Goal: Task Accomplishment & Management: Manage account settings

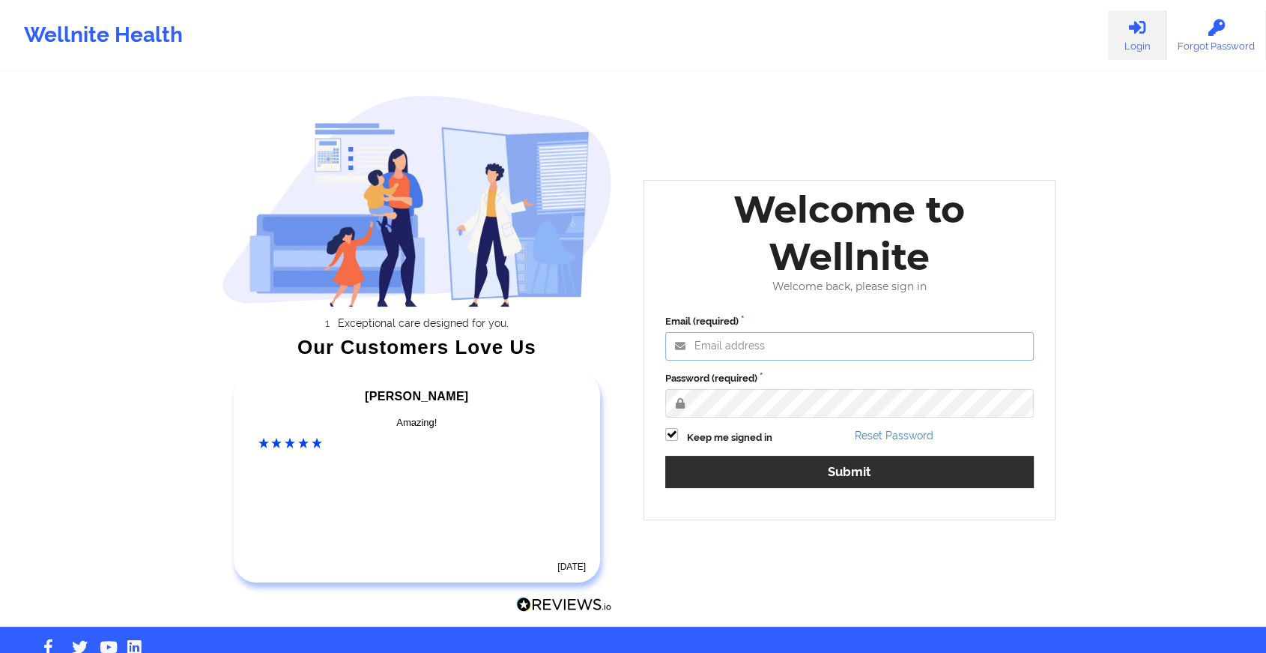
type input "[EMAIL_ADDRESS][DOMAIN_NAME]"
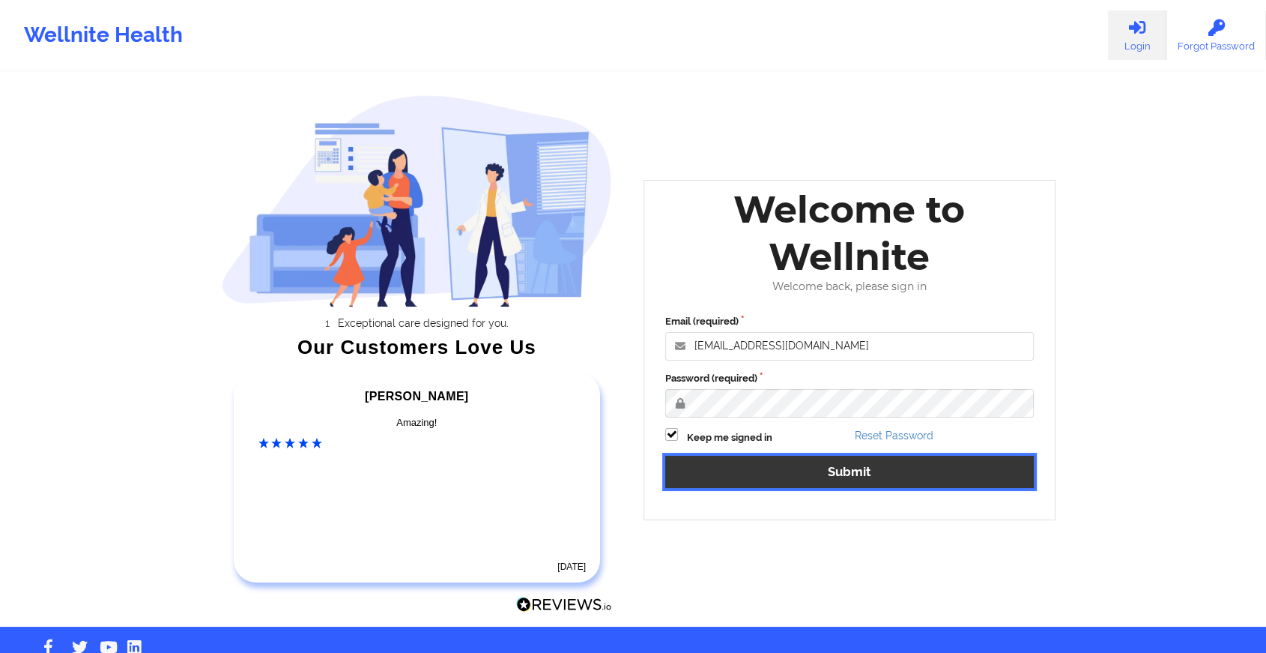
click at [868, 473] on button "Submit" at bounding box center [849, 472] width 369 height 32
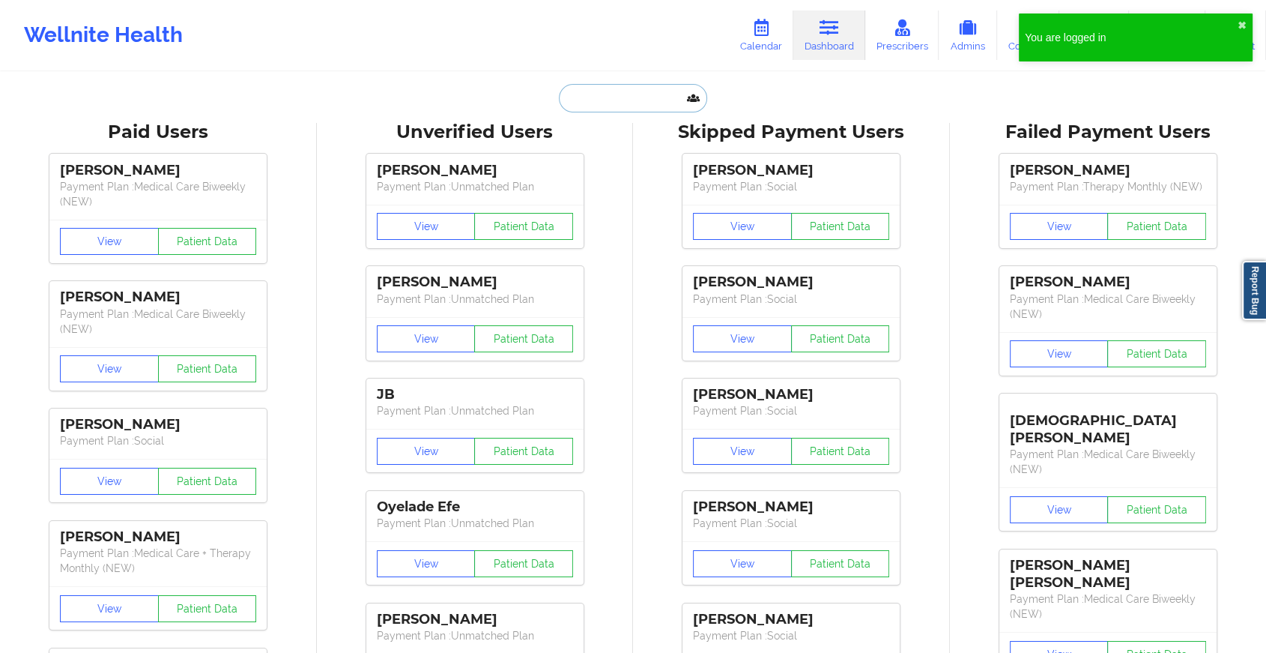
click at [655, 84] on input "text" at bounding box center [633, 98] width 148 height 28
paste input "[EMAIL_ADDRESS][DOMAIN_NAME]"
type input "[EMAIL_ADDRESS][DOMAIN_NAME]"
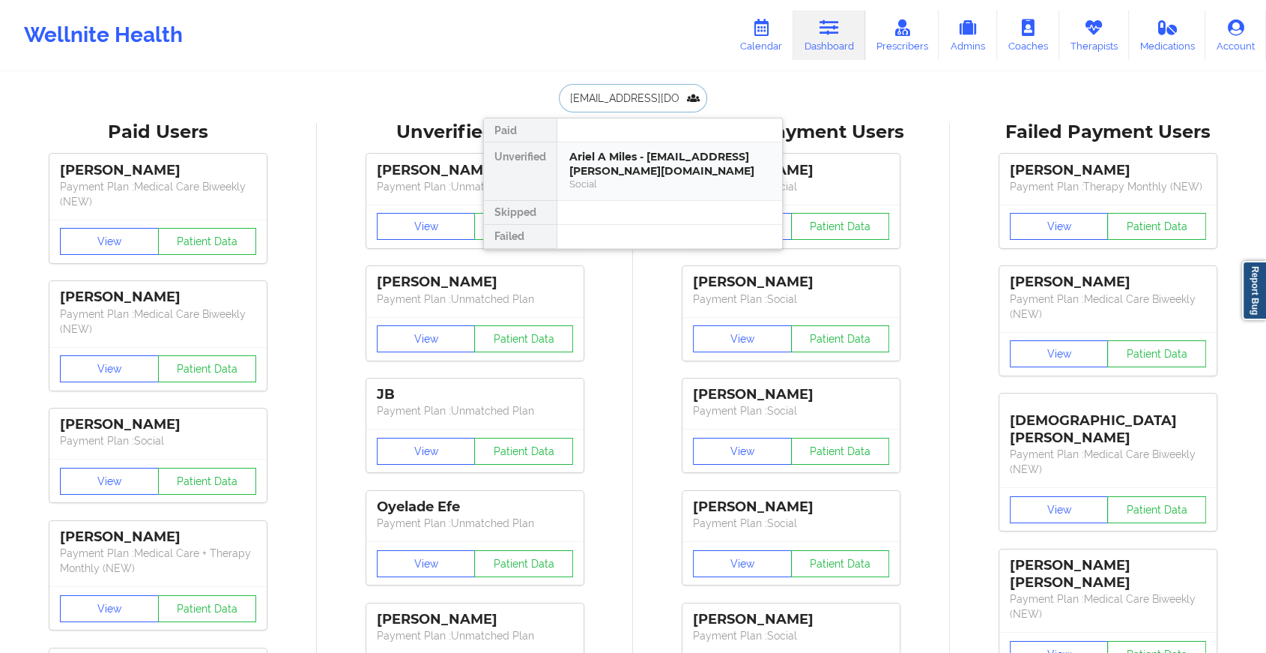
click at [647, 162] on div "Ariel A Miles - [EMAIL_ADDRESS][PERSON_NAME][DOMAIN_NAME]" at bounding box center [670, 164] width 201 height 28
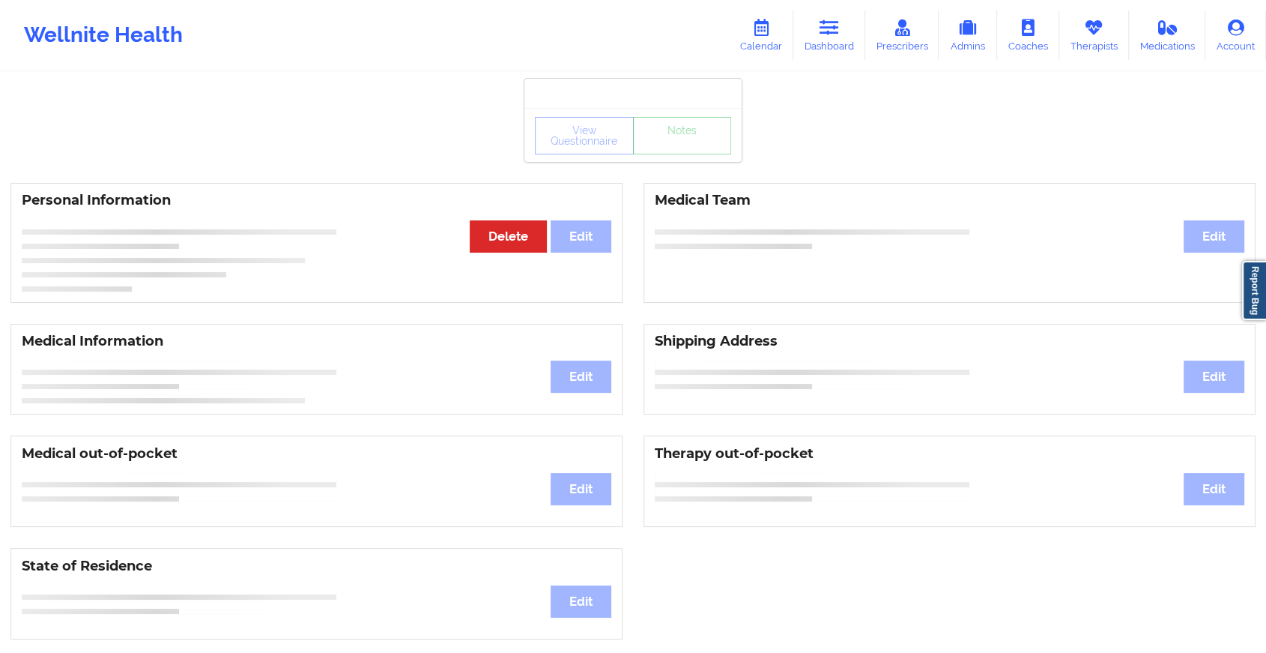
click at [695, 141] on div "View Questionnaire Notes" at bounding box center [633, 135] width 196 height 37
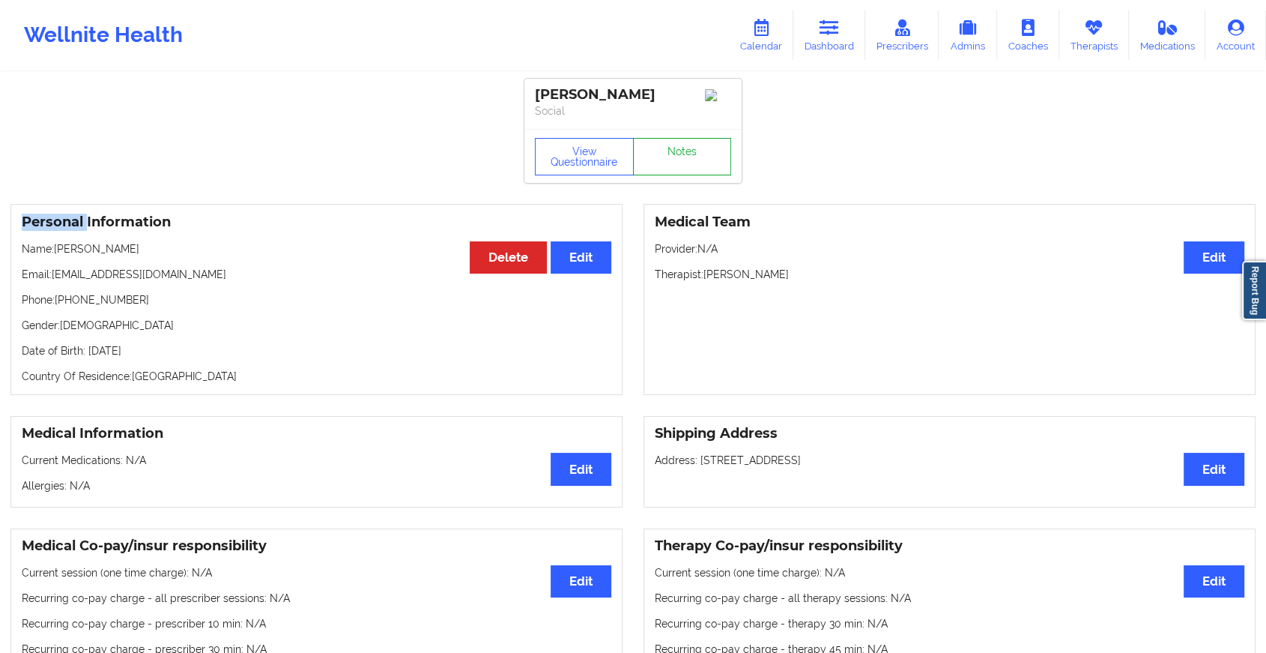
drag, startPoint x: 695, startPoint y: 141, endPoint x: 692, endPoint y: 156, distance: 15.2
click at [692, 156] on link "Notes" at bounding box center [682, 156] width 99 height 37
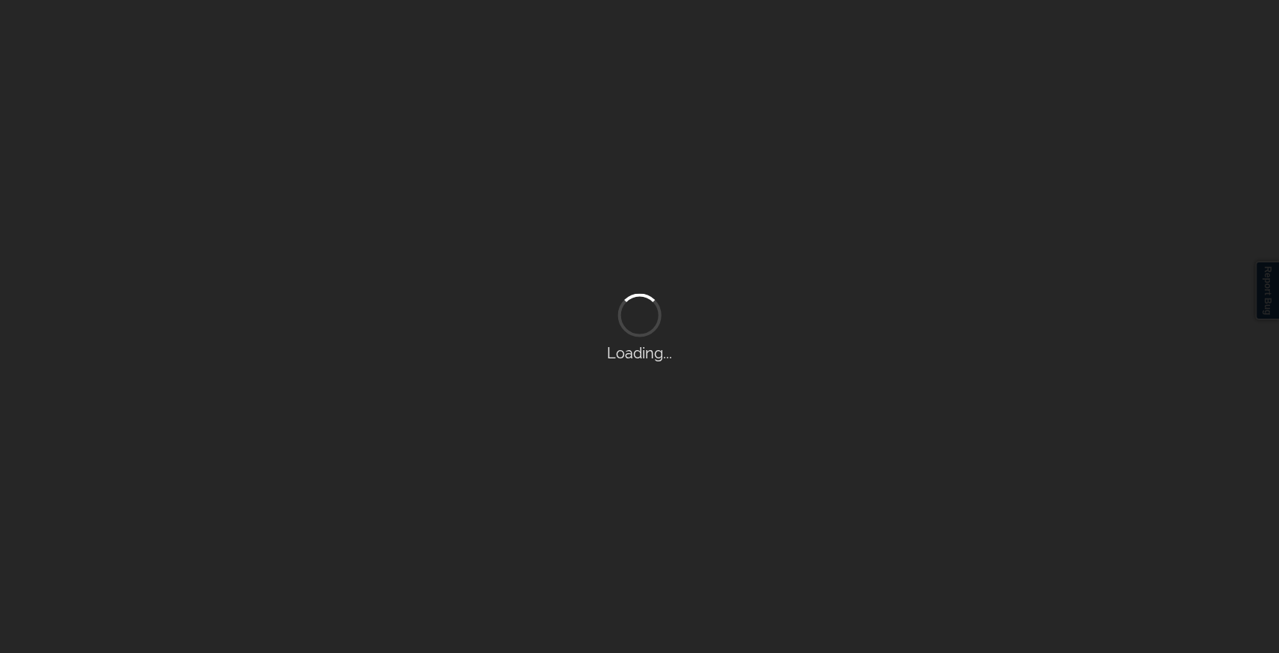
click at [692, 156] on div "Loading..." at bounding box center [639, 326] width 1279 height 653
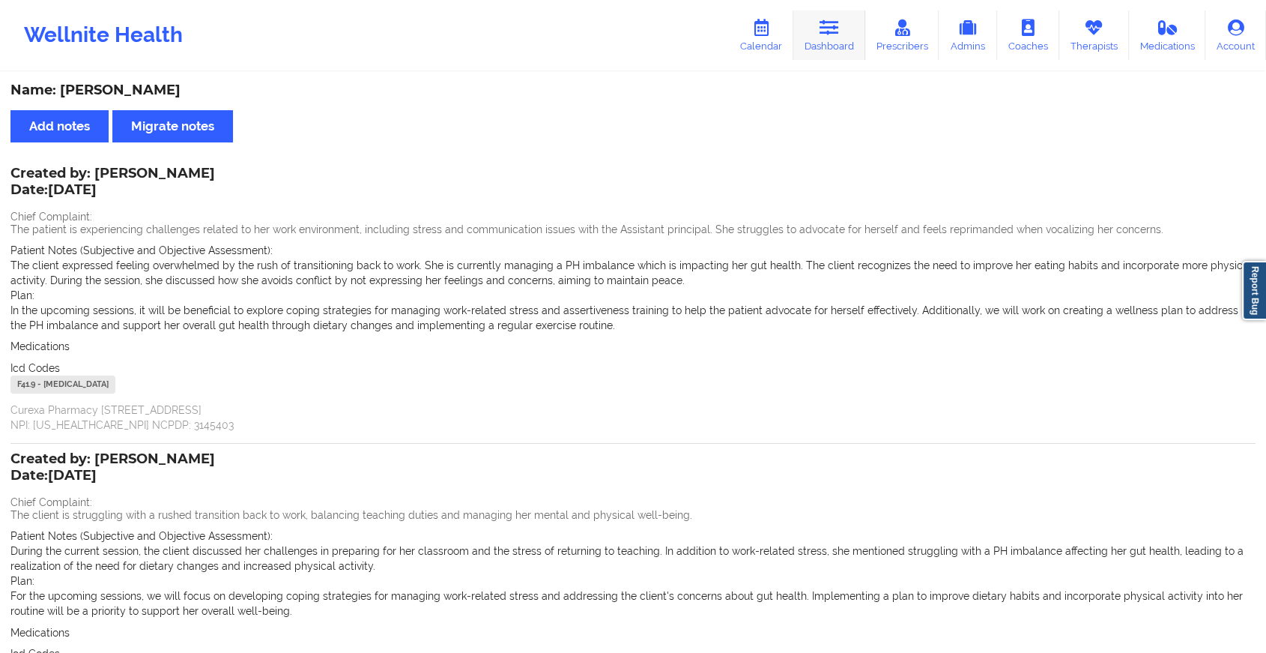
click at [827, 24] on icon at bounding box center [829, 27] width 19 height 16
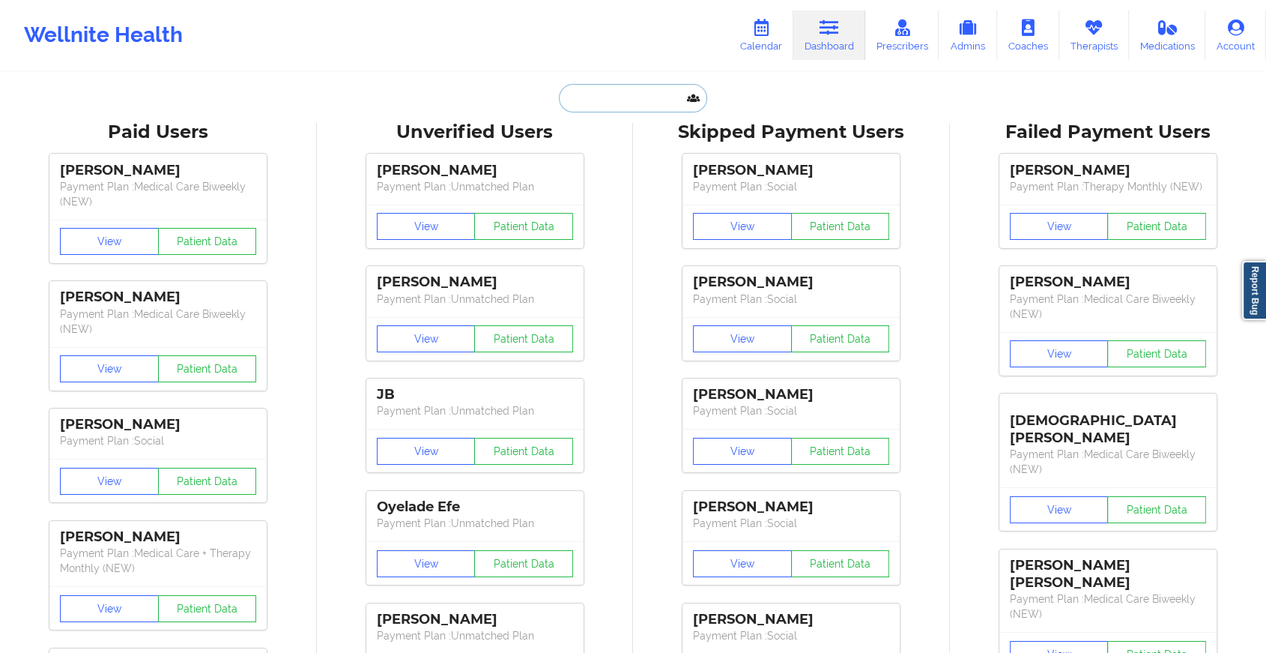
click at [652, 103] on input "text" at bounding box center [633, 98] width 148 height 28
paste input "[EMAIL_ADDRESS][DOMAIN_NAME]"
type input "[EMAIL_ADDRESS][DOMAIN_NAME]"
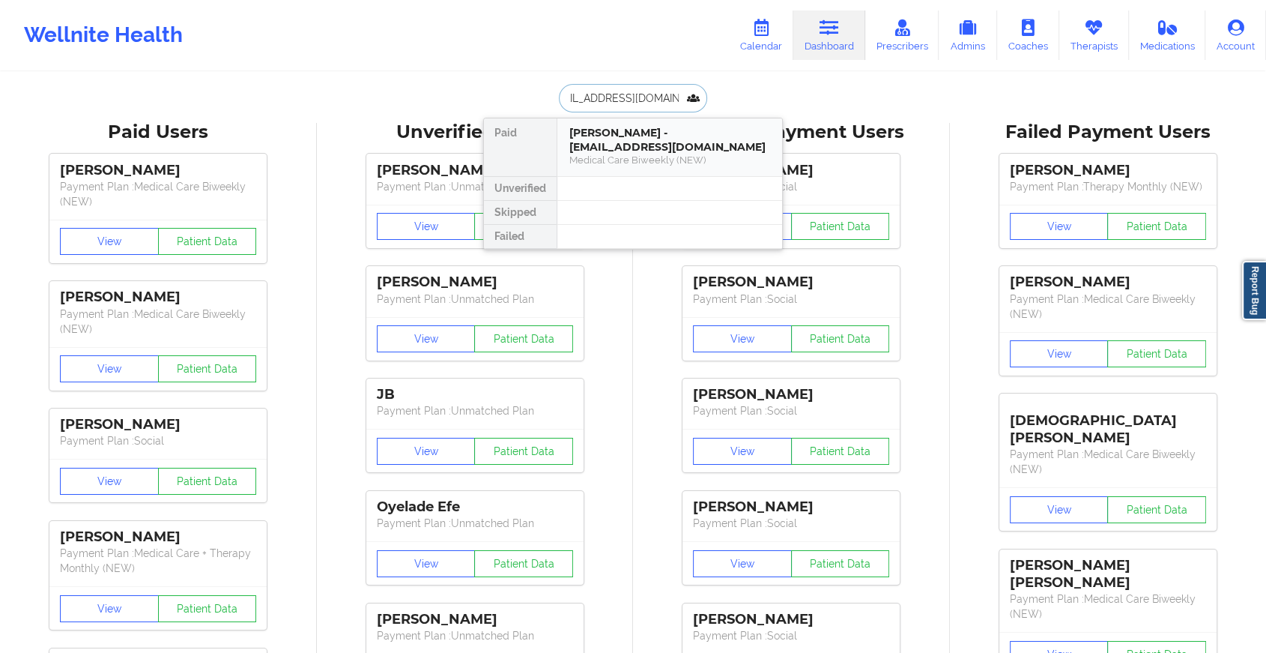
click at [659, 136] on div "[PERSON_NAME] - [EMAIL_ADDRESS][DOMAIN_NAME]" at bounding box center [670, 140] width 201 height 28
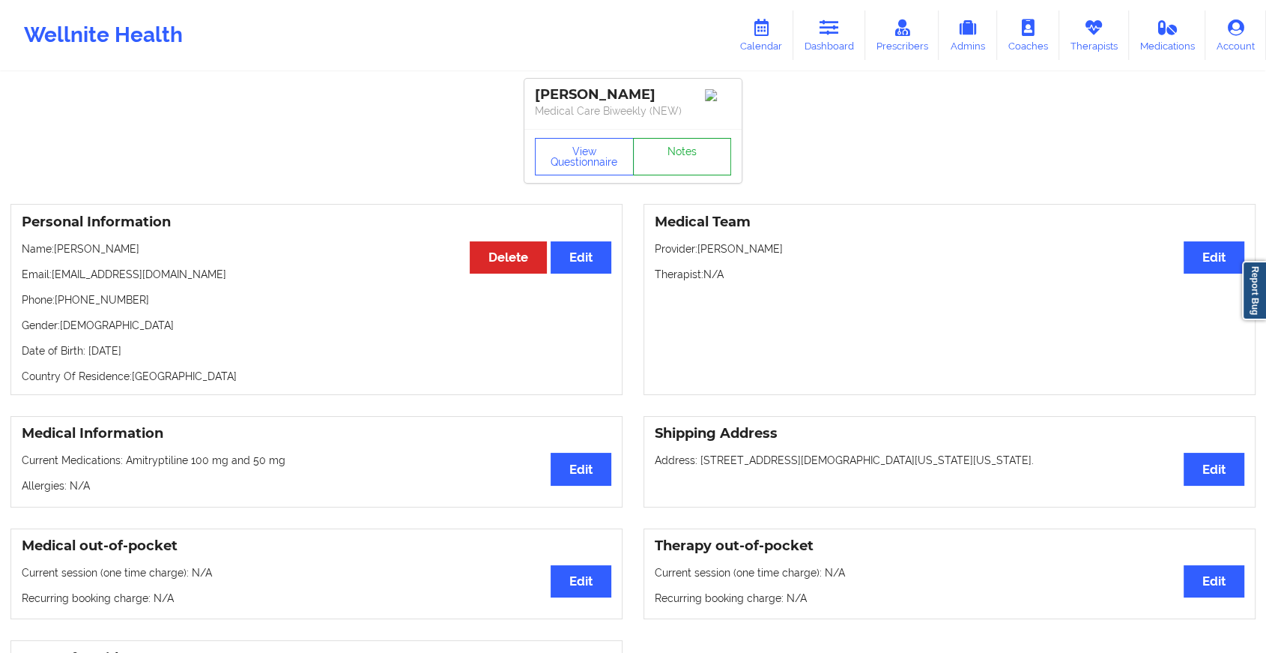
click at [689, 146] on link "Notes" at bounding box center [682, 156] width 99 height 37
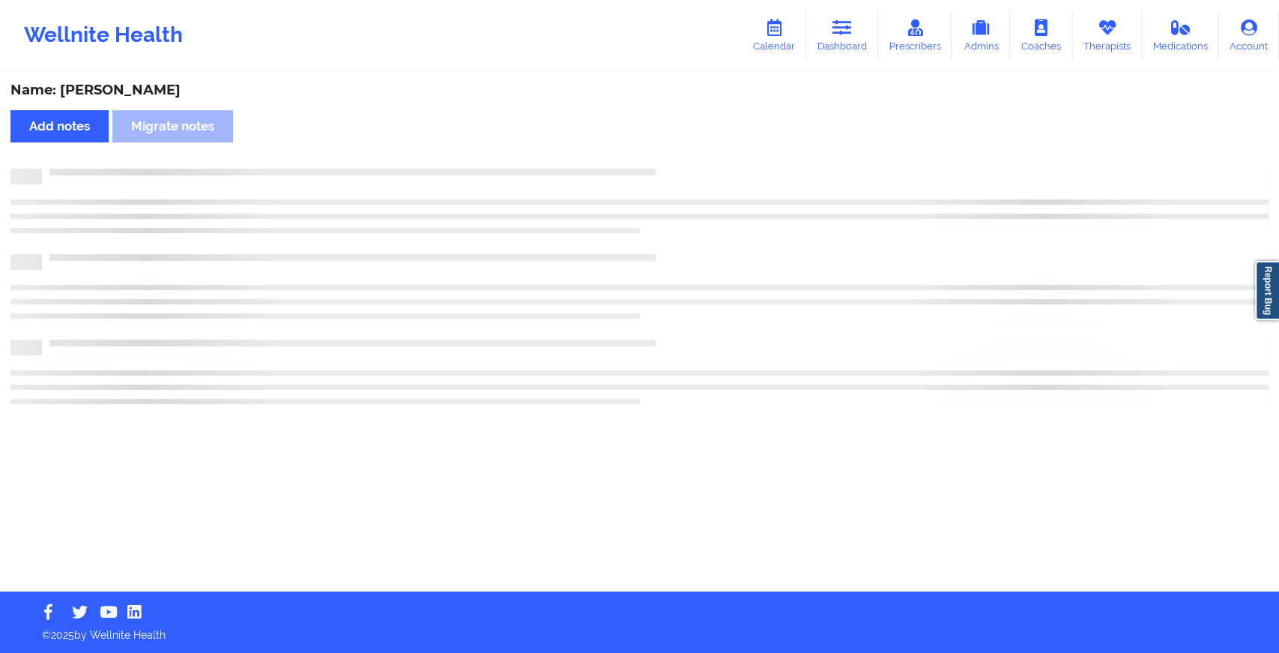
click at [689, 146] on div "Name: [PERSON_NAME] Add notes Migrate notes" at bounding box center [639, 332] width 1279 height 518
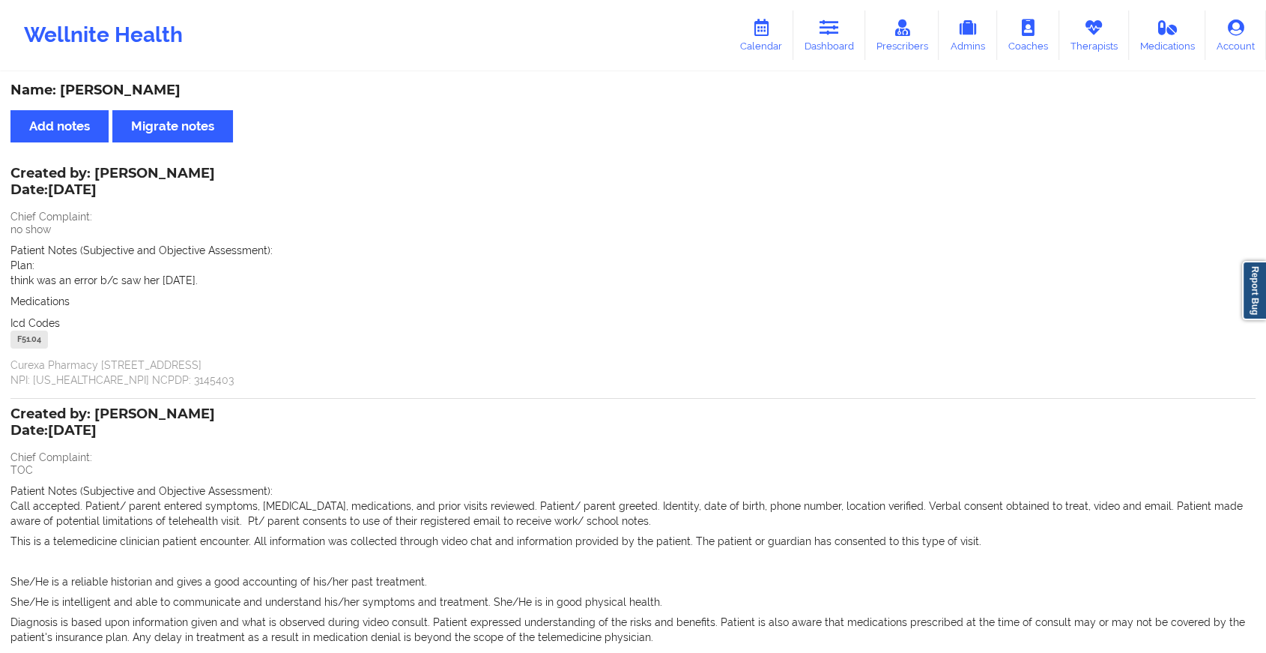
click at [839, 9] on div "Wellnite Health Calendar Dashboard Prescribers Admins Coaches Therapists Medica…" at bounding box center [633, 35] width 1266 height 60
click at [834, 27] on icon at bounding box center [829, 27] width 19 height 16
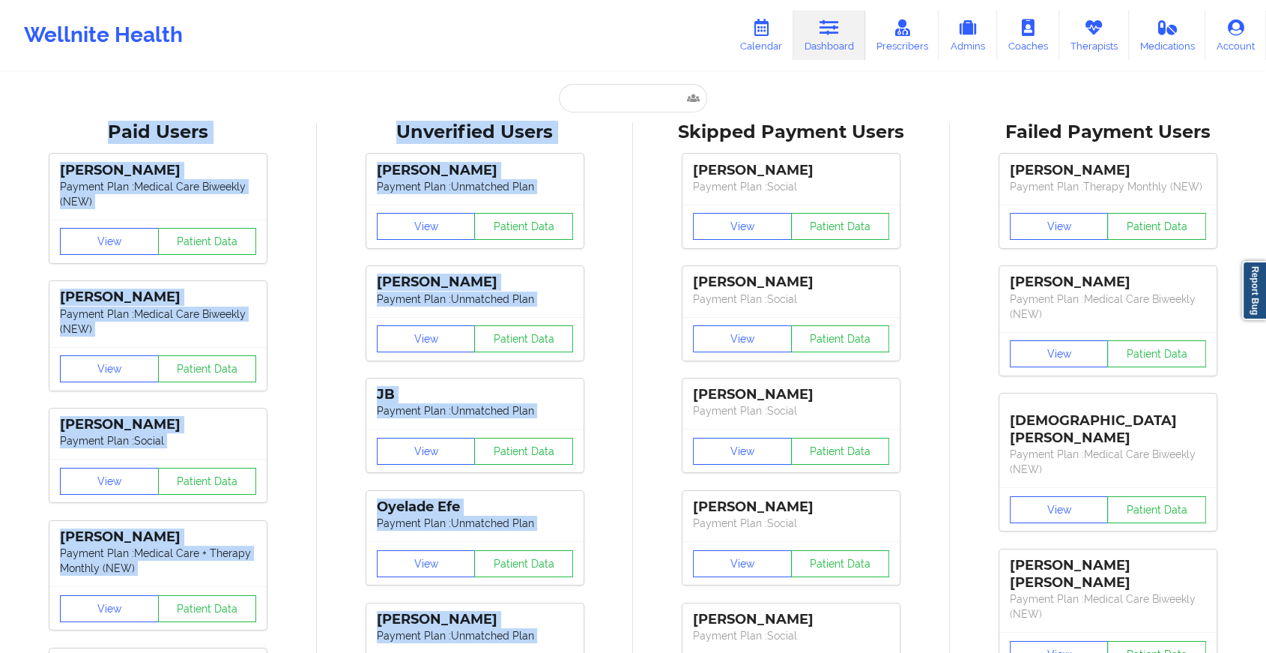
drag, startPoint x: 636, startPoint y: 123, endPoint x: 599, endPoint y: 90, distance: 49.3
click at [599, 90] on input "text" at bounding box center [633, 98] width 148 height 28
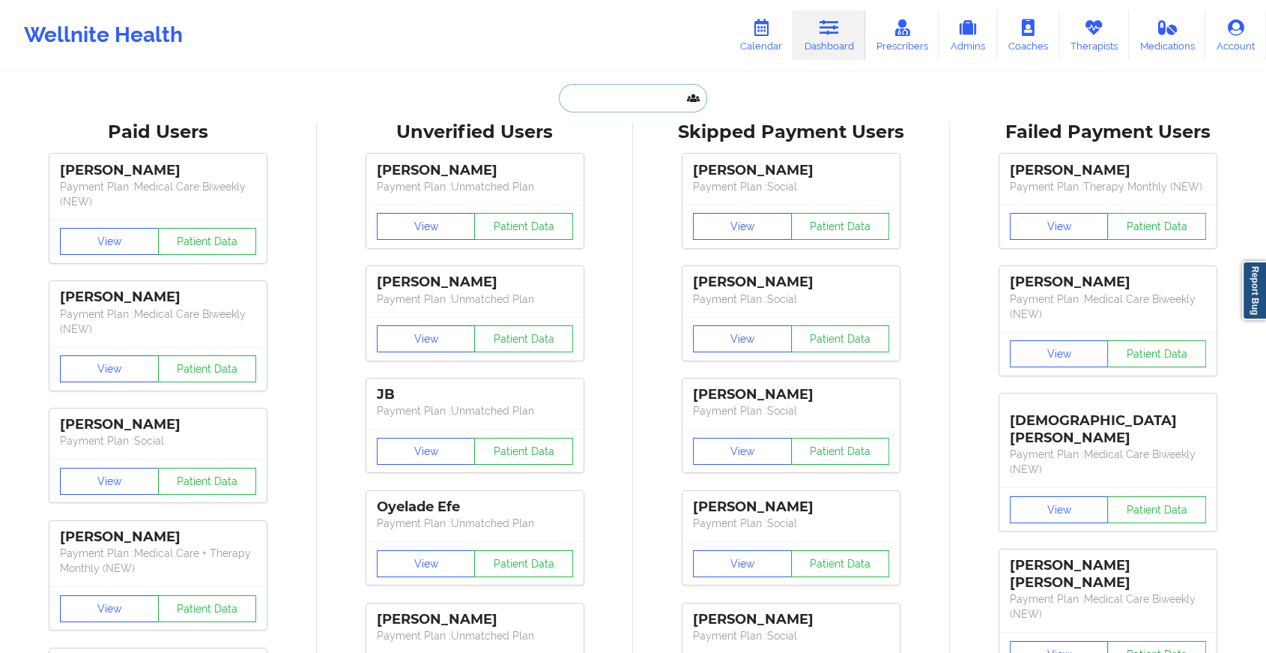
paste input "[PERSON_NAME][EMAIL_ADDRESS][DOMAIN_NAME]"
type input "[PERSON_NAME][EMAIL_ADDRESS][DOMAIN_NAME]"
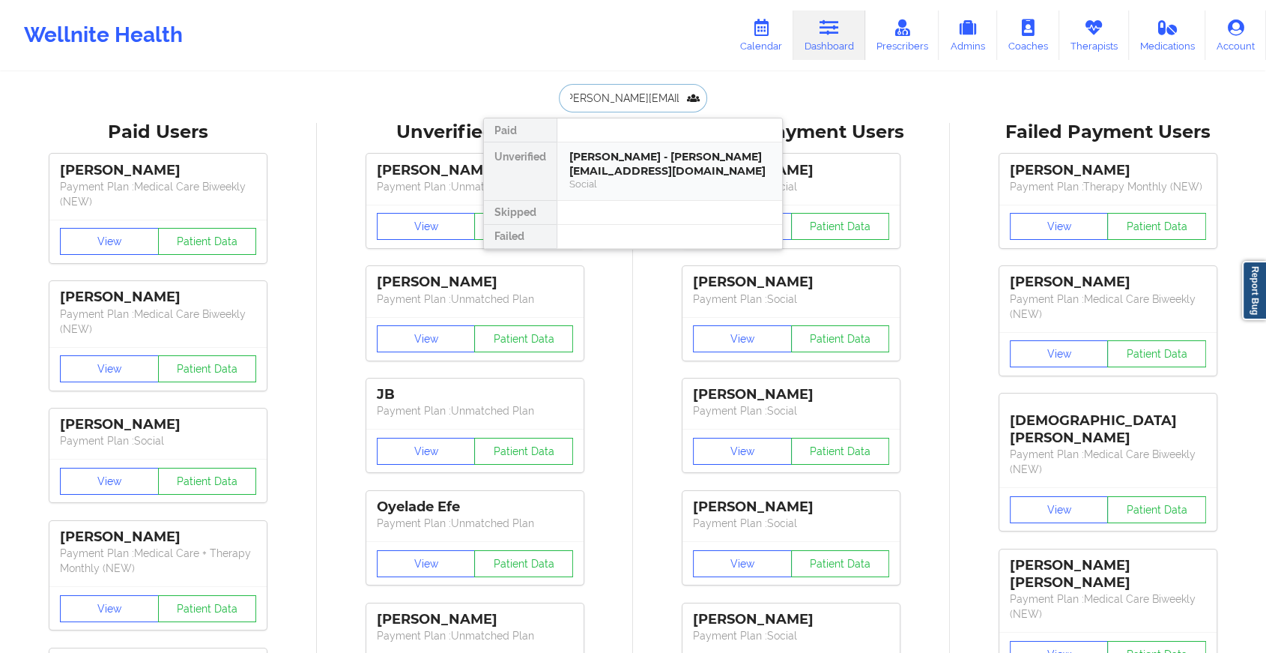
click at [651, 178] on div "Social" at bounding box center [670, 184] width 201 height 13
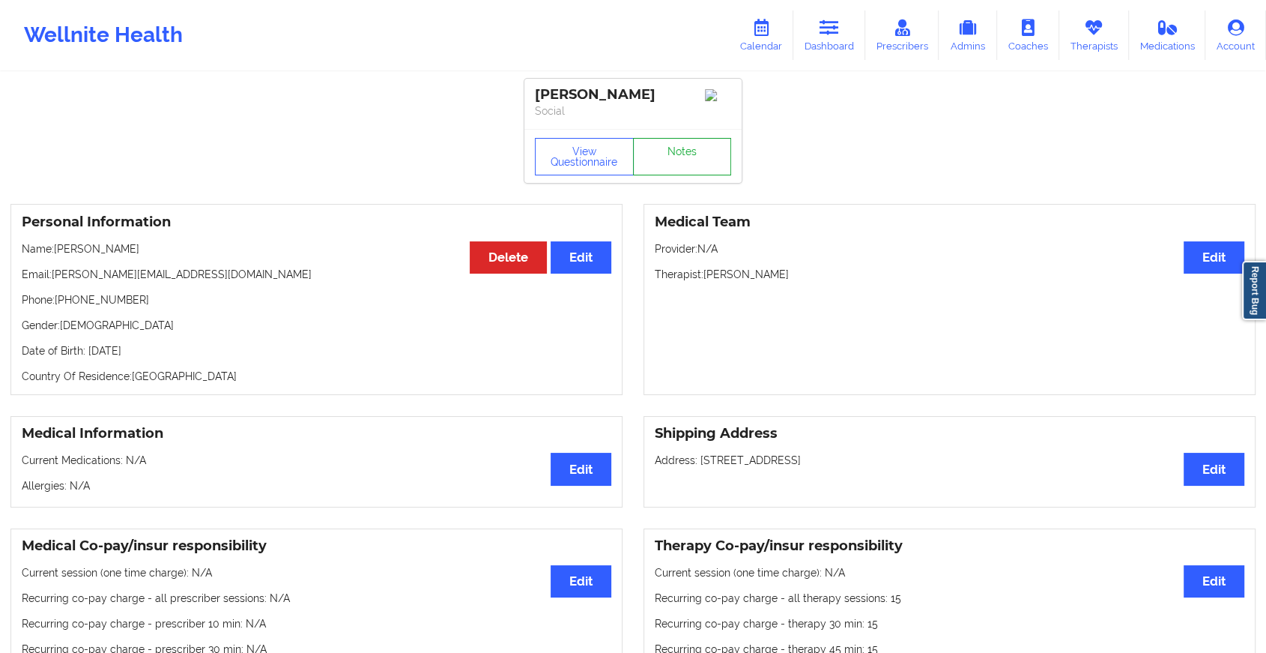
click at [672, 166] on link "Notes" at bounding box center [682, 156] width 99 height 37
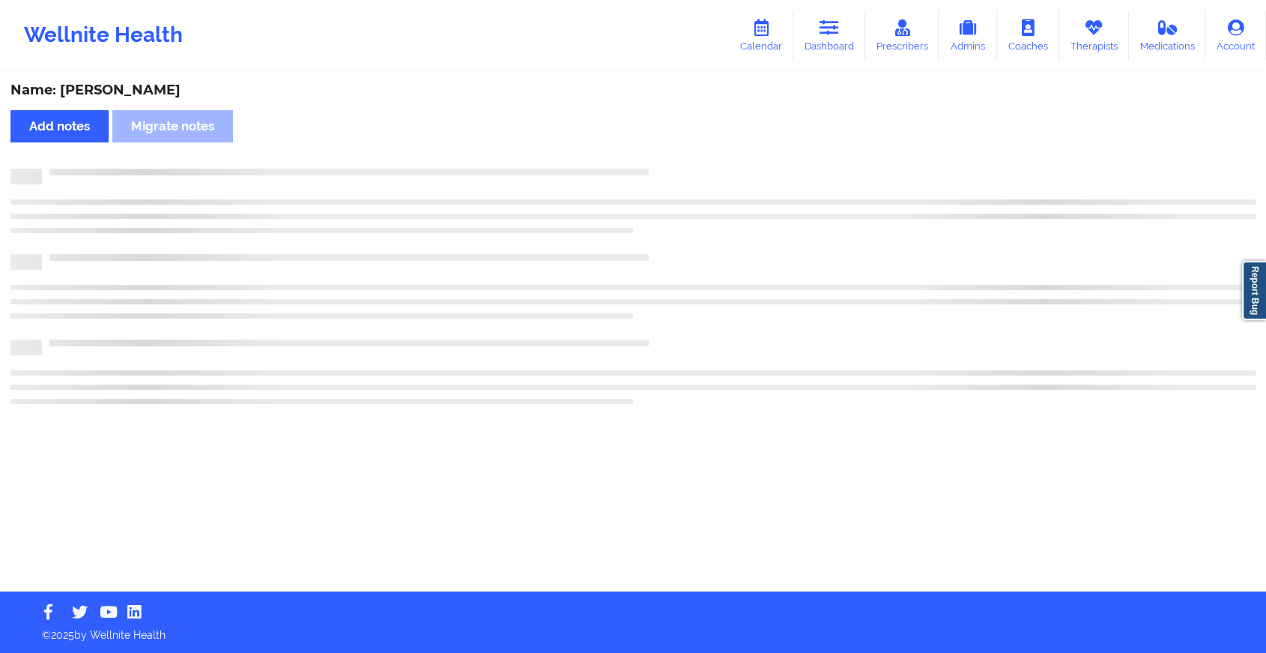
click at [672, 166] on div "Name: [PERSON_NAME] Add notes Migrate notes" at bounding box center [633, 332] width 1266 height 518
click at [672, 166] on div "Name: [PERSON_NAME] Add notes Migrate notes" at bounding box center [639, 332] width 1279 height 518
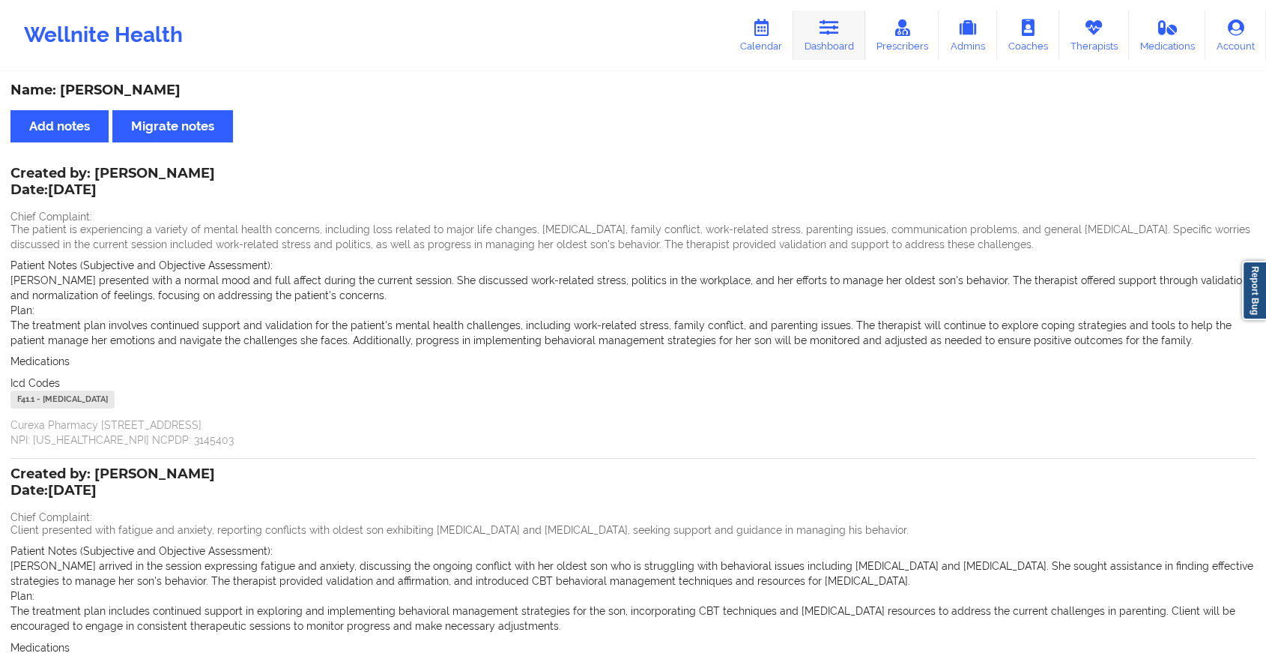
click at [811, 25] on link "Dashboard" at bounding box center [830, 34] width 72 height 49
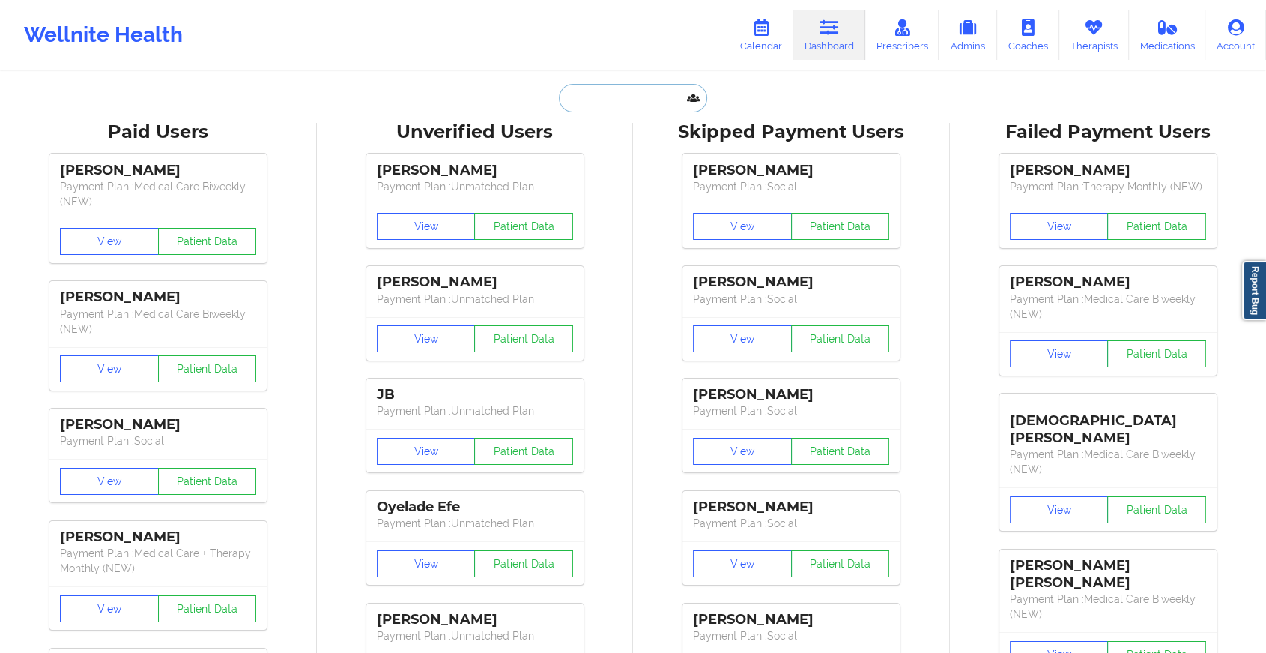
click at [599, 104] on input "text" at bounding box center [633, 98] width 148 height 28
paste input "[EMAIL_ADDRESS][DOMAIN_NAME]"
type input "[EMAIL_ADDRESS][DOMAIN_NAME]"
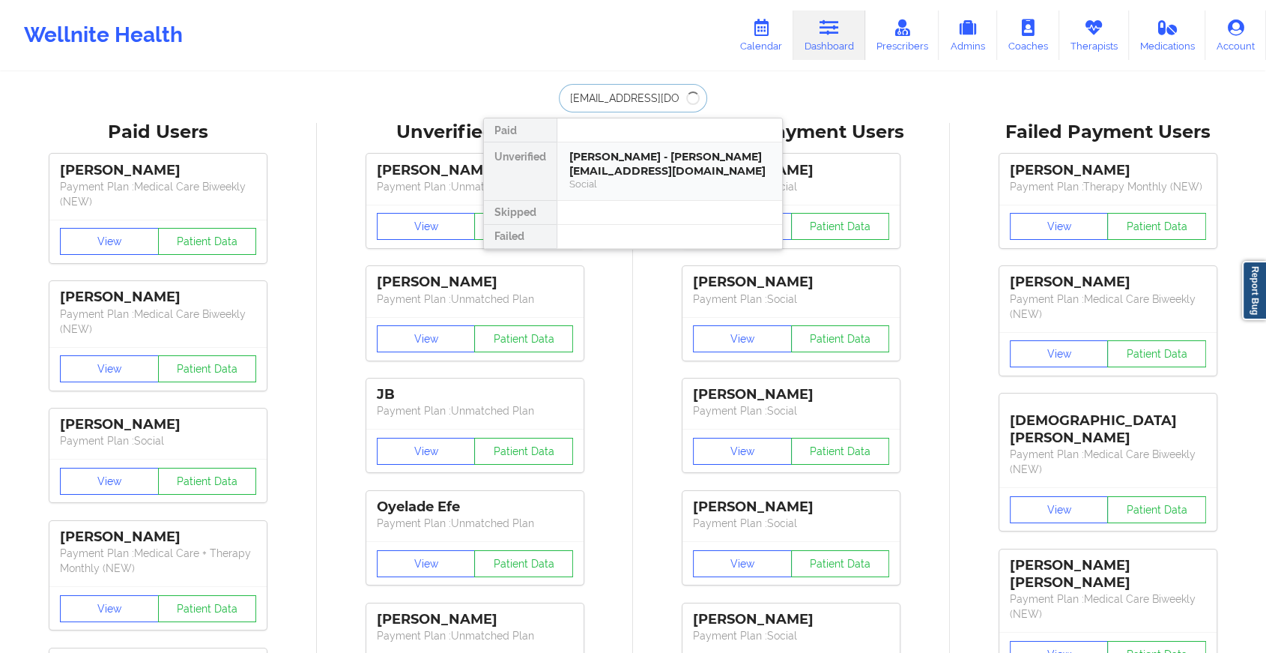
click at [593, 150] on div "[PERSON_NAME] - [PERSON_NAME][EMAIL_ADDRESS][DOMAIN_NAME]" at bounding box center [670, 164] width 201 height 28
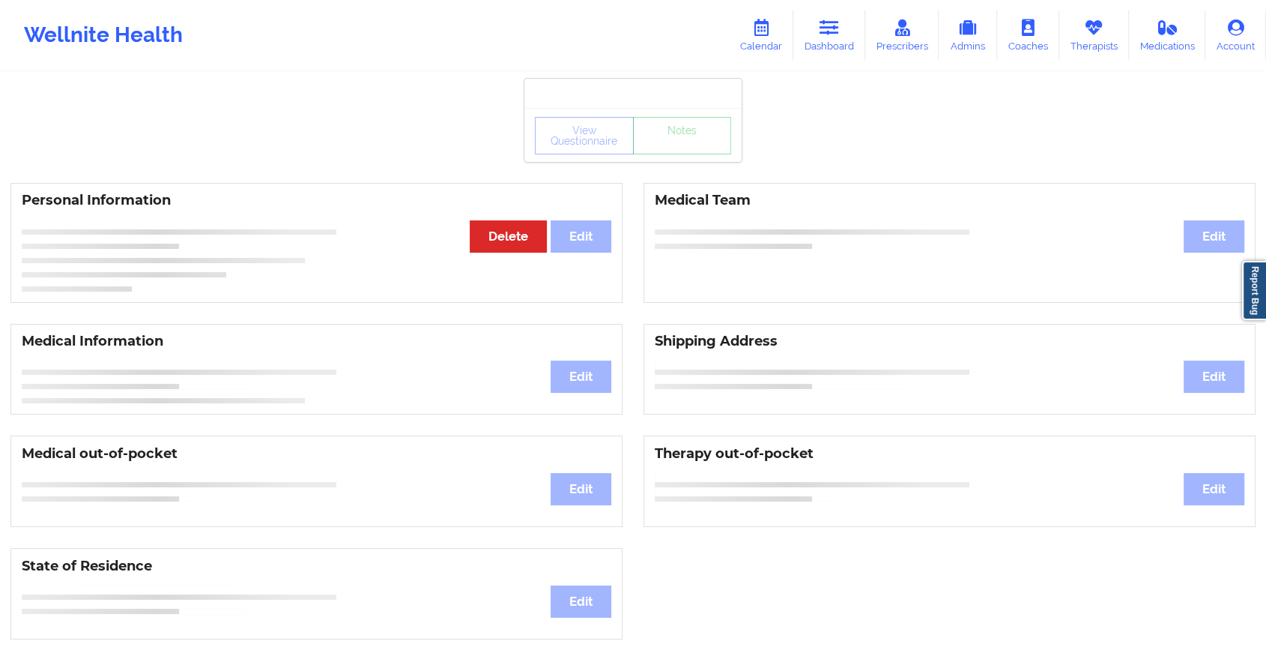
click at [722, 159] on div "View Questionnaire Notes" at bounding box center [633, 135] width 217 height 54
drag, startPoint x: 723, startPoint y: 159, endPoint x: 714, endPoint y: 160, distance: 9.0
click at [714, 160] on div "View Questionnaire Notes" at bounding box center [633, 135] width 217 height 54
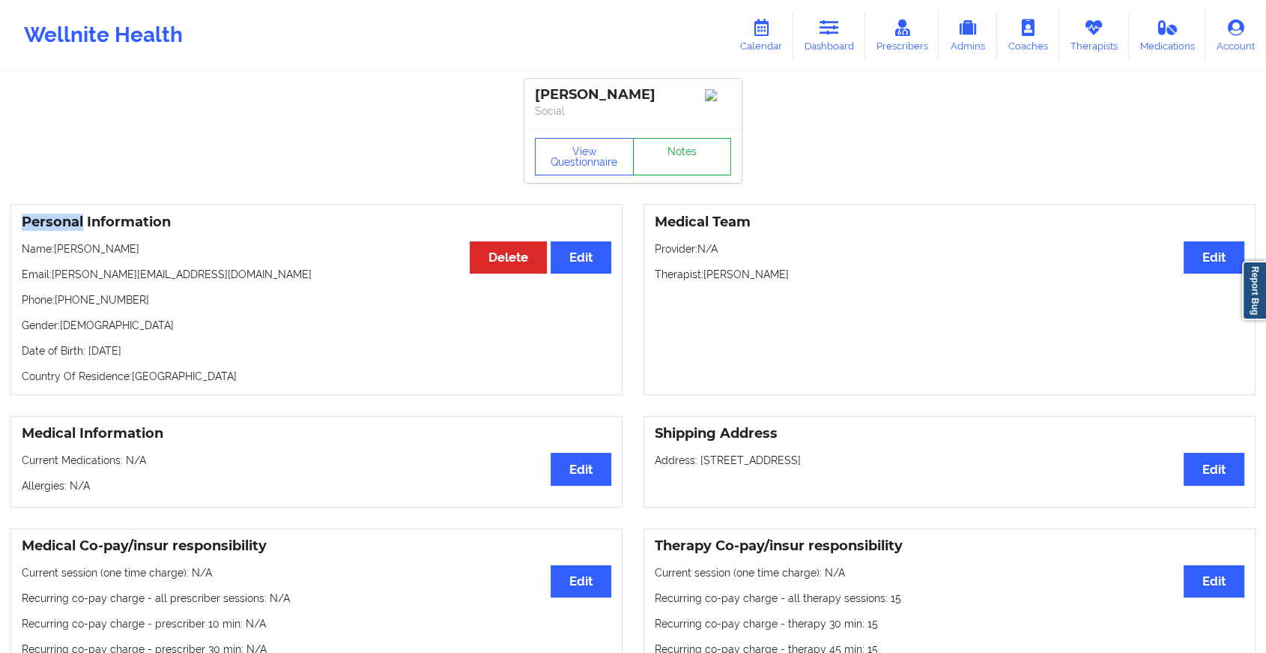
drag, startPoint x: 714, startPoint y: 160, endPoint x: 694, endPoint y: 160, distance: 20.2
click at [694, 160] on link "Notes" at bounding box center [682, 156] width 99 height 37
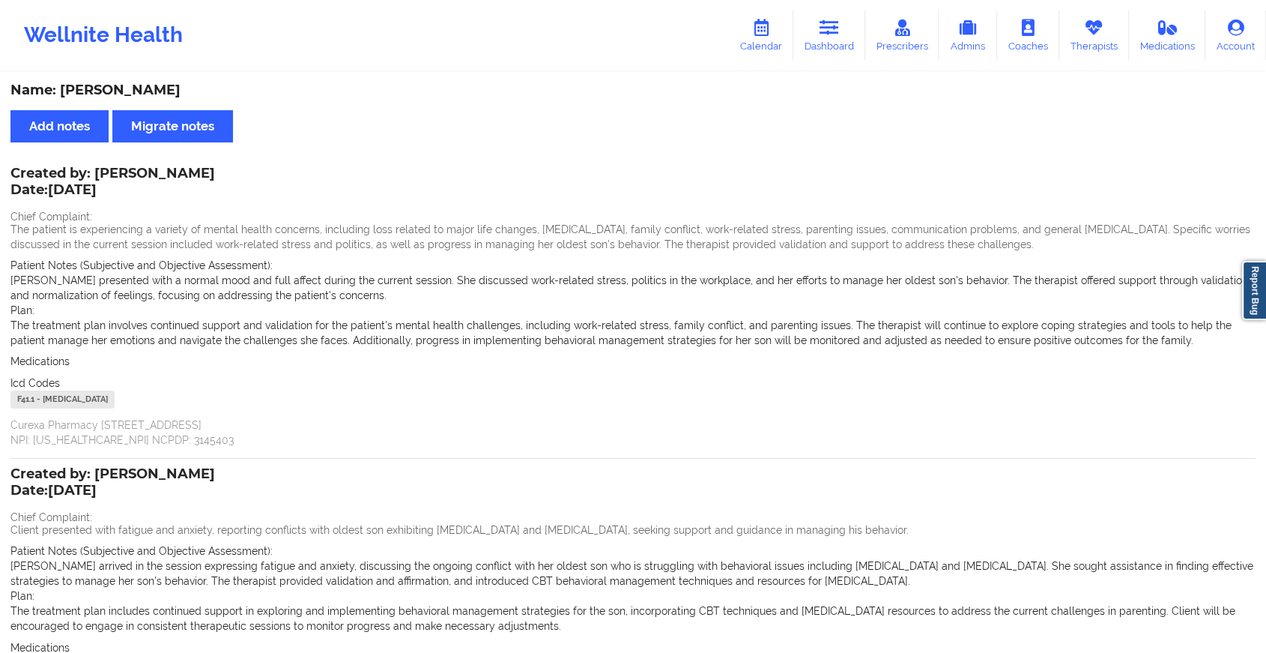
click at [821, 7] on div "Wellnite Health Calendar Dashboard Prescribers Admins Coaches Therapists Medica…" at bounding box center [633, 35] width 1266 height 60
click at [826, 22] on icon at bounding box center [829, 27] width 19 height 16
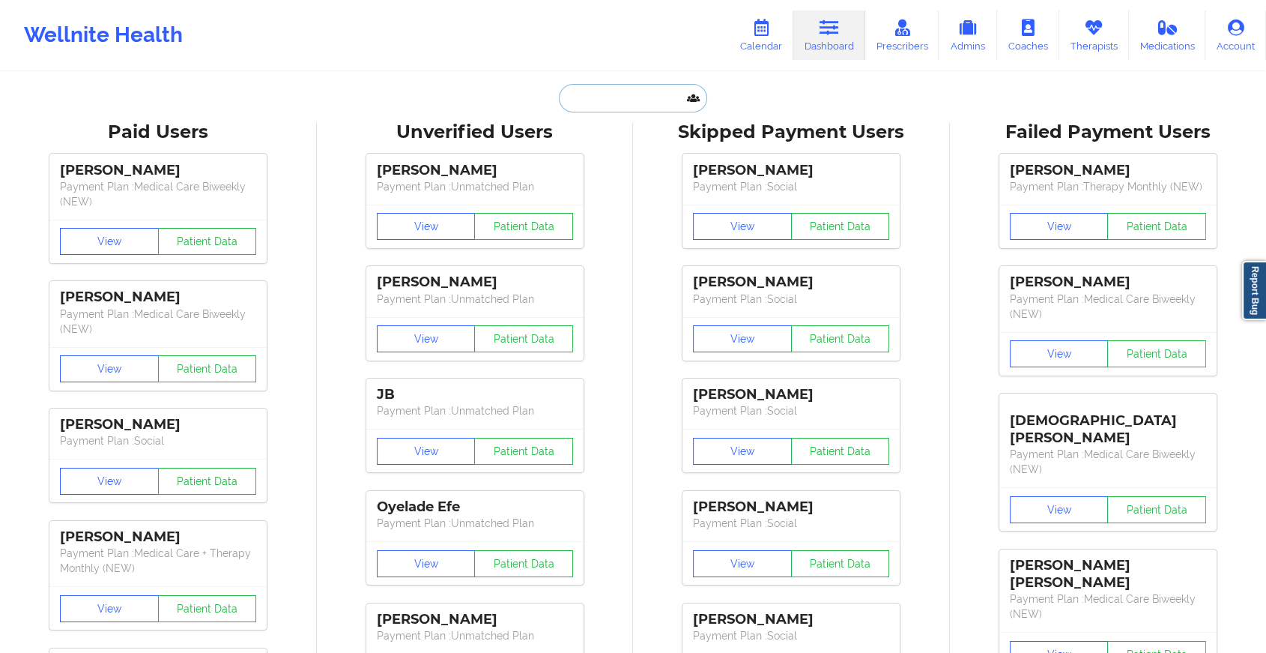
click at [621, 102] on input "text" at bounding box center [633, 98] width 148 height 28
paste input "[EMAIL_ADDRESS][DOMAIN_NAME]"
type input "[EMAIL_ADDRESS][DOMAIN_NAME]"
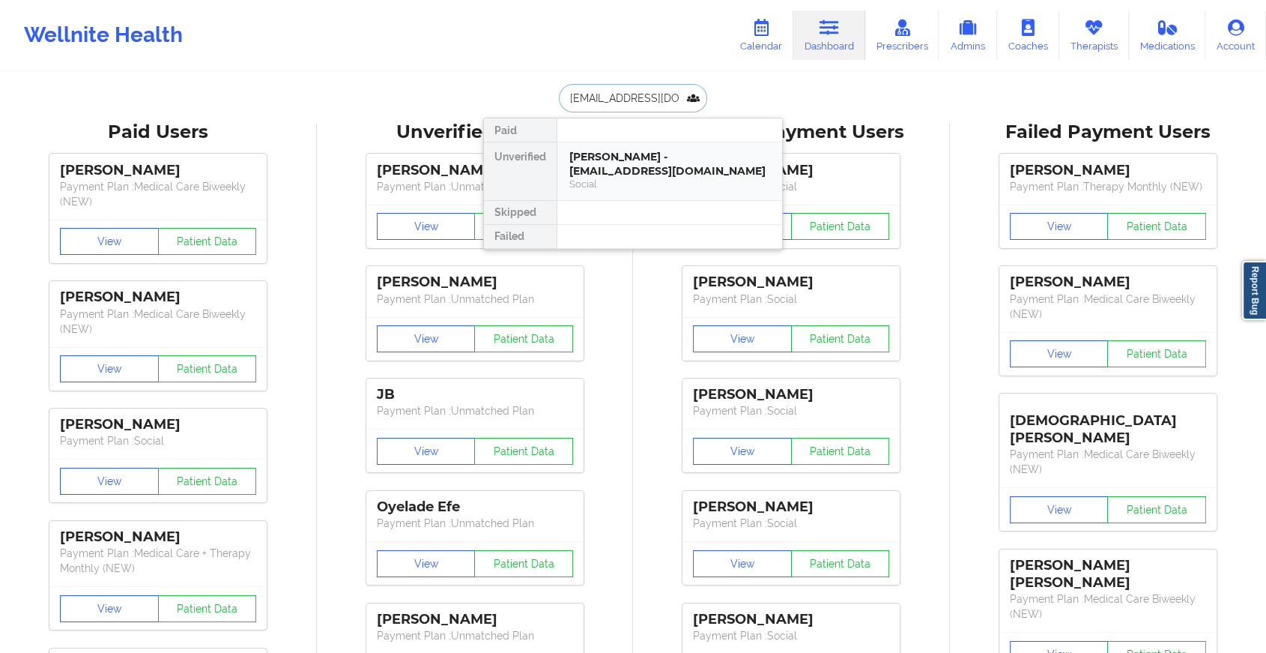
click at [621, 160] on div "[PERSON_NAME] - [EMAIL_ADDRESS][DOMAIN_NAME]" at bounding box center [670, 164] width 201 height 28
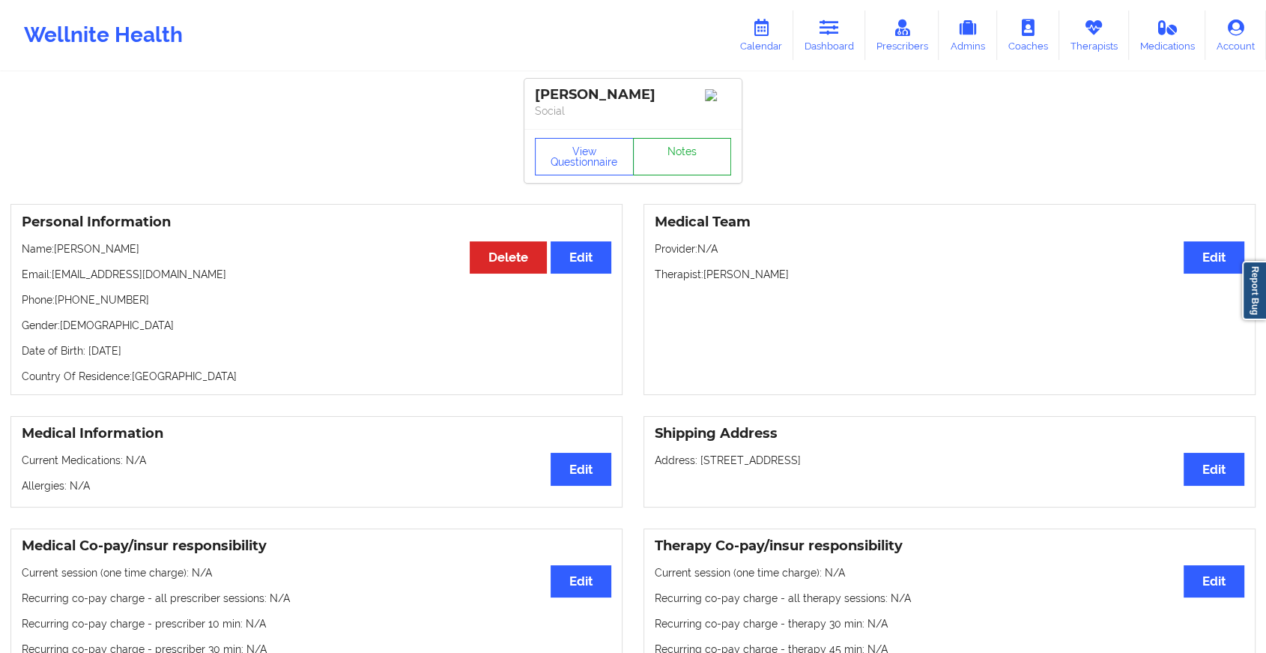
click at [664, 160] on link "Notes" at bounding box center [682, 156] width 99 height 37
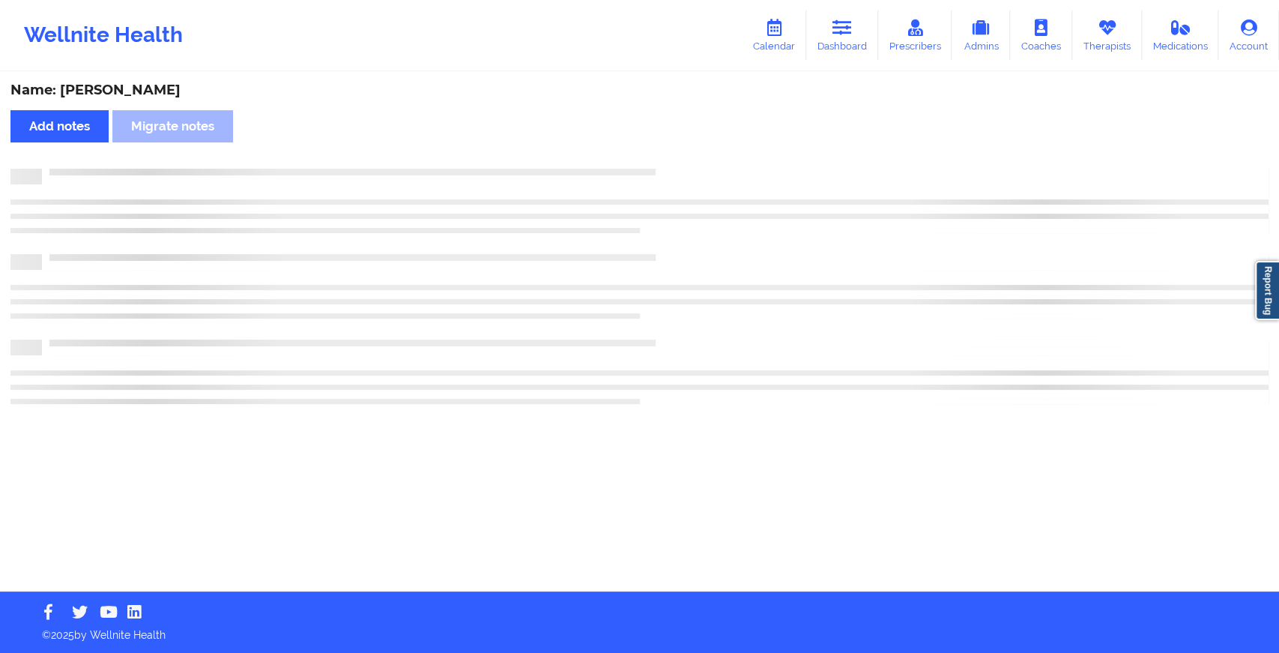
click at [664, 160] on div "Name: [PERSON_NAME] Add notes Migrate notes" at bounding box center [639, 332] width 1279 height 518
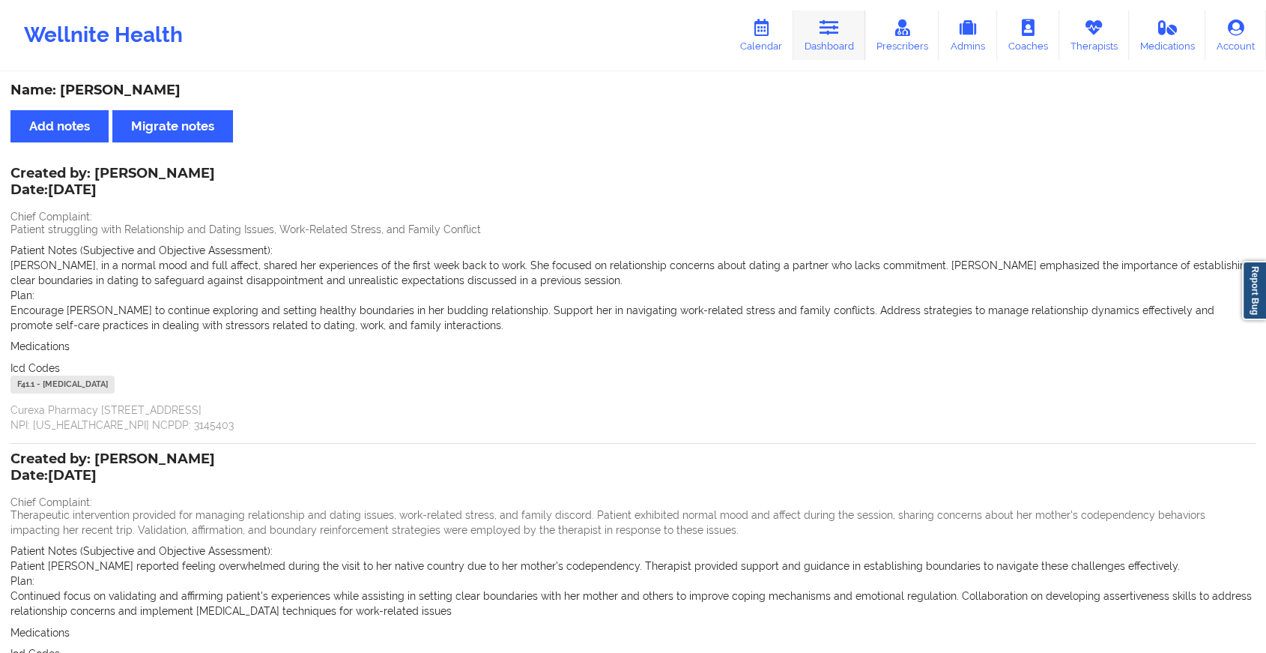
click at [822, 36] on icon at bounding box center [829, 27] width 19 height 16
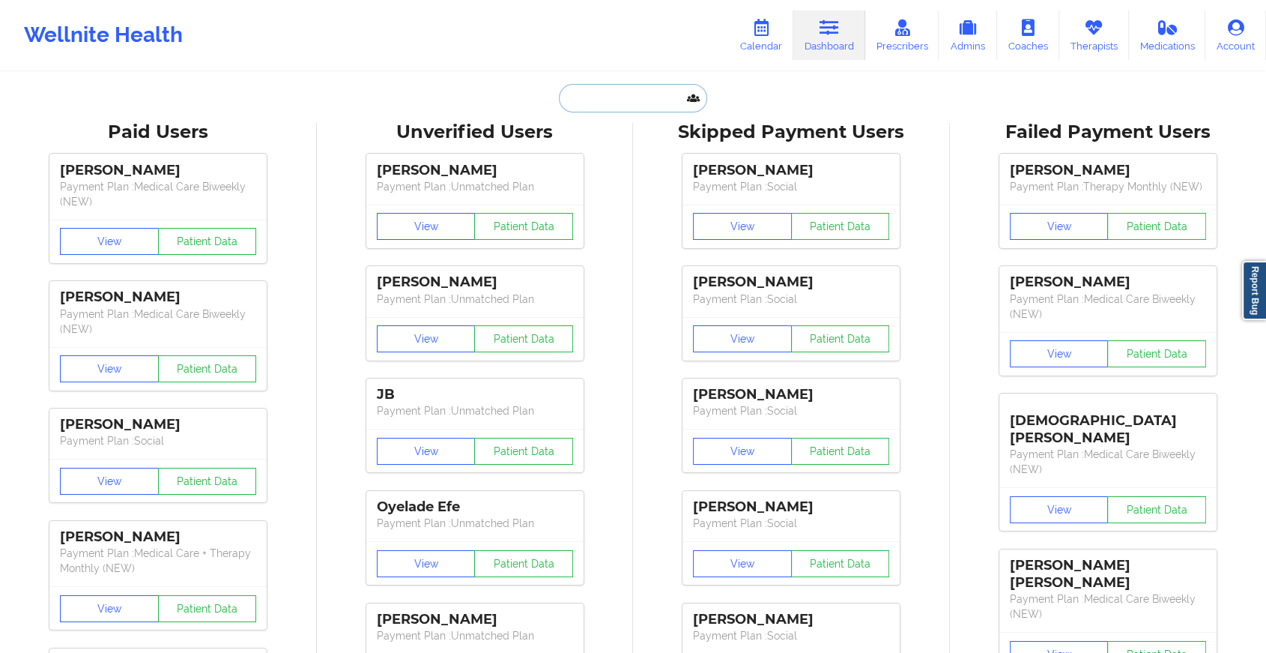
click at [593, 94] on input "text" at bounding box center [633, 98] width 148 height 28
paste input "[EMAIL_ADDRESS][DOMAIN_NAME]"
type input "[EMAIL_ADDRESS][DOMAIN_NAME]"
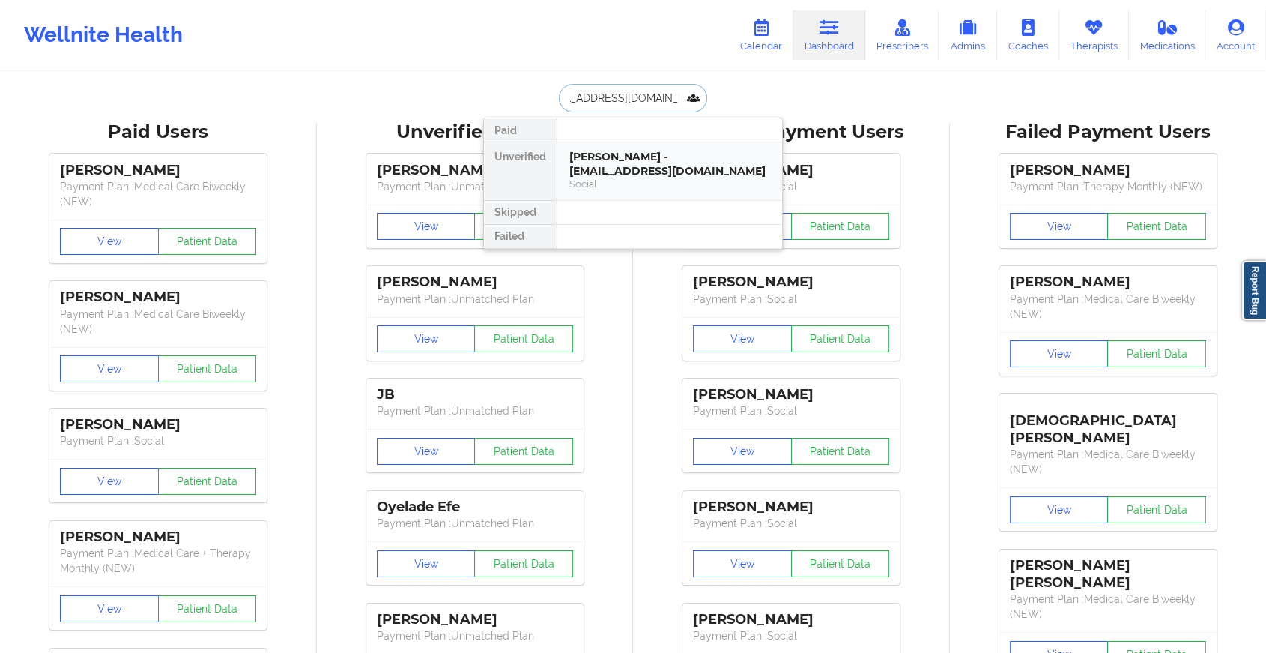
click at [695, 163] on div "[PERSON_NAME] - [EMAIL_ADDRESS][DOMAIN_NAME]" at bounding box center [670, 164] width 201 height 28
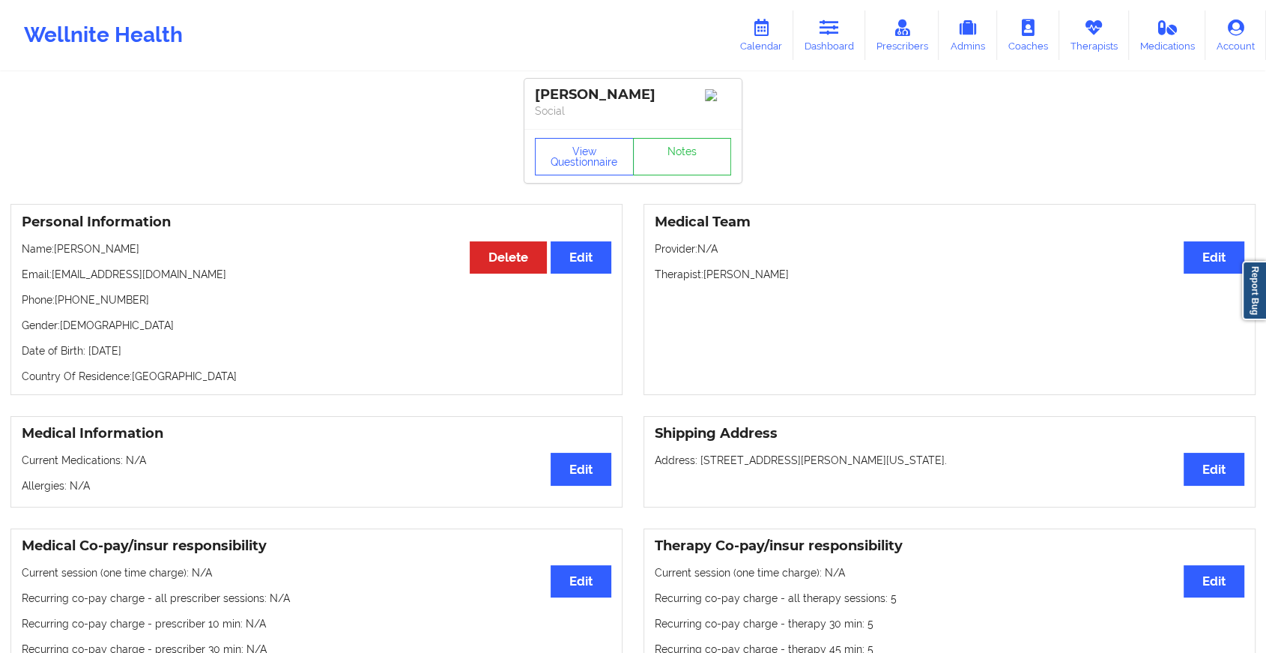
click at [682, 149] on div "View Questionnaire Notes" at bounding box center [633, 156] width 217 height 54
drag, startPoint x: 682, startPoint y: 149, endPoint x: 683, endPoint y: 199, distance: 49.5
click at [683, 183] on div "View Questionnaire Notes" at bounding box center [633, 156] width 217 height 54
drag, startPoint x: 683, startPoint y: 199, endPoint x: 685, endPoint y: 176, distance: 22.5
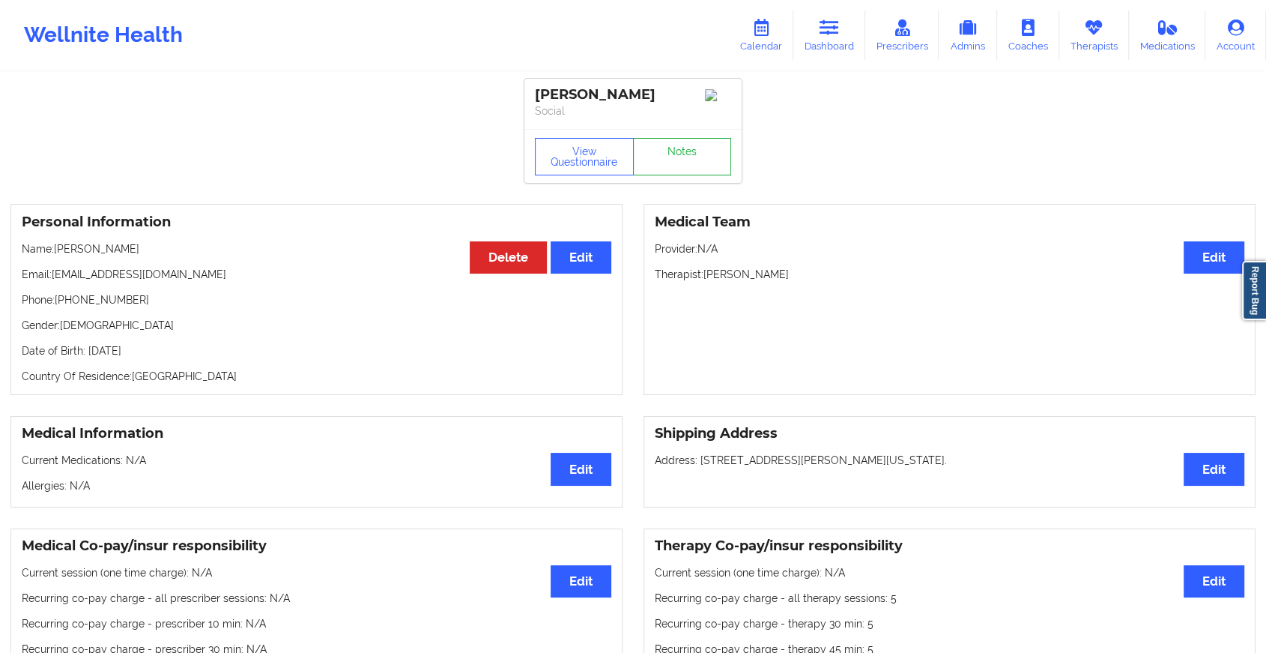
click at [685, 176] on div "View Questionnaire Notes" at bounding box center [633, 156] width 217 height 54
click at [685, 175] on link "Notes" at bounding box center [682, 156] width 99 height 37
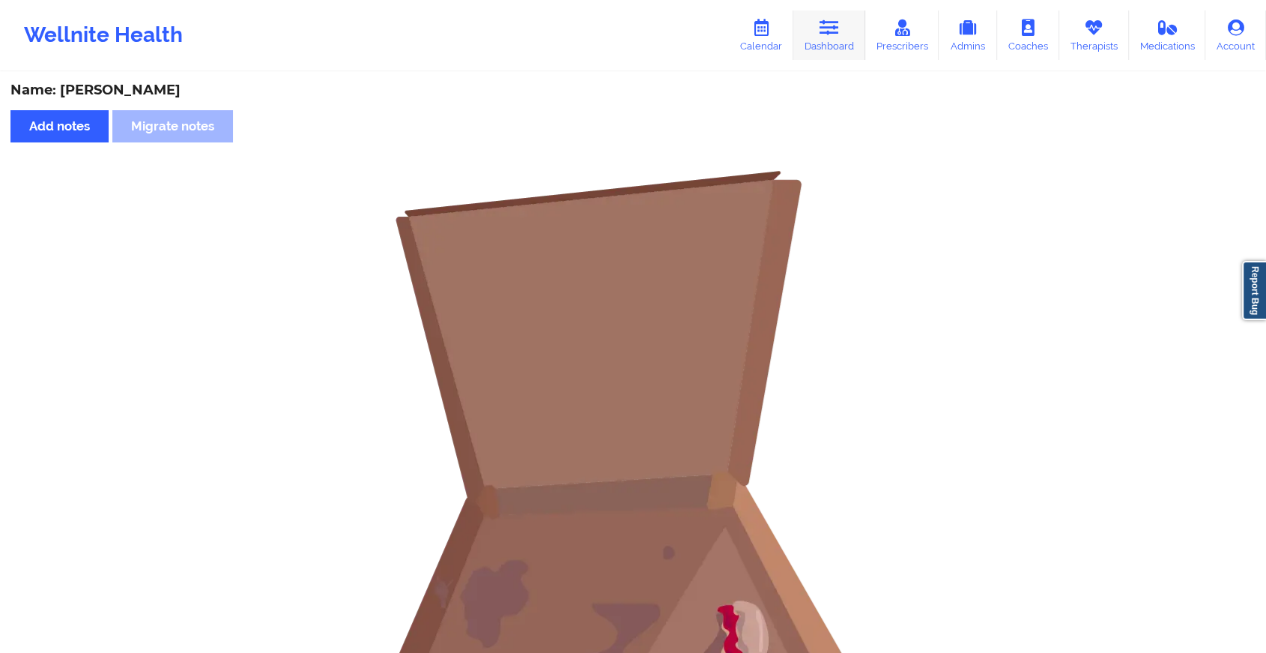
click at [839, 32] on icon at bounding box center [829, 27] width 19 height 16
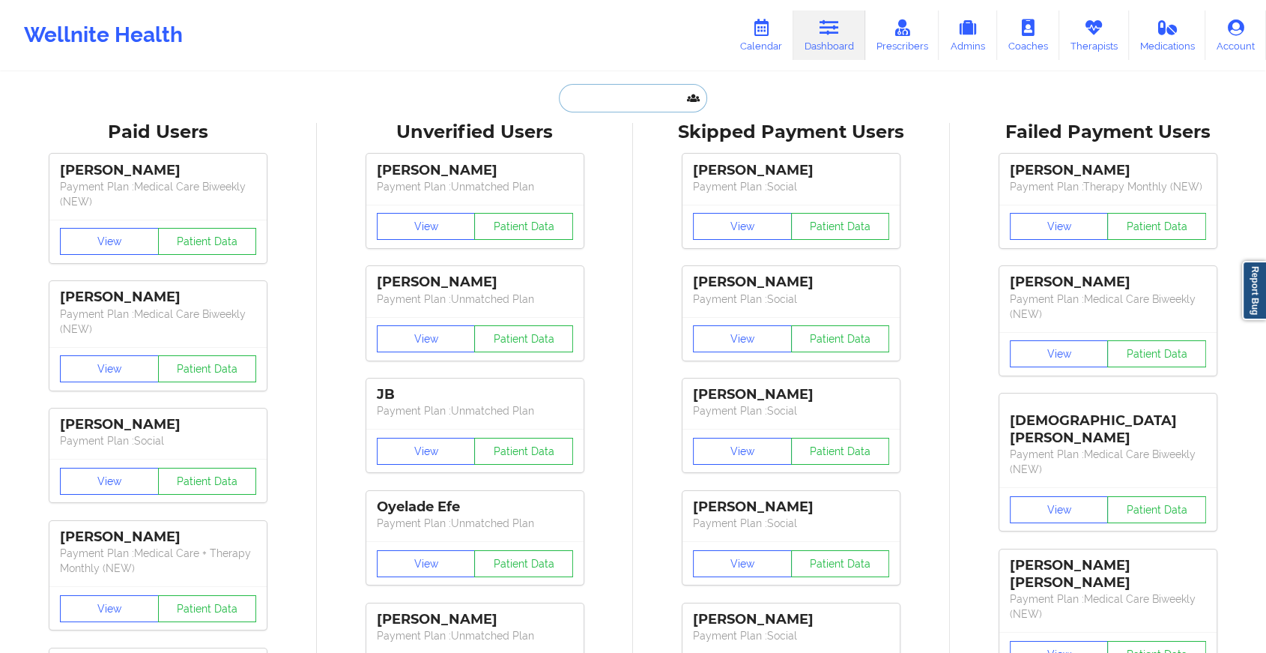
click at [617, 107] on input "text" at bounding box center [633, 98] width 148 height 28
paste input "[EMAIL_ADDRESS][DOMAIN_NAME]"
type input "[EMAIL_ADDRESS][DOMAIN_NAME]"
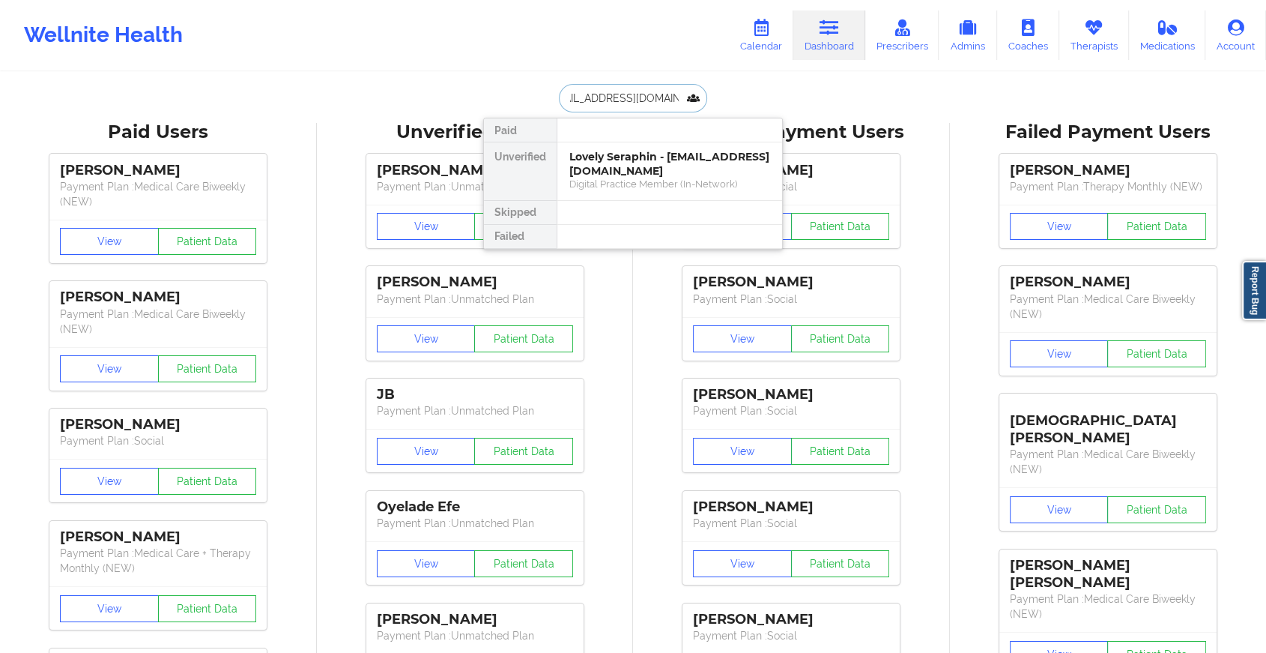
click at [677, 159] on div "Lovely Seraphin - [EMAIL_ADDRESS][DOMAIN_NAME]" at bounding box center [670, 164] width 201 height 28
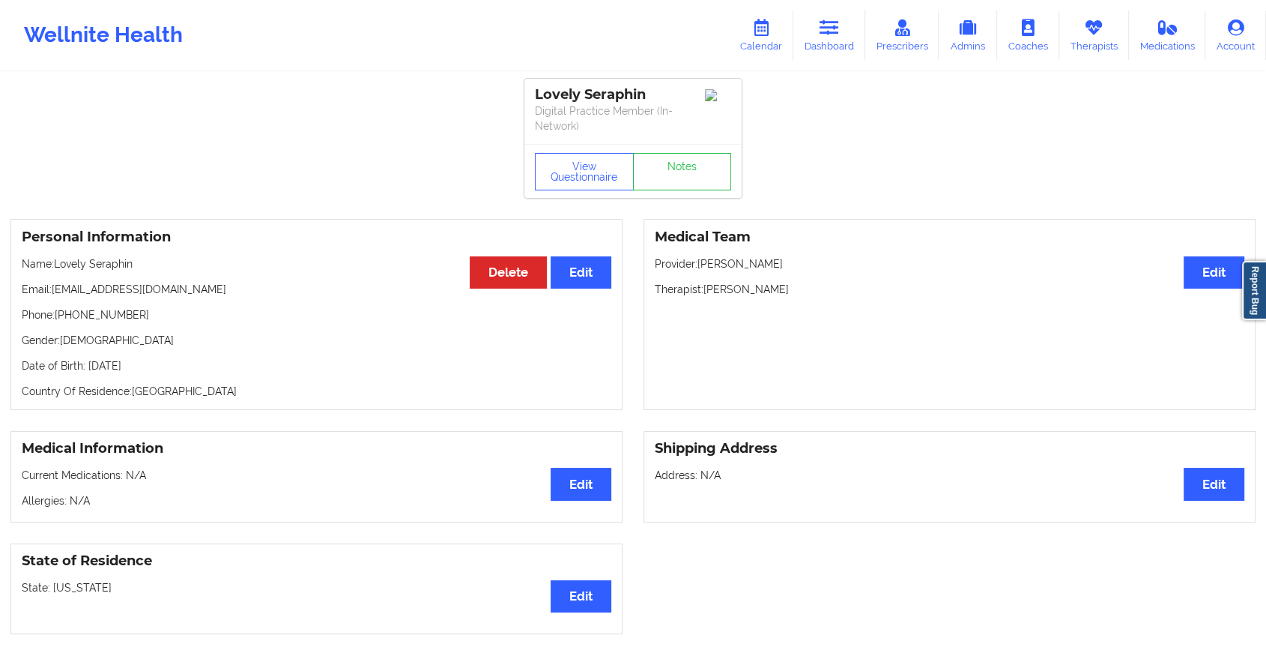
click at [677, 158] on div "View Questionnaire Notes" at bounding box center [633, 171] width 217 height 54
click at [677, 158] on link "Notes" at bounding box center [682, 171] width 99 height 37
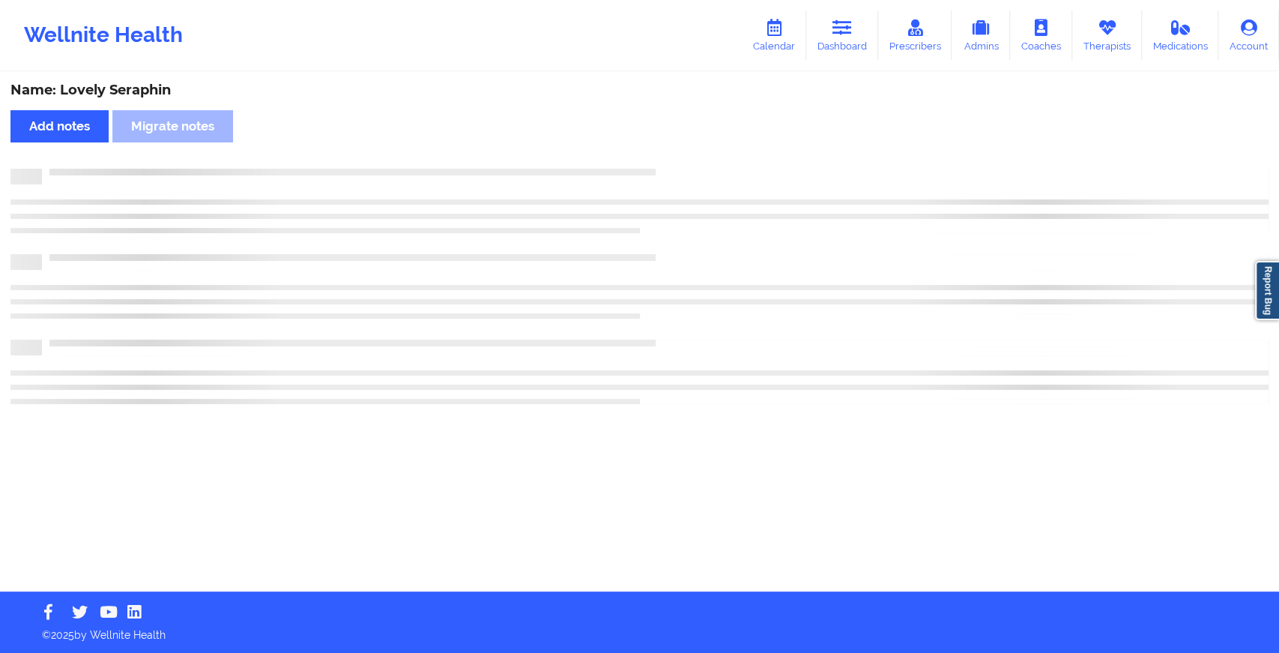
click at [677, 158] on div "Name: Lovely Seraphin Add notes Migrate notes" at bounding box center [639, 332] width 1279 height 518
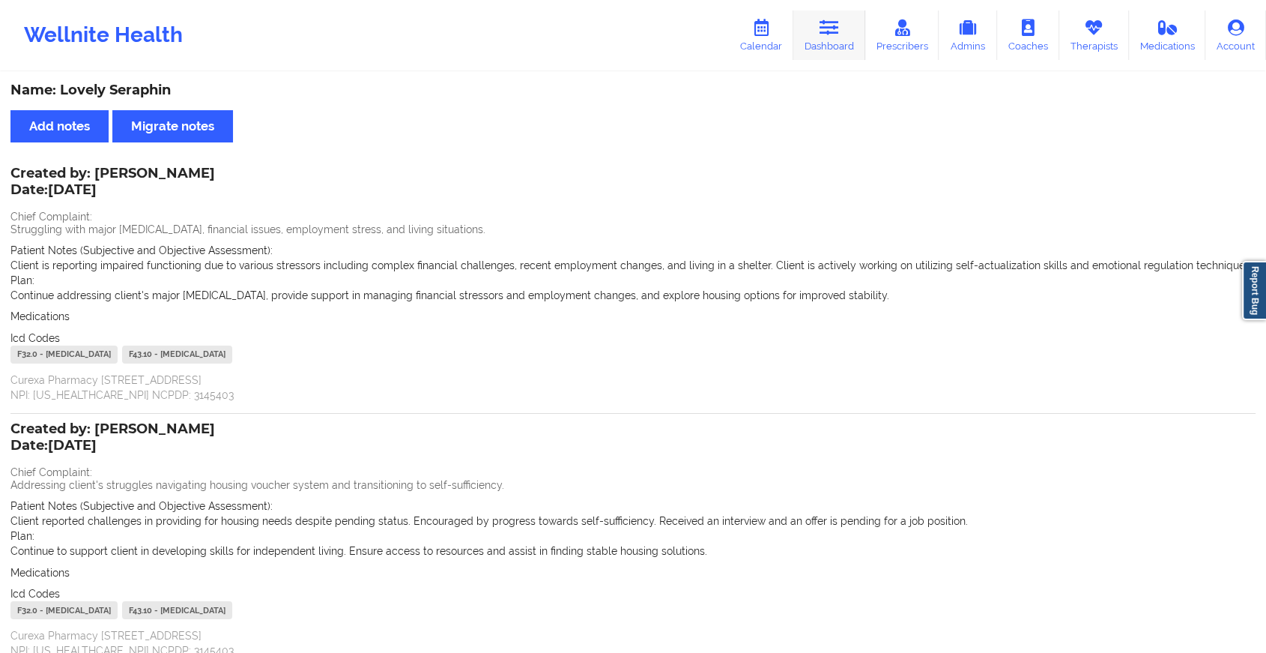
click at [822, 36] on link "Dashboard" at bounding box center [830, 34] width 72 height 49
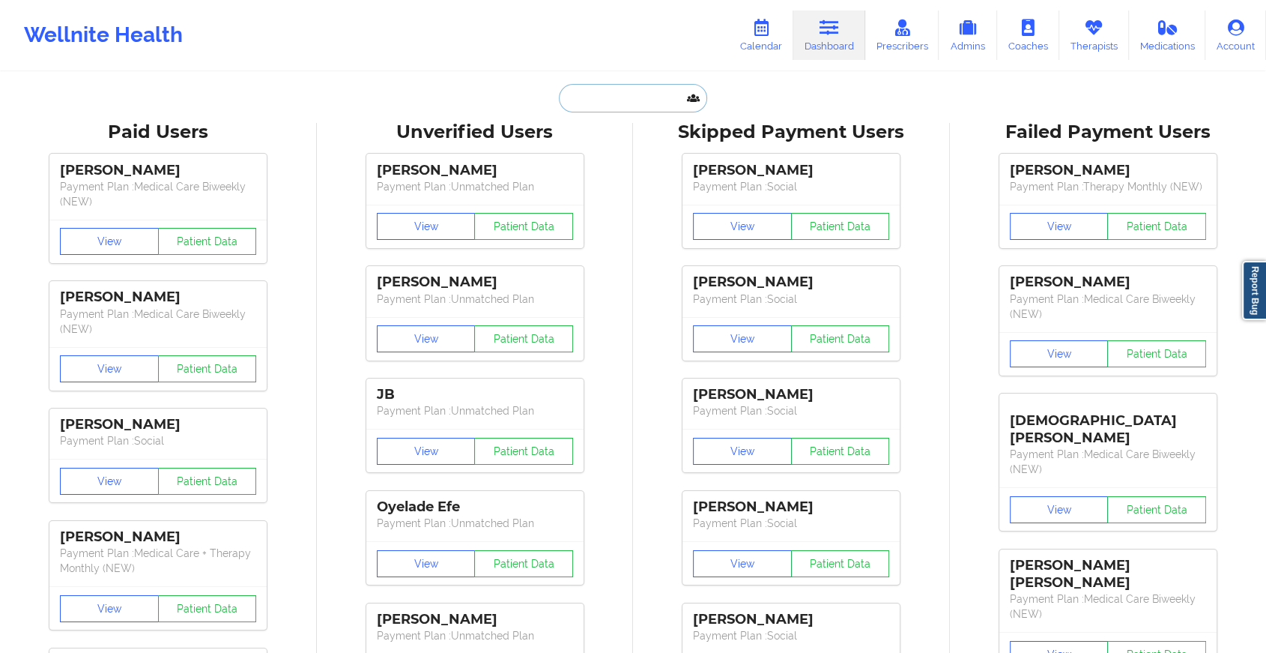
click at [607, 105] on input "text" at bounding box center [633, 98] width 148 height 28
paste input "[EMAIL_ADDRESS][DOMAIN_NAME]"
type input "[EMAIL_ADDRESS][DOMAIN_NAME]"
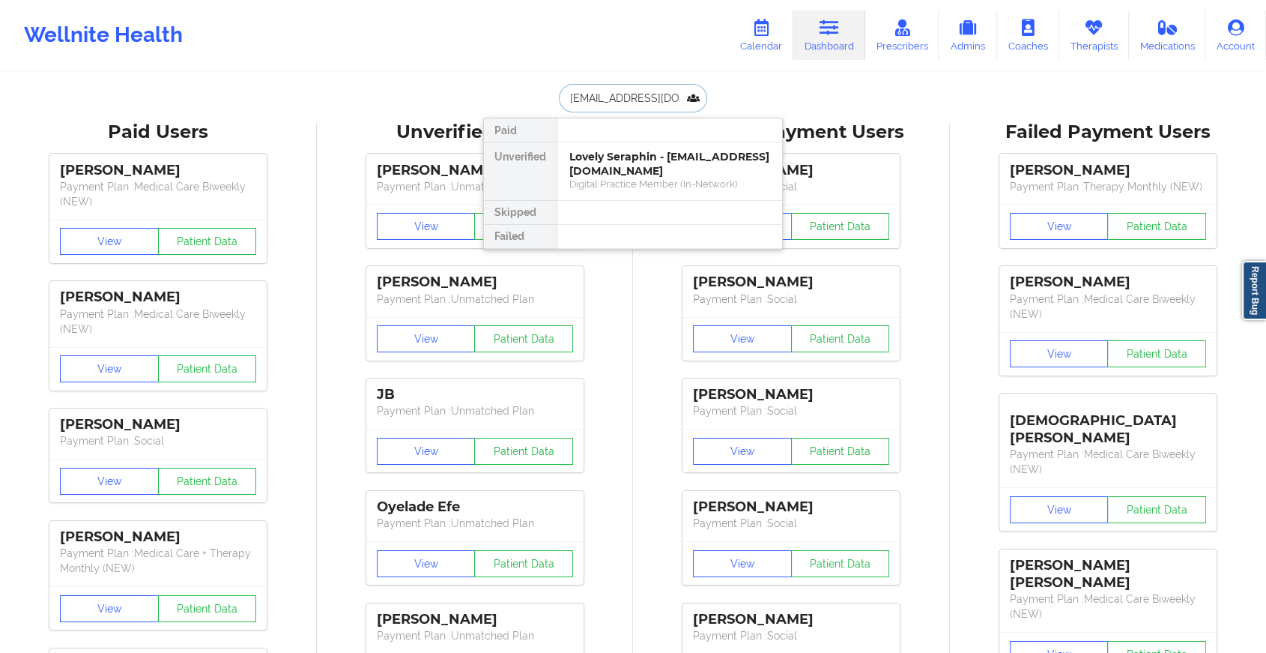
scroll to position [0, 22]
click at [672, 182] on div "Social" at bounding box center [670, 184] width 201 height 13
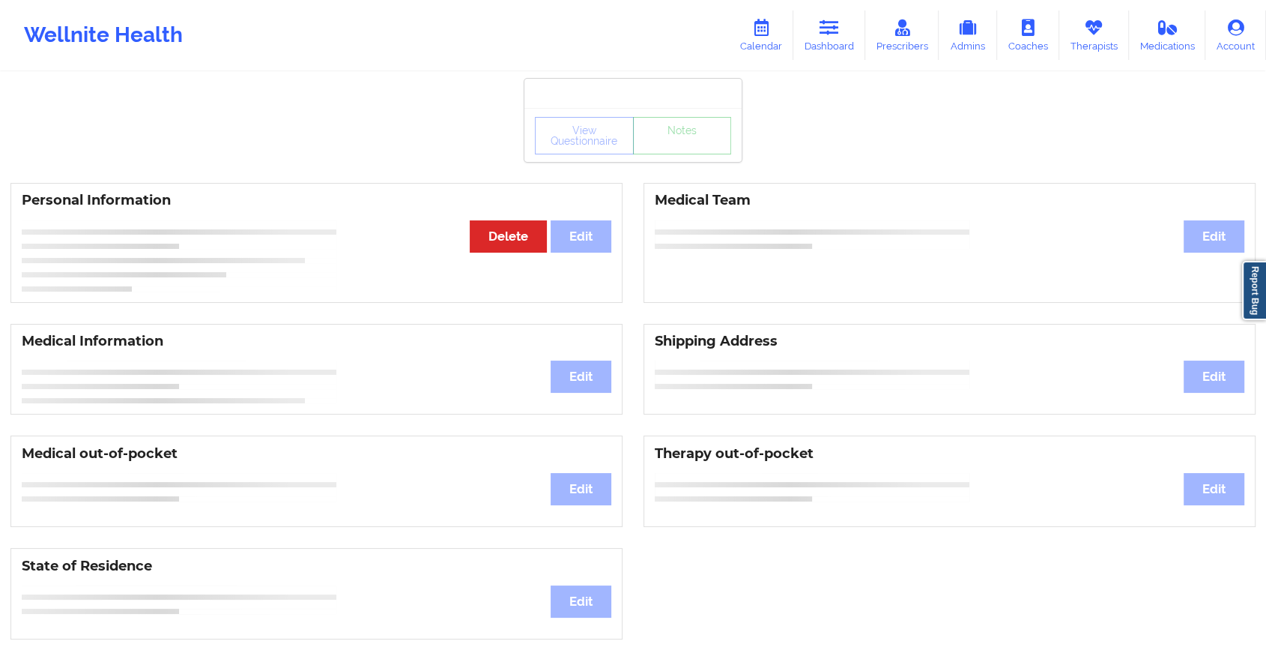
click at [690, 152] on div "View Questionnaire Notes" at bounding box center [633, 135] width 196 height 37
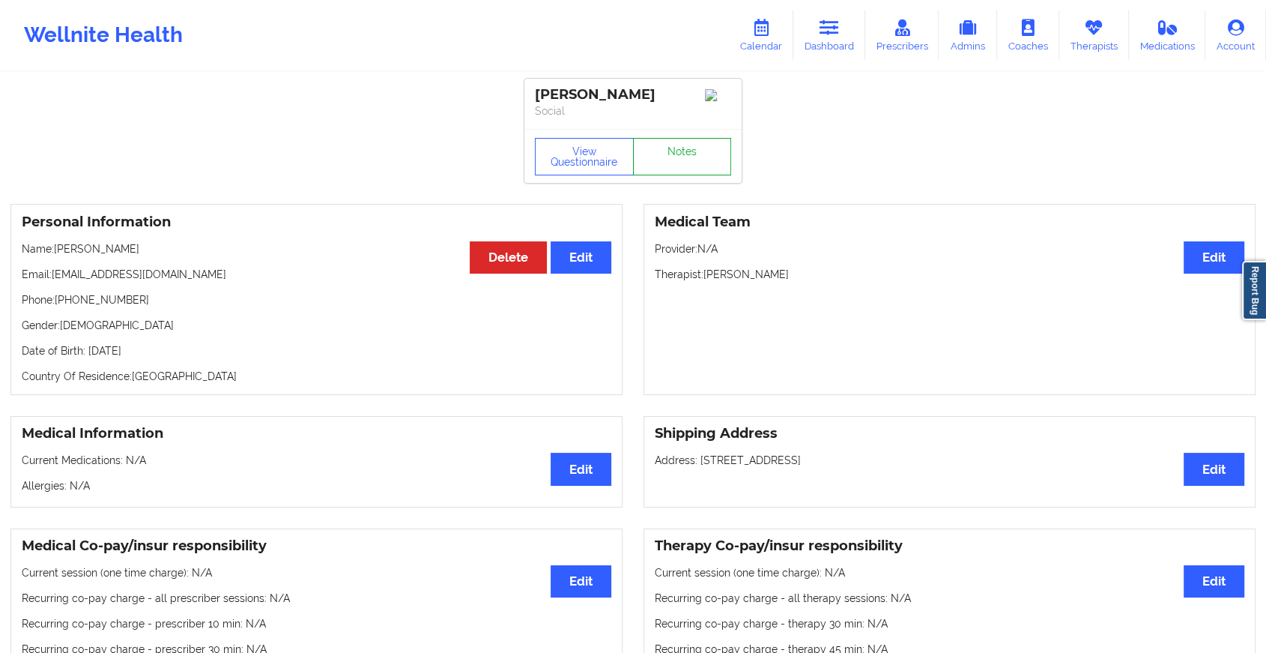
click at [690, 152] on link "Notes" at bounding box center [682, 156] width 99 height 37
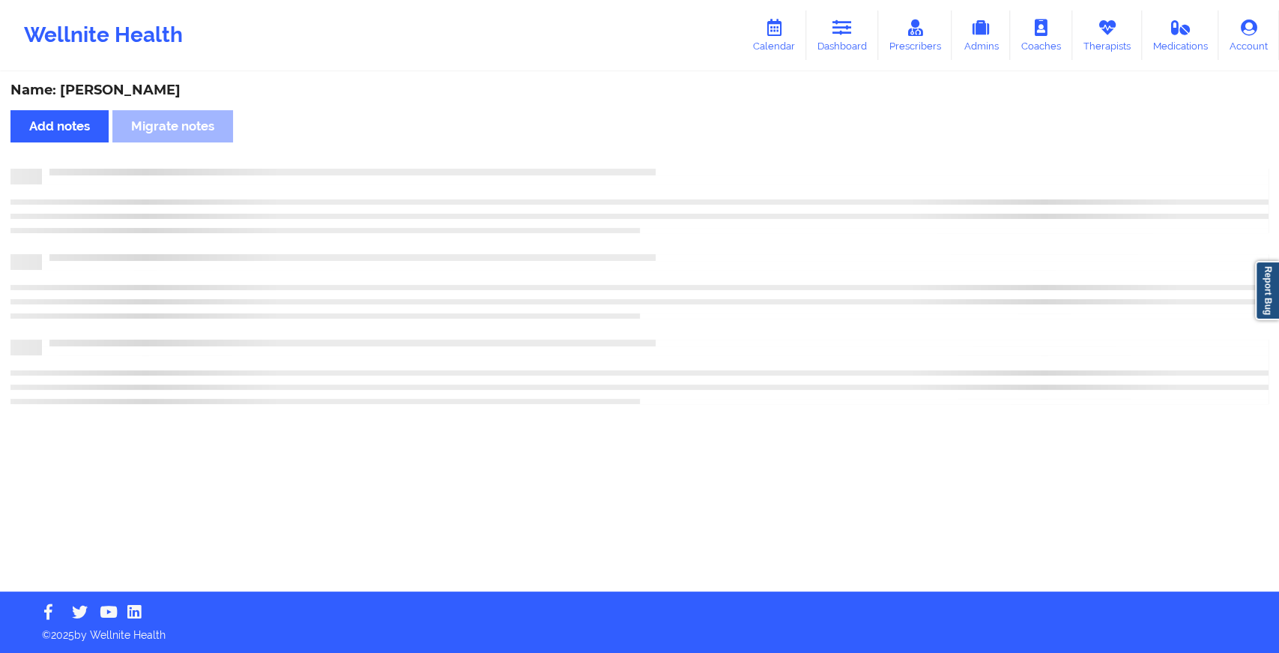
click at [690, 152] on div "Name: [PERSON_NAME] Add notes Migrate notes" at bounding box center [639, 332] width 1279 height 518
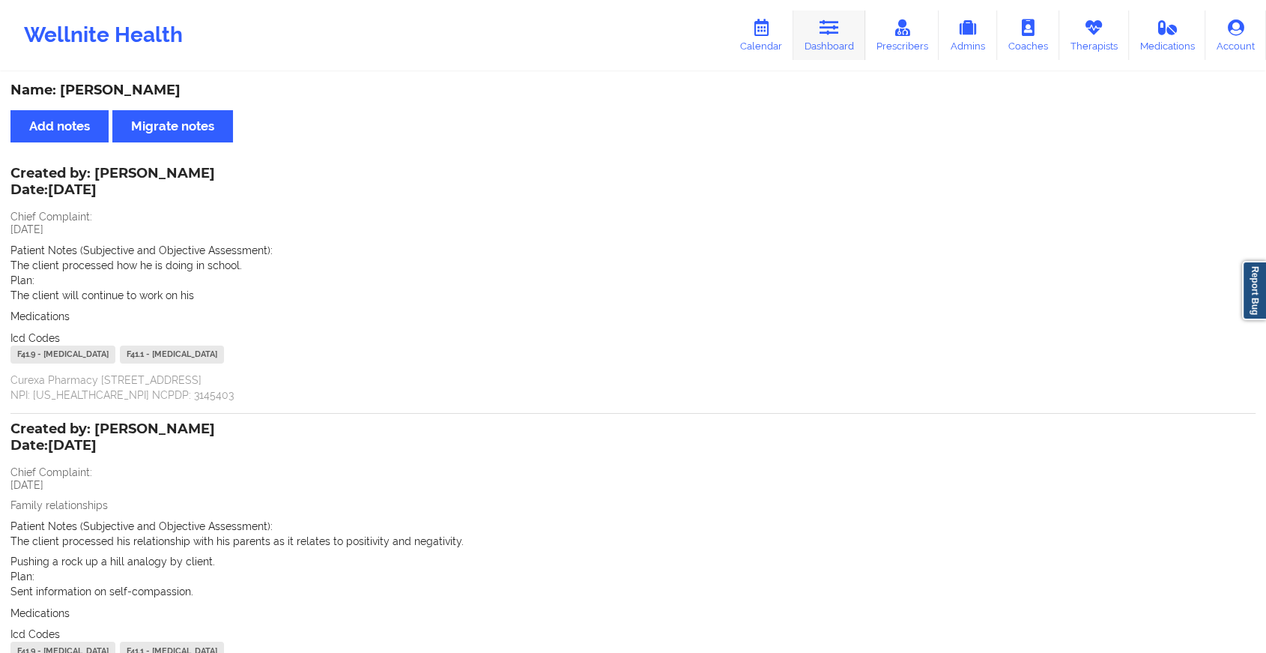
click at [830, 25] on icon at bounding box center [829, 27] width 19 height 16
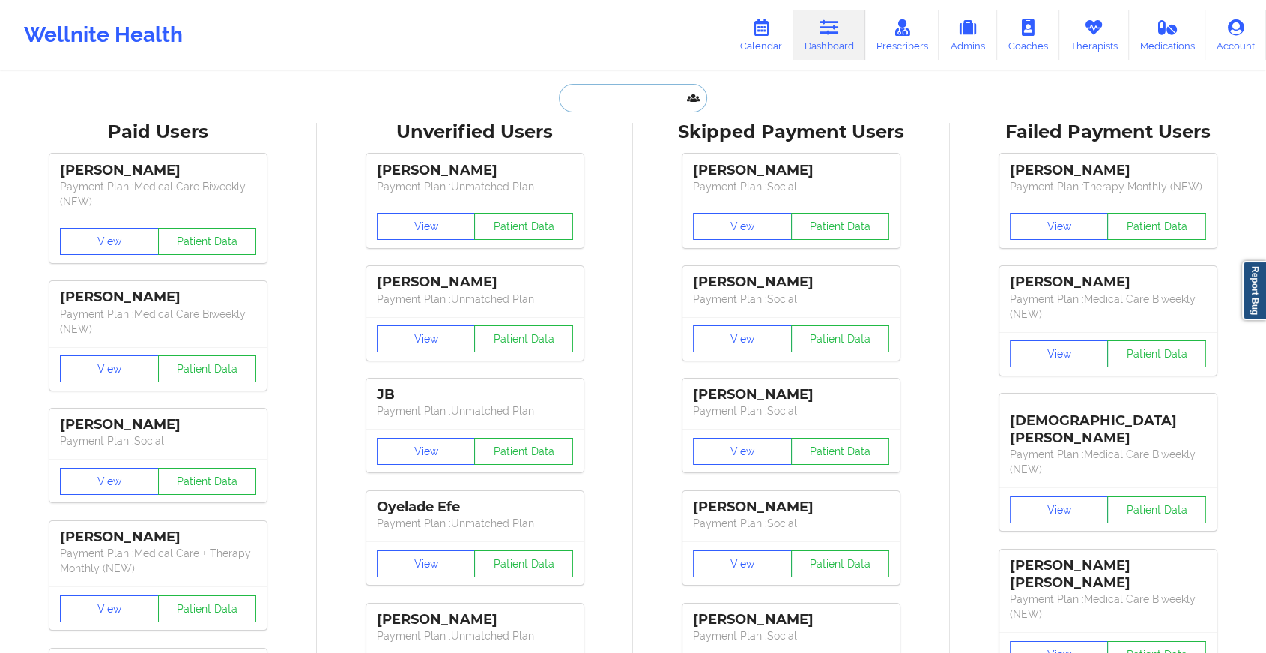
click at [631, 97] on input "text" at bounding box center [633, 98] width 148 height 28
paste input "[EMAIL_ADDRESS][DOMAIN_NAME]"
type input "[EMAIL_ADDRESS][DOMAIN_NAME]"
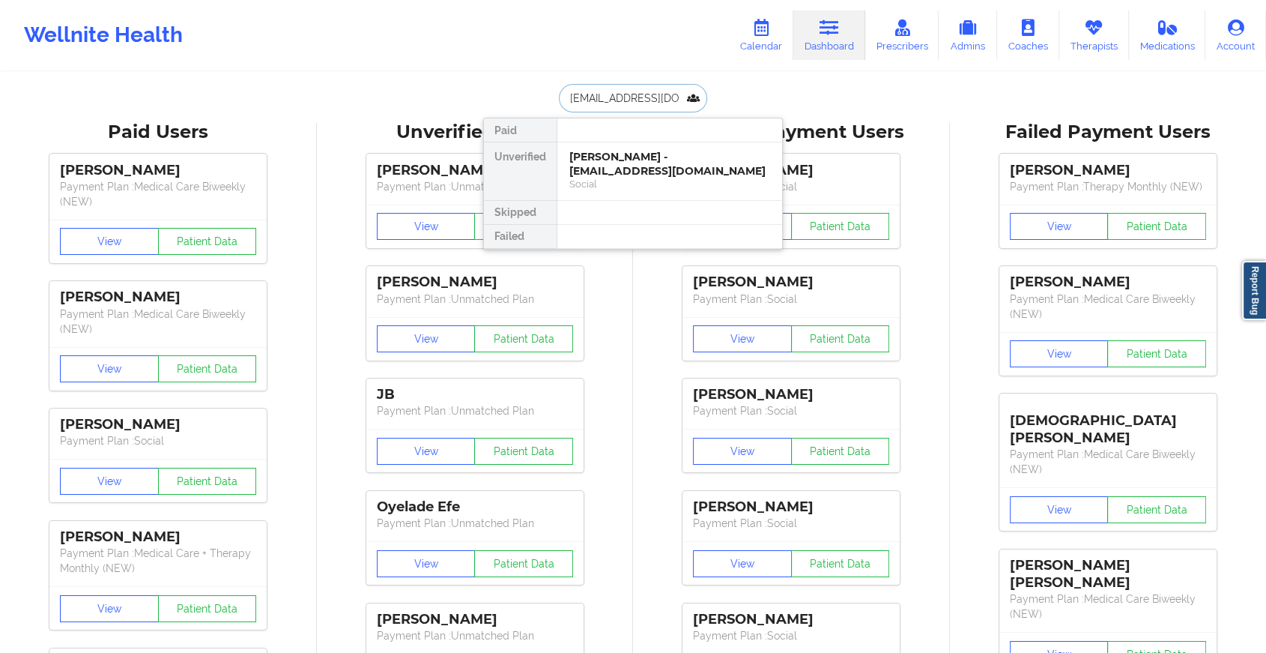
scroll to position [0, 15]
click at [683, 162] on div "[PERSON_NAME] - [EMAIL_ADDRESS][DOMAIN_NAME]" at bounding box center [670, 164] width 201 height 28
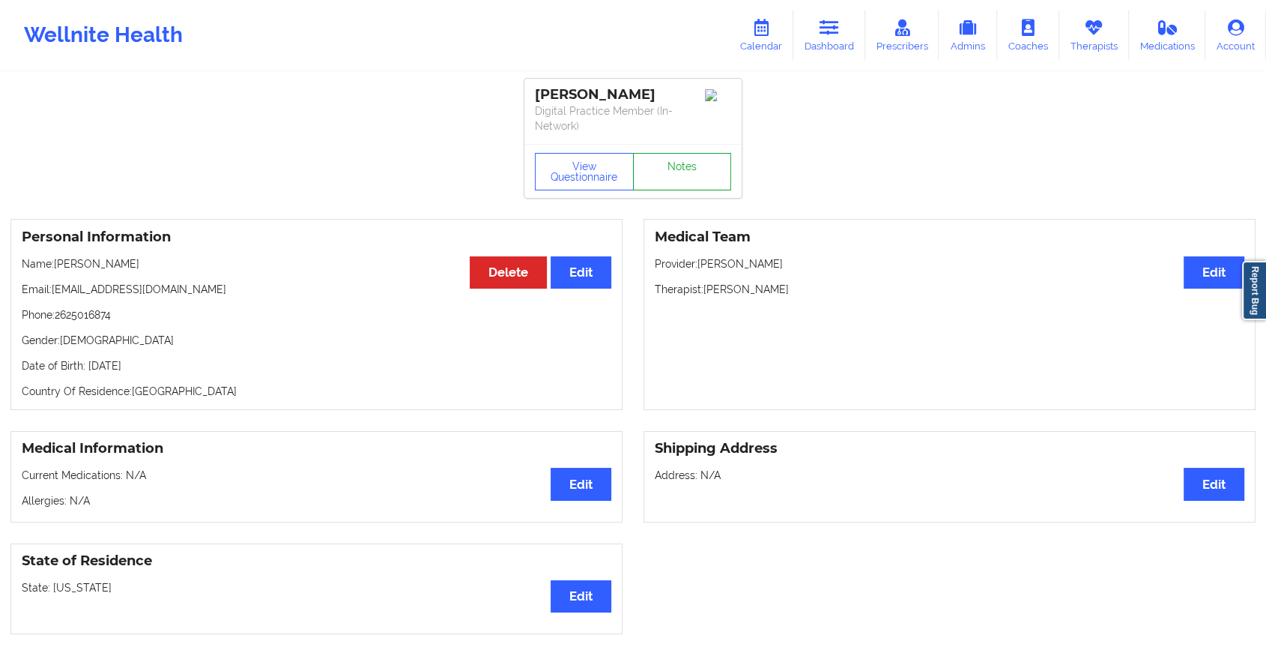
click at [695, 160] on link "Notes" at bounding box center [682, 171] width 99 height 37
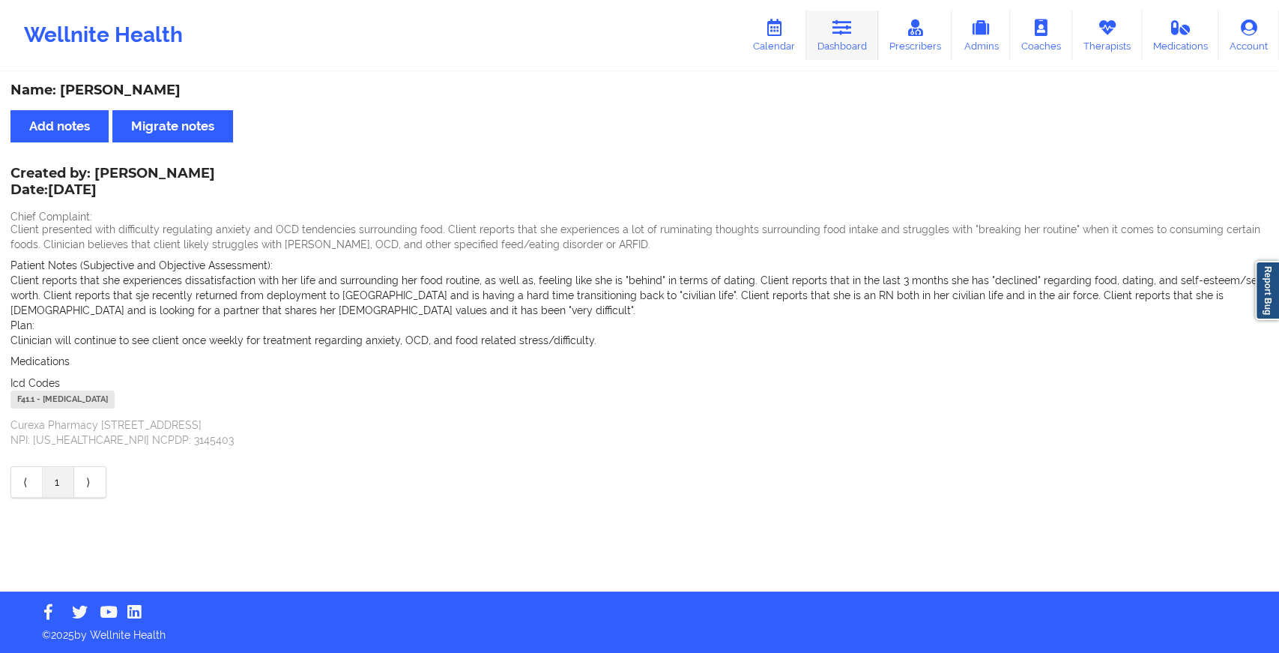
click at [861, 26] on link "Dashboard" at bounding box center [842, 34] width 72 height 49
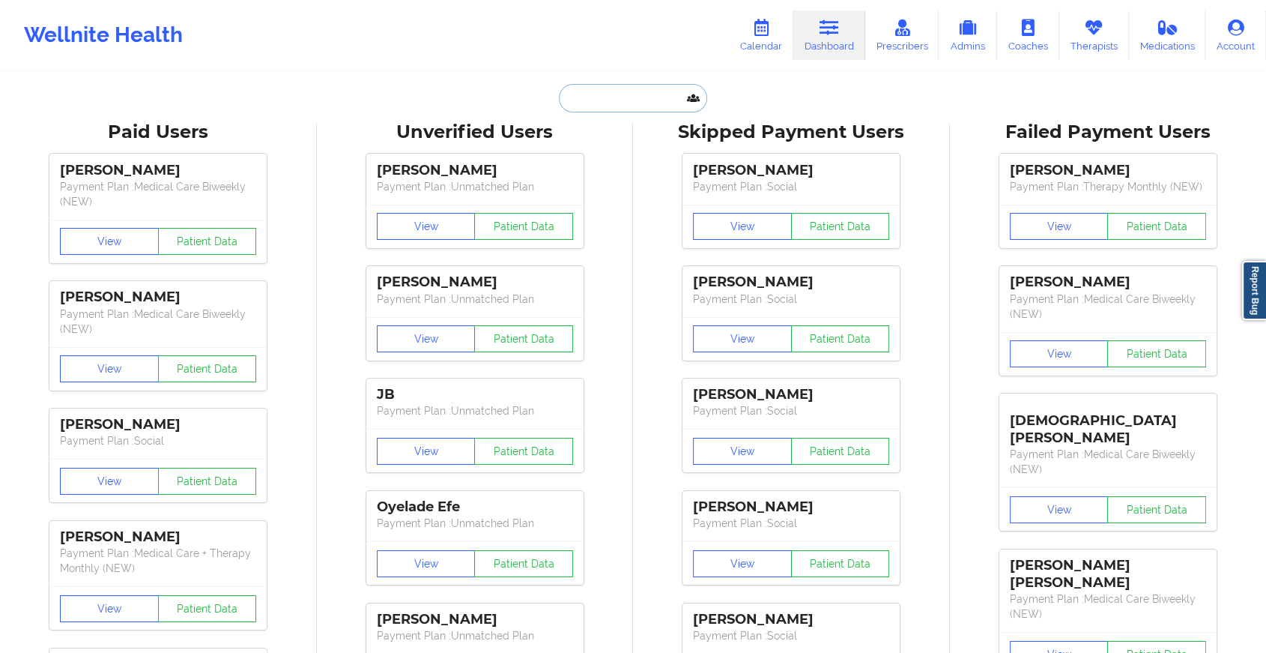
click at [661, 94] on input "text" at bounding box center [633, 98] width 148 height 28
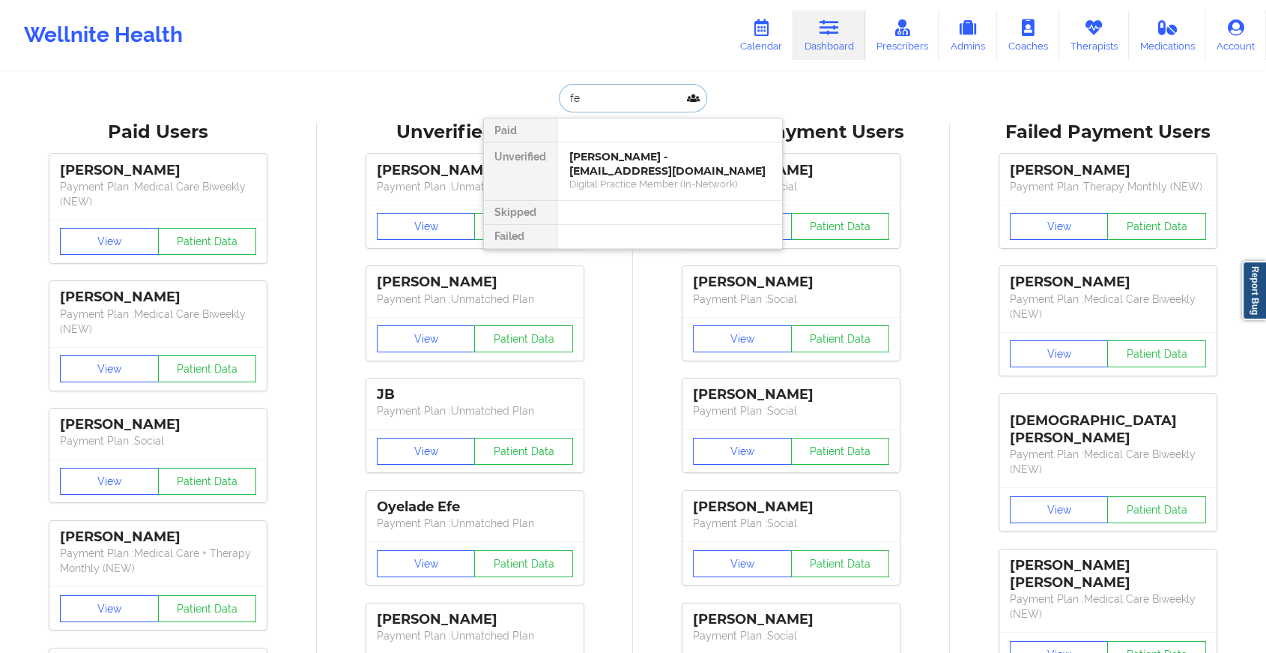
type input "f"
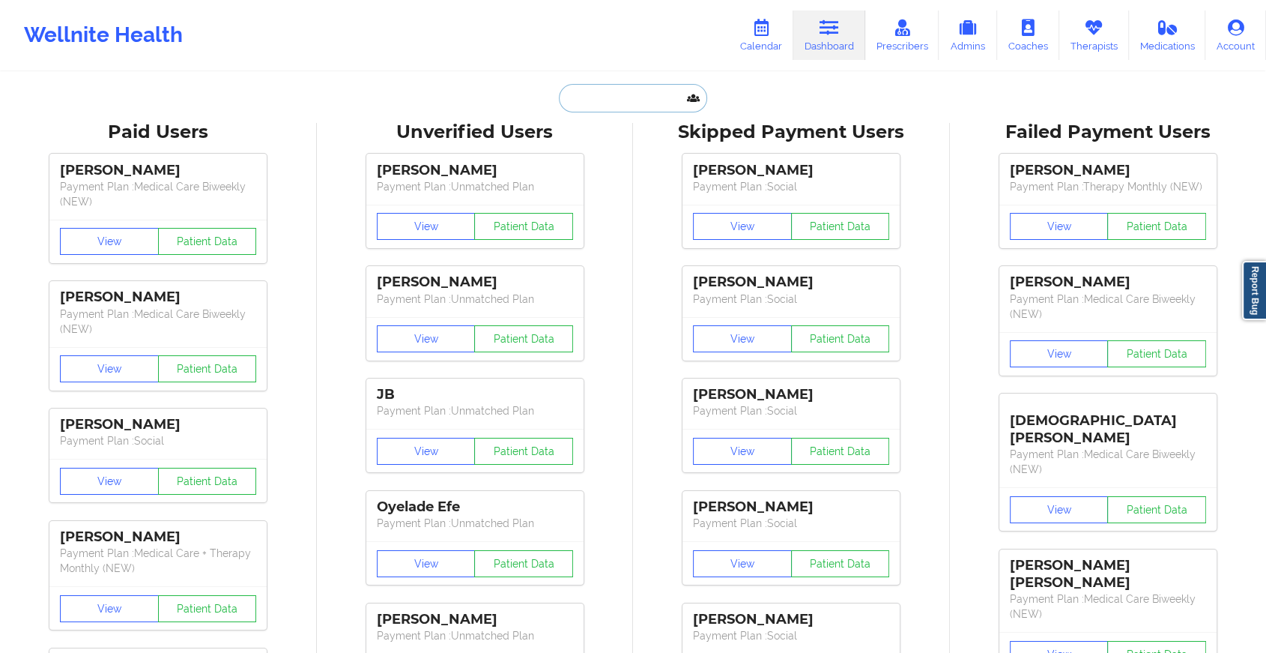
paste input "[EMAIL_ADDRESS][DOMAIN_NAME]"
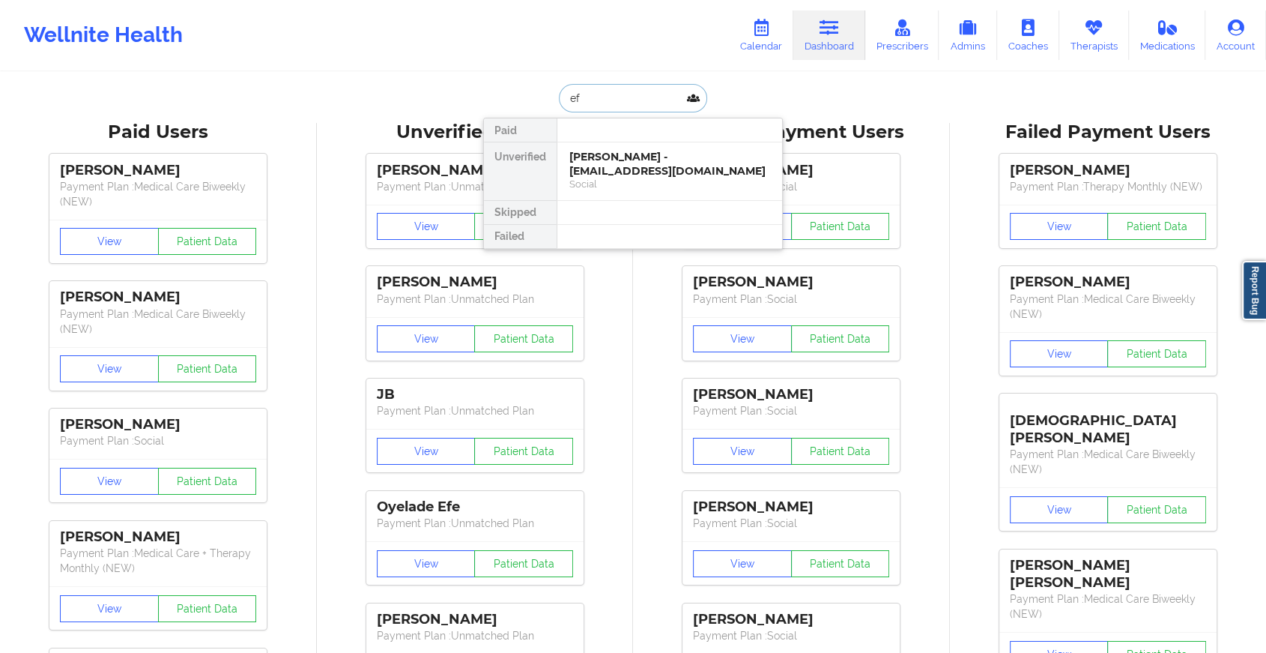
type input "e"
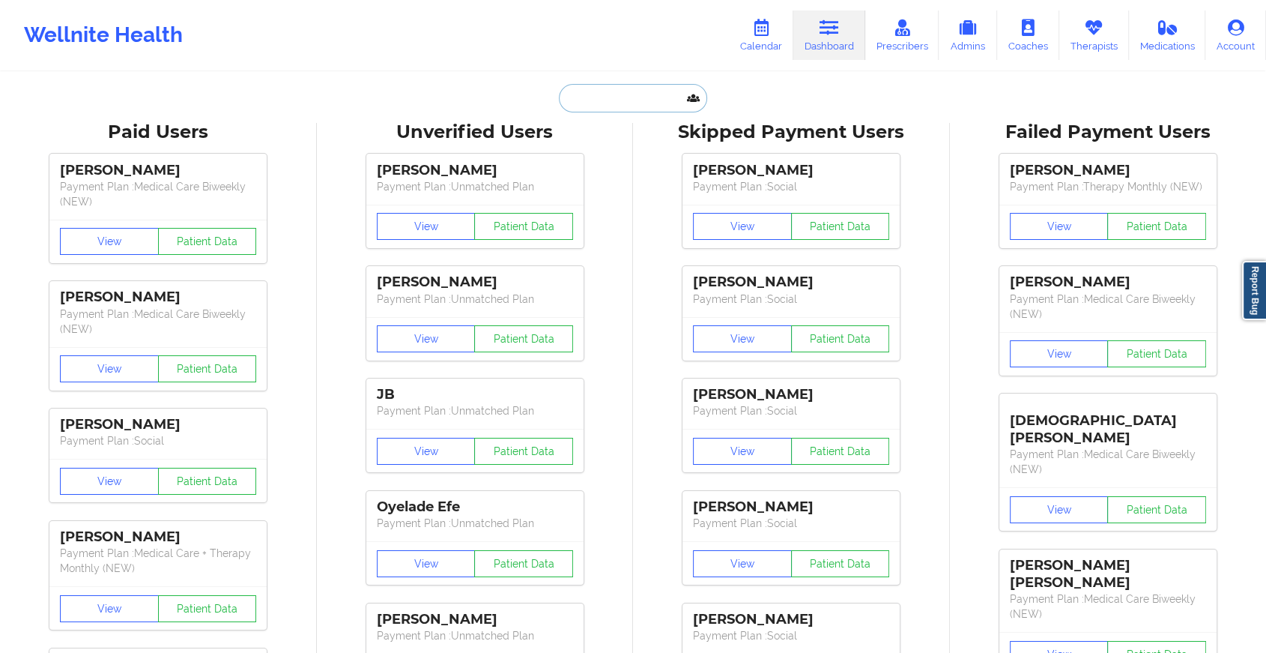
paste input "[EMAIL_ADDRESS][DOMAIN_NAME]"
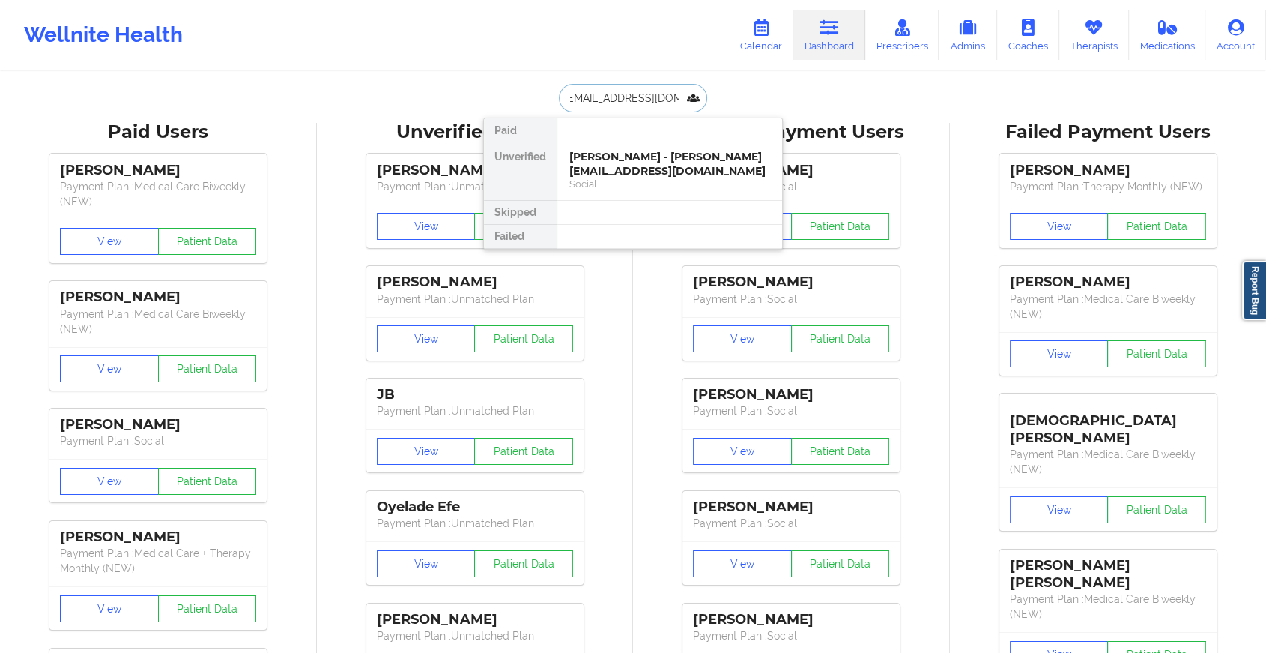
type input "[EMAIL_ADDRESS][DOMAIN_NAME]"
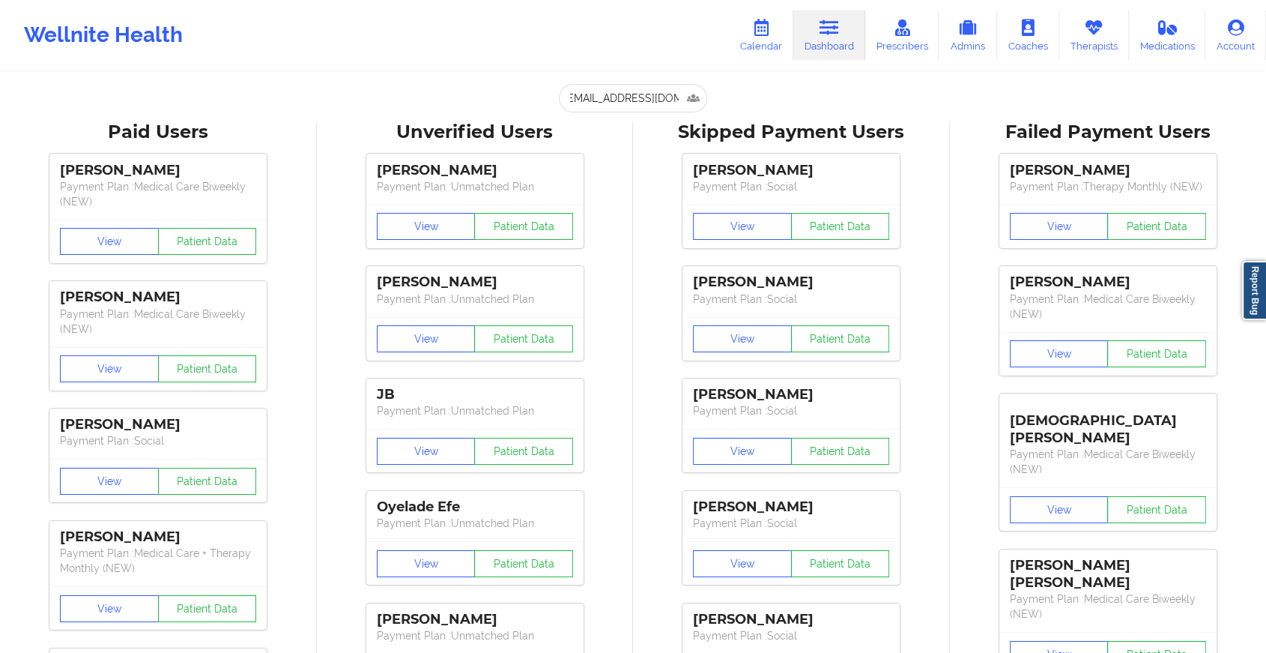
scroll to position [0, 0]
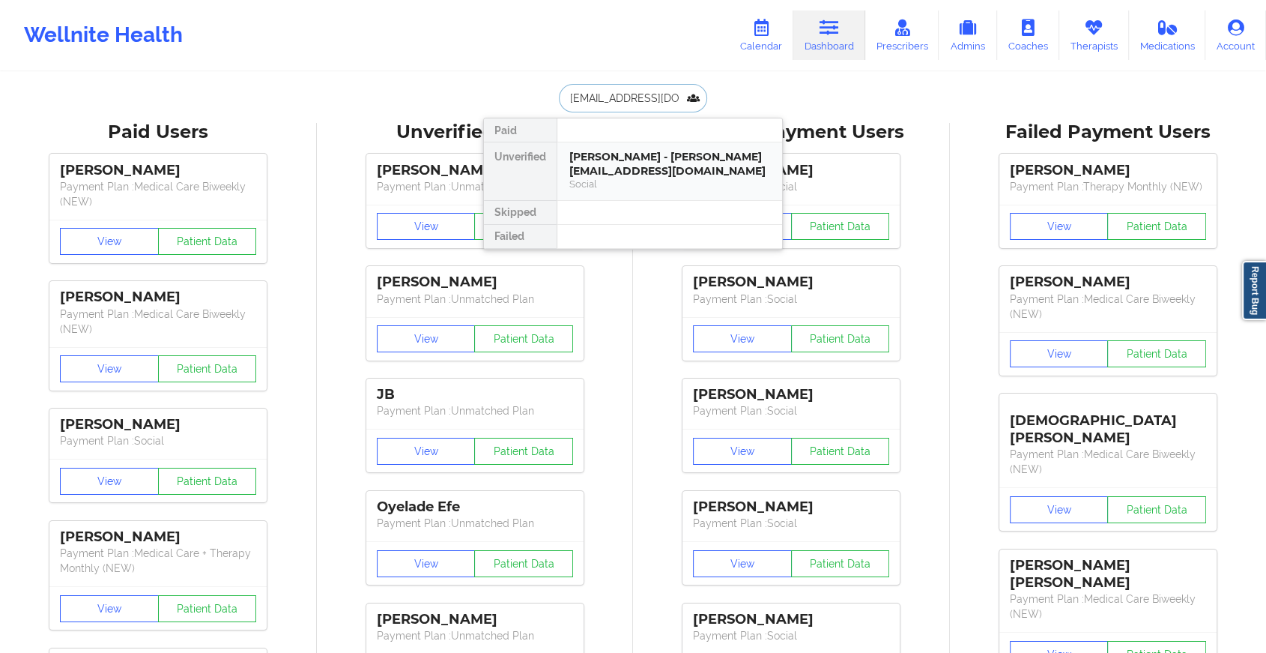
click at [668, 169] on div "[PERSON_NAME] - [PERSON_NAME][EMAIL_ADDRESS][DOMAIN_NAME]" at bounding box center [670, 164] width 201 height 28
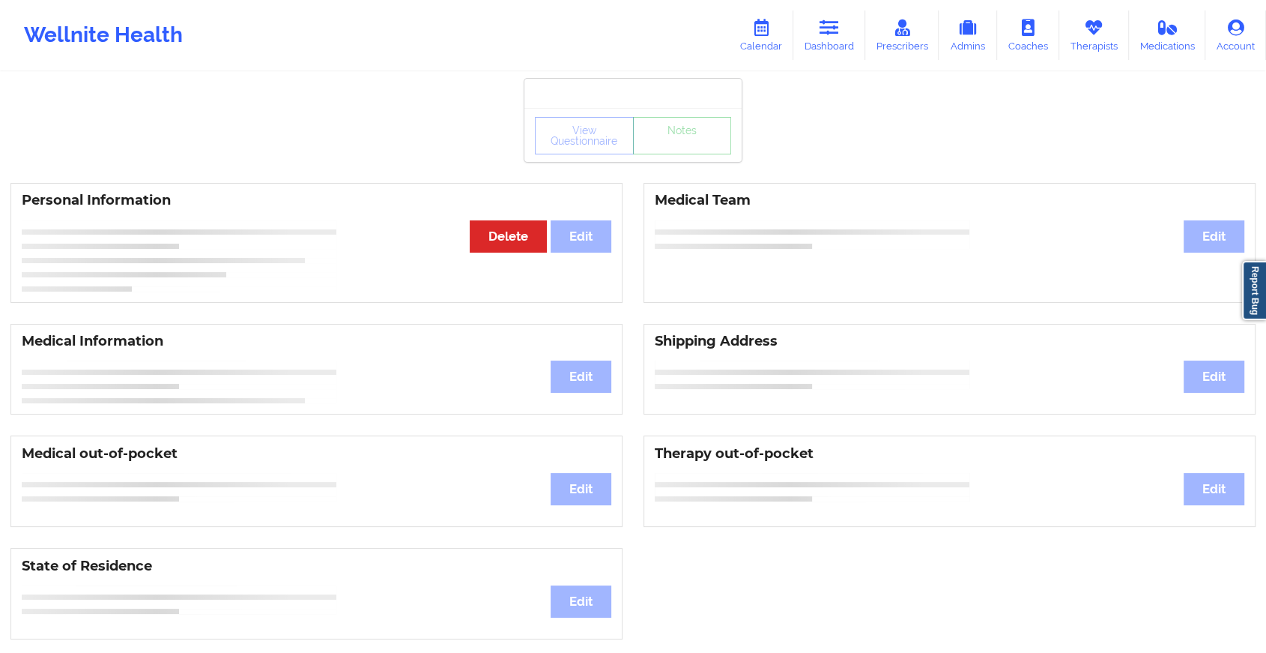
click at [705, 142] on div "View Questionnaire Notes" at bounding box center [633, 135] width 196 height 37
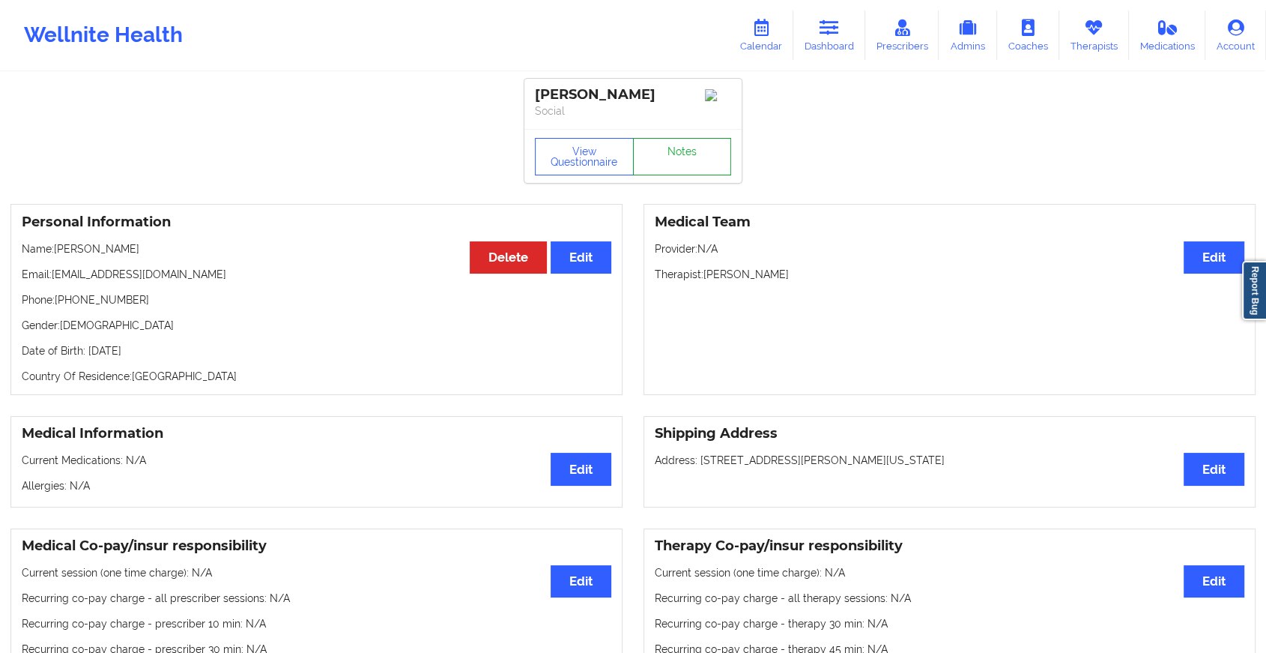
click at [705, 142] on link "Notes" at bounding box center [682, 156] width 99 height 37
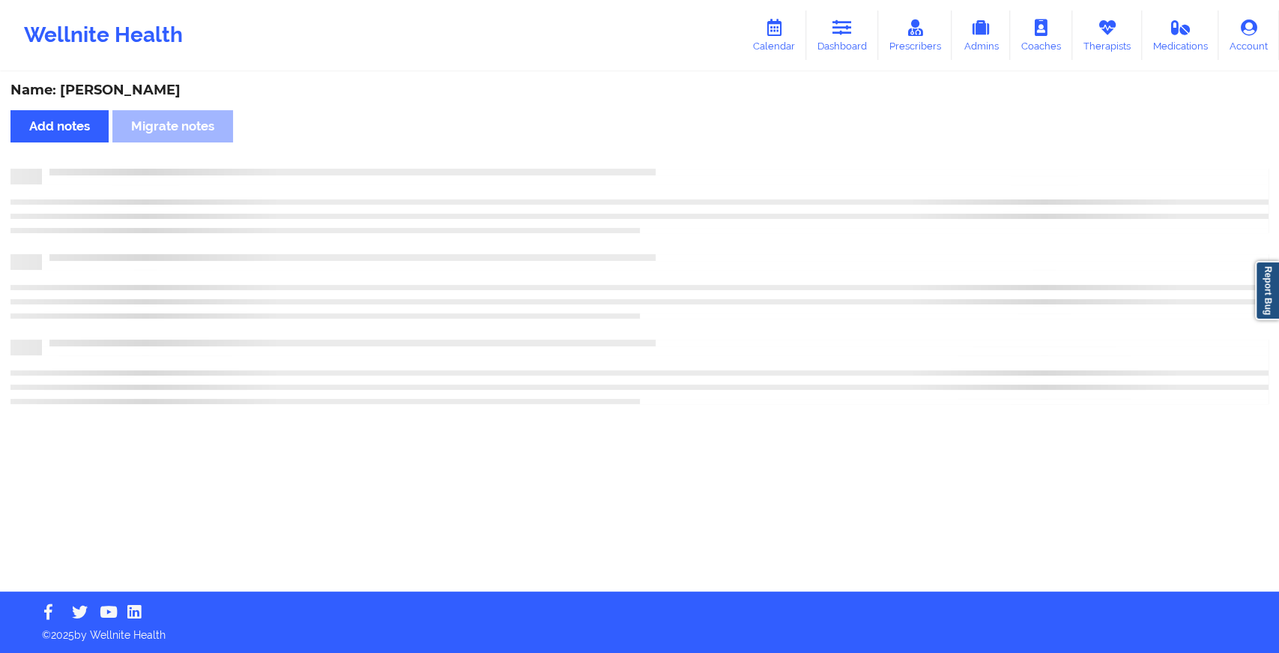
click at [705, 142] on div "Name: [PERSON_NAME] Add notes Migrate notes" at bounding box center [639, 332] width 1279 height 518
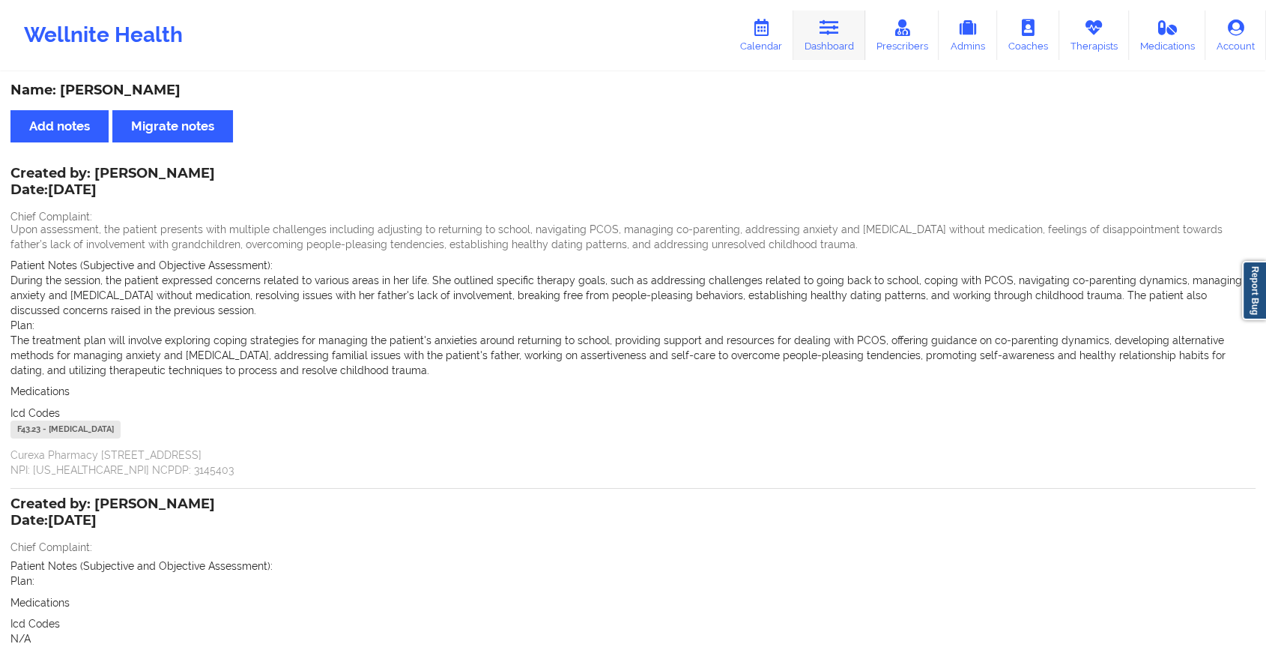
click at [830, 47] on link "Dashboard" at bounding box center [830, 34] width 72 height 49
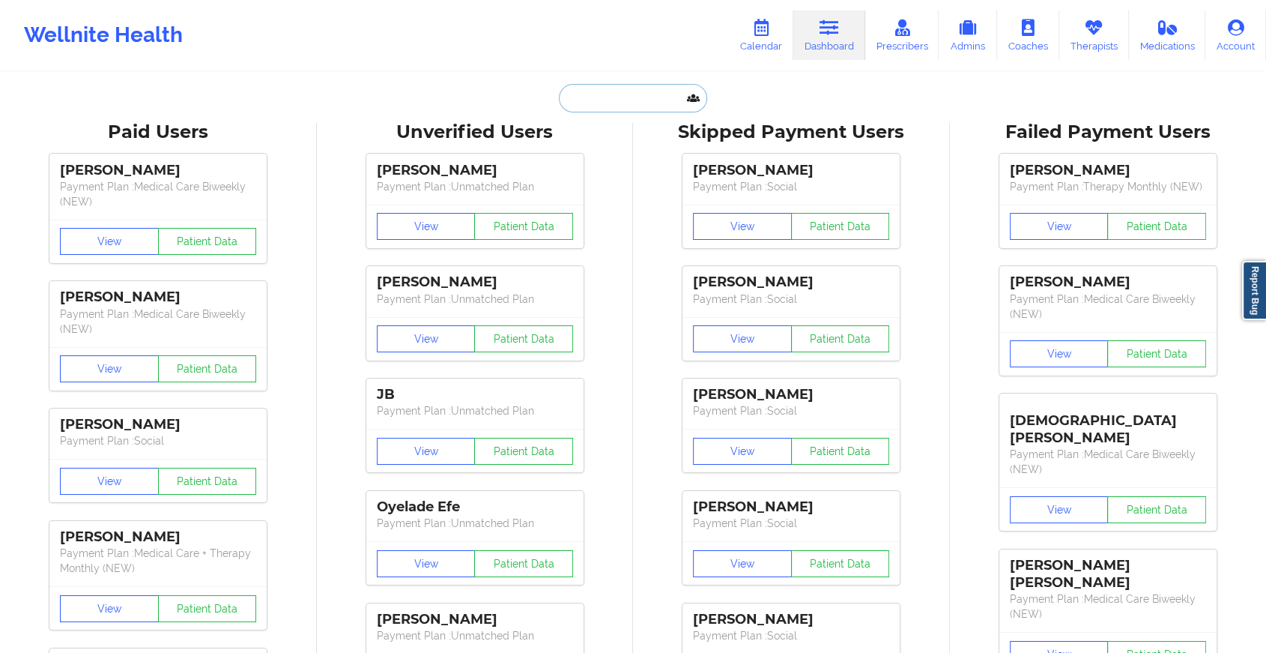
click at [629, 110] on input "text" at bounding box center [633, 98] width 148 height 28
paste input "[EMAIL_ADDRESS][DOMAIN_NAME]"
type input "[EMAIL_ADDRESS][DOMAIN_NAME]"
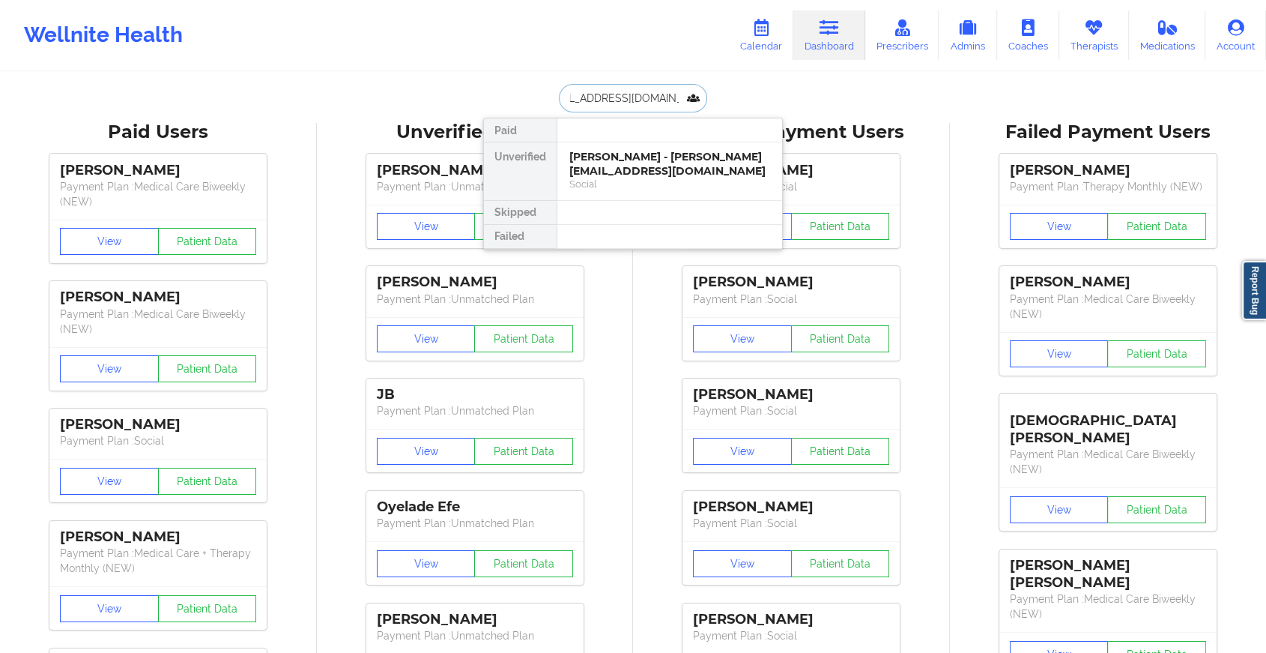
click at [659, 170] on div "[PERSON_NAME] - [PERSON_NAME][EMAIL_ADDRESS][DOMAIN_NAME]" at bounding box center [670, 164] width 201 height 28
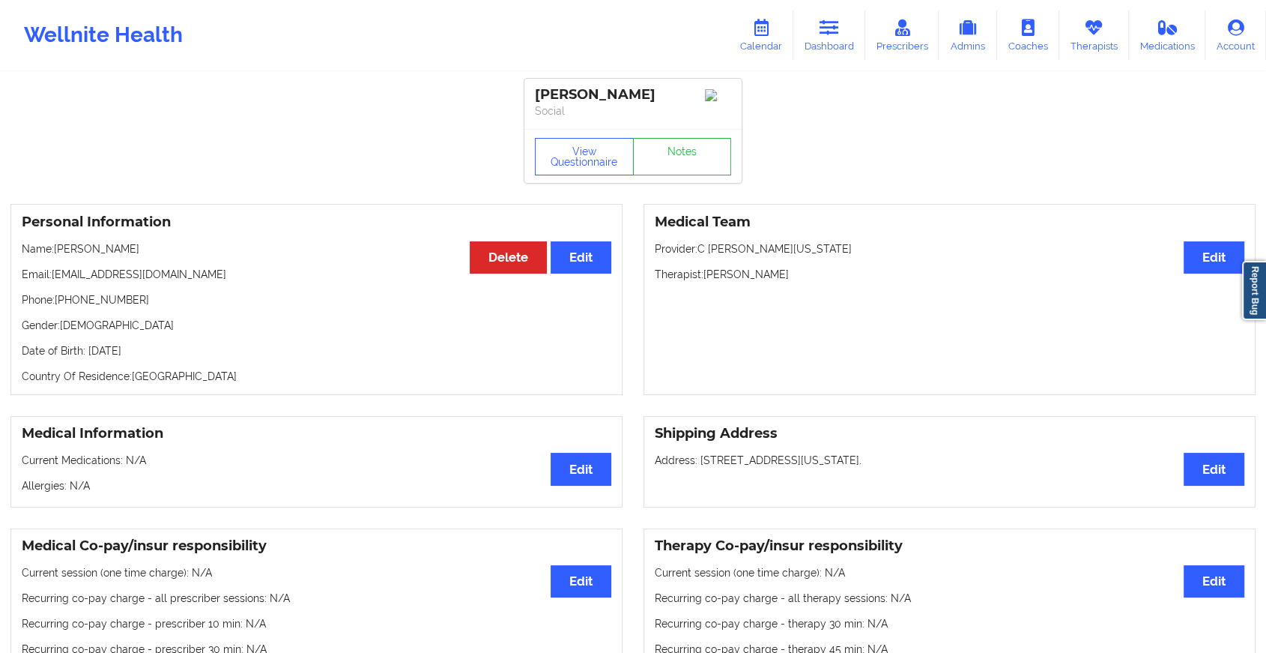
click at [688, 160] on div "View Questionnaire Notes" at bounding box center [633, 156] width 217 height 54
click at [688, 160] on link "Notes" at bounding box center [682, 156] width 99 height 37
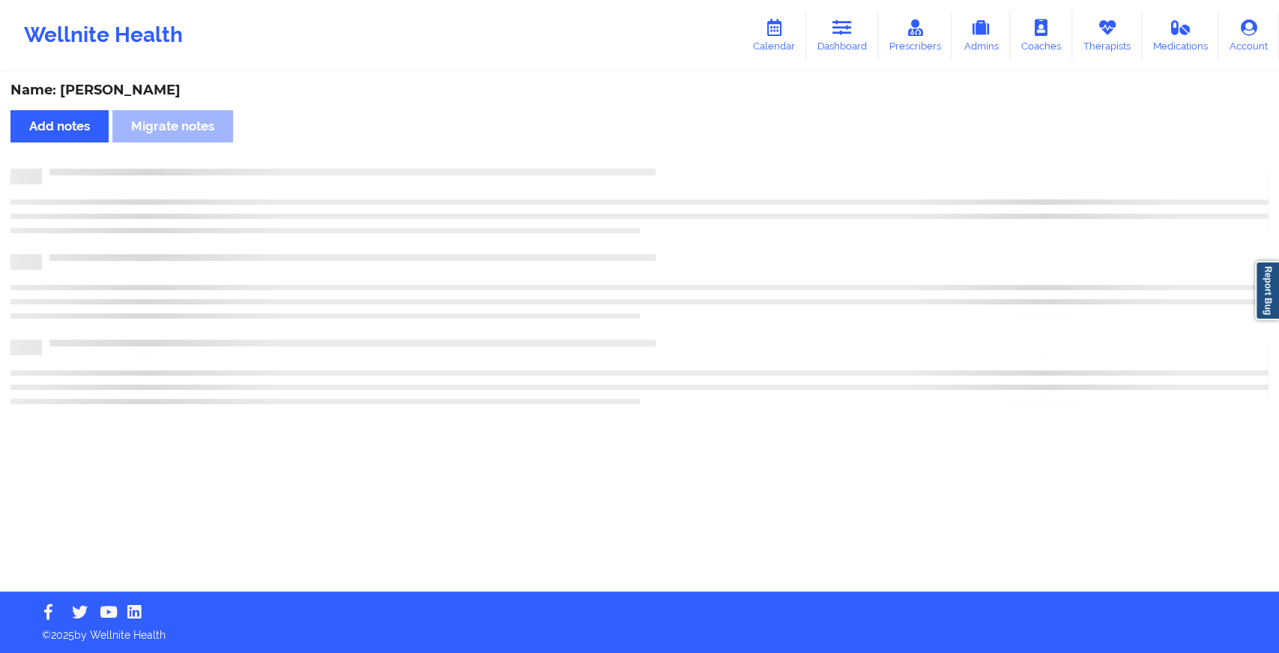
click at [688, 160] on div "Name: [PERSON_NAME] Add notes Migrate notes" at bounding box center [639, 332] width 1279 height 518
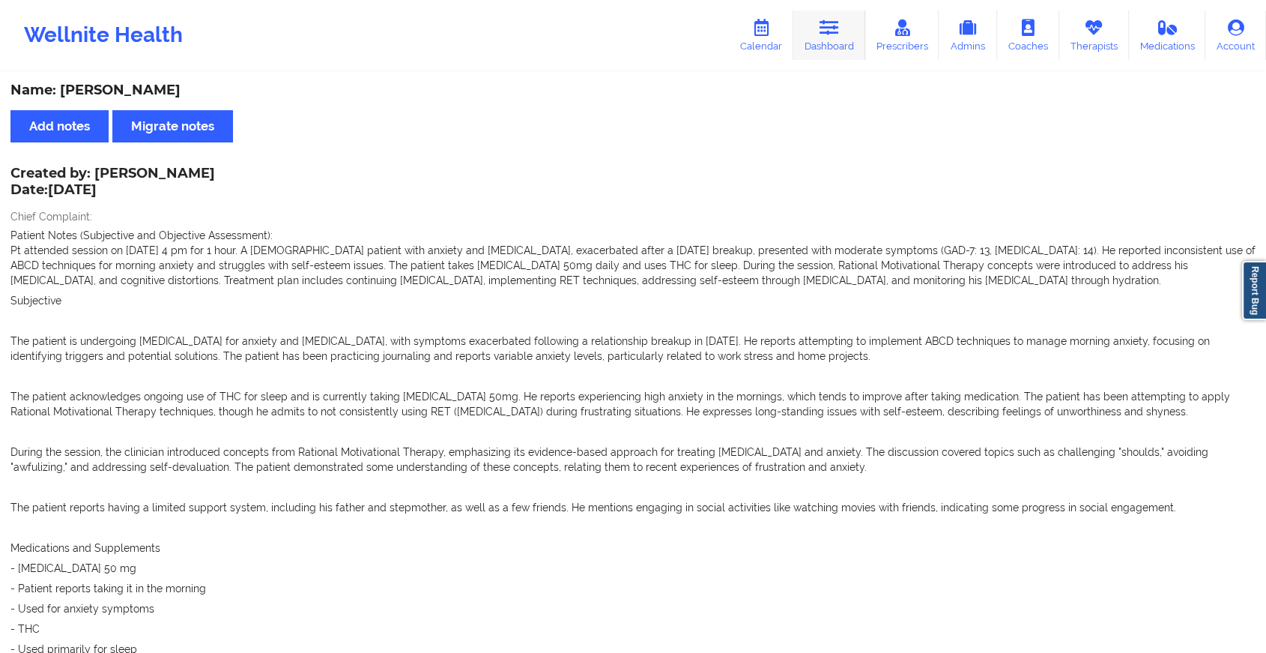
click at [841, 18] on link "Dashboard" at bounding box center [830, 34] width 72 height 49
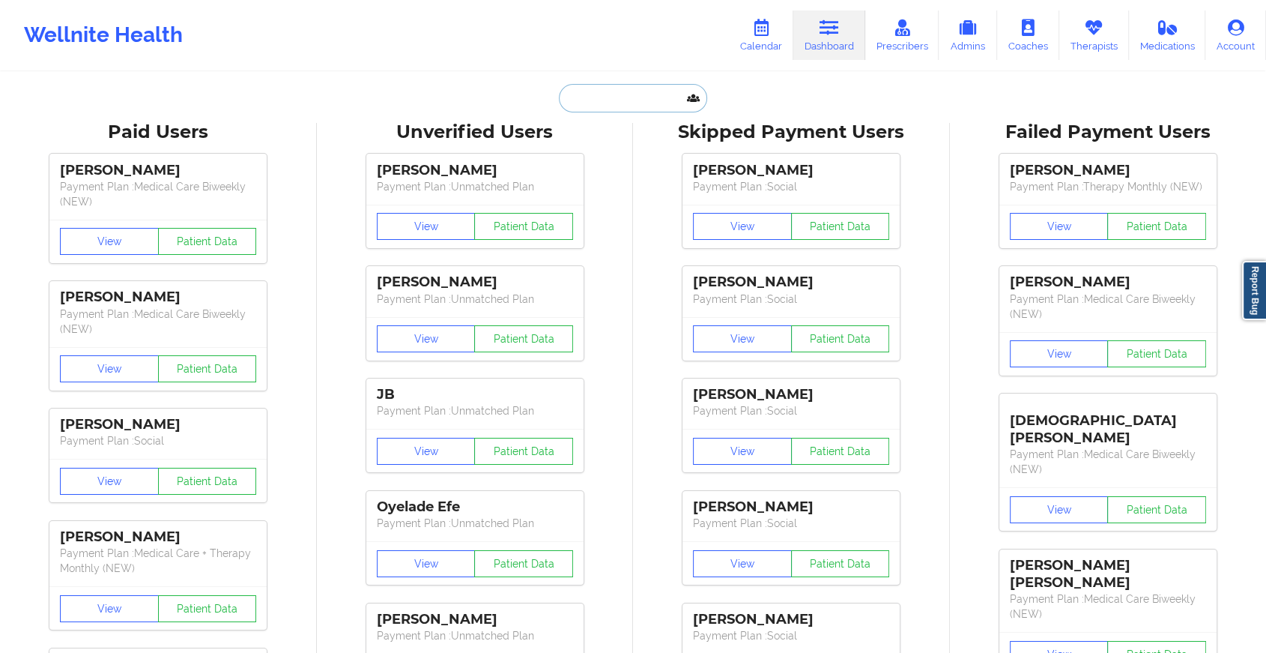
click at [634, 102] on input "text" at bounding box center [633, 98] width 148 height 28
paste input "[EMAIL_ADDRESS][DOMAIN_NAME]"
type input "[EMAIL_ADDRESS][DOMAIN_NAME]"
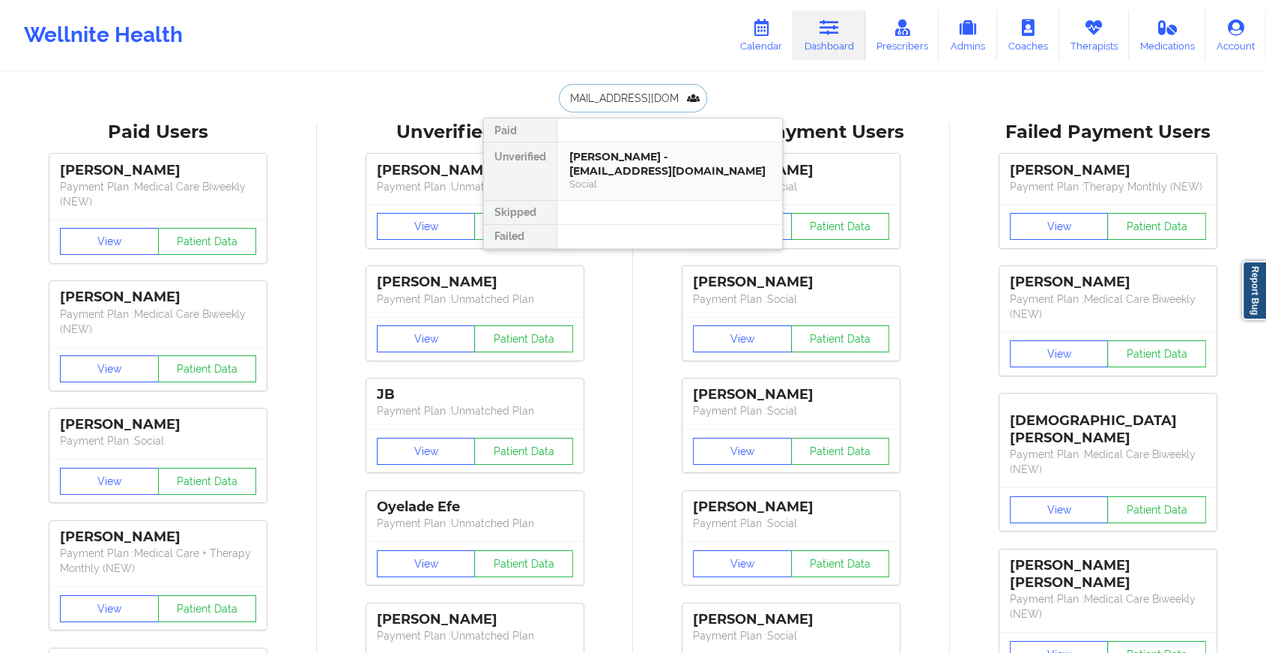
click at [659, 166] on div "[PERSON_NAME] - [EMAIL_ADDRESS][DOMAIN_NAME]" at bounding box center [670, 164] width 201 height 28
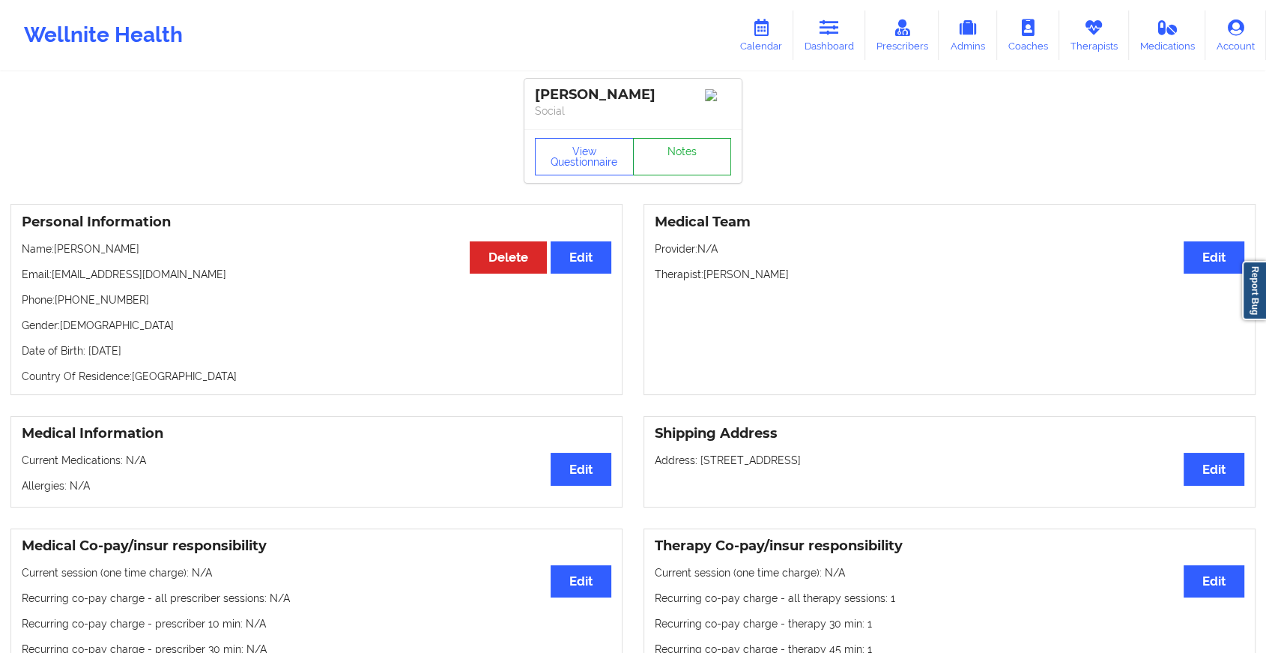
click at [659, 157] on link "Notes" at bounding box center [682, 156] width 99 height 37
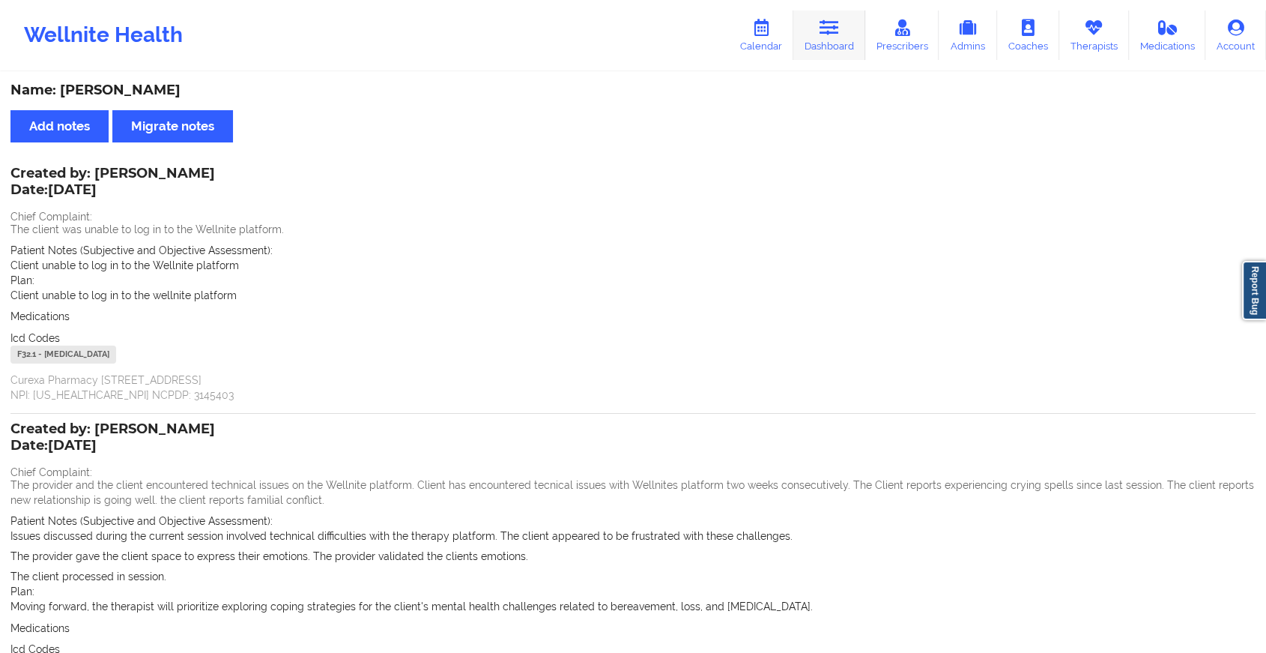
click at [826, 31] on icon at bounding box center [829, 27] width 19 height 16
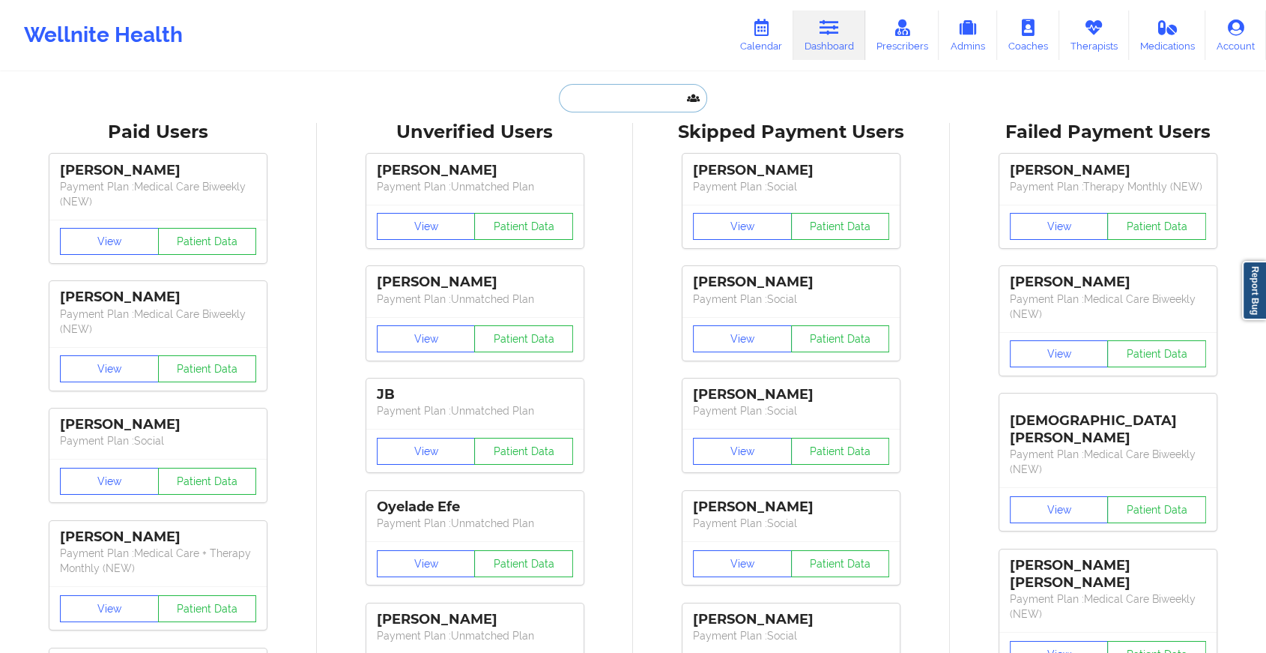
click at [593, 92] on input "text" at bounding box center [633, 98] width 148 height 28
paste input "[PERSON_NAME][EMAIL_ADDRESS][DOMAIN_NAME]"
type input "[PERSON_NAME][EMAIL_ADDRESS][DOMAIN_NAME]"
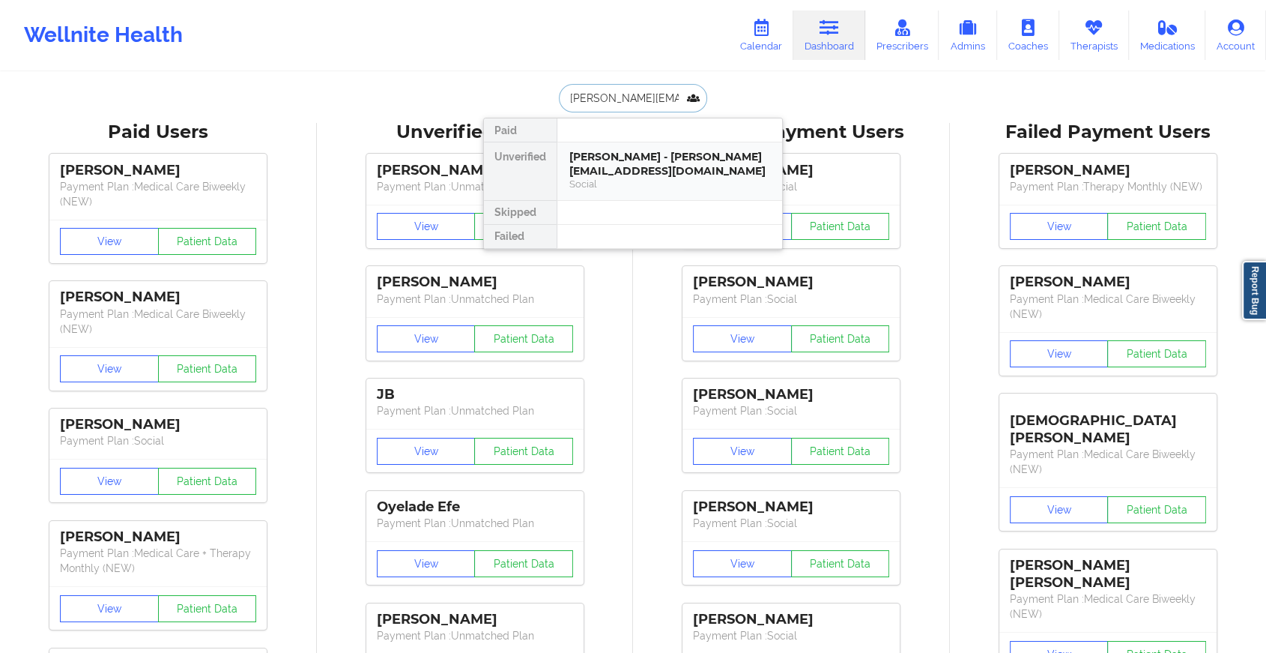
click at [633, 180] on div "Social" at bounding box center [670, 184] width 201 height 13
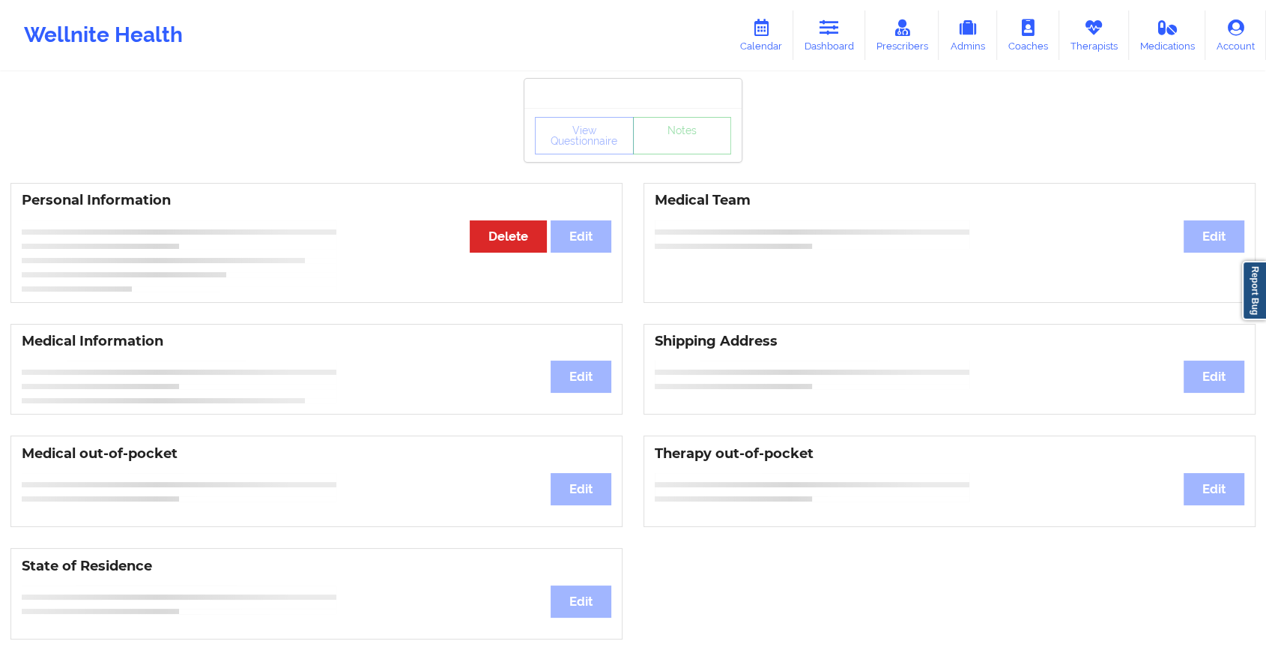
click at [679, 156] on div "View Questionnaire Notes" at bounding box center [633, 135] width 217 height 54
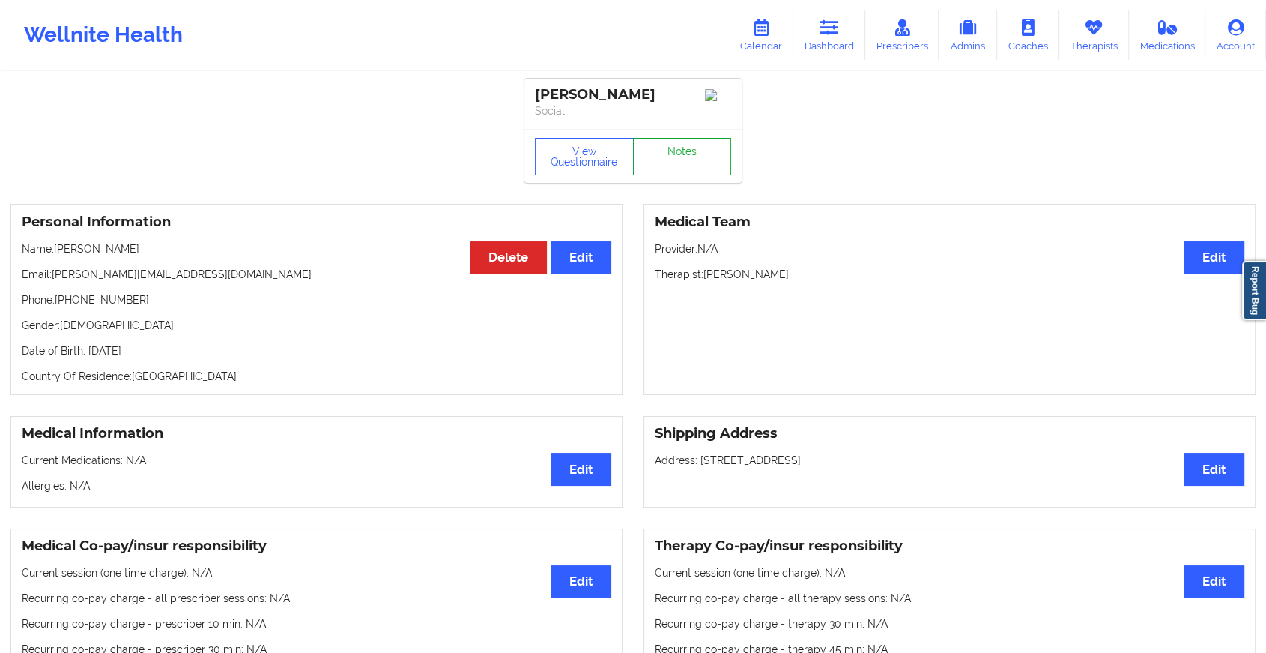
click at [679, 156] on link "Notes" at bounding box center [682, 156] width 99 height 37
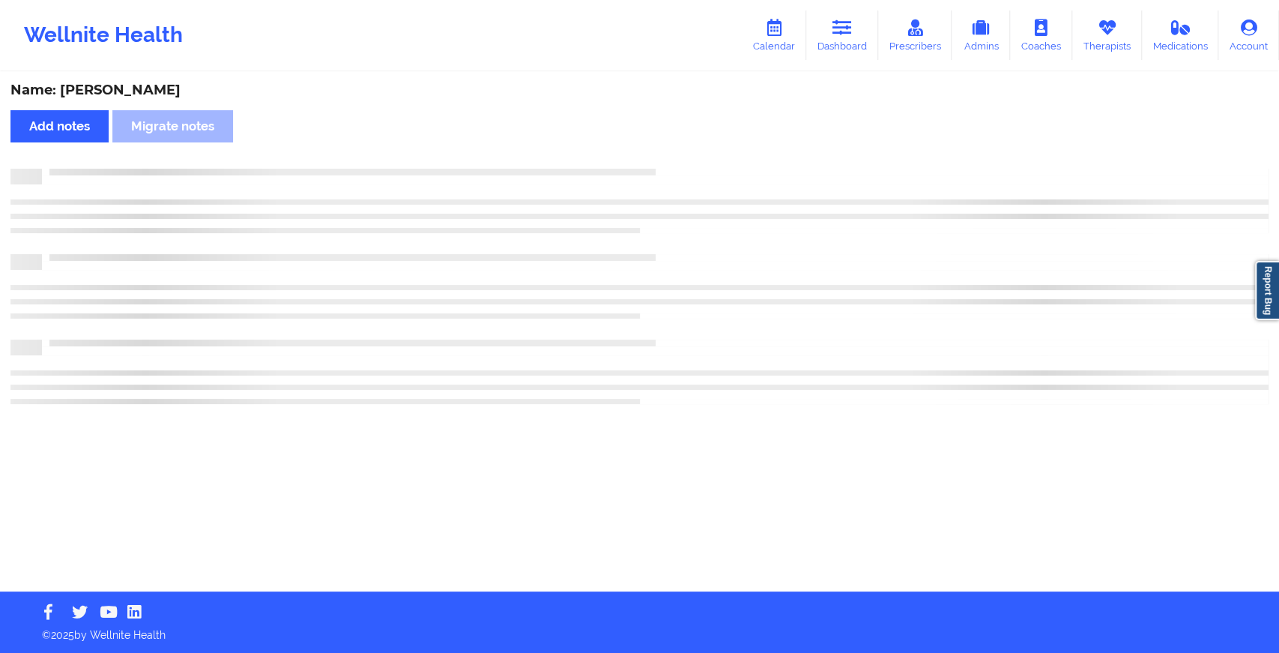
click at [679, 156] on div "Name: [PERSON_NAME] notes Migrate notes" at bounding box center [639, 332] width 1279 height 518
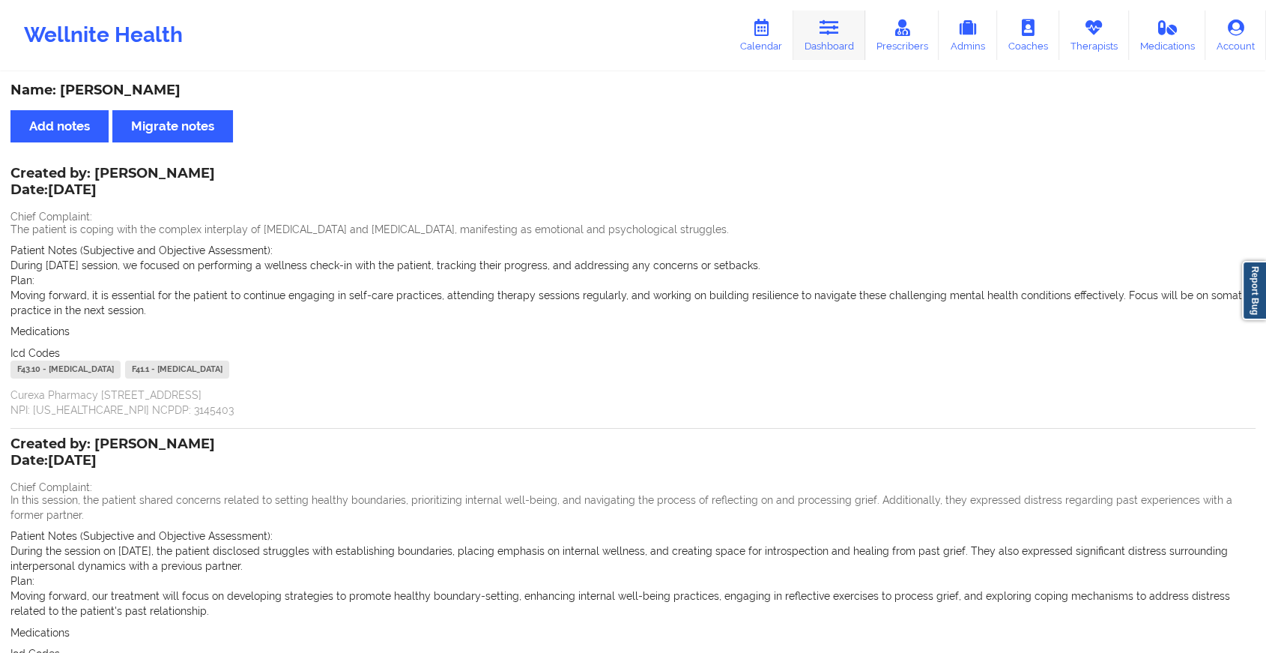
click at [833, 49] on link "Dashboard" at bounding box center [830, 34] width 72 height 49
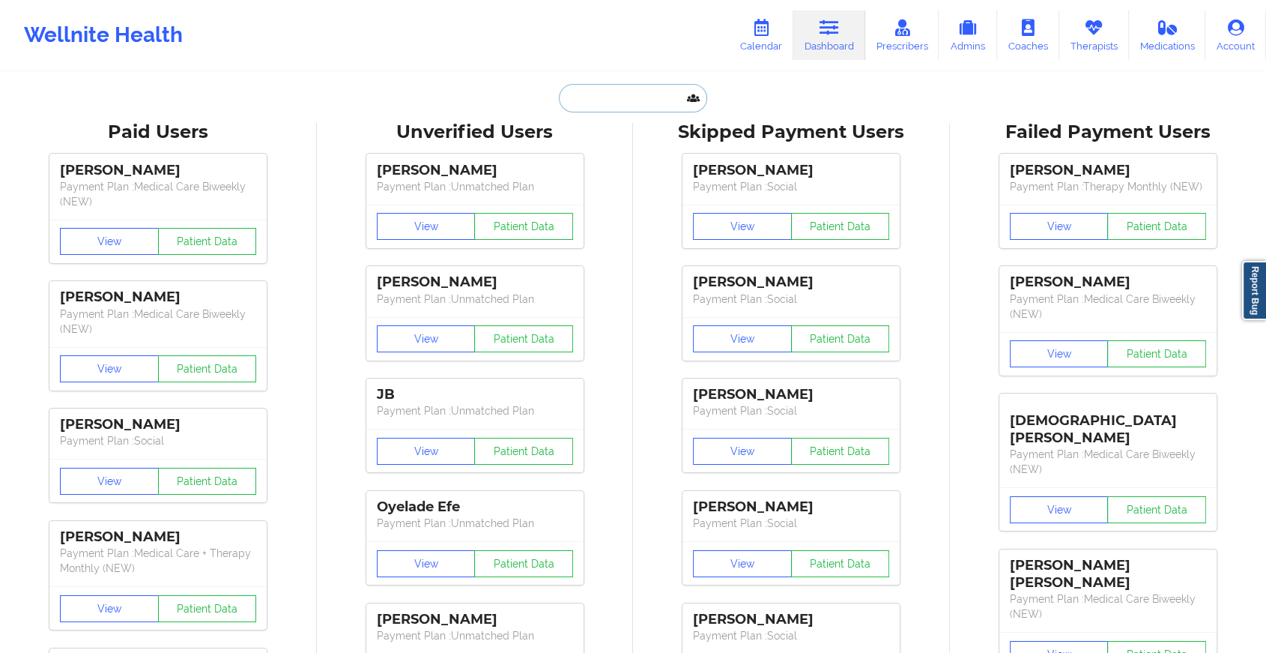
click at [583, 100] on input "text" at bounding box center [633, 98] width 148 height 28
paste input "[EMAIL_ADDRESS][DOMAIN_NAME]"
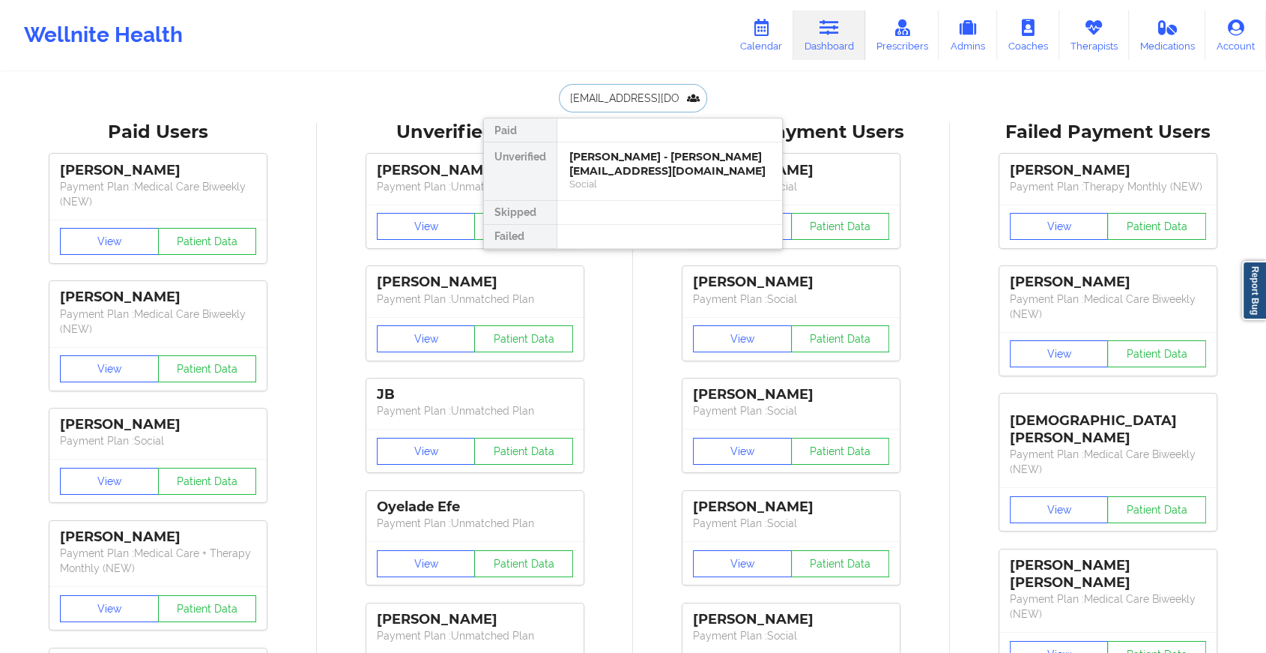
scroll to position [0, 7]
type input "[EMAIL_ADDRESS][DOMAIN_NAME]"
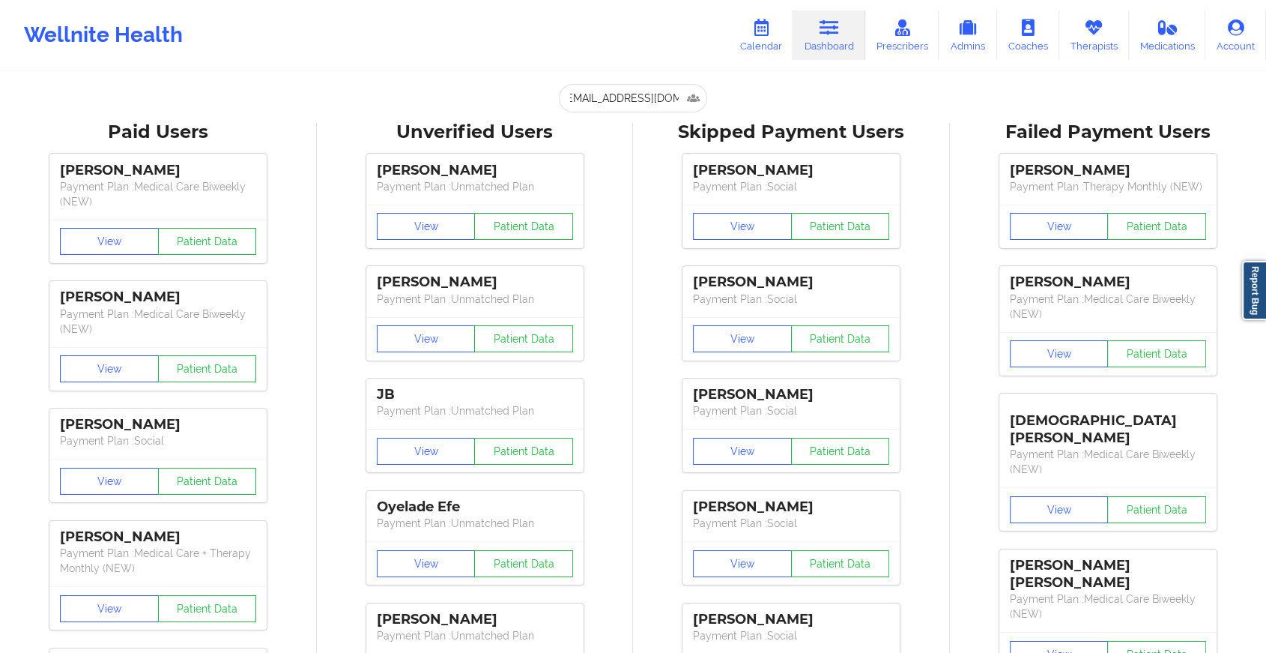
scroll to position [0, 0]
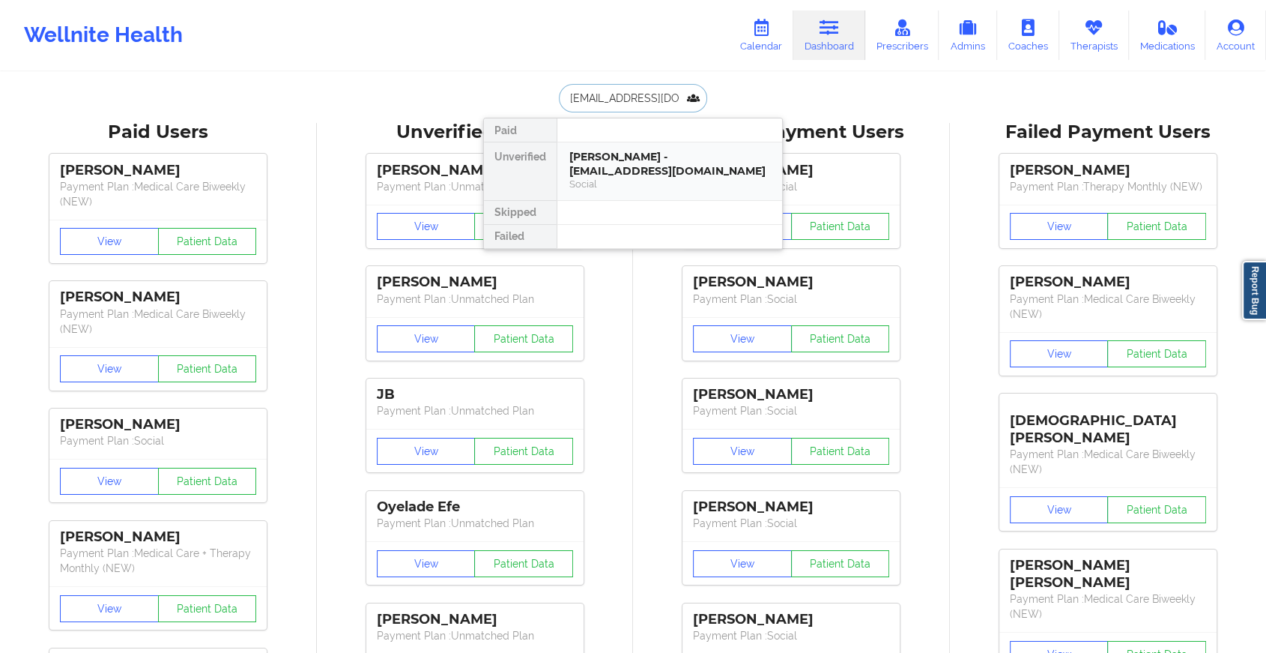
click at [701, 168] on div "[PERSON_NAME] - [EMAIL_ADDRESS][DOMAIN_NAME]" at bounding box center [670, 164] width 201 height 28
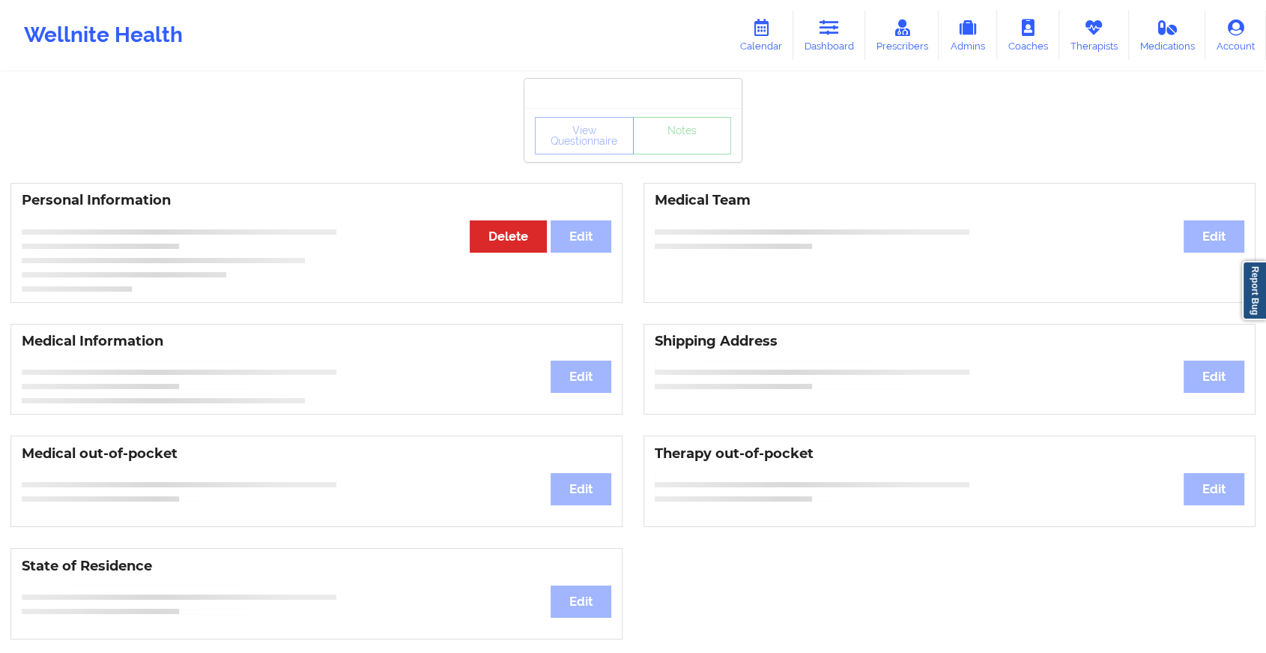
click at [667, 158] on div "View Questionnaire Notes" at bounding box center [633, 135] width 217 height 54
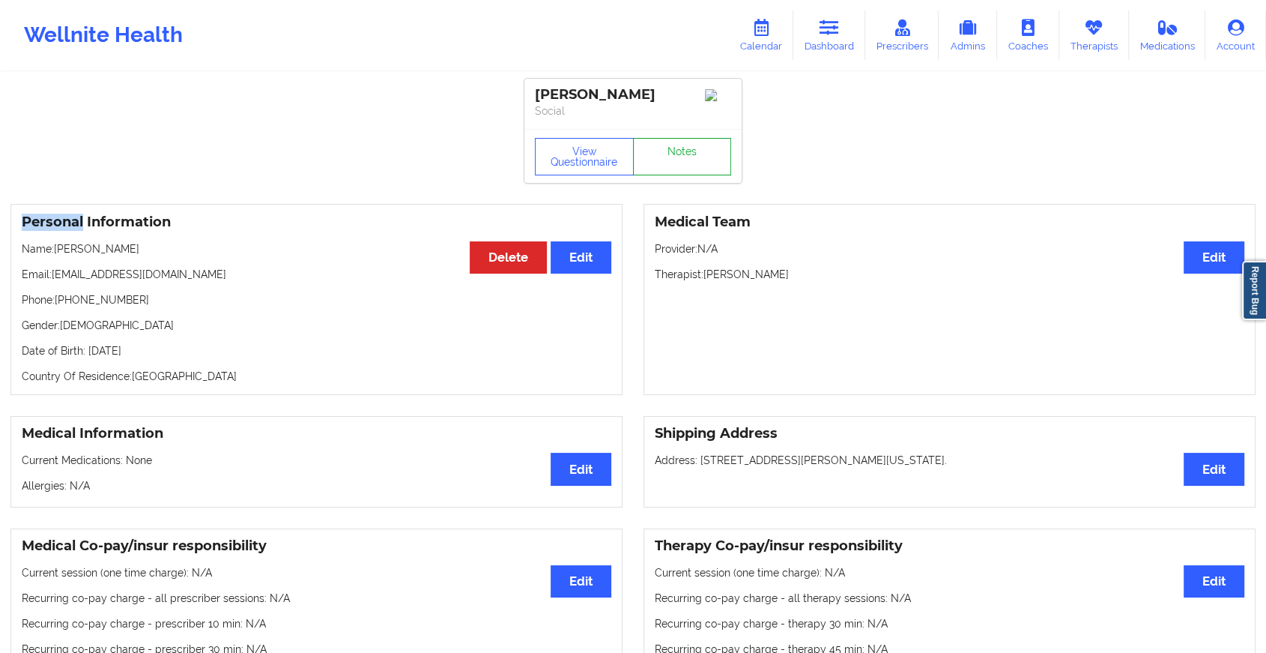
click at [667, 158] on link "Notes" at bounding box center [682, 156] width 99 height 37
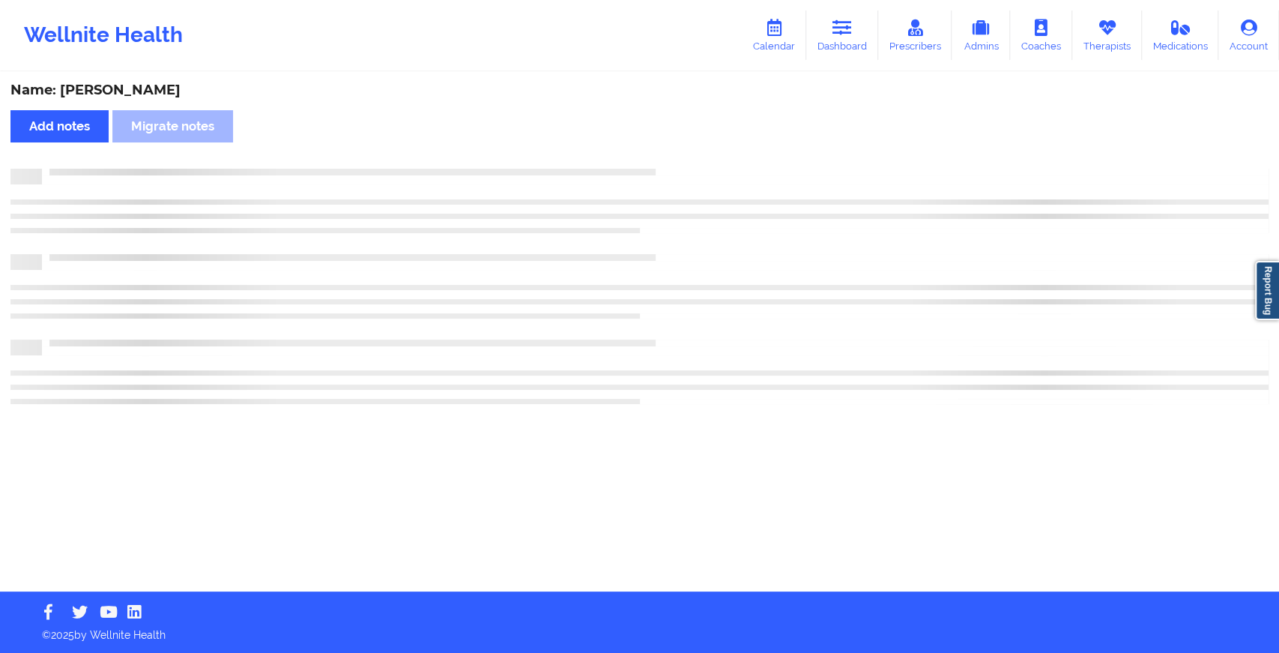
click at [667, 158] on div "Name: [PERSON_NAME] Add notes Migrate notes" at bounding box center [639, 332] width 1279 height 518
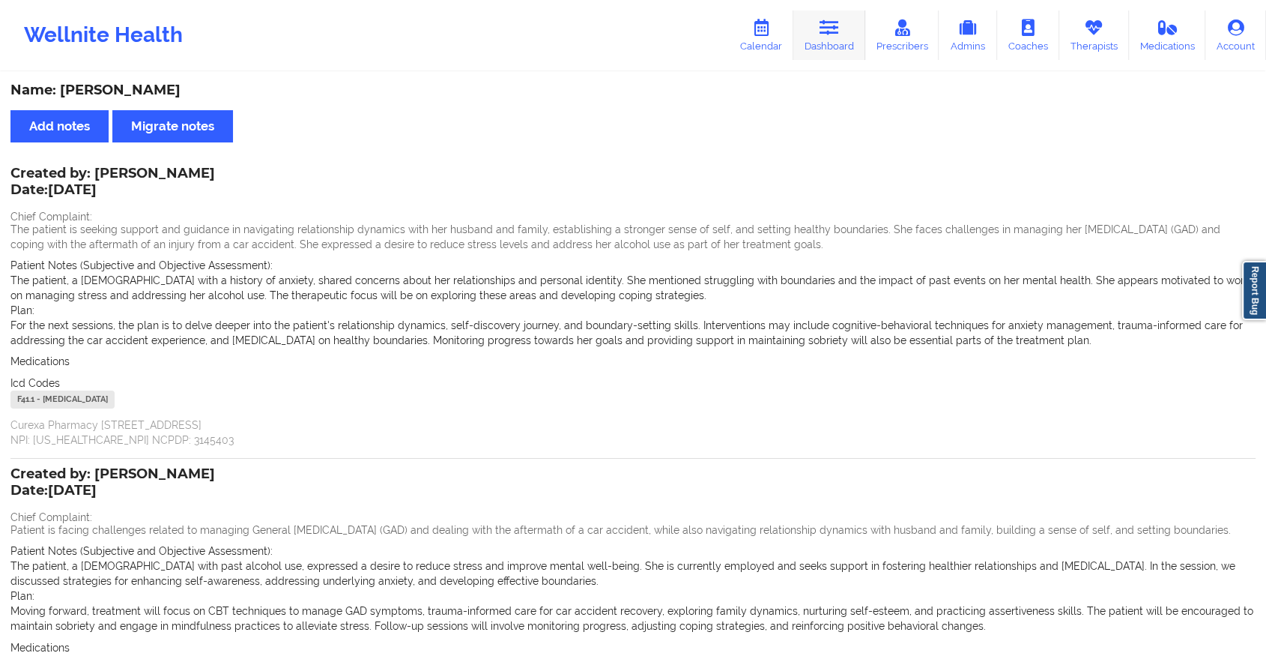
click at [839, 41] on link "Dashboard" at bounding box center [830, 34] width 72 height 49
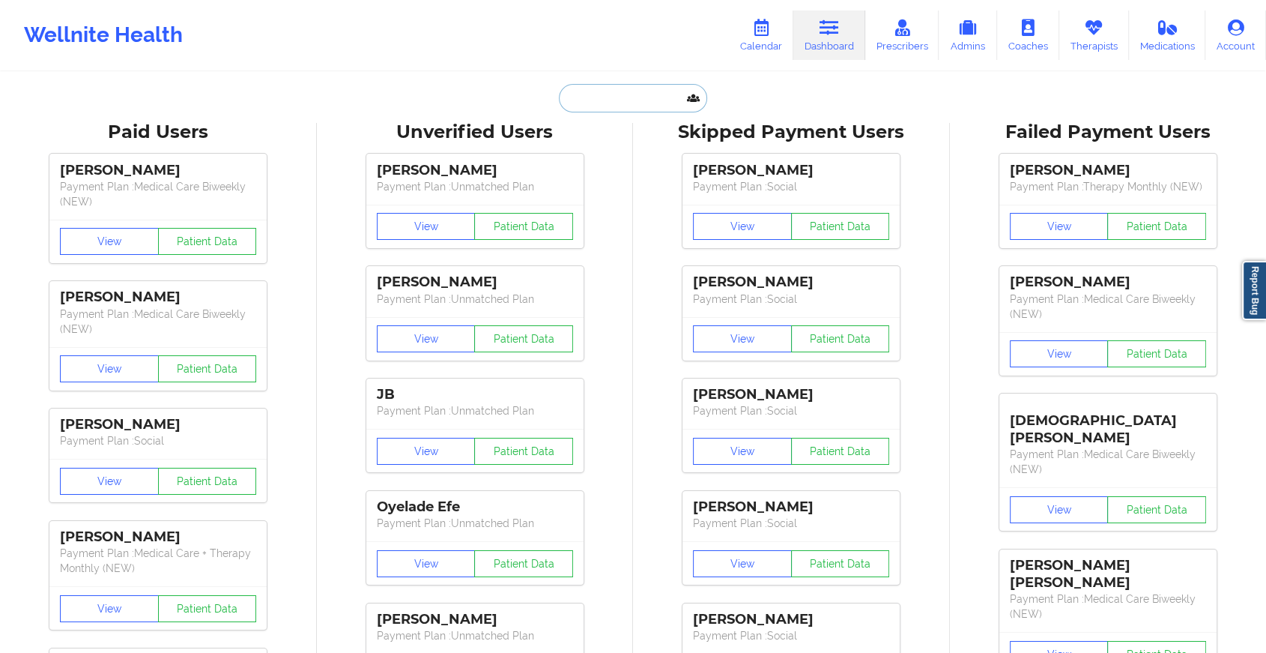
click at [605, 103] on input "text" at bounding box center [633, 98] width 148 height 28
paste input "[EMAIL_ADDRESS][DOMAIN_NAME]"
type input "[EMAIL_ADDRESS][DOMAIN_NAME]"
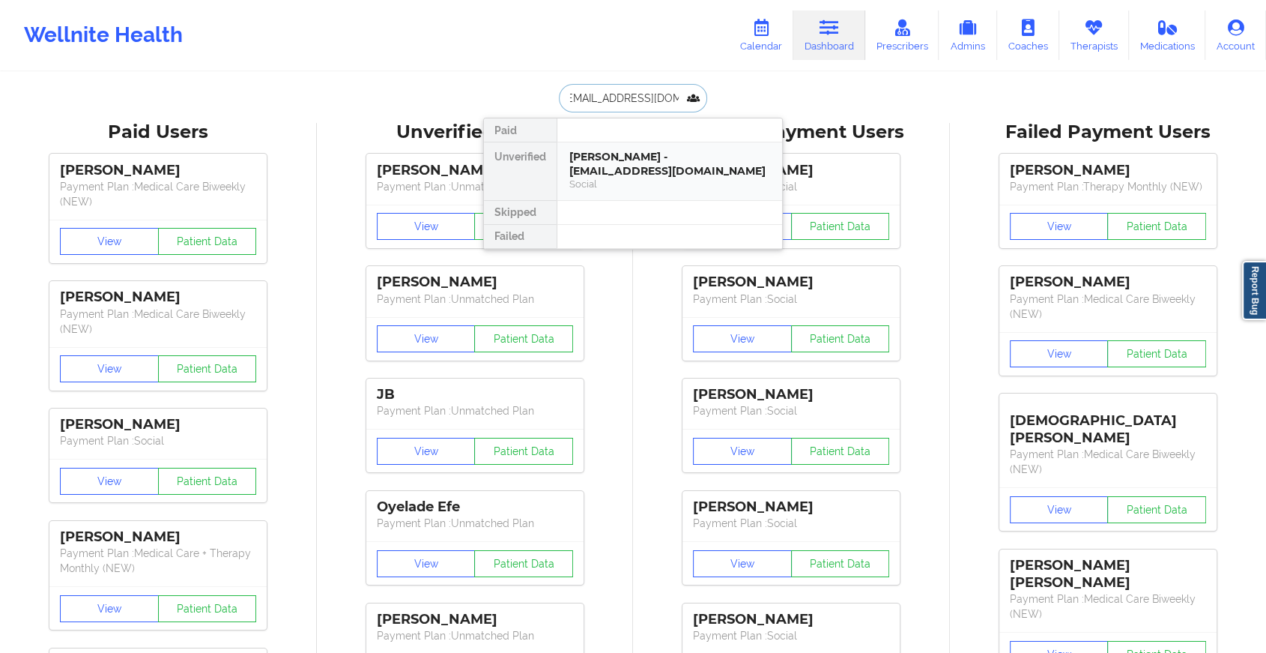
click at [720, 166] on div "[PERSON_NAME] - [EMAIL_ADDRESS][DOMAIN_NAME]" at bounding box center [670, 164] width 201 height 28
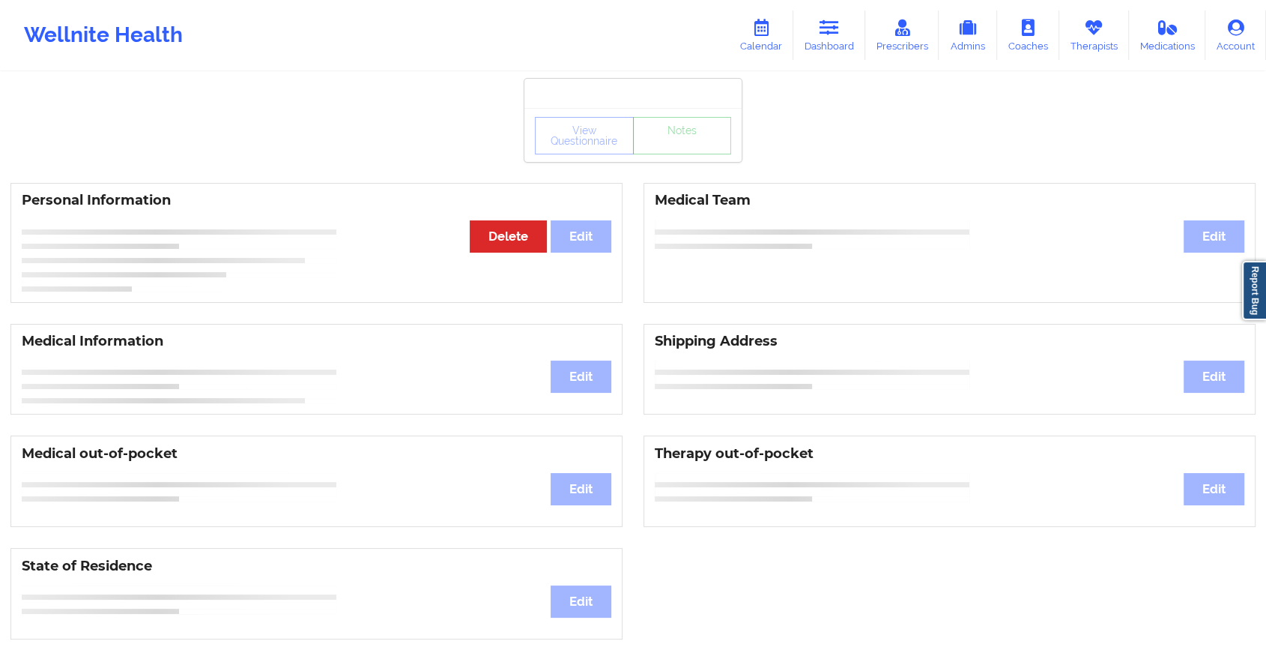
click at [689, 151] on div "View Questionnaire Notes" at bounding box center [633, 135] width 217 height 54
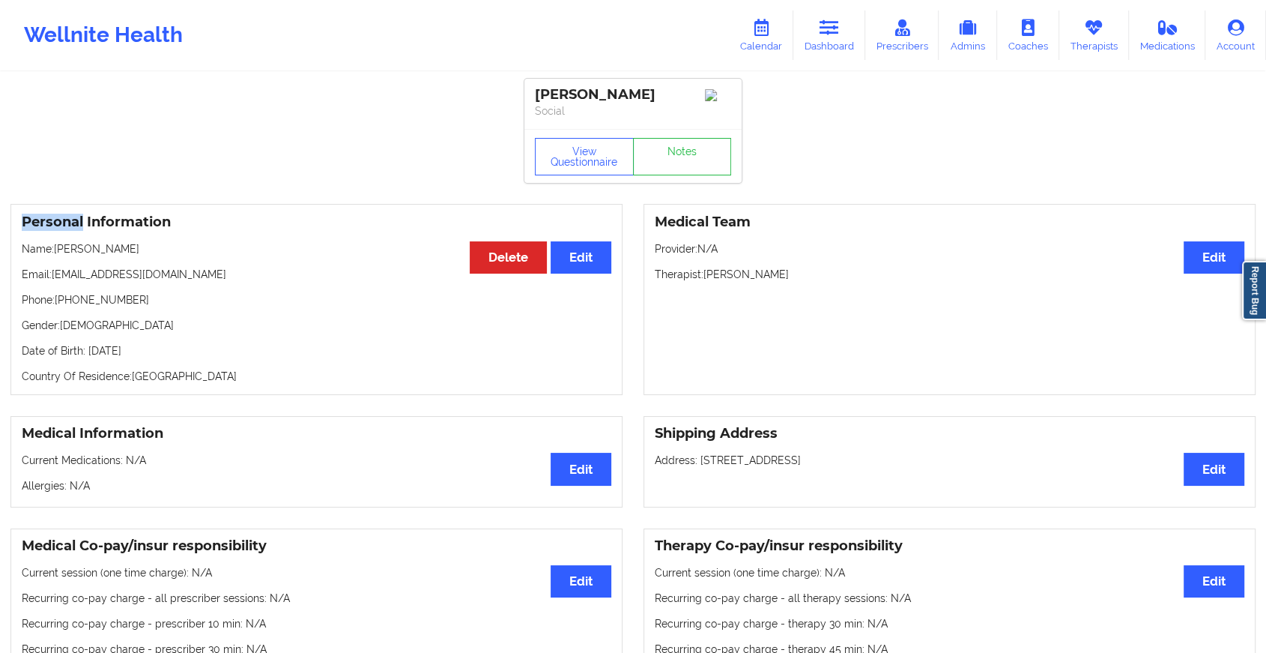
click at [689, 151] on div "View Questionnaire Notes" at bounding box center [633, 156] width 217 height 54
drag, startPoint x: 689, startPoint y: 151, endPoint x: 685, endPoint y: 201, distance: 50.4
drag, startPoint x: 685, startPoint y: 201, endPoint x: 668, endPoint y: 175, distance: 30.8
click at [668, 175] on div "View Questionnaire Notes" at bounding box center [633, 156] width 217 height 54
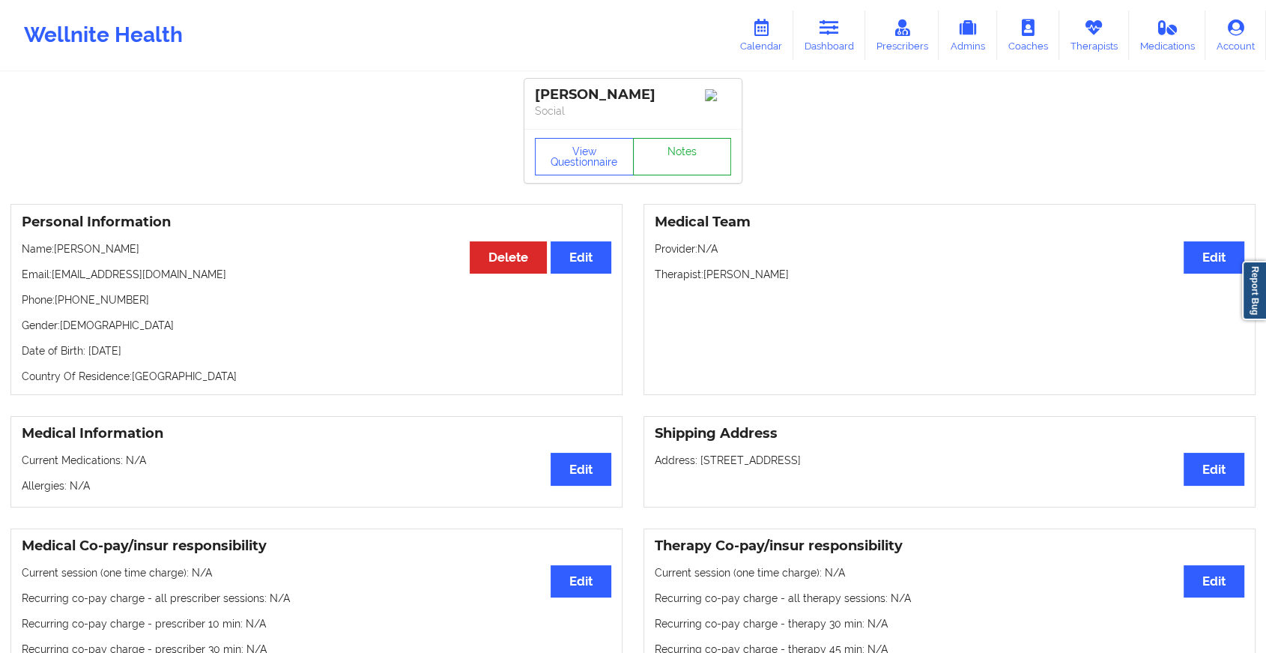
click at [668, 175] on link "Notes" at bounding box center [682, 156] width 99 height 37
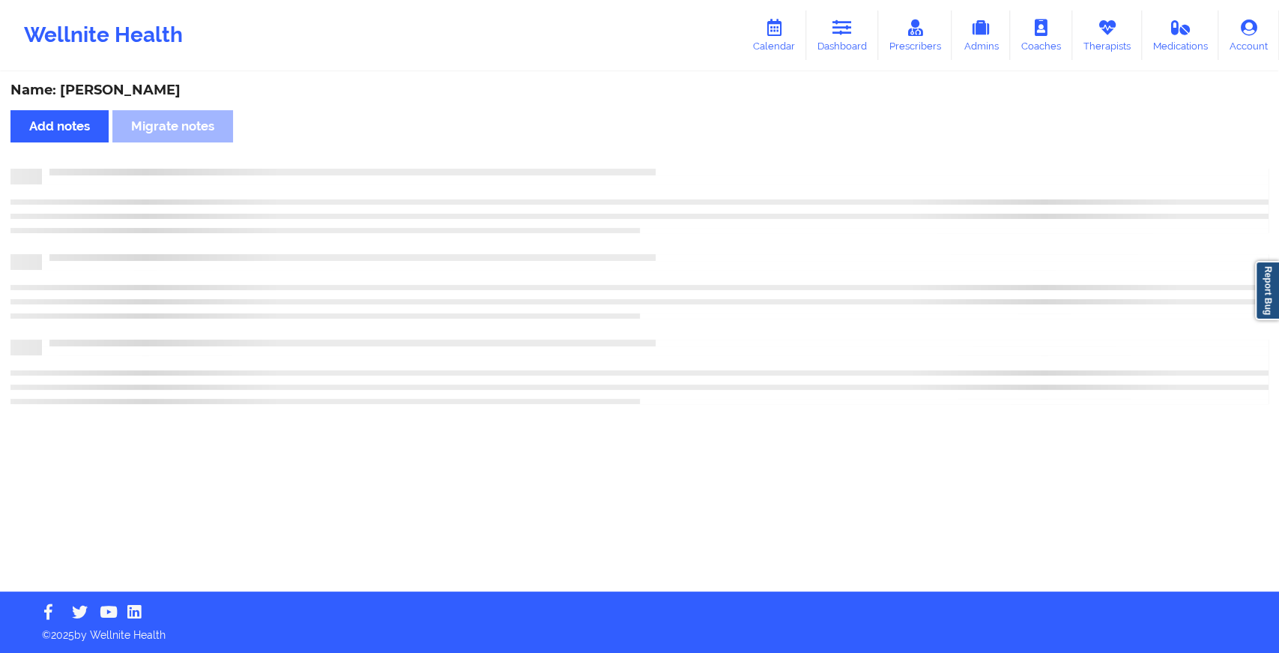
click at [668, 175] on div at bounding box center [639, 177] width 1258 height 16
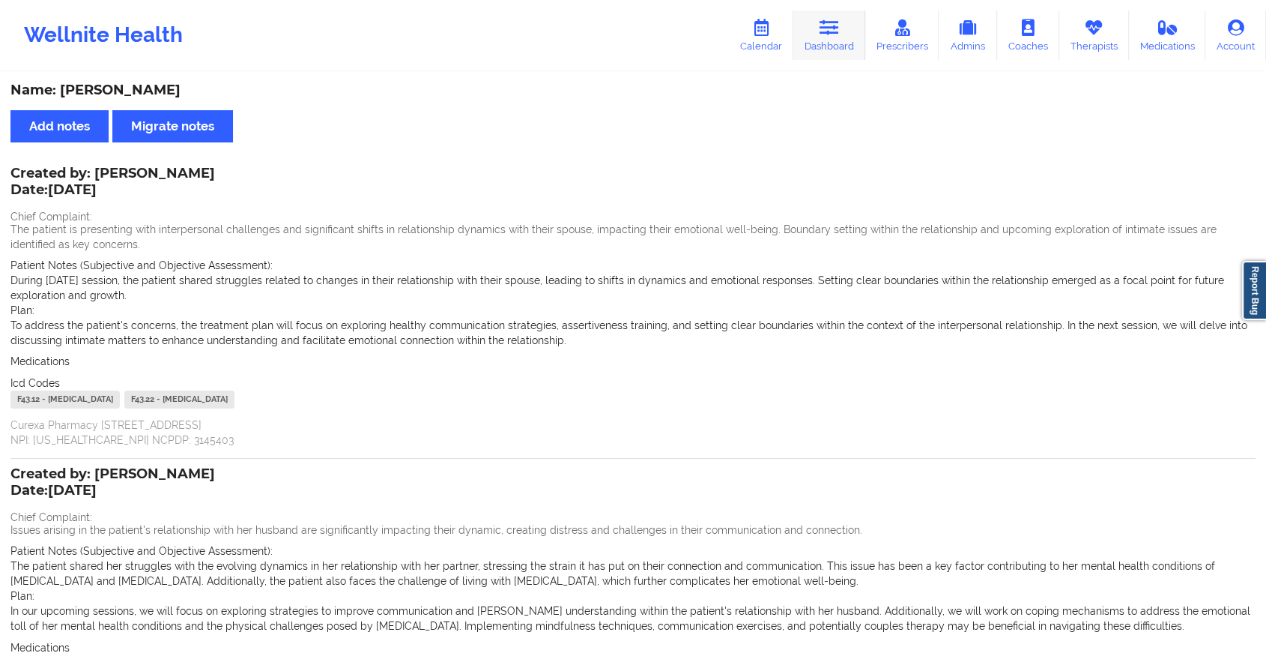
click at [835, 24] on icon at bounding box center [829, 27] width 19 height 16
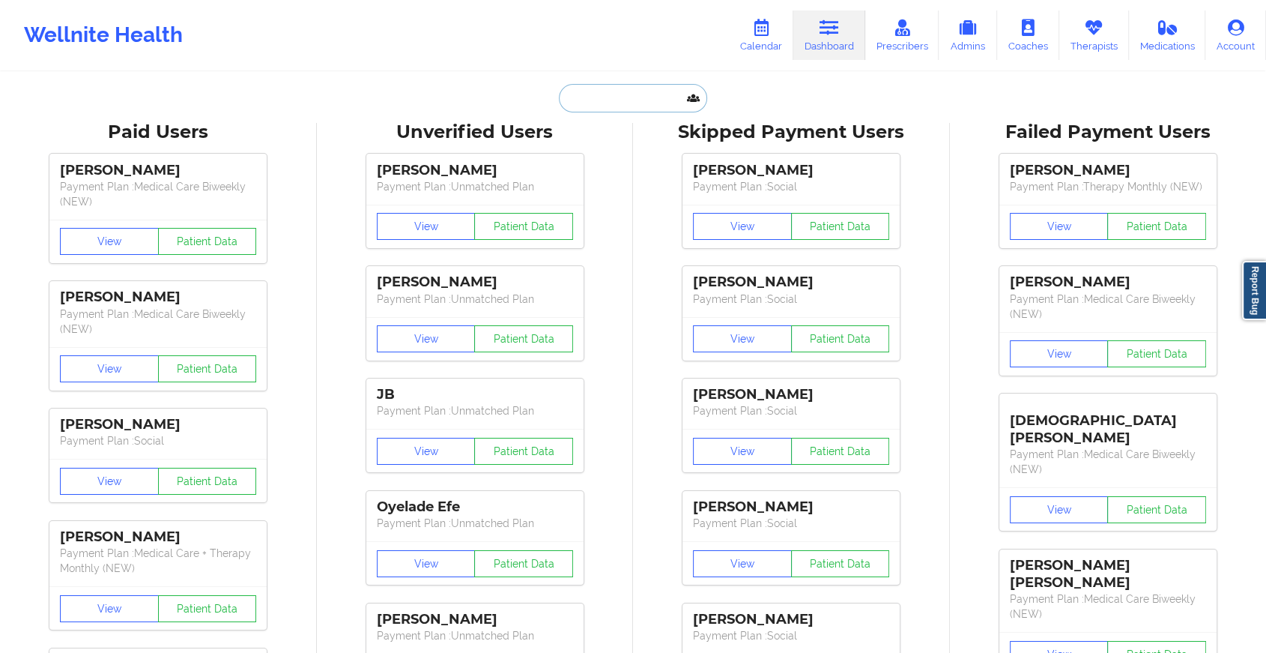
click at [611, 97] on input "text" at bounding box center [633, 98] width 148 height 28
paste input "[EMAIL_ADDRESS][DOMAIN_NAME]"
type input "[EMAIL_ADDRESS][DOMAIN_NAME]"
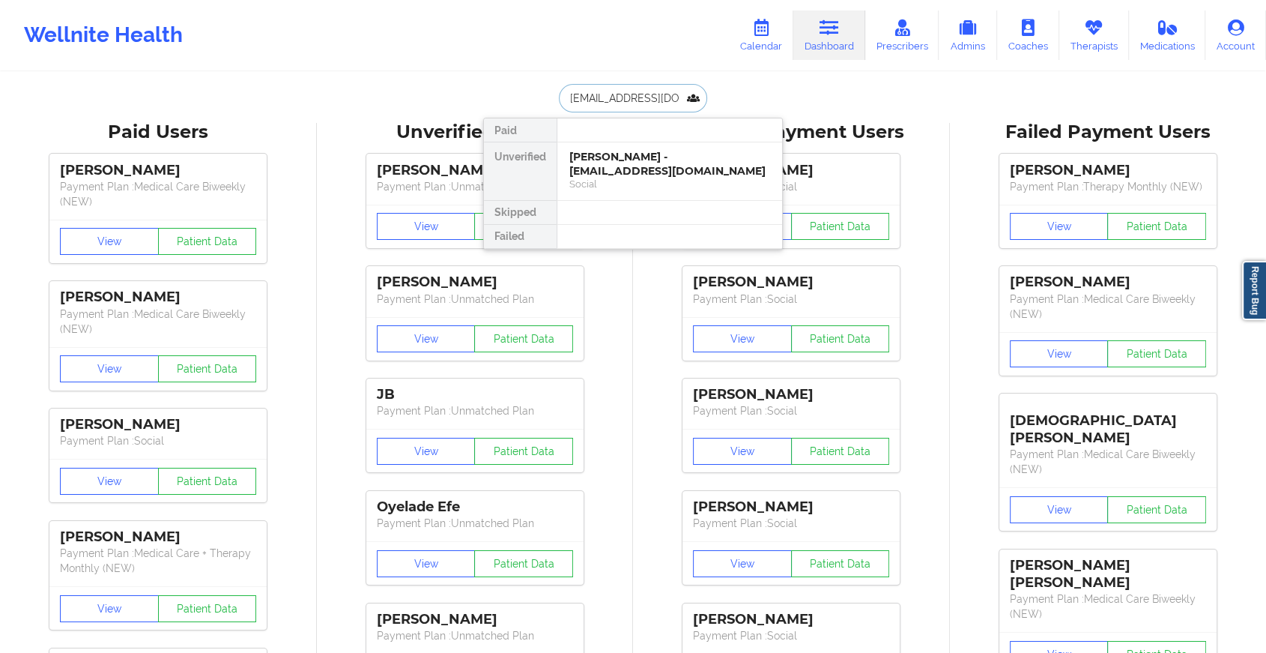
click at [679, 172] on div "[PERSON_NAME] - [EMAIL_ADDRESS][DOMAIN_NAME]" at bounding box center [670, 164] width 201 height 28
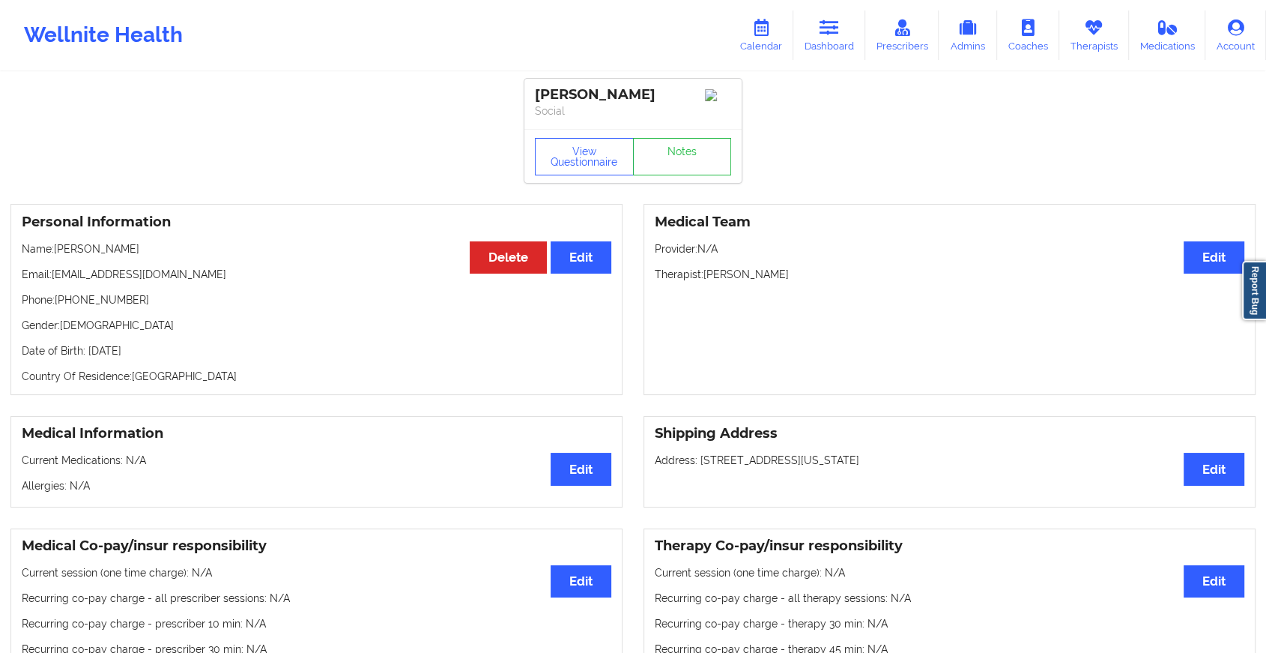
click at [695, 162] on link "Notes" at bounding box center [682, 156] width 99 height 37
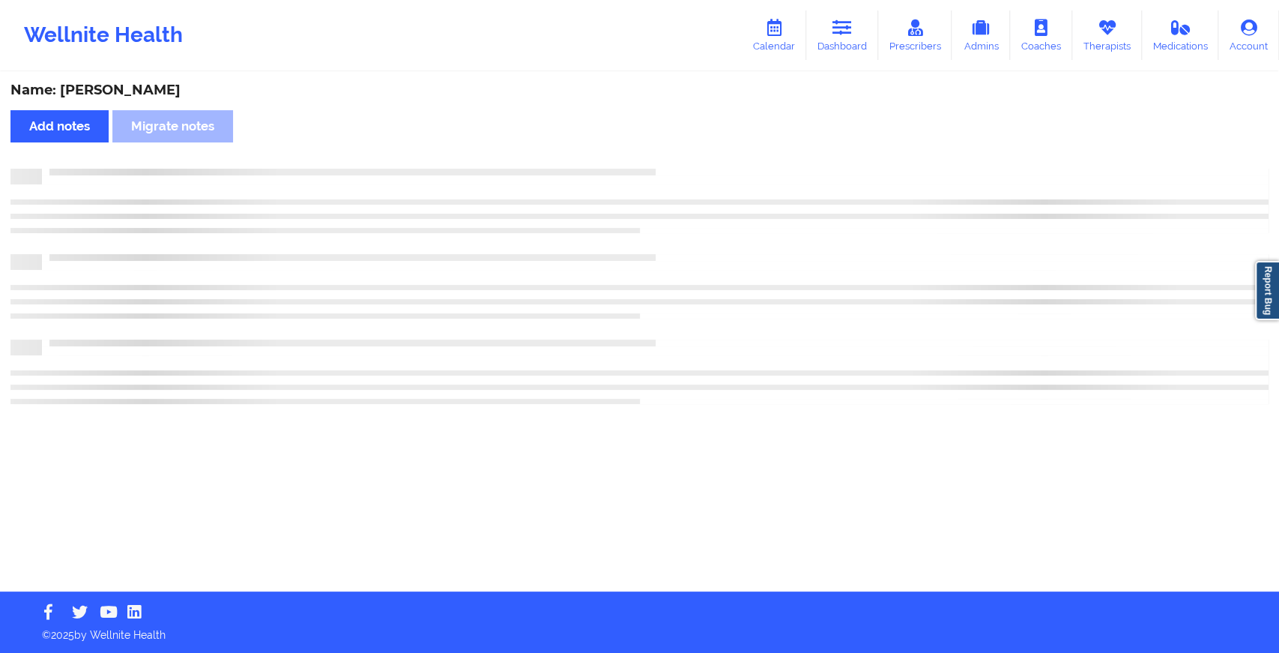
click at [695, 162] on div "Name: [PERSON_NAME] Add notes Migrate notes" at bounding box center [639, 332] width 1279 height 518
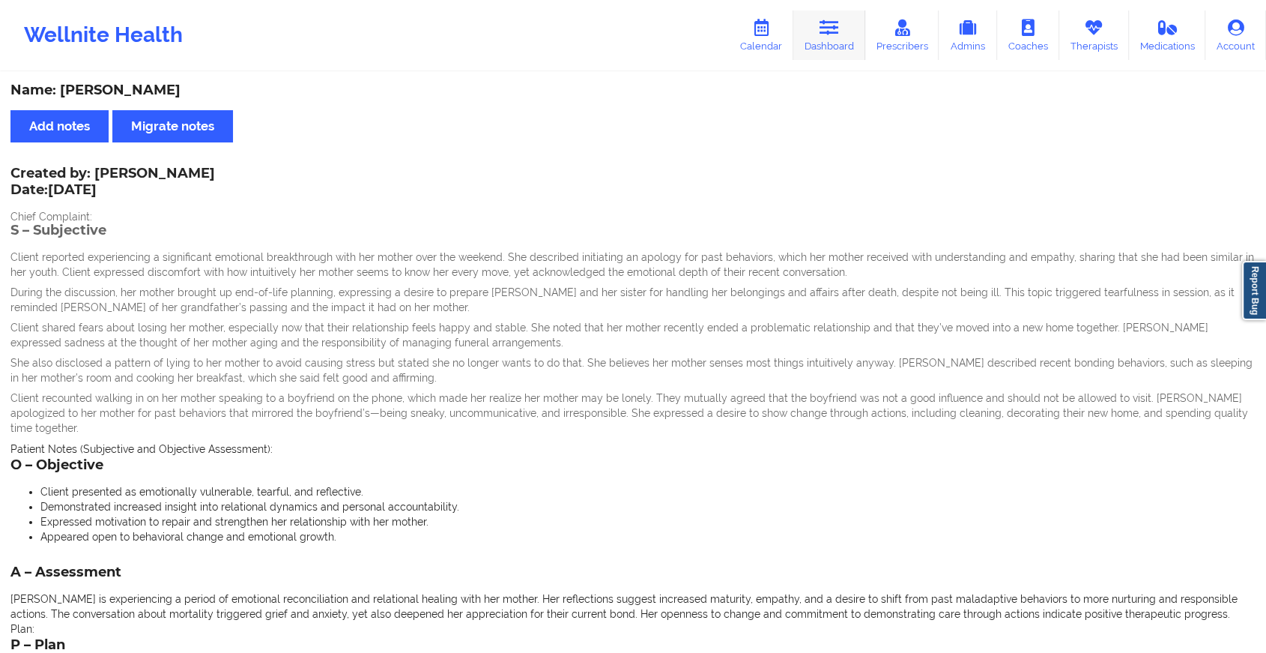
click at [857, 21] on link "Dashboard" at bounding box center [830, 34] width 72 height 49
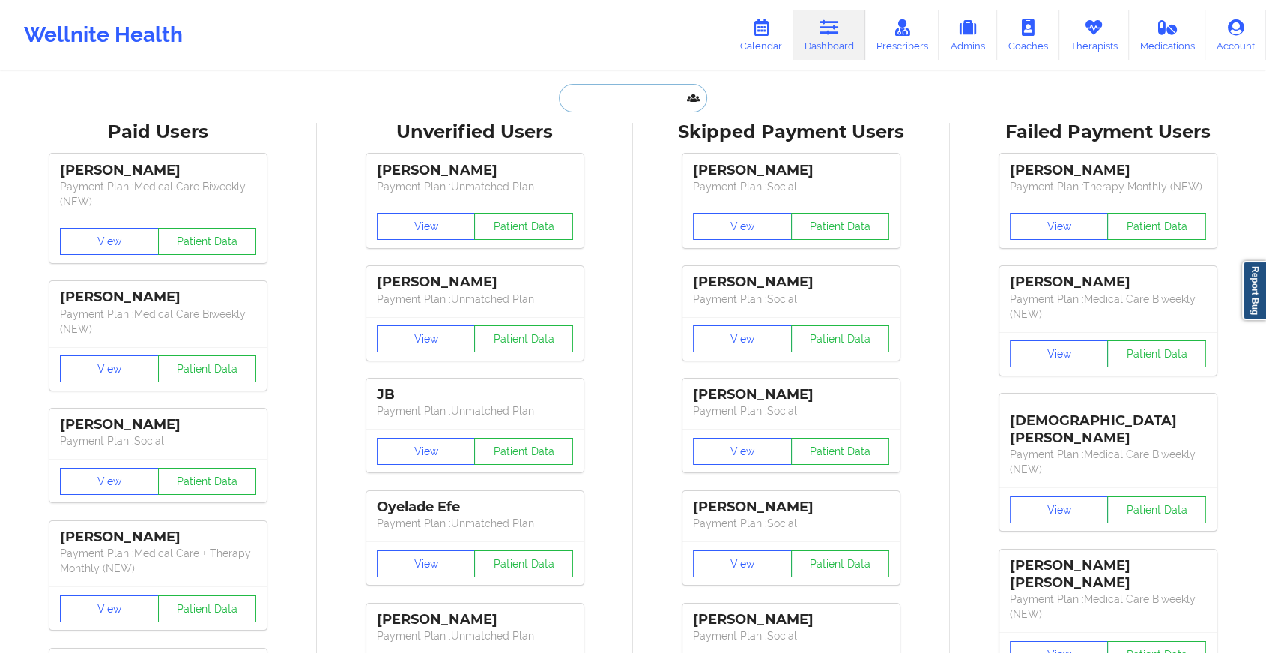
click at [629, 102] on input "text" at bounding box center [633, 98] width 148 height 28
paste input "[EMAIL_ADDRESS][DOMAIN_NAME]"
type input "[EMAIL_ADDRESS][DOMAIN_NAME]"
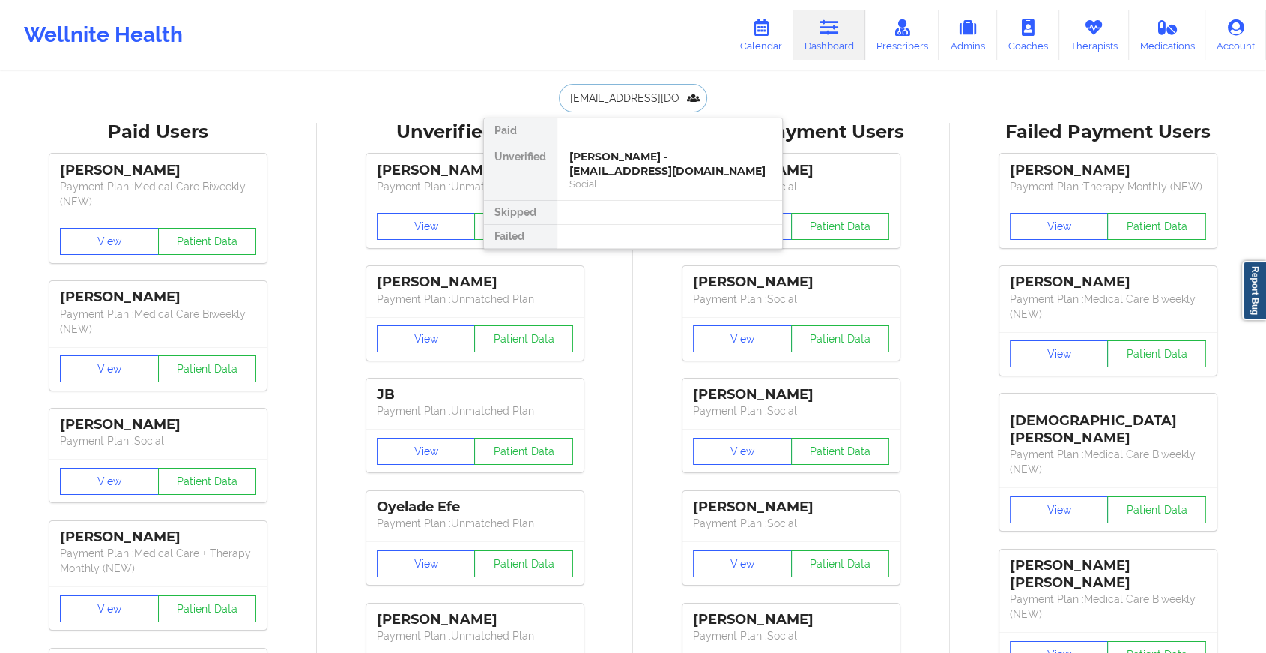
scroll to position [0, 40]
click at [635, 167] on div "[PERSON_NAME] - [EMAIL_ADDRESS][DOMAIN_NAME]" at bounding box center [670, 164] width 201 height 28
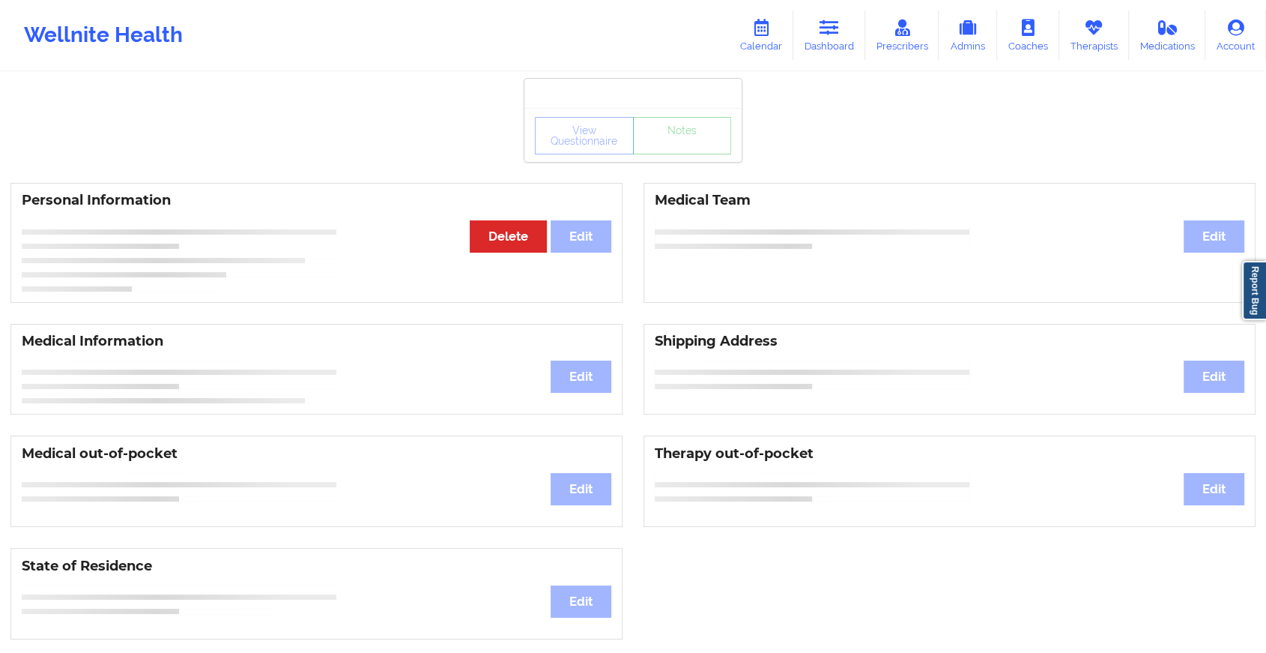
click at [680, 149] on div "View Questionnaire Notes" at bounding box center [633, 135] width 196 height 37
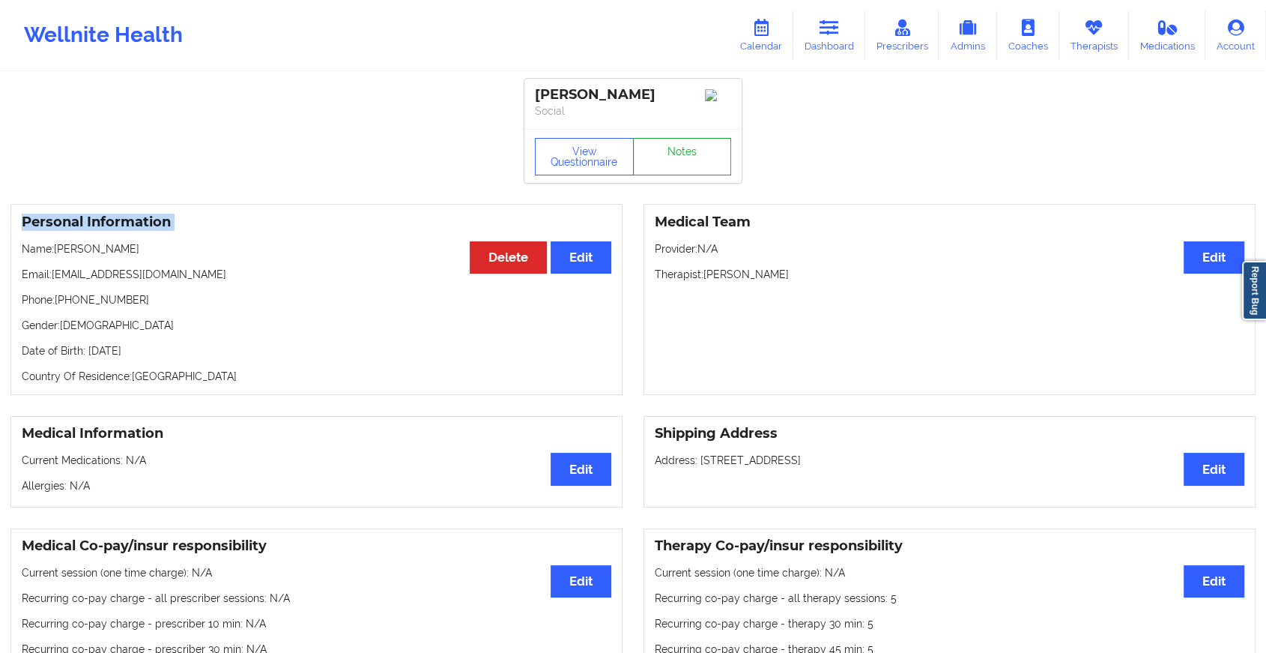
click at [680, 149] on link "Notes" at bounding box center [682, 156] width 99 height 37
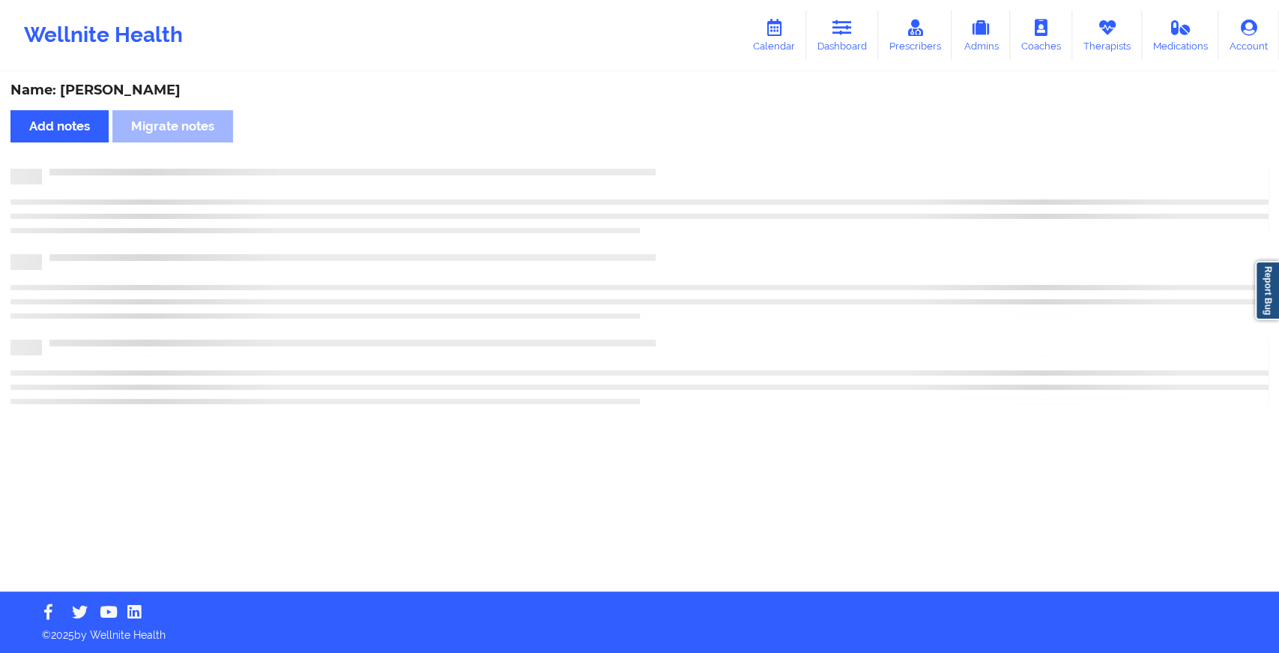
click at [680, 149] on div "Name: [PERSON_NAME] Add notes Migrate notes" at bounding box center [639, 332] width 1279 height 518
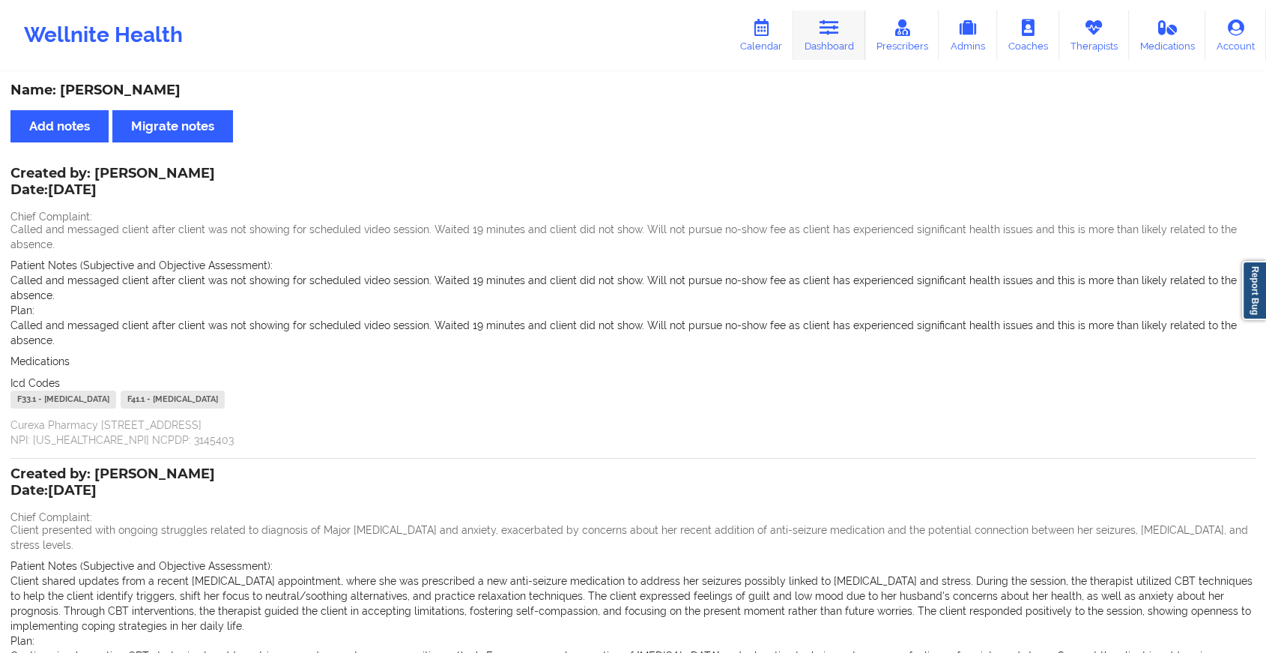
click at [845, 26] on link "Dashboard" at bounding box center [830, 34] width 72 height 49
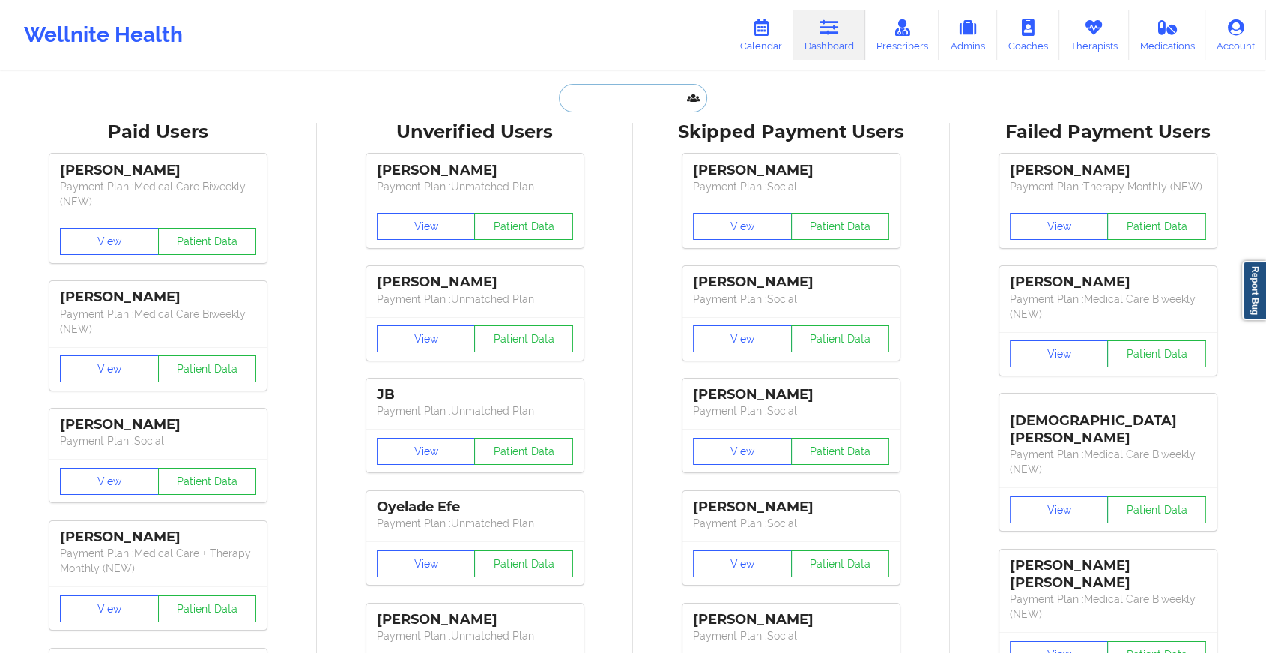
click at [626, 94] on input "text" at bounding box center [633, 98] width 148 height 28
paste input "[EMAIL_ADDRESS][DOMAIN_NAME]"
type input "[EMAIL_ADDRESS][DOMAIN_NAME]"
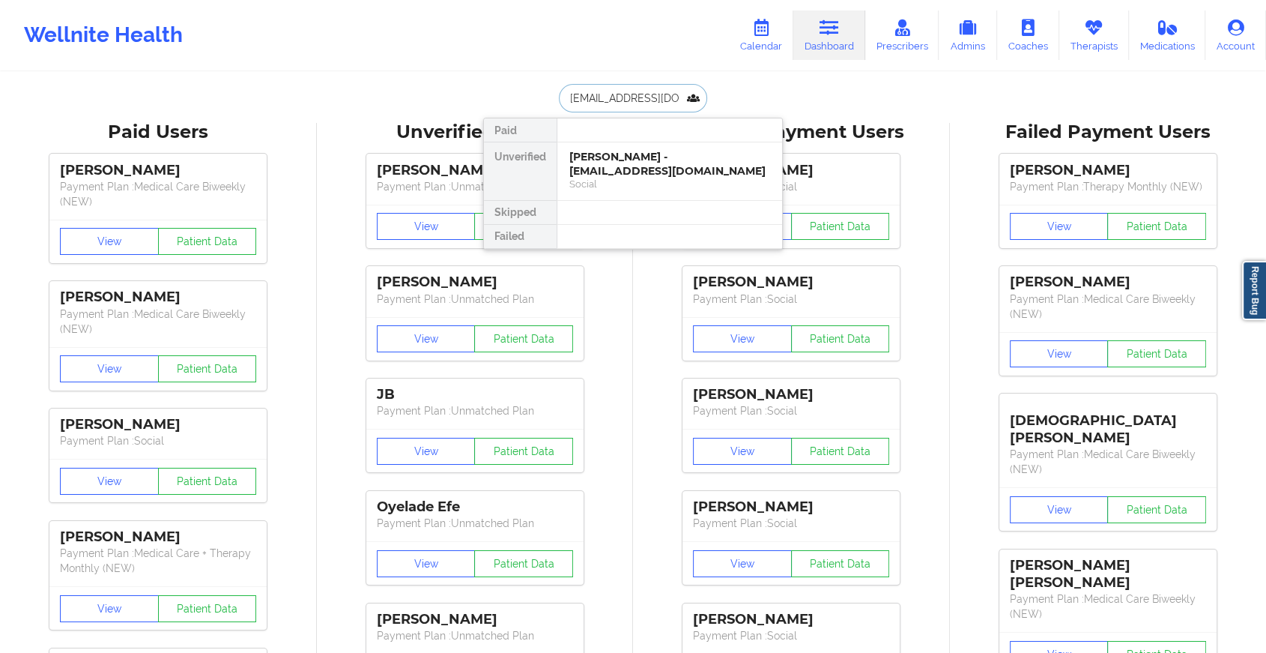
scroll to position [0, 10]
click at [656, 164] on div "[PERSON_NAME] - [EMAIL_ADDRESS][DOMAIN_NAME]" at bounding box center [670, 164] width 201 height 28
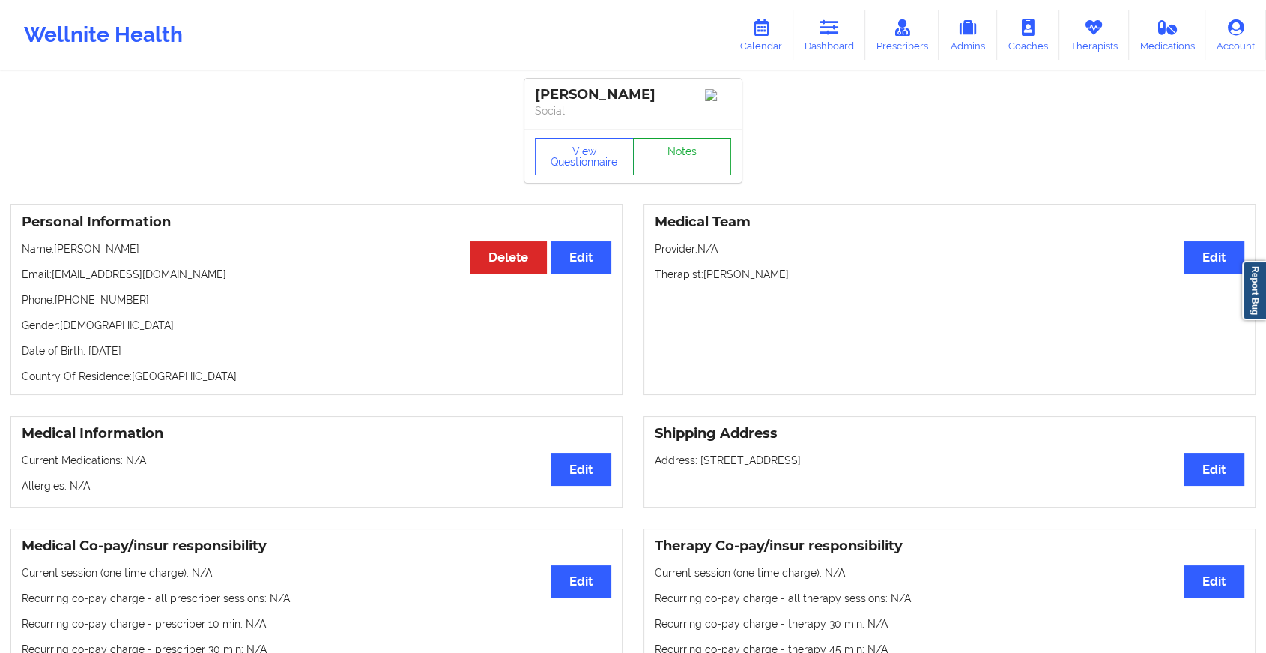
click at [700, 169] on link "Notes" at bounding box center [682, 156] width 99 height 37
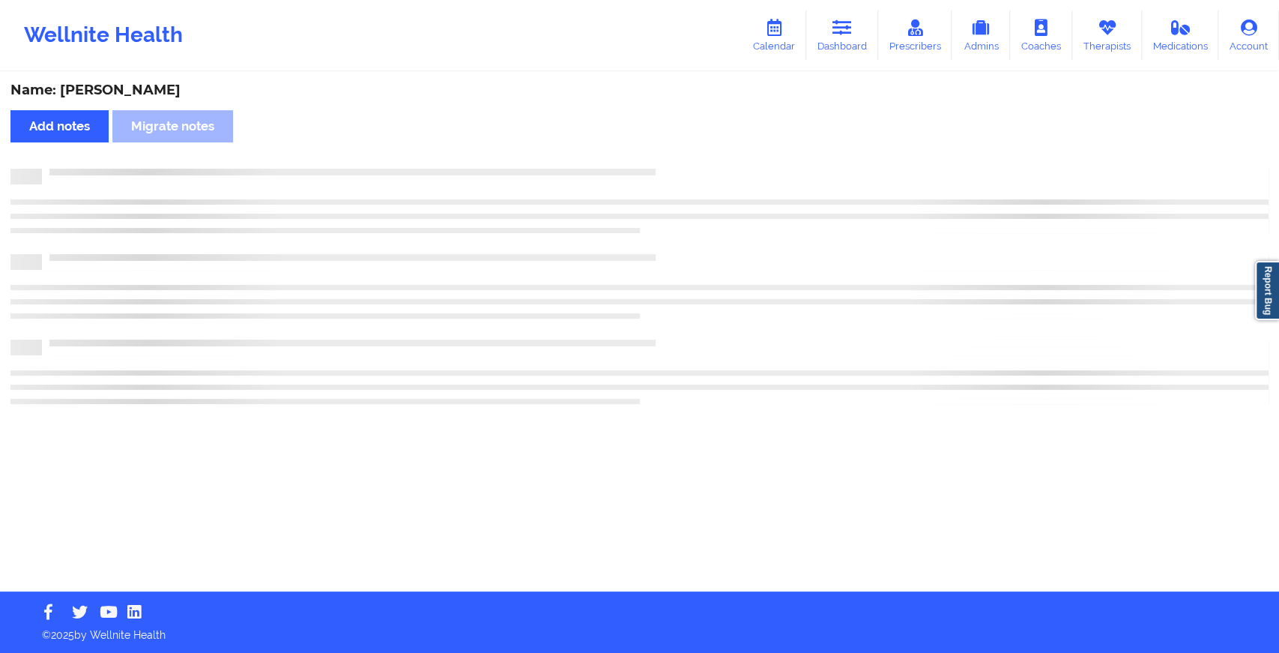
click at [700, 169] on div at bounding box center [655, 169] width 1227 height 0
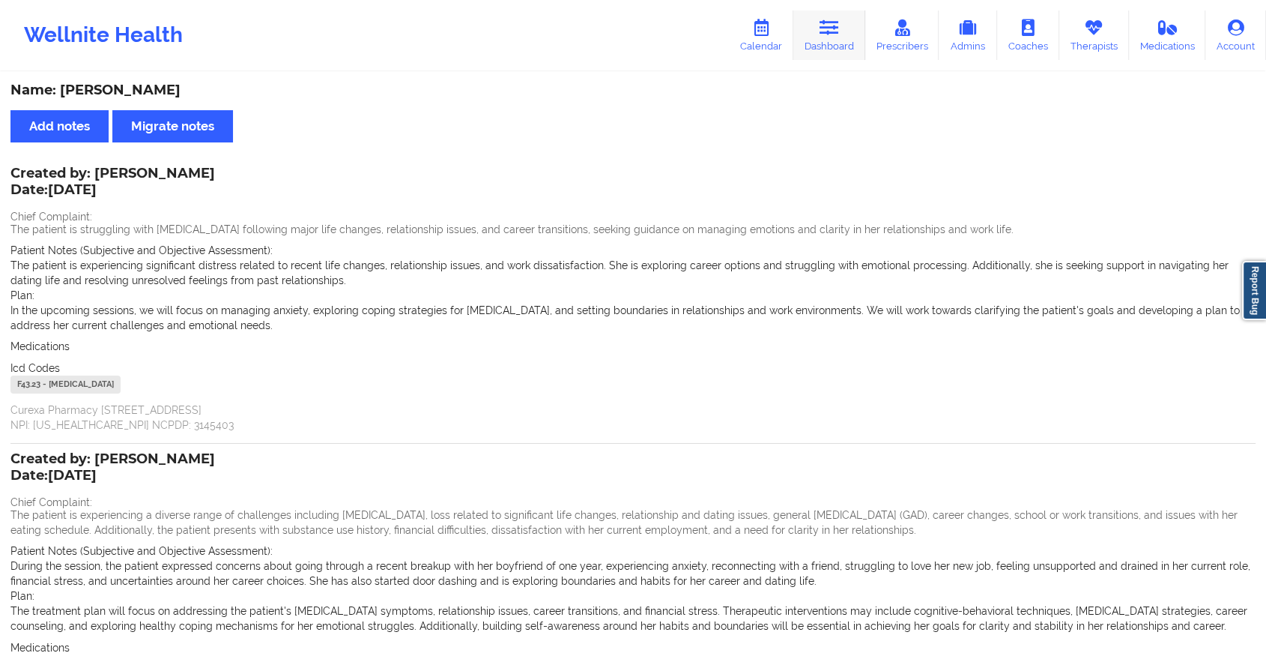
click at [833, 44] on link "Dashboard" at bounding box center [830, 34] width 72 height 49
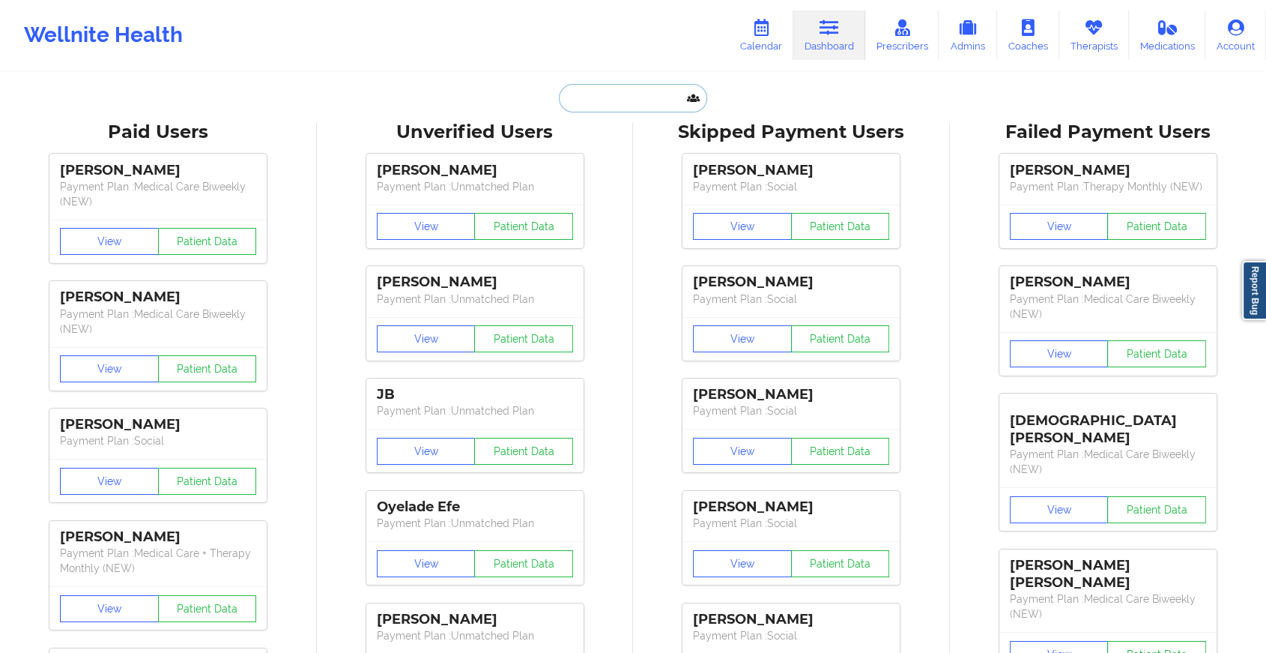
click at [596, 106] on input "text" at bounding box center [633, 98] width 148 height 28
paste input "[EMAIL_ADDRESS][DOMAIN_NAME]"
type input "[EMAIL_ADDRESS][DOMAIN_NAME]"
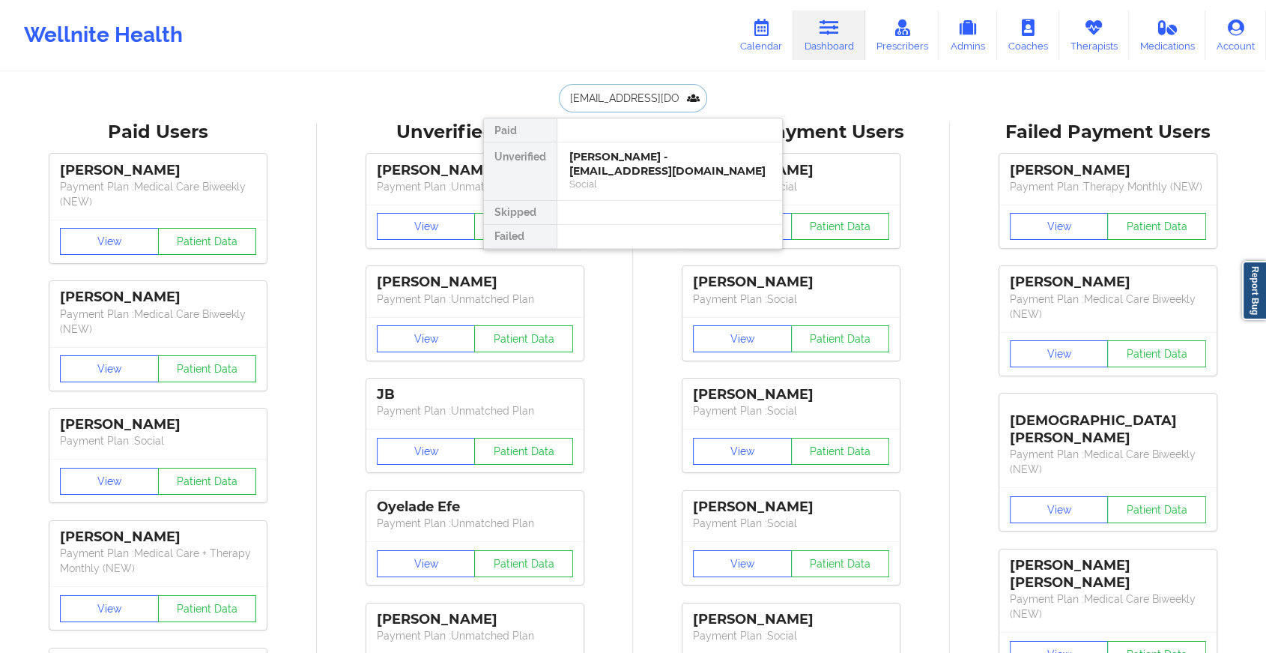
click at [641, 170] on div "[PERSON_NAME] - [EMAIL_ADDRESS][DOMAIN_NAME]" at bounding box center [670, 164] width 201 height 28
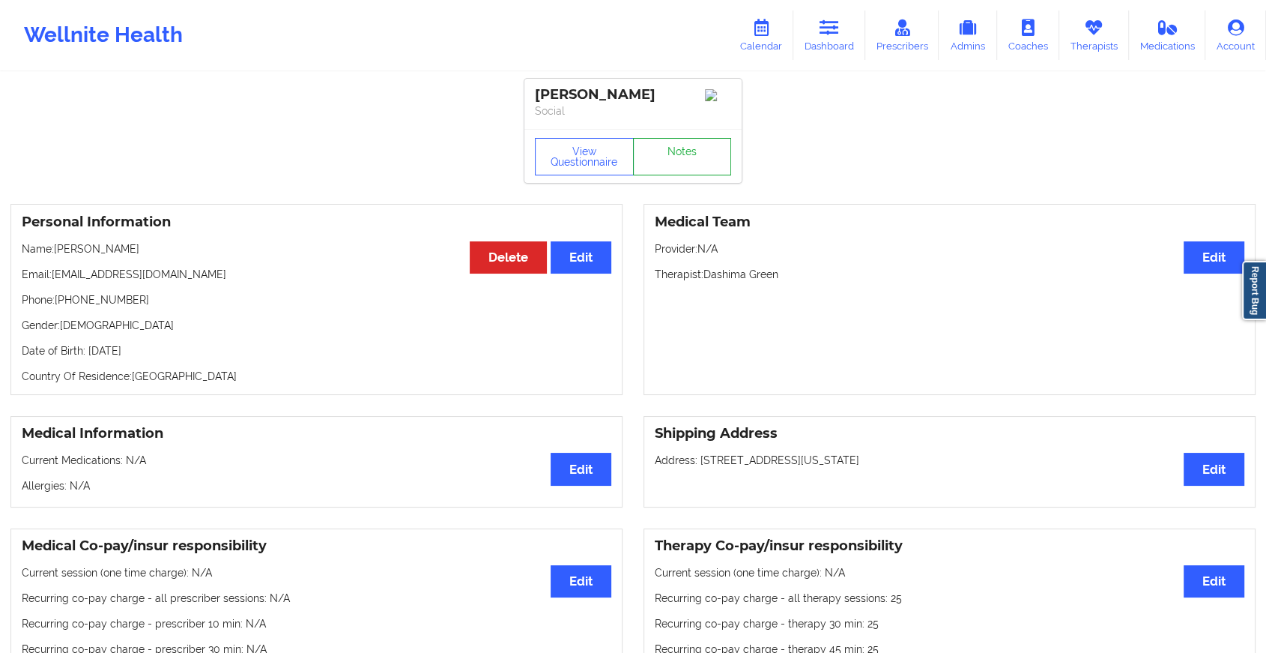
click at [670, 156] on link "Notes" at bounding box center [682, 156] width 99 height 37
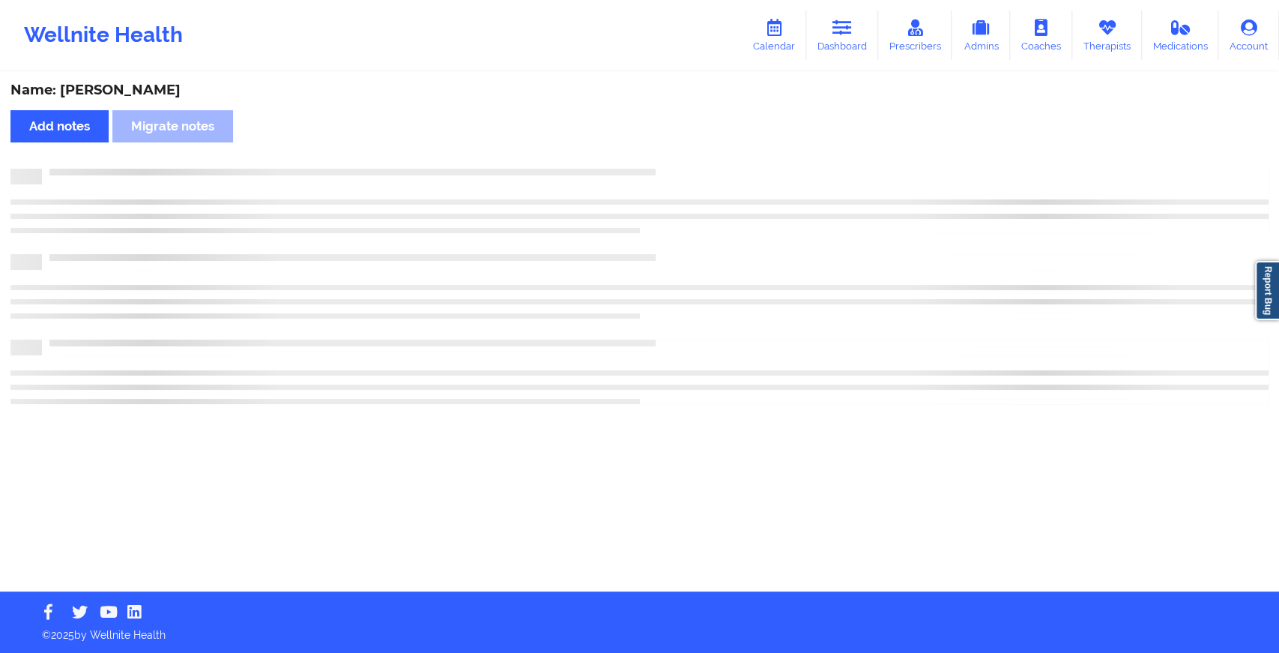
click at [670, 156] on div "Name: [PERSON_NAME] Add notes [PERSON_NAME] notes" at bounding box center [639, 332] width 1279 height 518
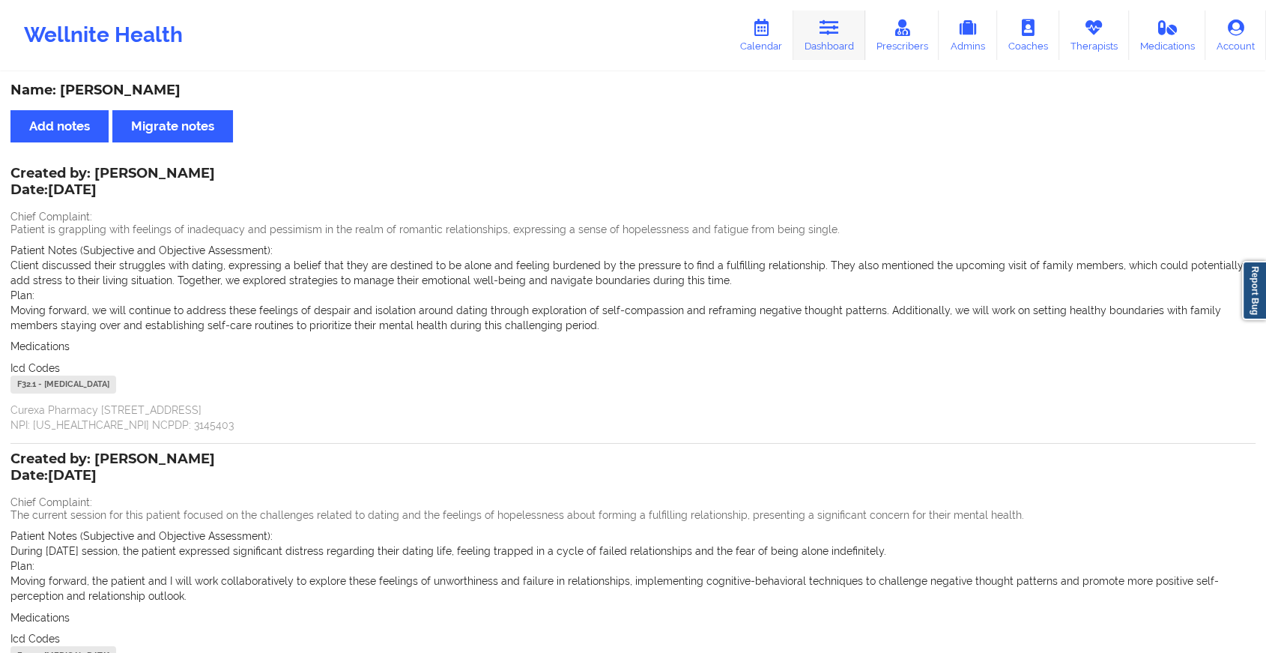
click at [839, 36] on icon at bounding box center [829, 27] width 19 height 16
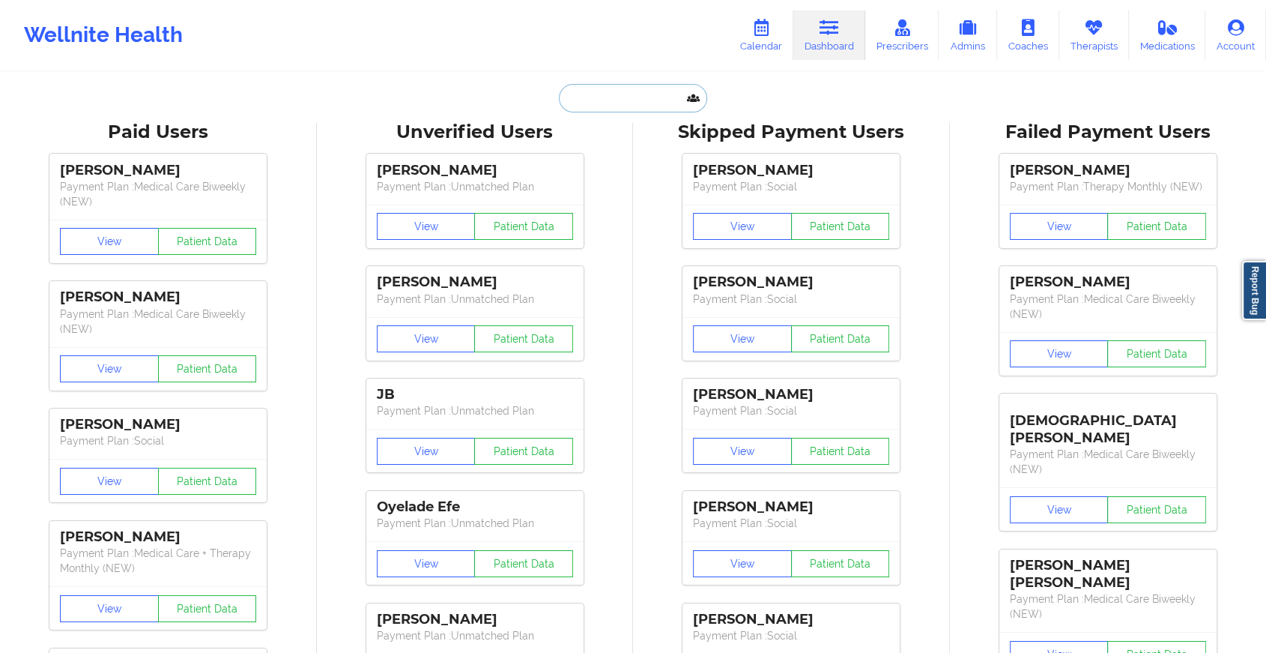
click at [582, 106] on input "text" at bounding box center [633, 98] width 148 height 28
paste input "[EMAIL_ADDRESS][DOMAIN_NAME]"
type input "[EMAIL_ADDRESS][DOMAIN_NAME]"
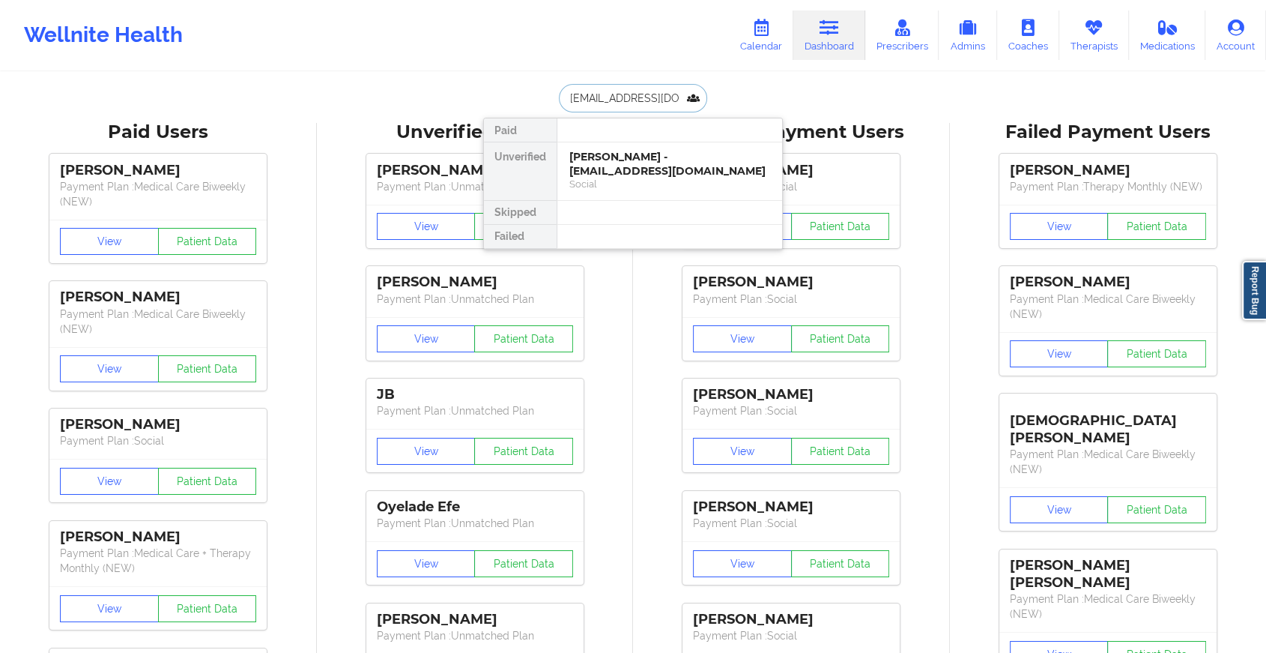
click at [627, 178] on div "Social" at bounding box center [670, 184] width 201 height 13
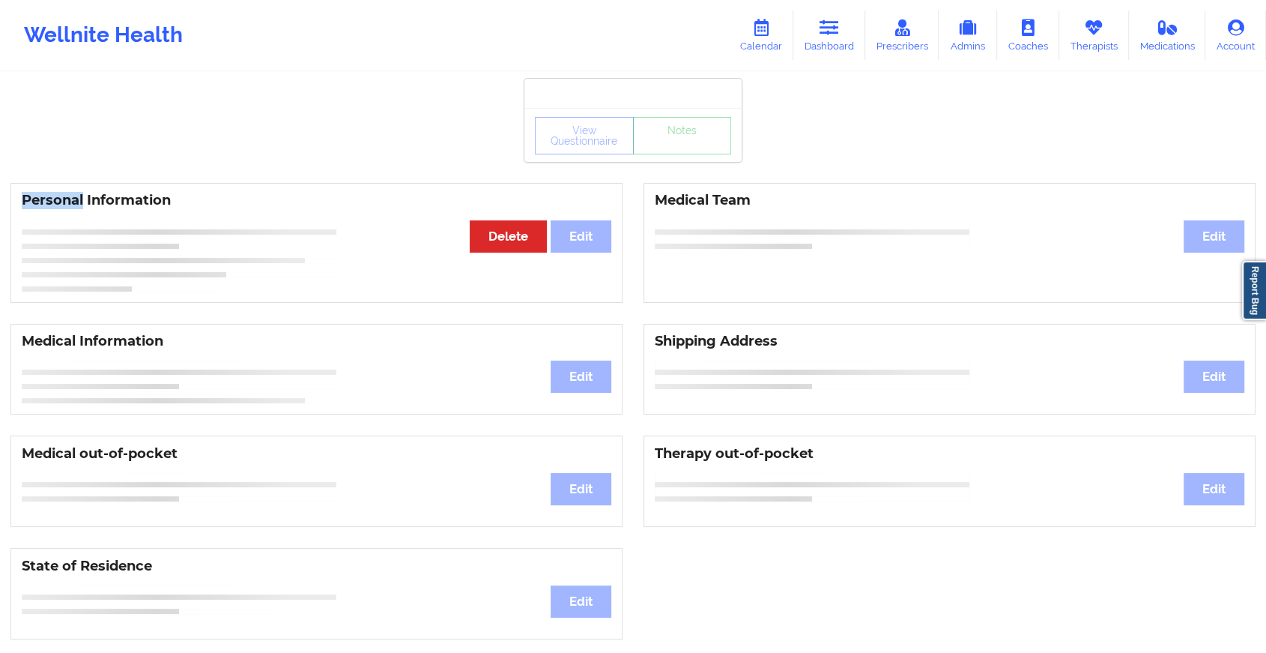
click at [683, 154] on div "View Questionnaire Notes Personal Information Edit Delete Medical Team Edit Med…" at bounding box center [633, 632] width 1266 height 1265
click at [683, 154] on div "View Questionnaire Notes" at bounding box center [633, 135] width 196 height 37
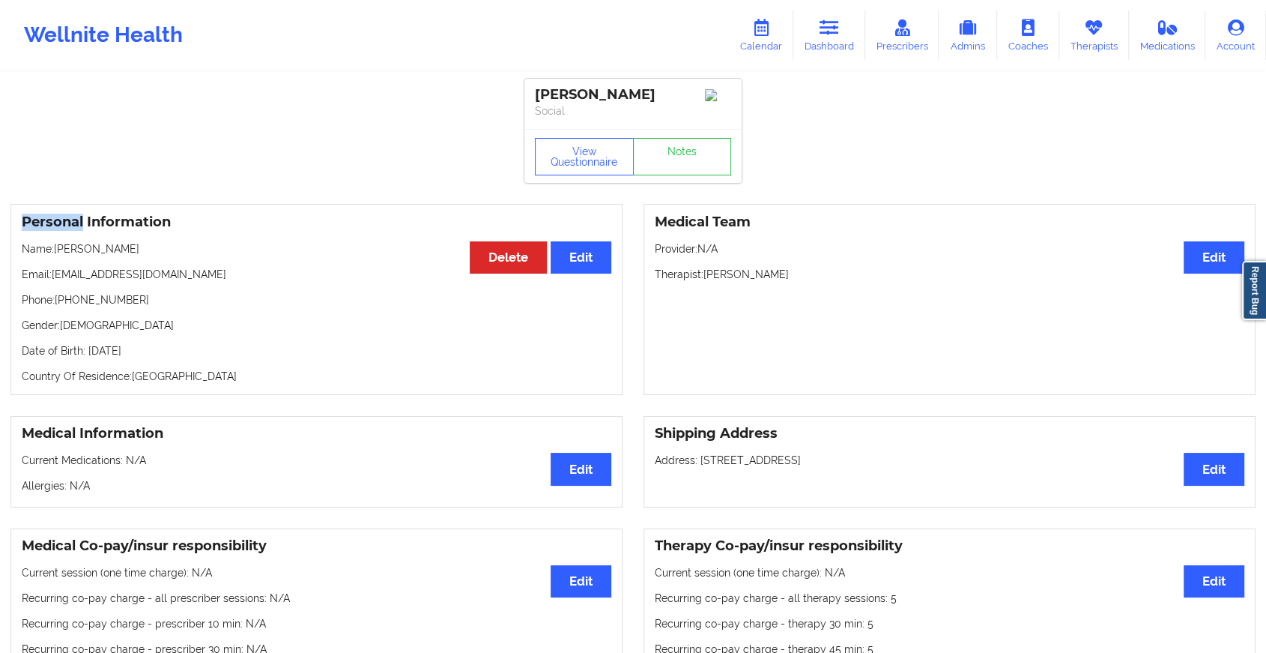
click at [683, 154] on div "View Questionnaire Notes" at bounding box center [633, 156] width 196 height 37
click at [683, 154] on link "Notes" at bounding box center [682, 156] width 99 height 37
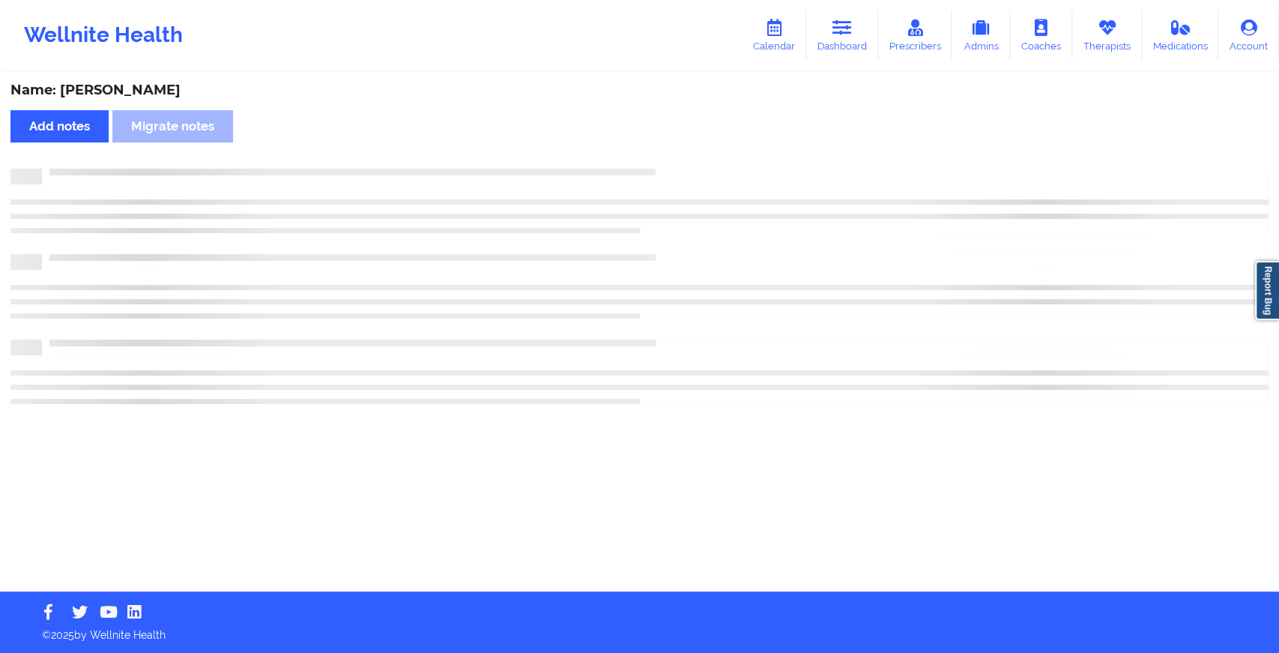
click at [725, 240] on div "Name: [PERSON_NAME] Add notes Migrate notes" at bounding box center [639, 332] width 1279 height 518
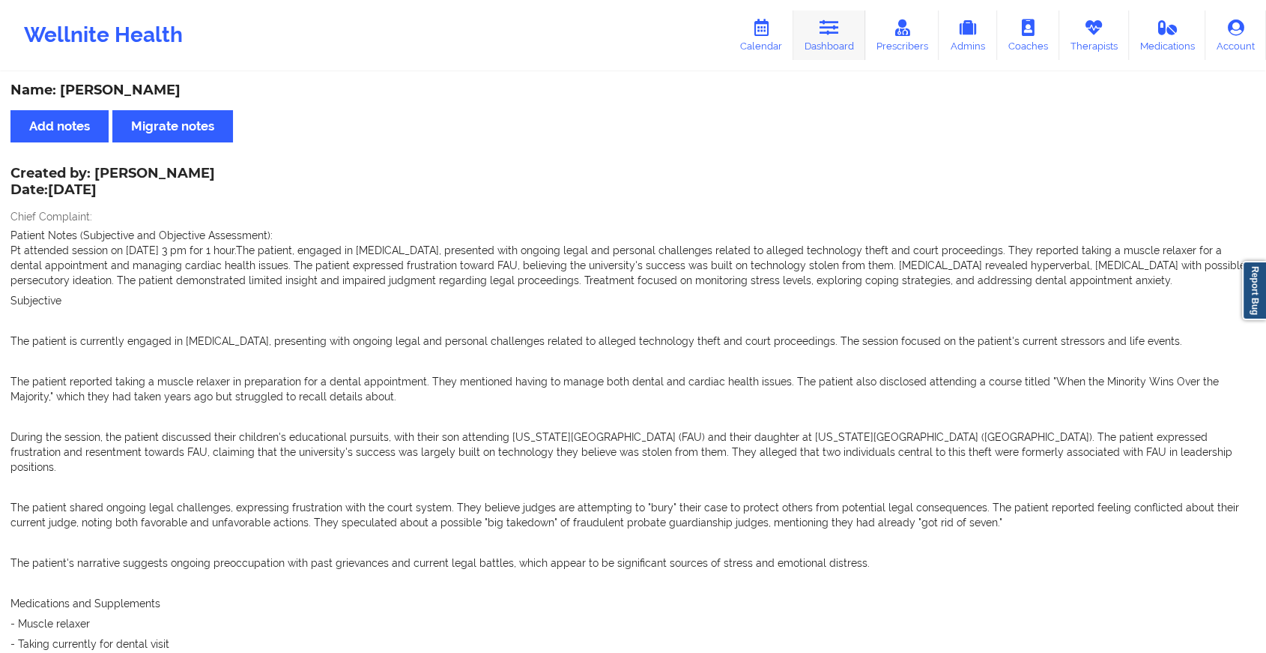
click at [816, 29] on link "Dashboard" at bounding box center [830, 34] width 72 height 49
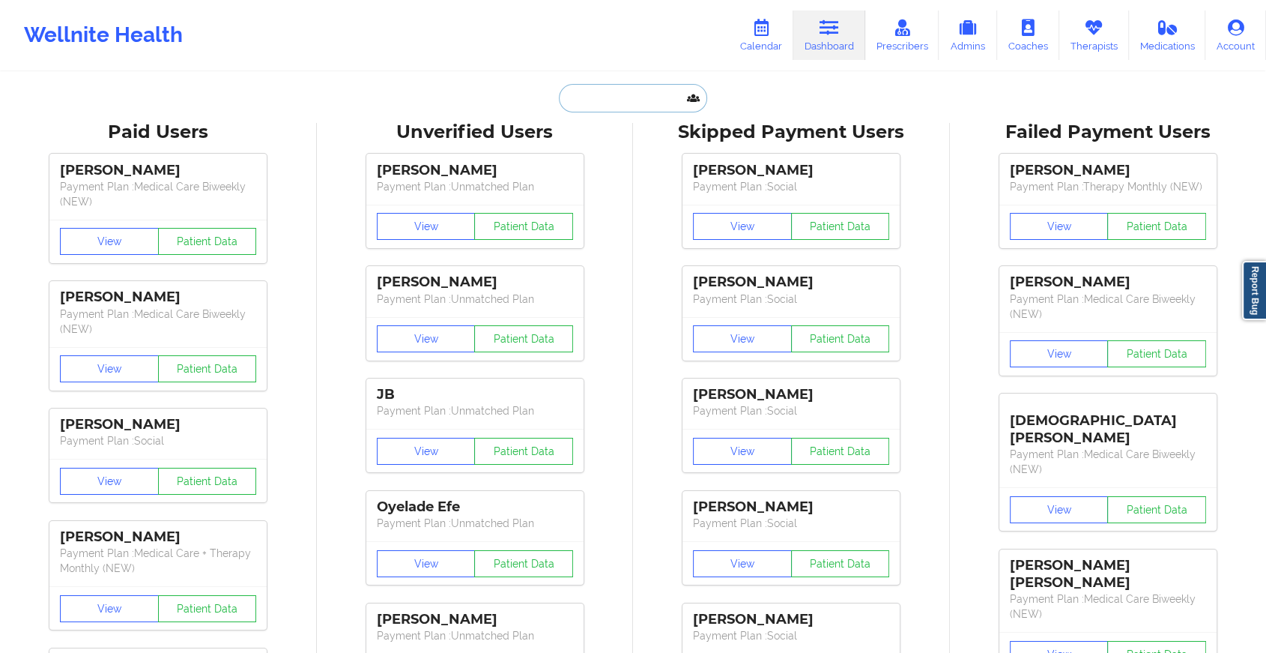
click at [582, 101] on input "text" at bounding box center [633, 98] width 148 height 28
paste input "[EMAIL_ADDRESS][DOMAIN_NAME]"
type input "[EMAIL_ADDRESS][DOMAIN_NAME]"
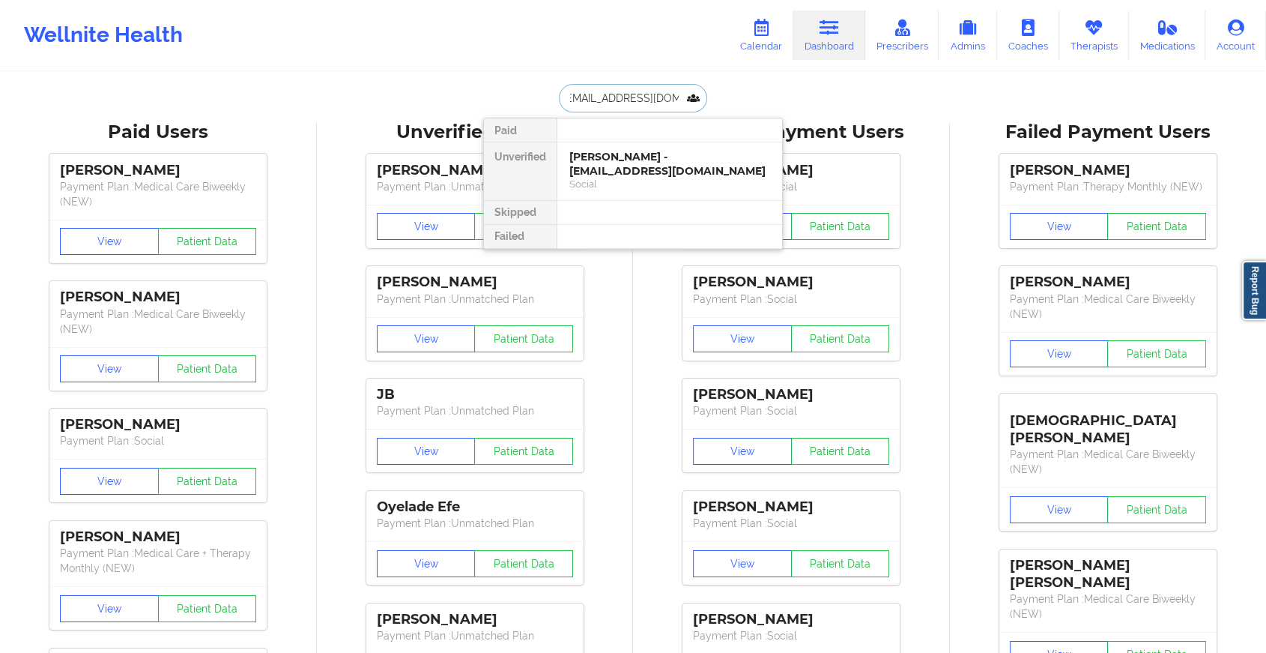
click at [668, 169] on div "[PERSON_NAME] - [EMAIL_ADDRESS][DOMAIN_NAME]" at bounding box center [670, 164] width 201 height 28
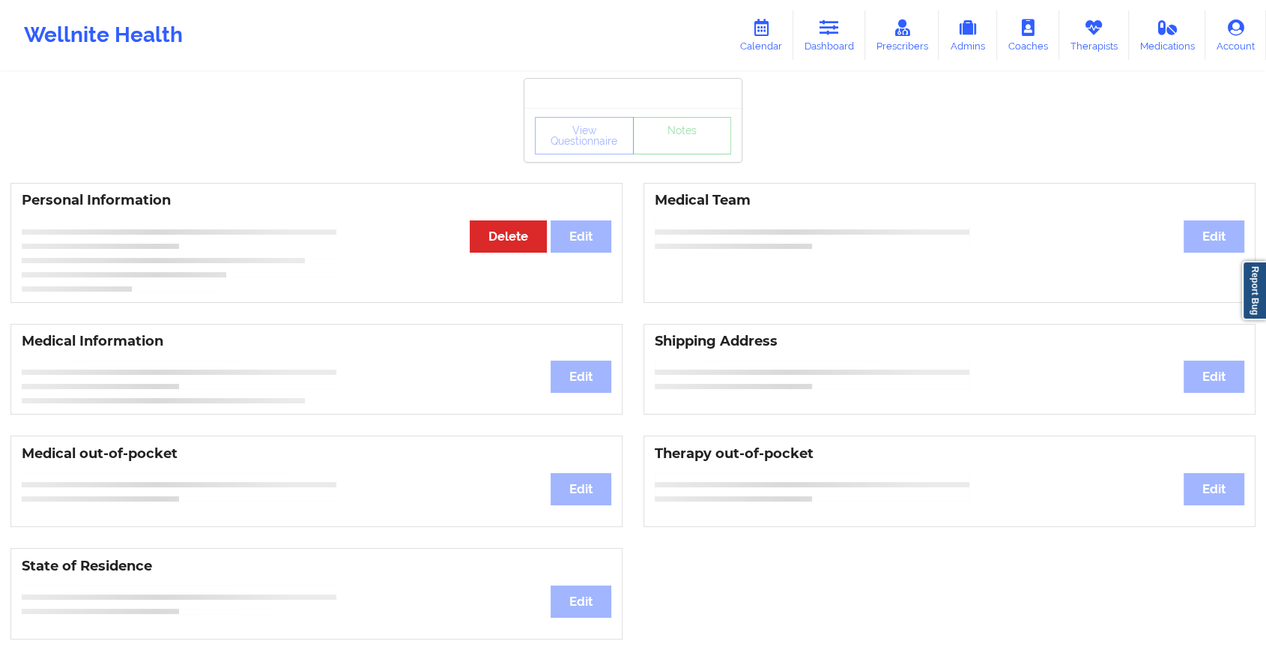
click at [689, 157] on div "View Questionnaire Notes" at bounding box center [633, 135] width 217 height 54
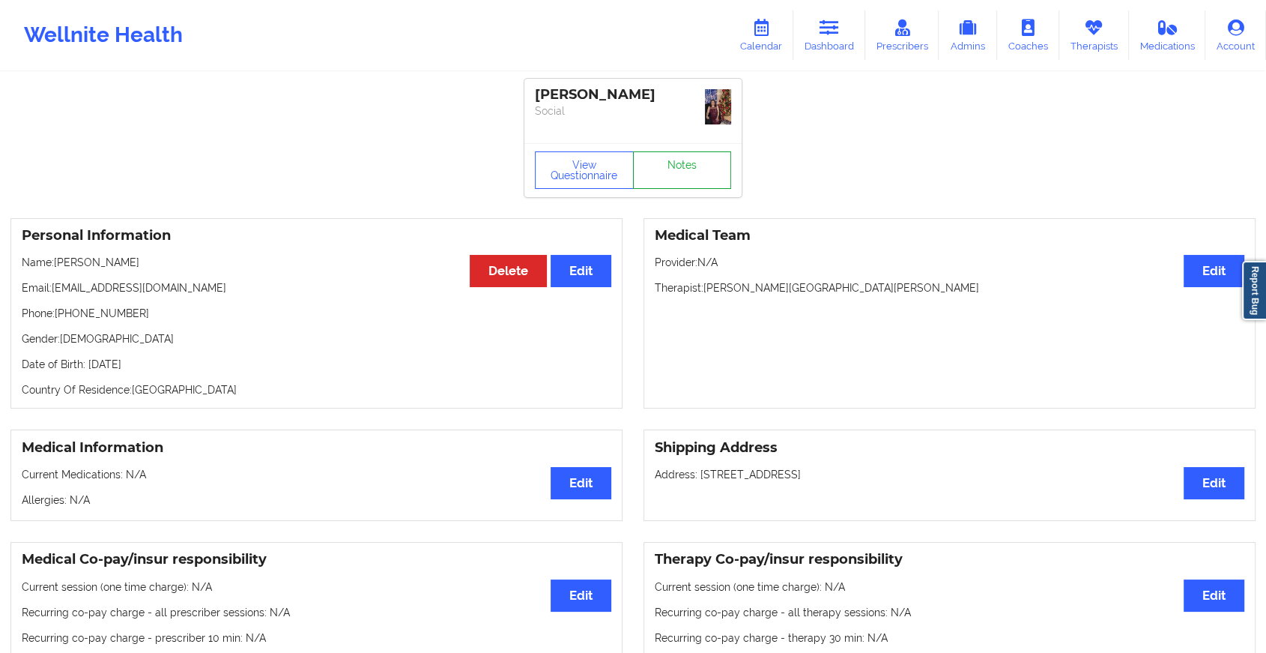
click at [689, 157] on link "Notes" at bounding box center [682, 169] width 99 height 37
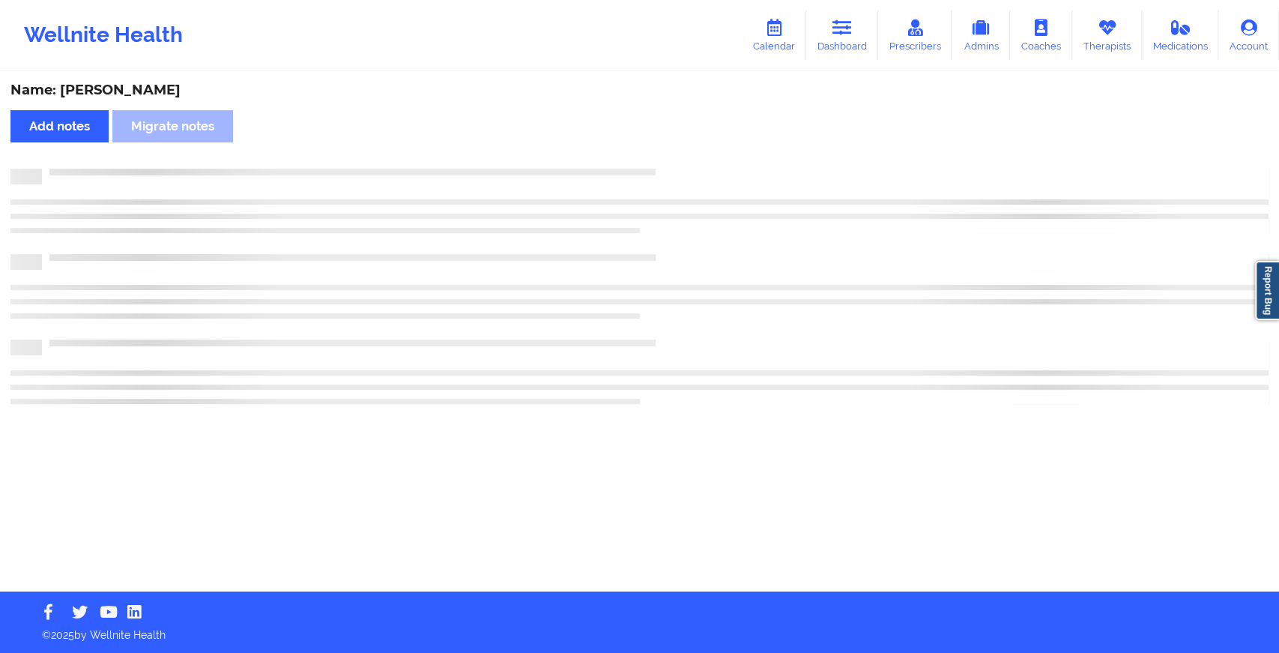
click at [689, 157] on div "Name: [PERSON_NAME] notes Migrate notes" at bounding box center [639, 332] width 1279 height 518
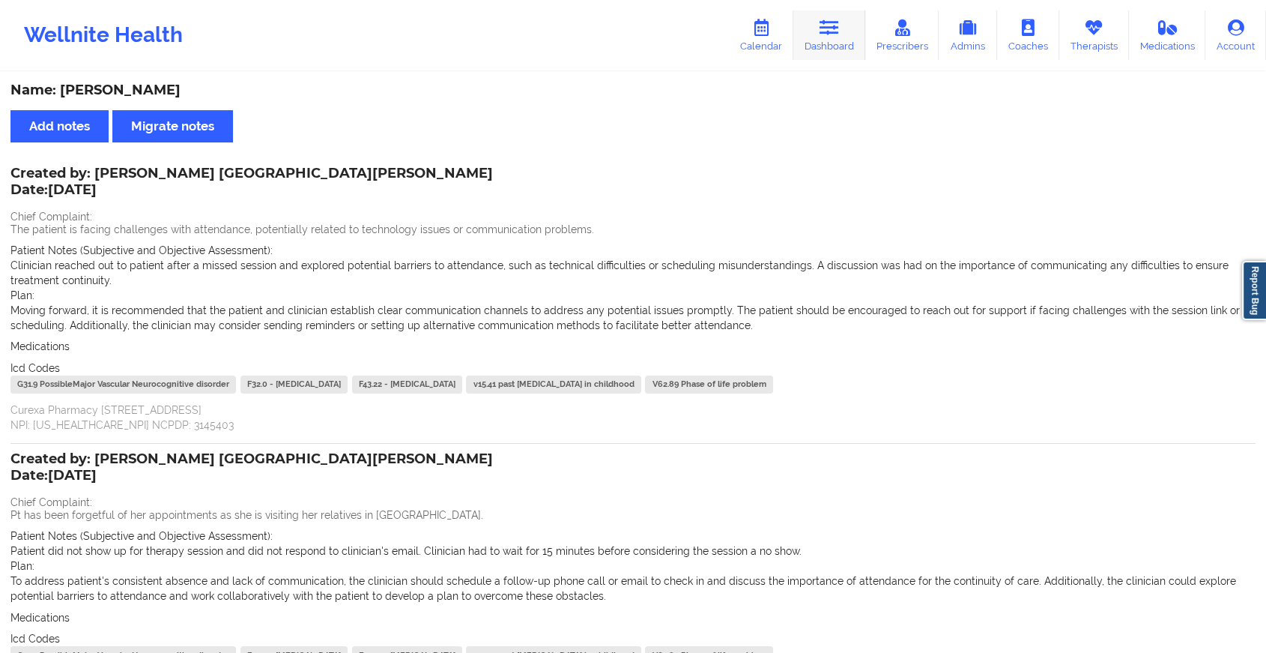
click at [833, 30] on icon at bounding box center [829, 27] width 19 height 16
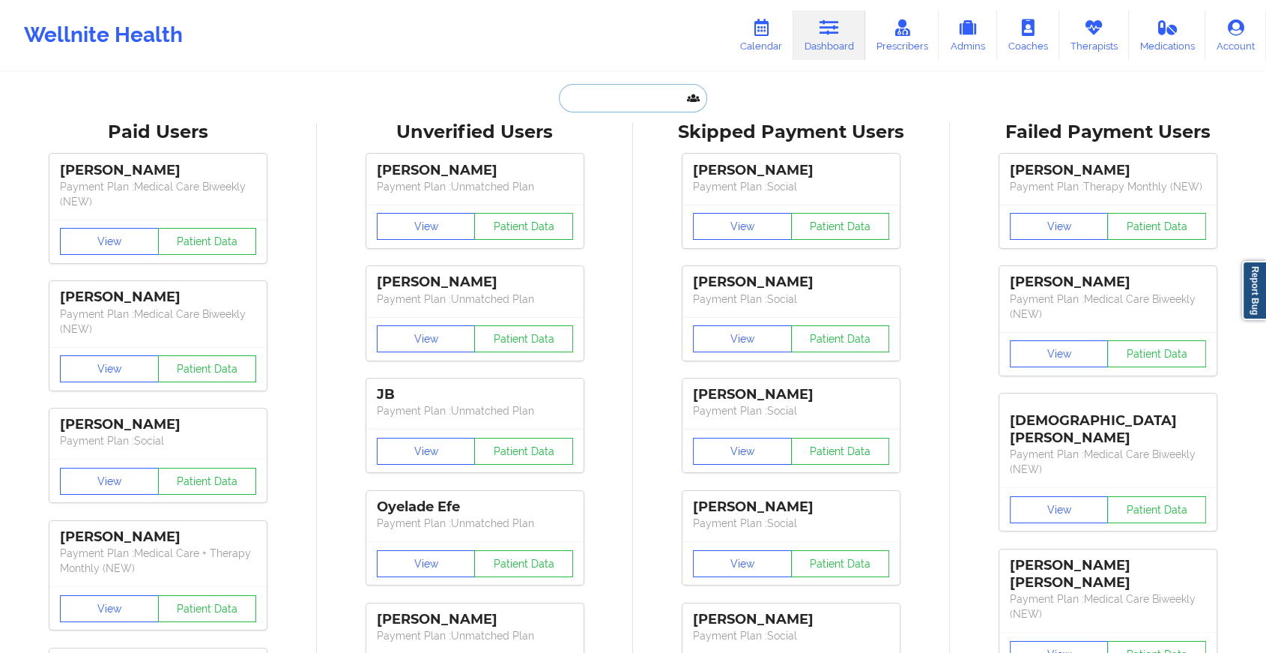
click at [602, 97] on input "text" at bounding box center [633, 98] width 148 height 28
paste input "[EMAIL_ADDRESS][PERSON_NAME][DOMAIN_NAME]"
type input "[EMAIL_ADDRESS][PERSON_NAME][DOMAIN_NAME]"
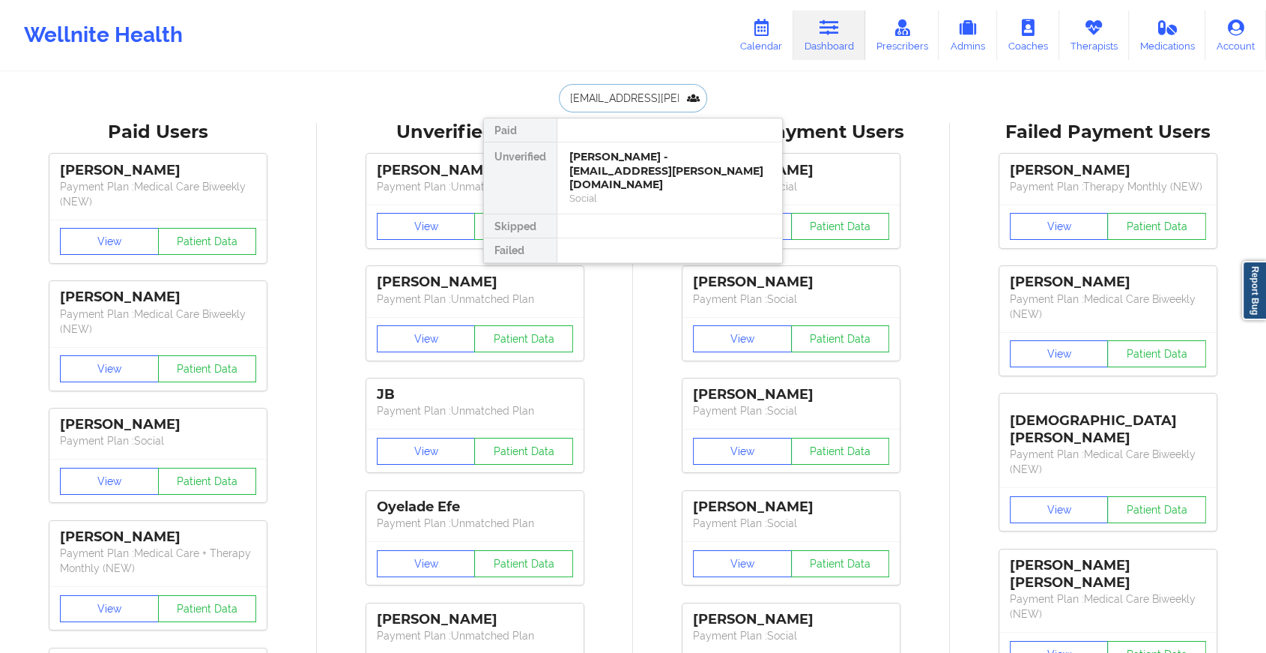
click at [629, 165] on div "[PERSON_NAME] - [EMAIL_ADDRESS][PERSON_NAME][DOMAIN_NAME]" at bounding box center [670, 171] width 201 height 42
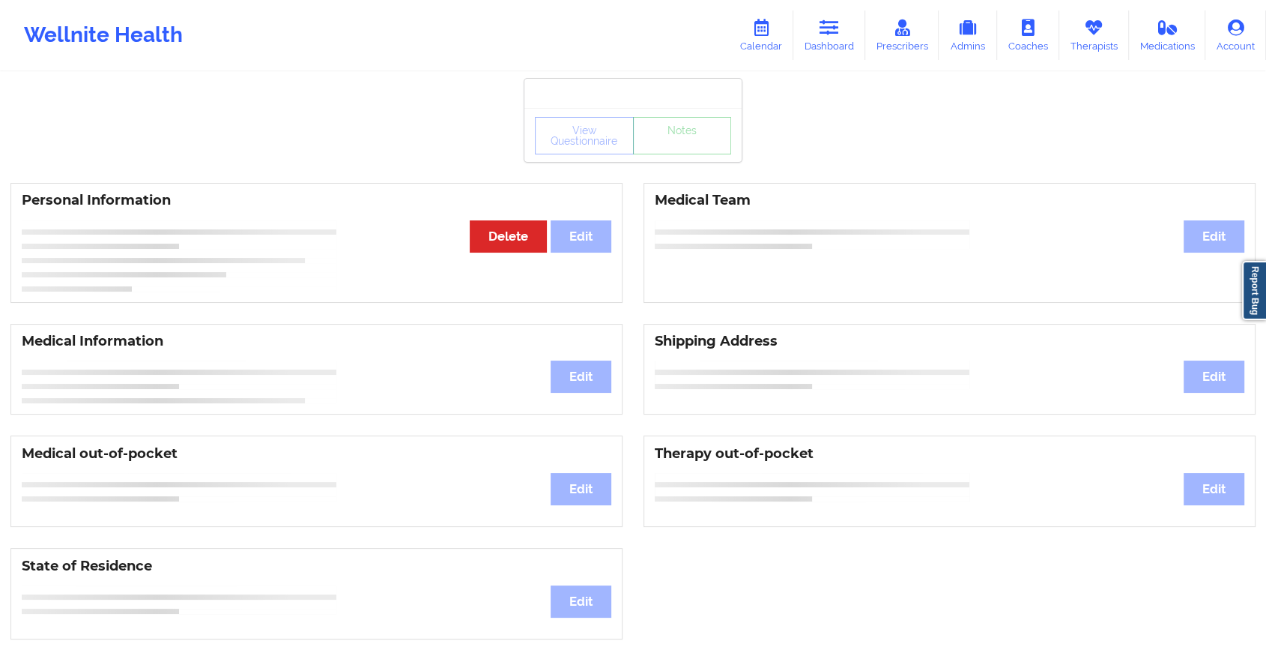
click at [686, 135] on div "View Questionnaire Notes" at bounding box center [633, 135] width 217 height 54
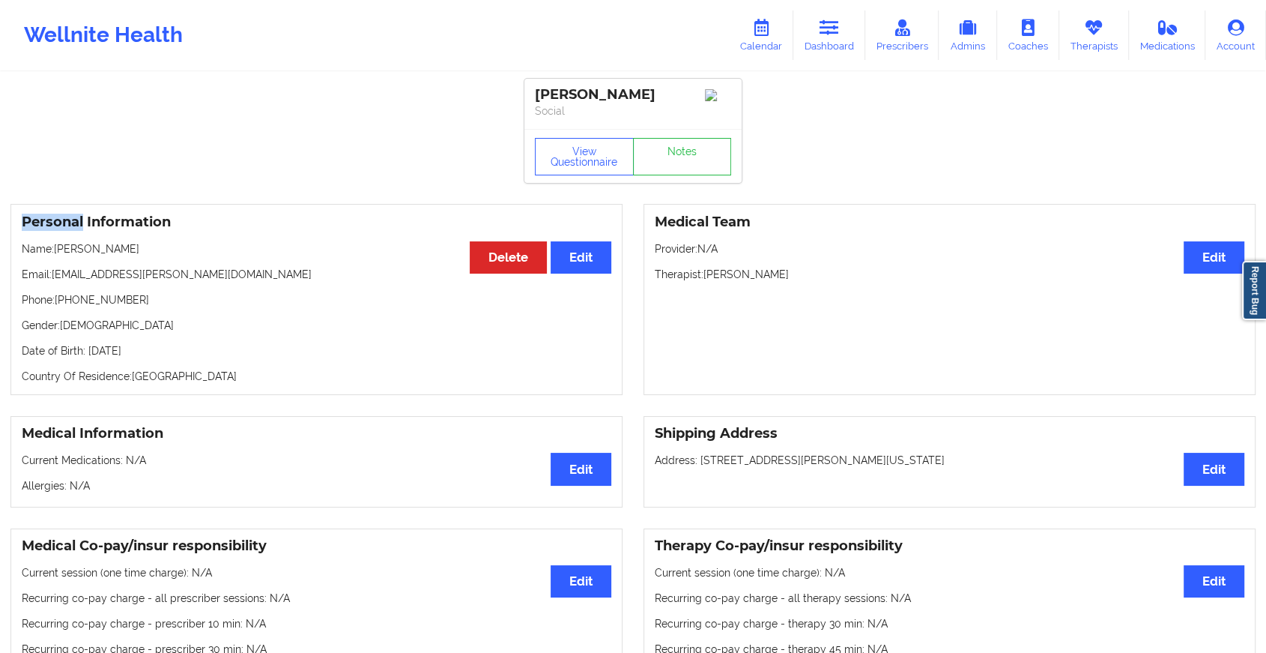
click at [686, 135] on div "View Questionnaire Notes" at bounding box center [633, 156] width 217 height 54
drag, startPoint x: 686, startPoint y: 135, endPoint x: 682, endPoint y: 151, distance: 16.4
click at [682, 151] on link "Notes" at bounding box center [682, 156] width 99 height 37
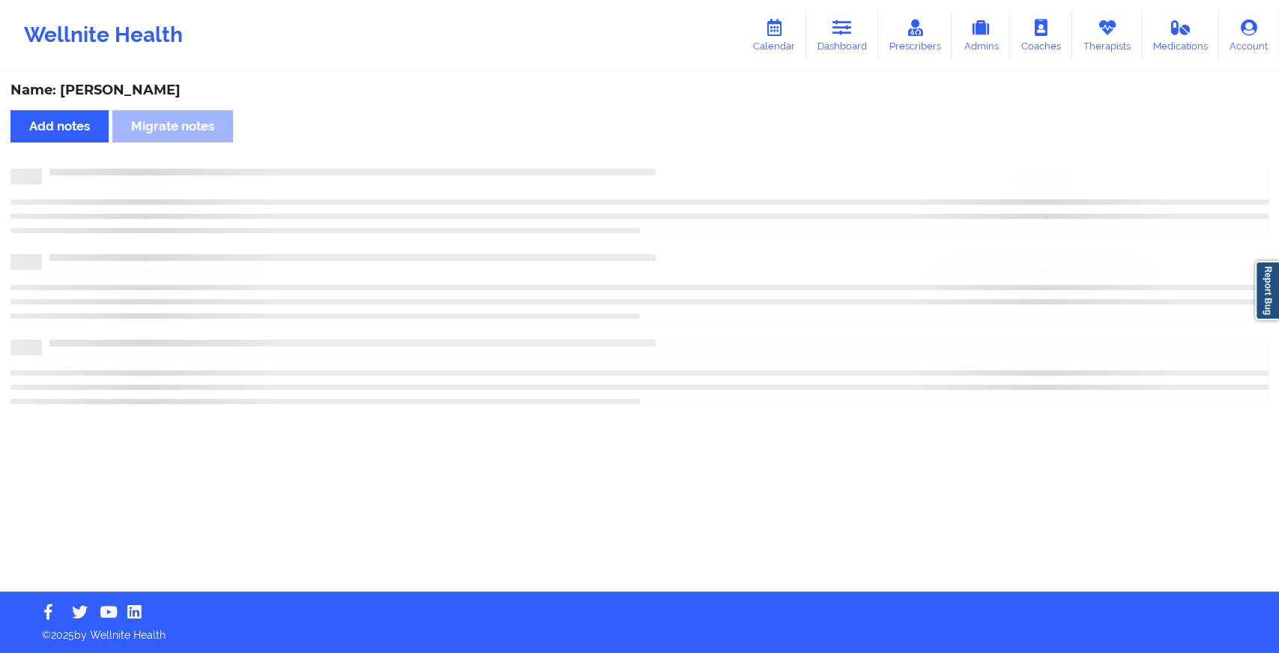
click at [682, 151] on div "Name: [PERSON_NAME] Add notes Migrate notes" at bounding box center [639, 332] width 1279 height 518
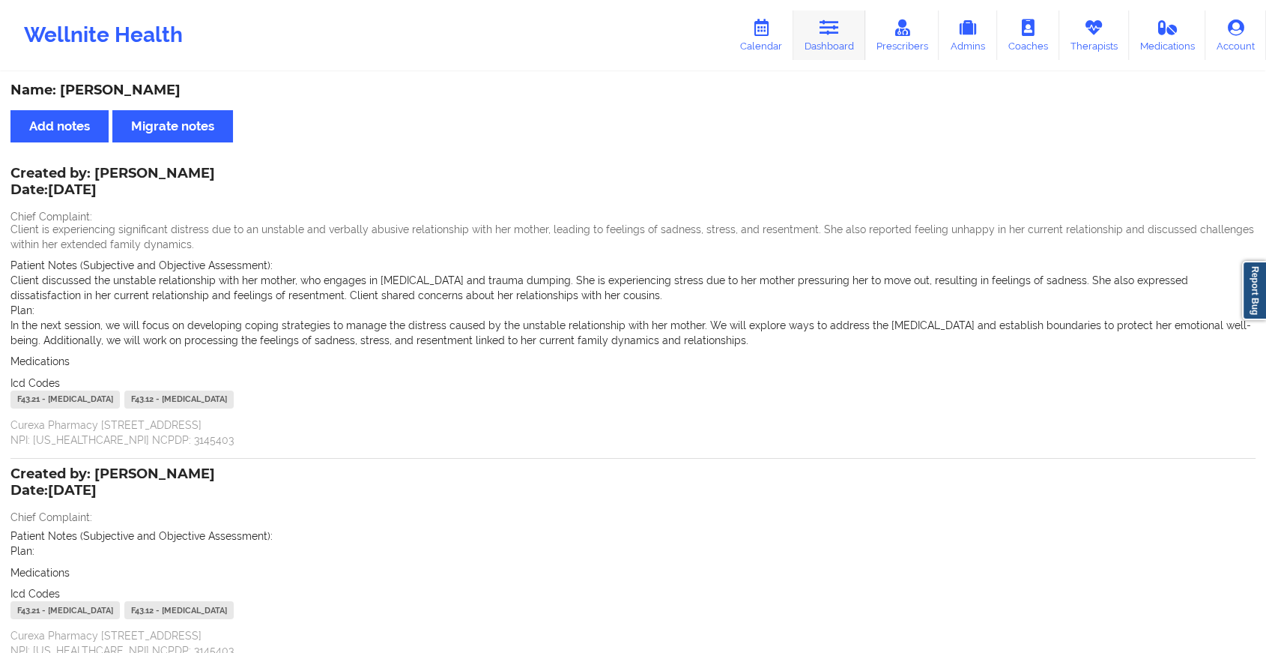
click at [816, 13] on link "Dashboard" at bounding box center [830, 34] width 72 height 49
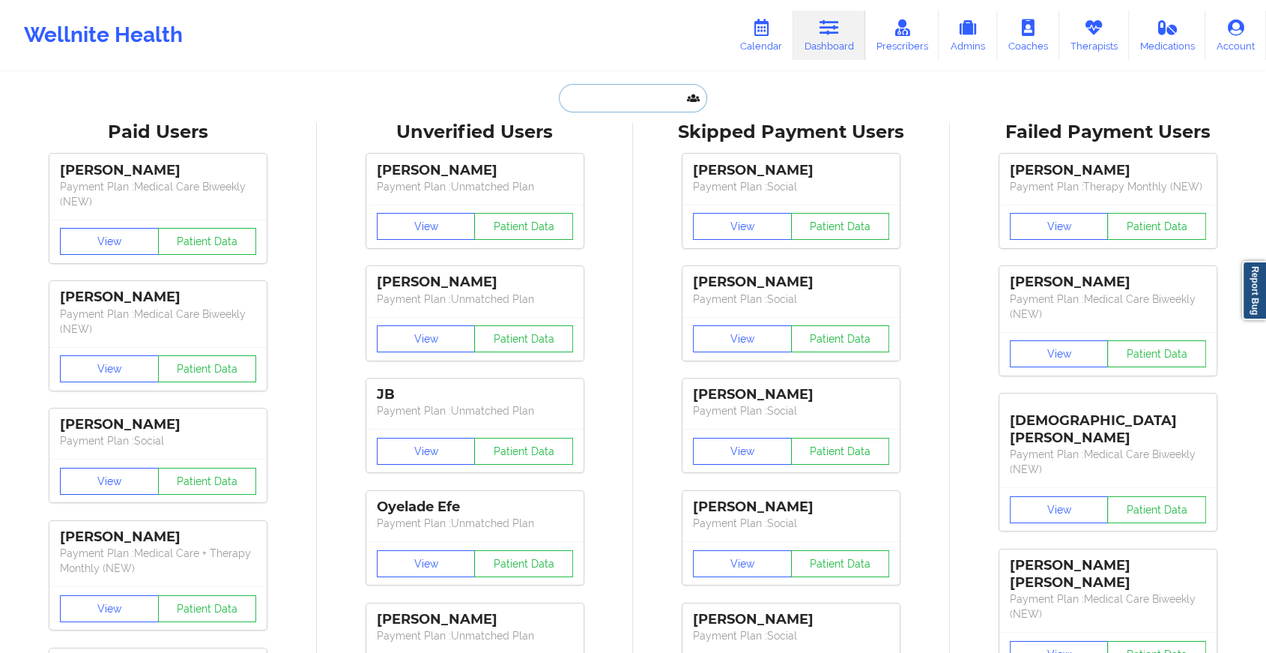
click at [650, 89] on input "text" at bounding box center [633, 98] width 148 height 28
paste input "[PERSON_NAME][EMAIL_ADDRESS][PERSON_NAME][DOMAIN_NAME]"
type input "[PERSON_NAME][EMAIL_ADDRESS][PERSON_NAME][DOMAIN_NAME]"
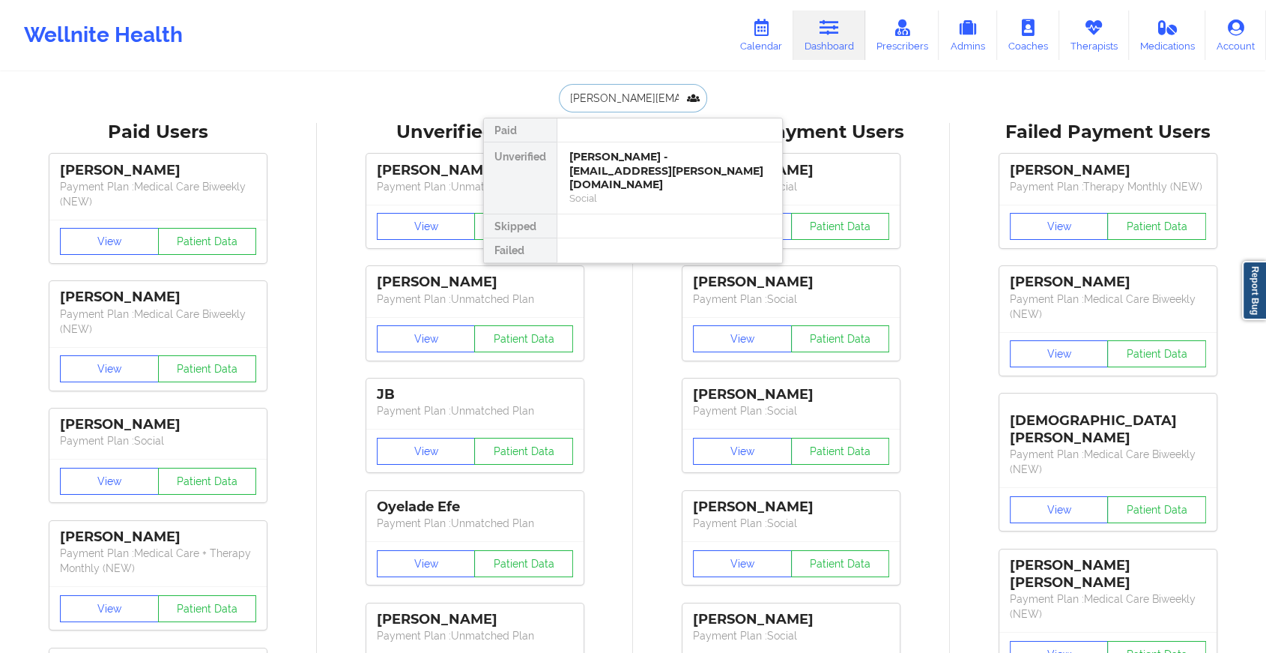
scroll to position [0, 8]
click at [657, 157] on div "[PERSON_NAME] - [PERSON_NAME][EMAIL_ADDRESS][PERSON_NAME][DOMAIN_NAME]" at bounding box center [670, 171] width 201 height 42
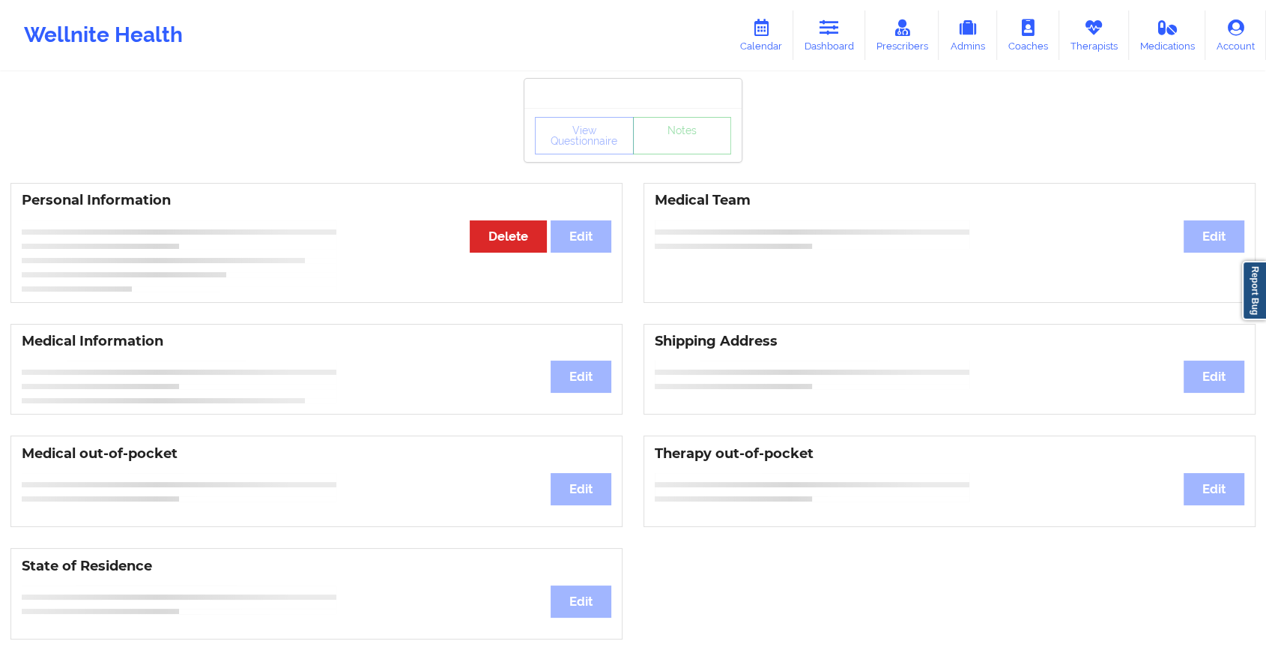
click at [677, 157] on div "View Questionnaire Notes" at bounding box center [633, 135] width 217 height 54
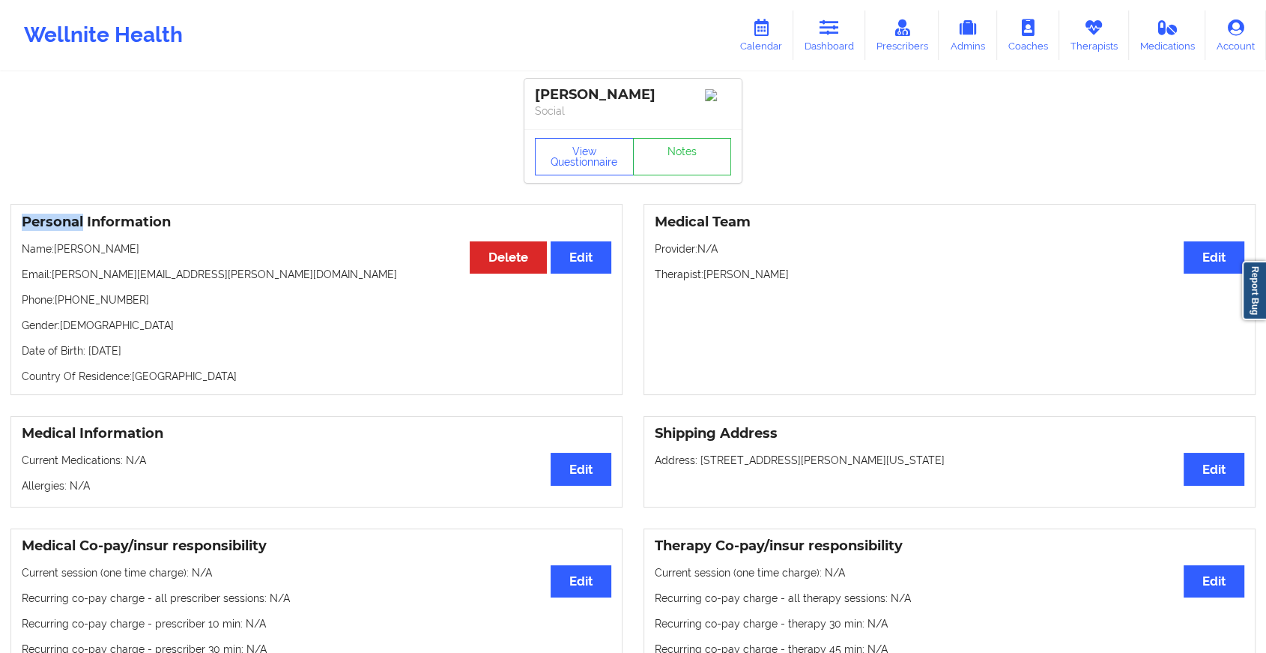
click at [677, 157] on div "View Questionnaire Notes" at bounding box center [633, 156] width 217 height 54
click at [677, 157] on link "Notes" at bounding box center [682, 156] width 99 height 37
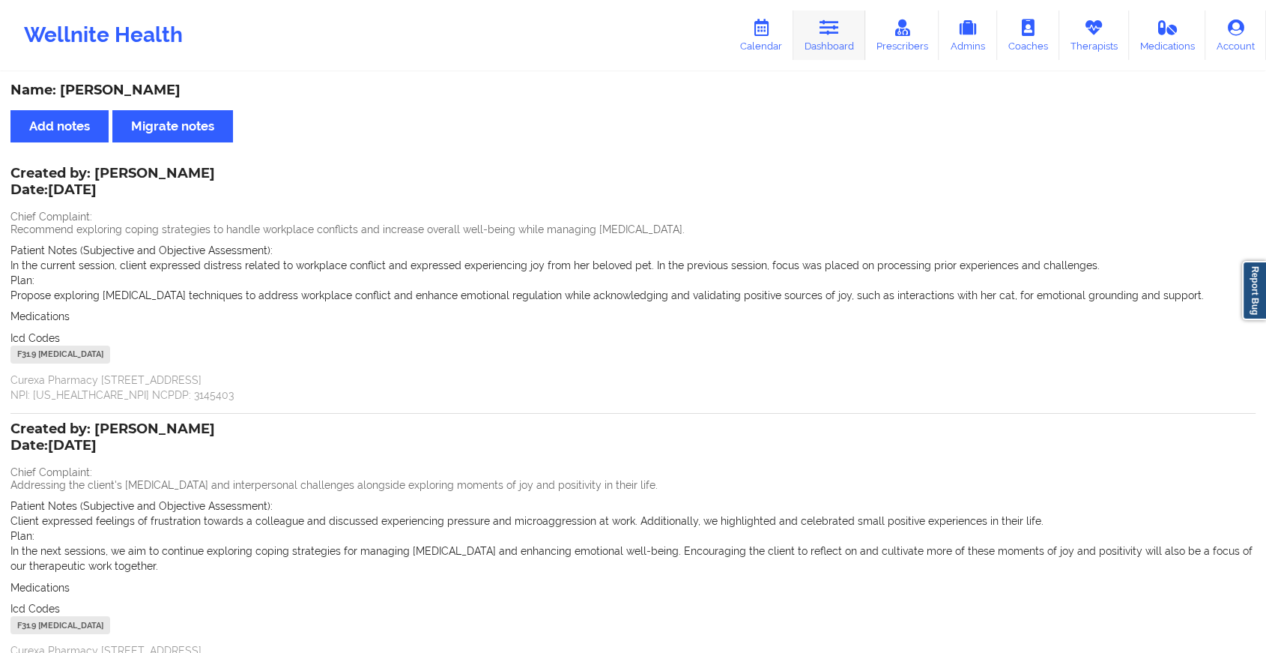
click at [823, 40] on link "Dashboard" at bounding box center [830, 34] width 72 height 49
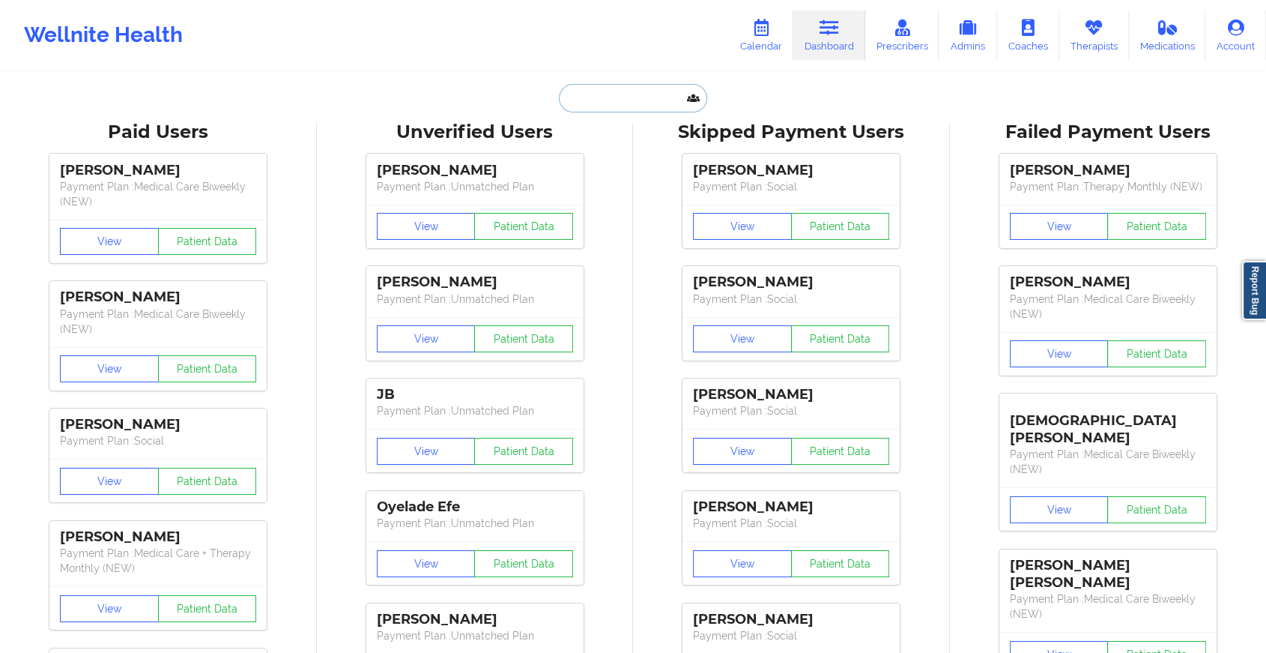
click at [614, 96] on input "text" at bounding box center [633, 98] width 148 height 28
paste input "[EMAIL_ADDRESS][DOMAIN_NAME]"
type input "[EMAIL_ADDRESS][DOMAIN_NAME]"
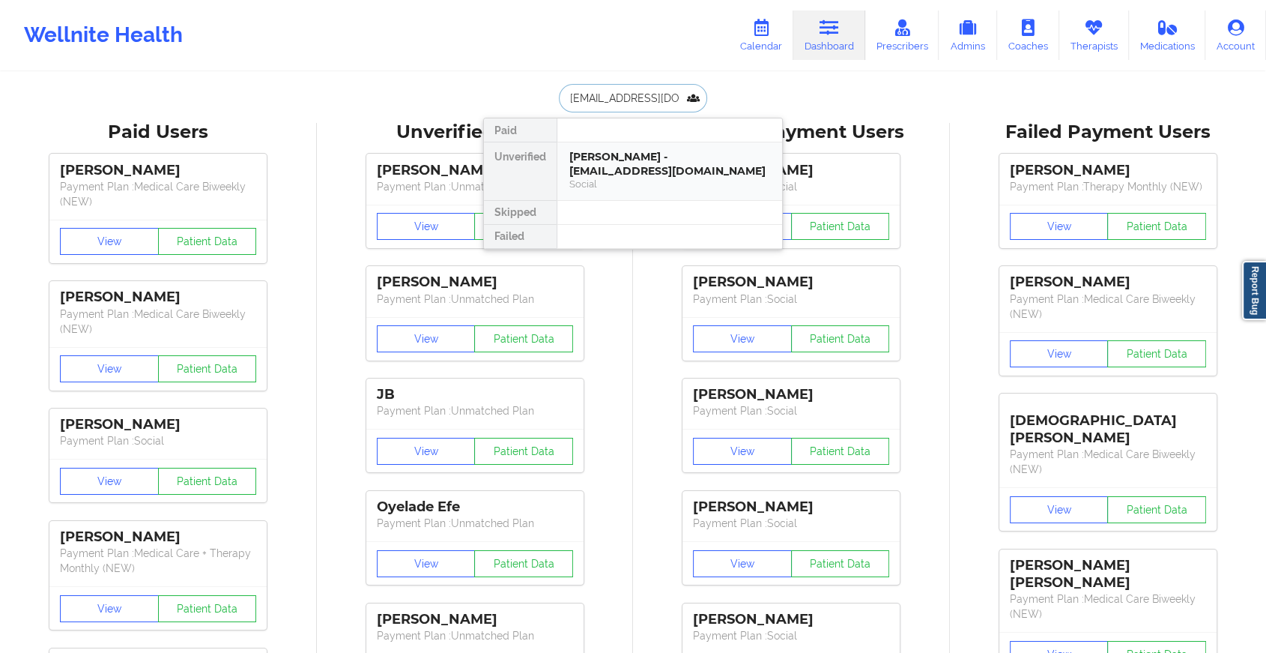
click at [644, 157] on div "[PERSON_NAME] - [EMAIL_ADDRESS][DOMAIN_NAME]" at bounding box center [670, 164] width 201 height 28
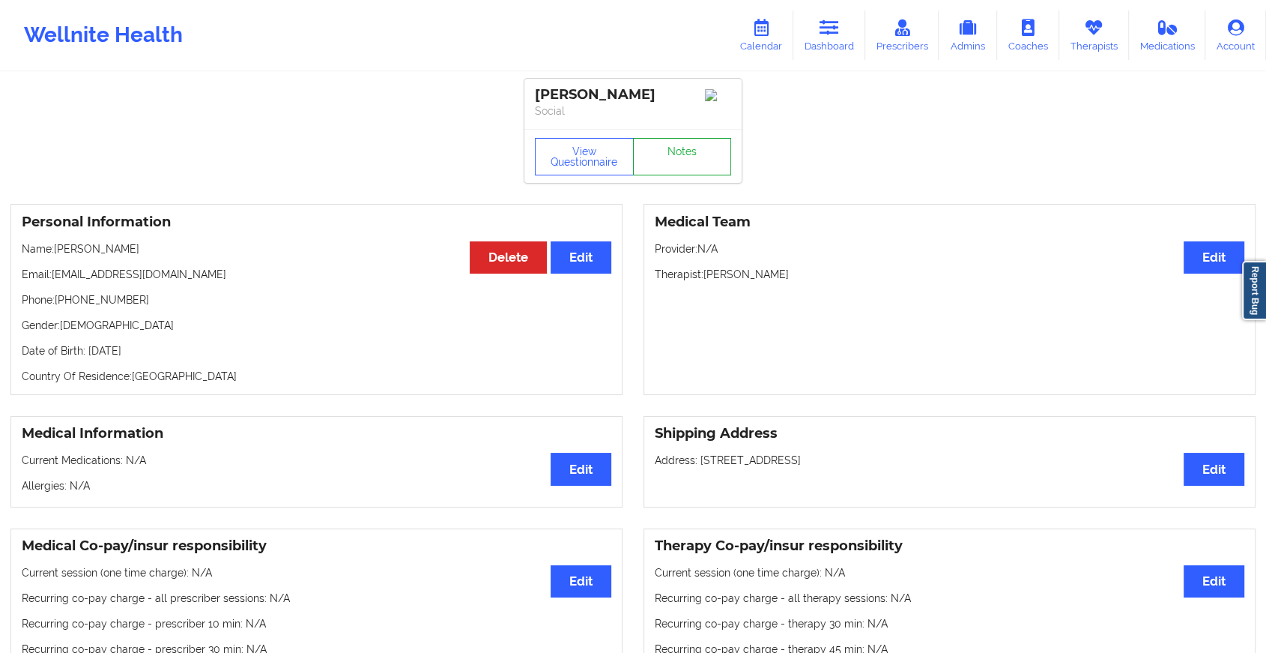
click at [677, 168] on link "Notes" at bounding box center [682, 156] width 99 height 37
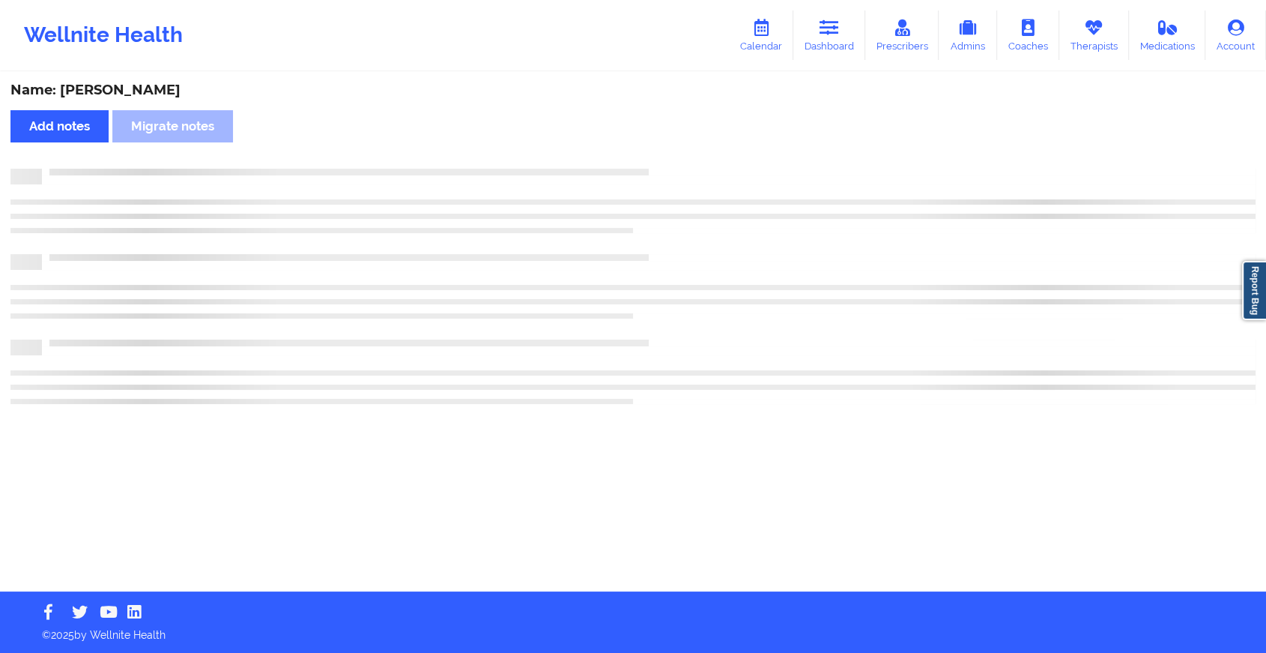
click at [677, 169] on div at bounding box center [649, 169] width 1214 height 0
click at [677, 169] on div at bounding box center [655, 169] width 1227 height 0
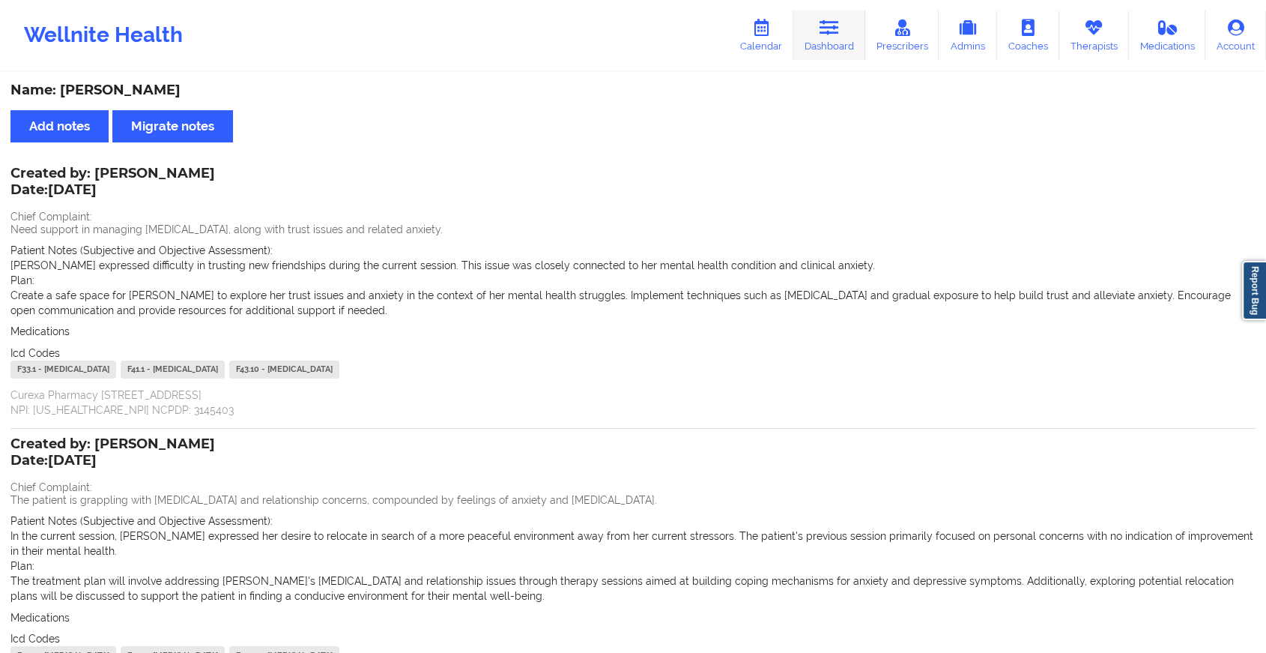
click at [813, 43] on link "Dashboard" at bounding box center [830, 34] width 72 height 49
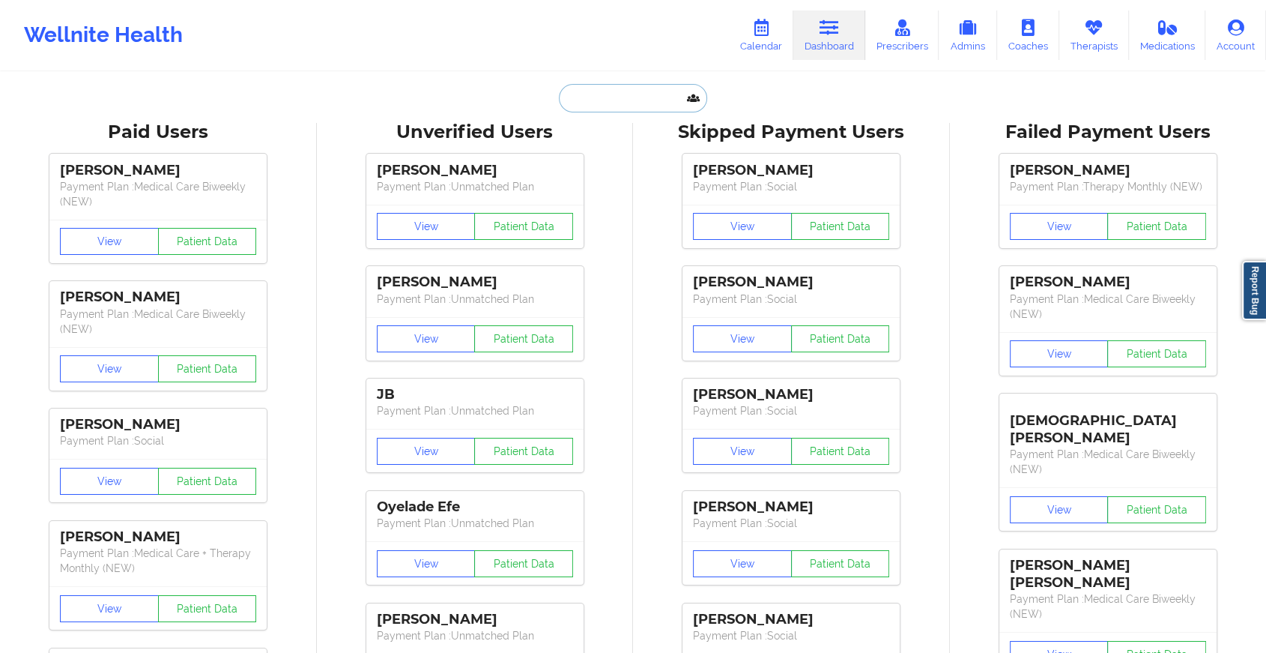
click at [611, 94] on input "text" at bounding box center [633, 98] width 148 height 28
paste input "[EMAIL_ADDRESS][DOMAIN_NAME]"
type input "[EMAIL_ADDRESS][DOMAIN_NAME]"
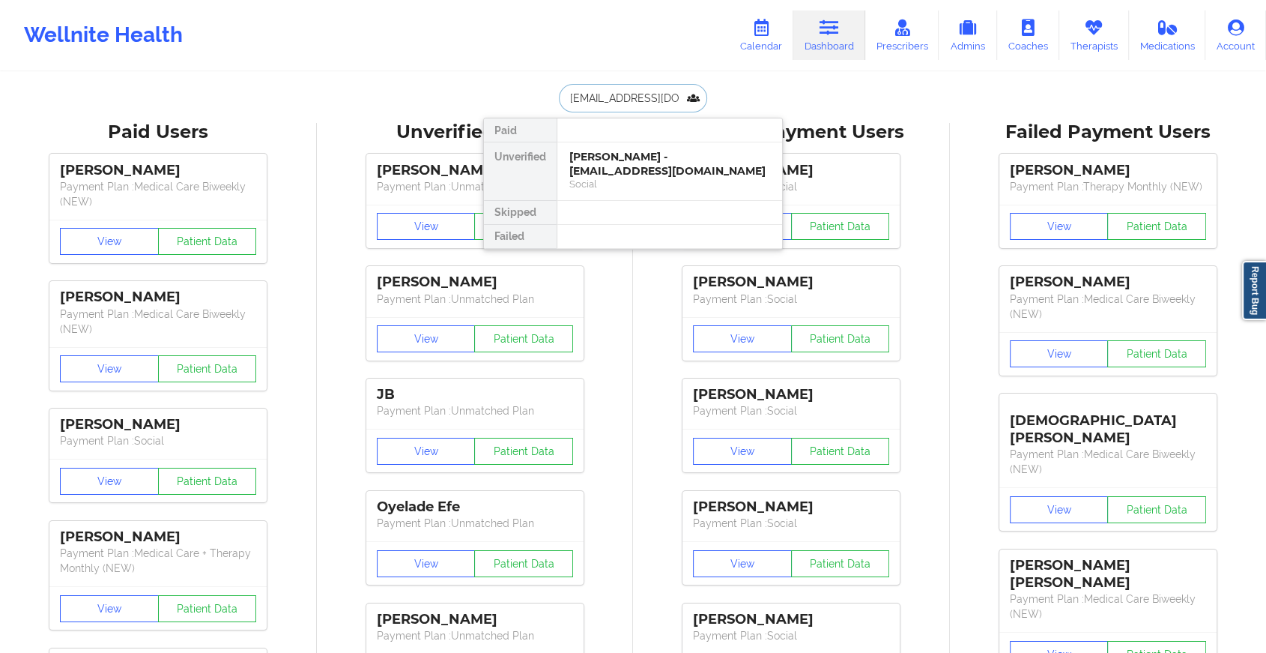
click at [639, 162] on div "[PERSON_NAME] - [EMAIL_ADDRESS][DOMAIN_NAME]" at bounding box center [670, 164] width 201 height 28
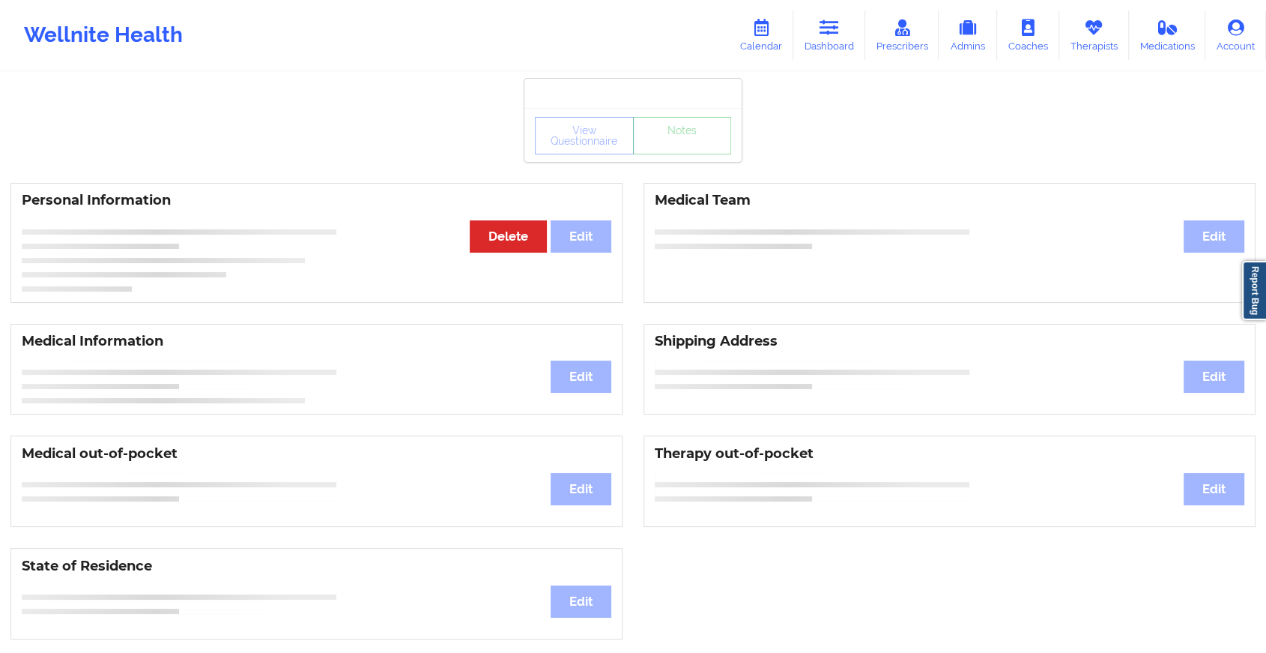
click at [687, 156] on div "View Questionnaire Notes" at bounding box center [633, 135] width 217 height 54
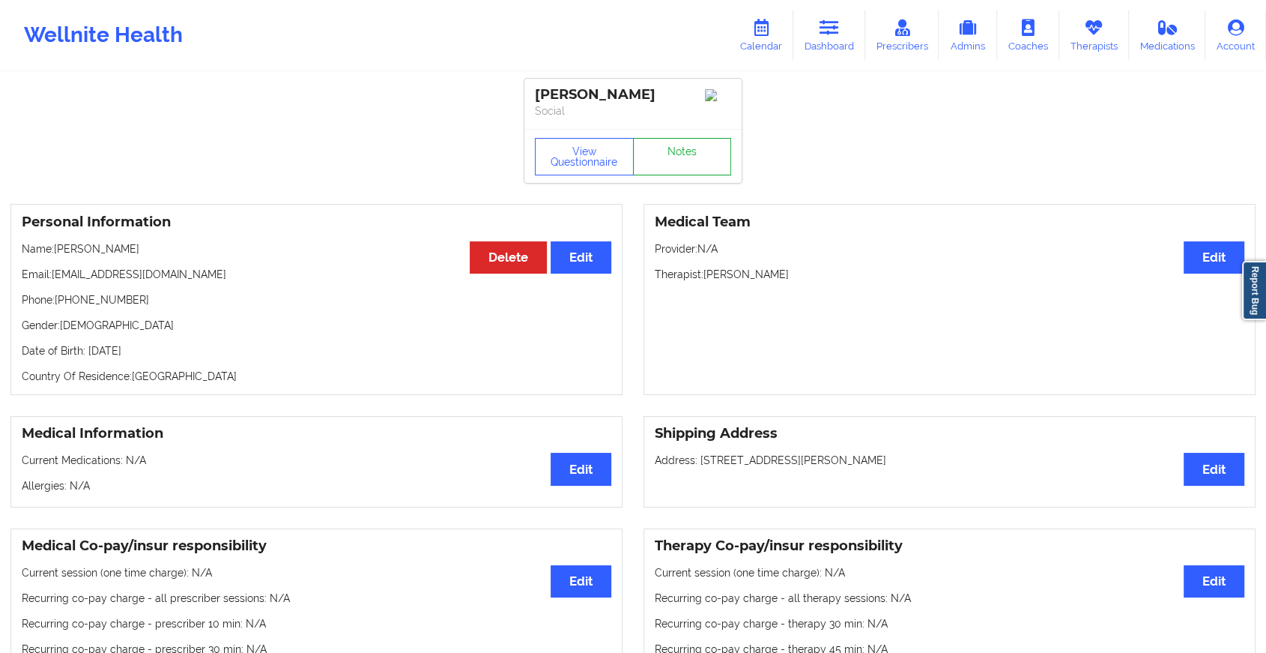
click at [687, 156] on link "Notes" at bounding box center [682, 156] width 99 height 37
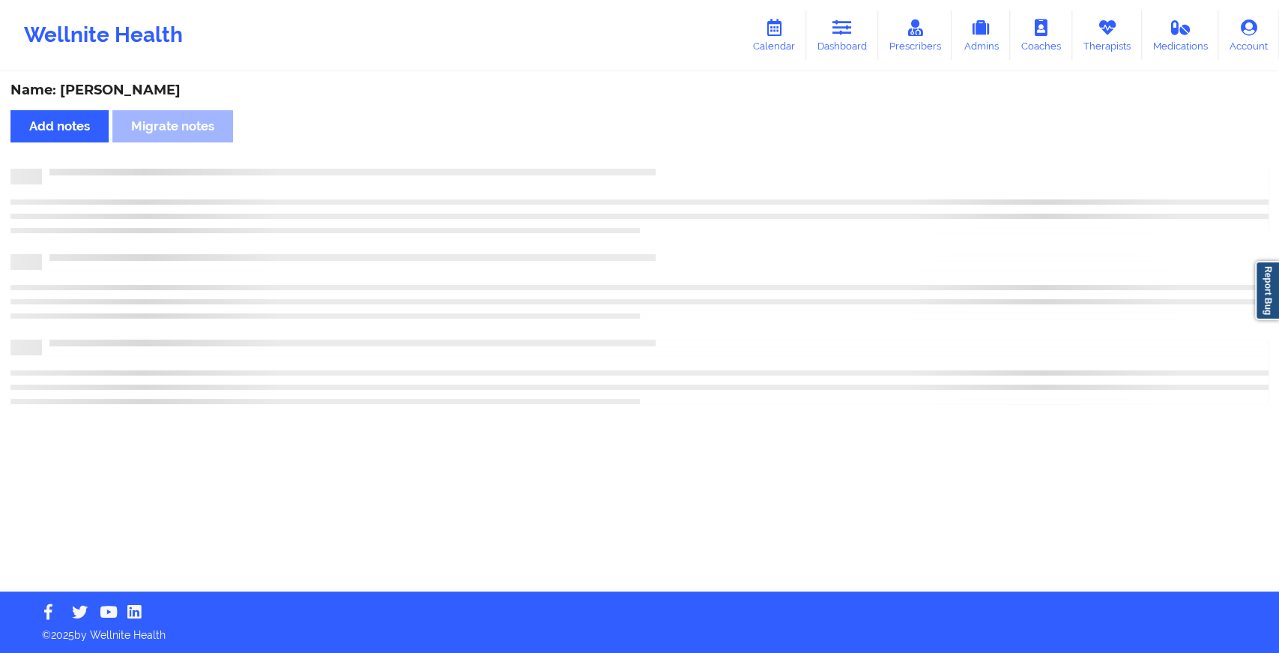
click at [687, 156] on div "Name: [PERSON_NAME] Add notes Migrate notes" at bounding box center [639, 332] width 1279 height 518
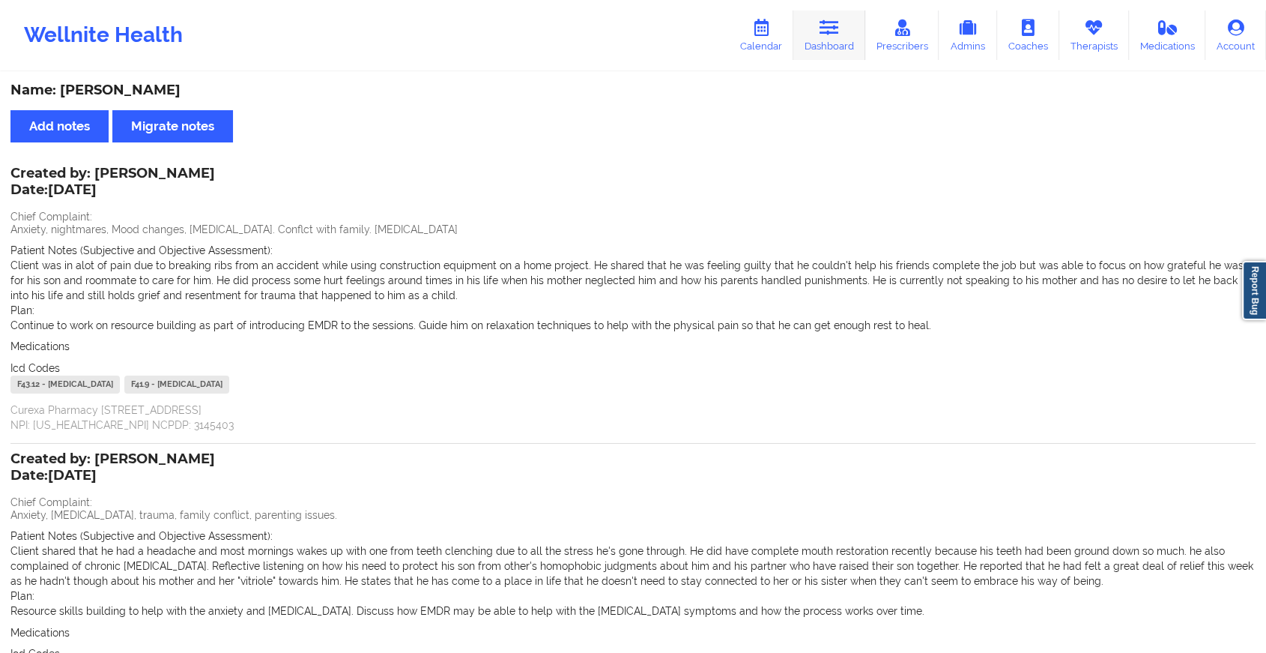
click at [820, 28] on link "Dashboard" at bounding box center [830, 34] width 72 height 49
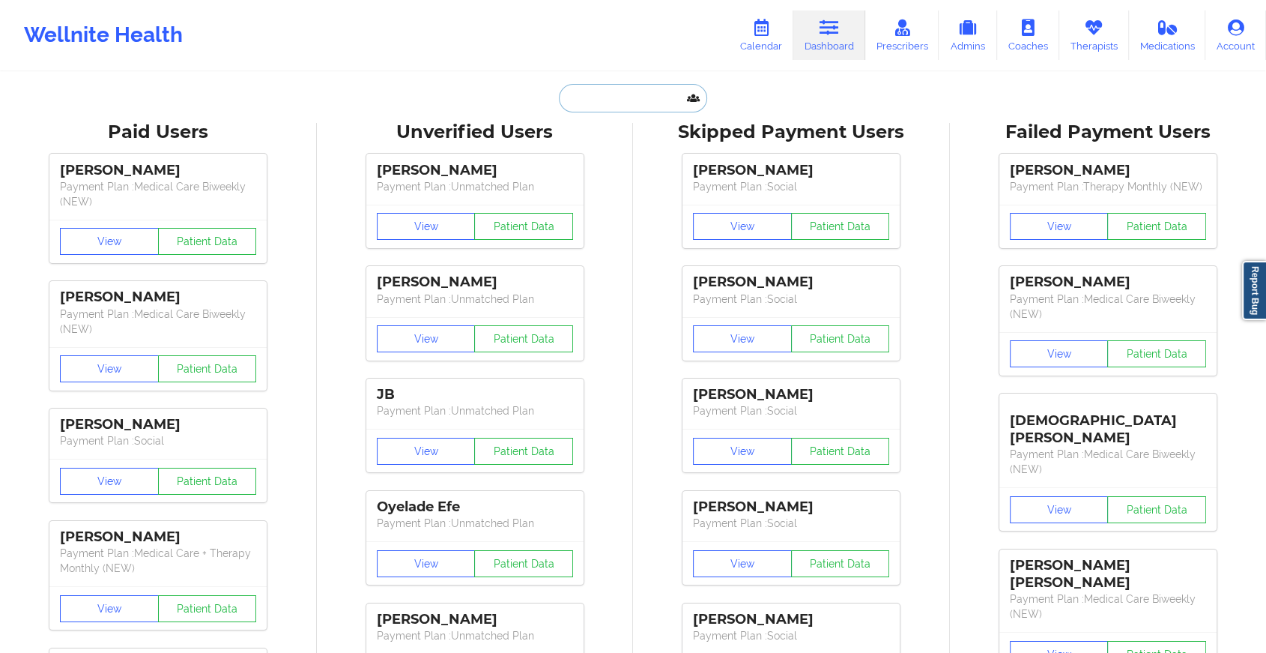
click at [617, 108] on input "text" at bounding box center [633, 98] width 148 height 28
paste input "[EMAIL_ADDRESS][DOMAIN_NAME]"
type input "[EMAIL_ADDRESS][DOMAIN_NAME]"
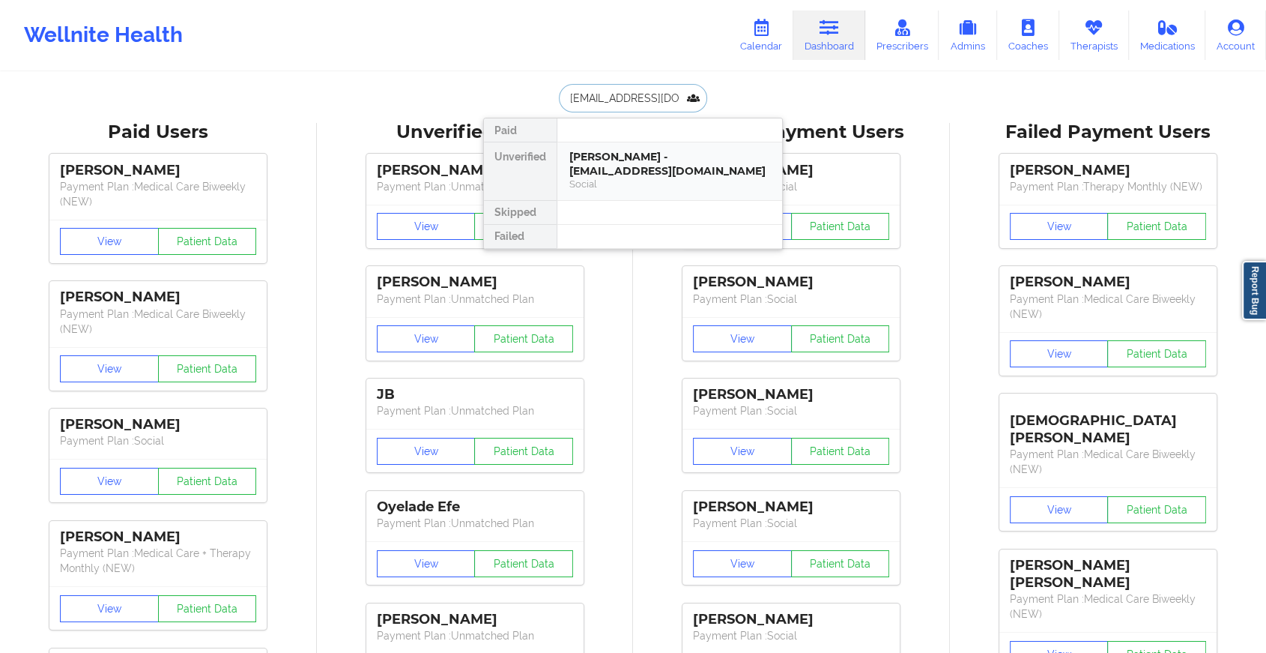
click at [653, 151] on div "[PERSON_NAME] - [EMAIL_ADDRESS][DOMAIN_NAME]" at bounding box center [670, 164] width 201 height 28
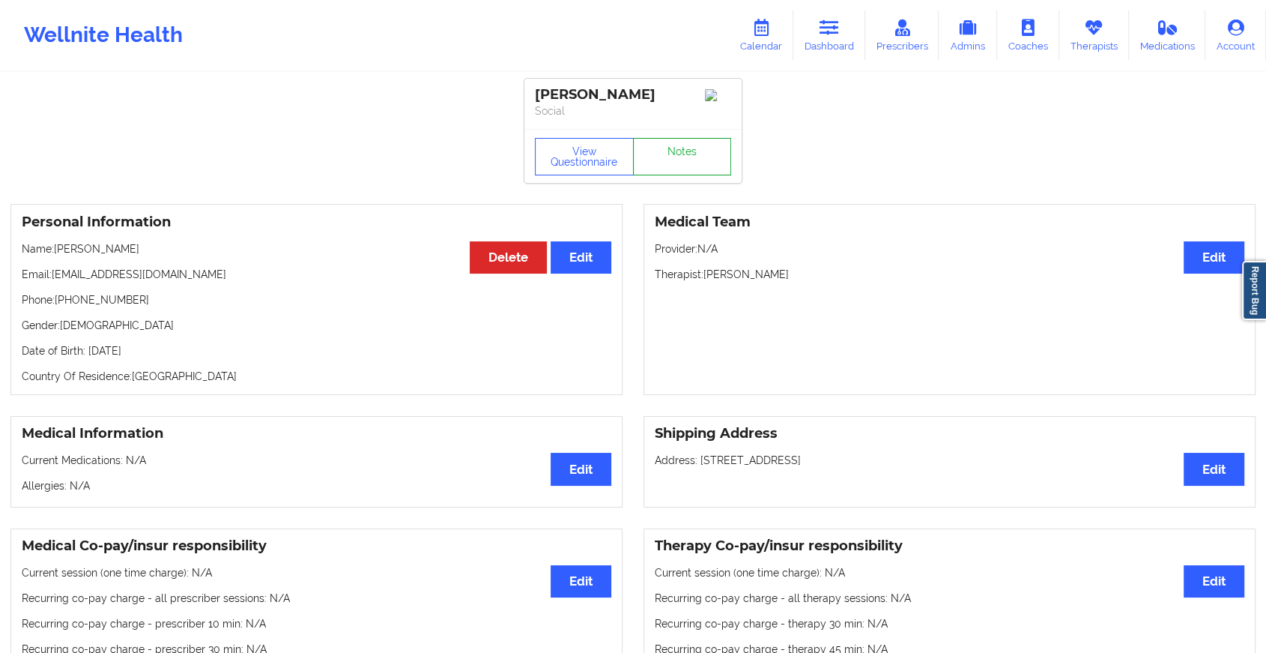
click at [664, 150] on link "Notes" at bounding box center [682, 156] width 99 height 37
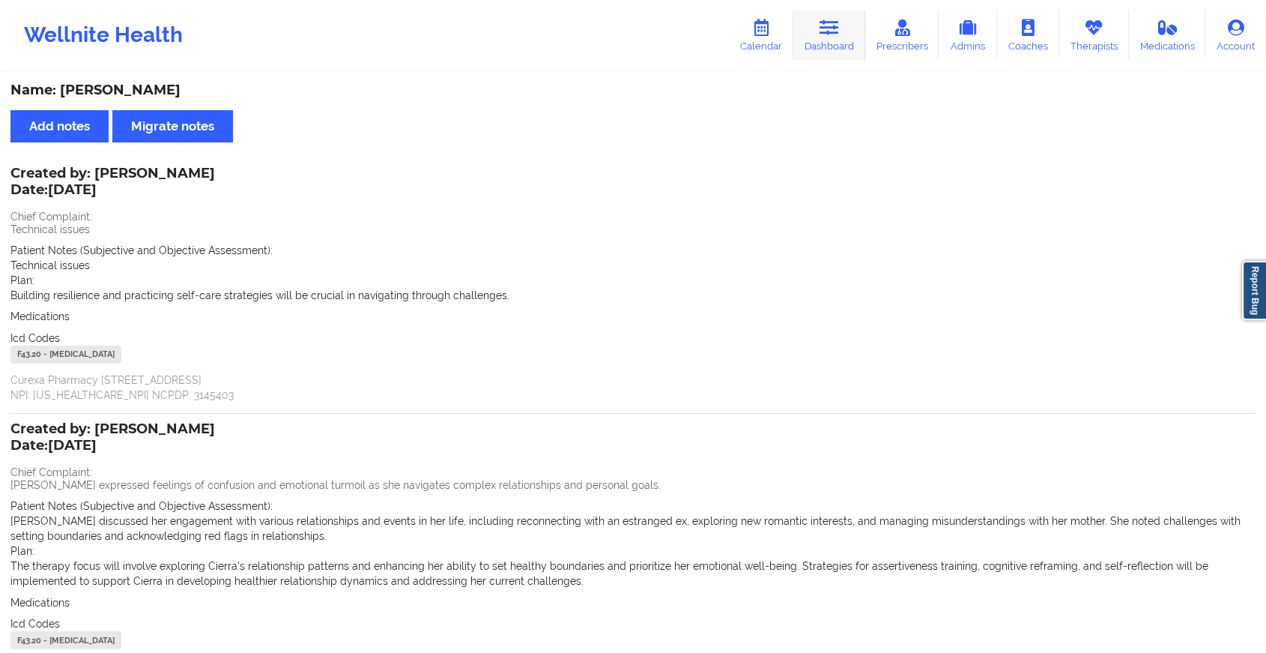
click at [821, 42] on link "Dashboard" at bounding box center [830, 34] width 72 height 49
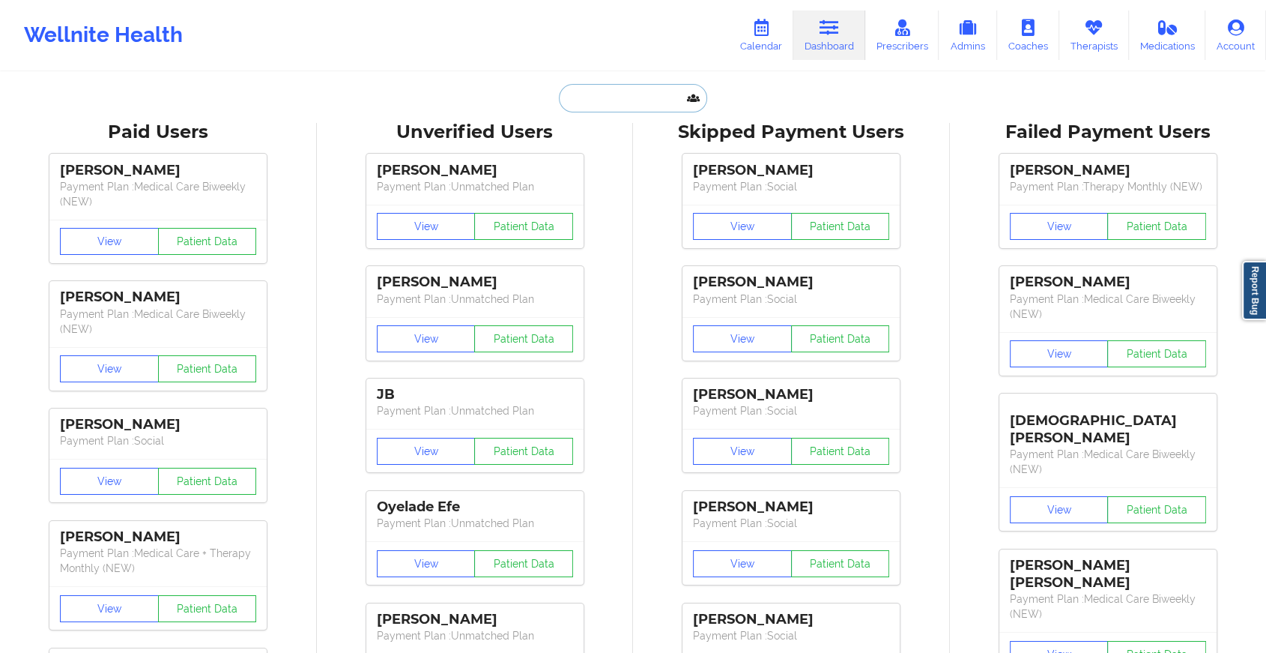
click at [596, 103] on input "text" at bounding box center [633, 98] width 148 height 28
paste input "[PERSON_NAME][EMAIL_ADDRESS][DOMAIN_NAME]"
type input "[PERSON_NAME][EMAIL_ADDRESS][DOMAIN_NAME]"
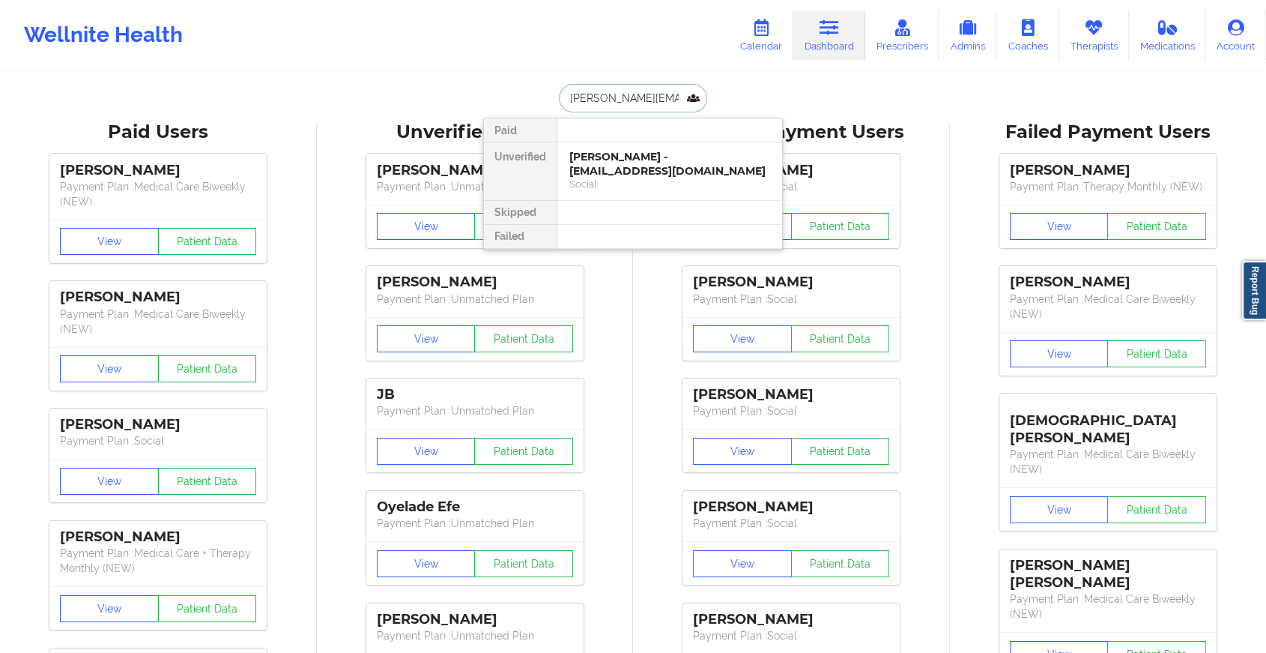
scroll to position [0, 15]
click at [683, 177] on div "[PERSON_NAME] - [PERSON_NAME][EMAIL_ADDRESS][DOMAIN_NAME]" at bounding box center [670, 164] width 201 height 28
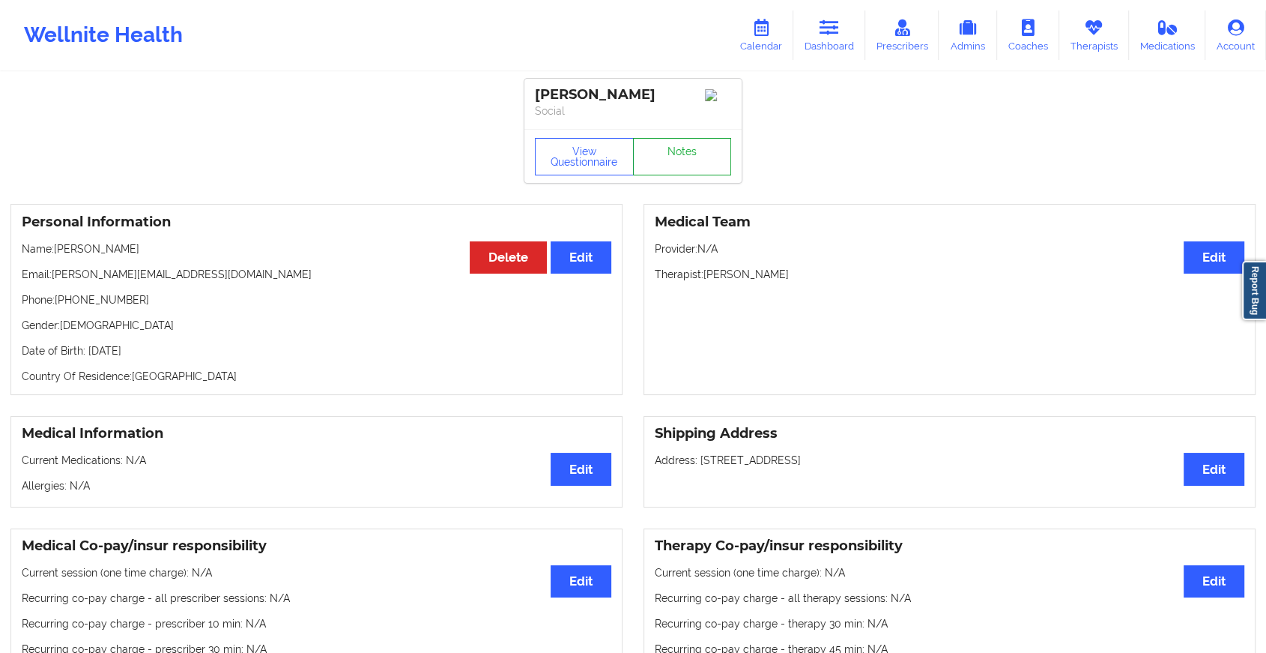
click at [693, 161] on link "Notes" at bounding box center [682, 156] width 99 height 37
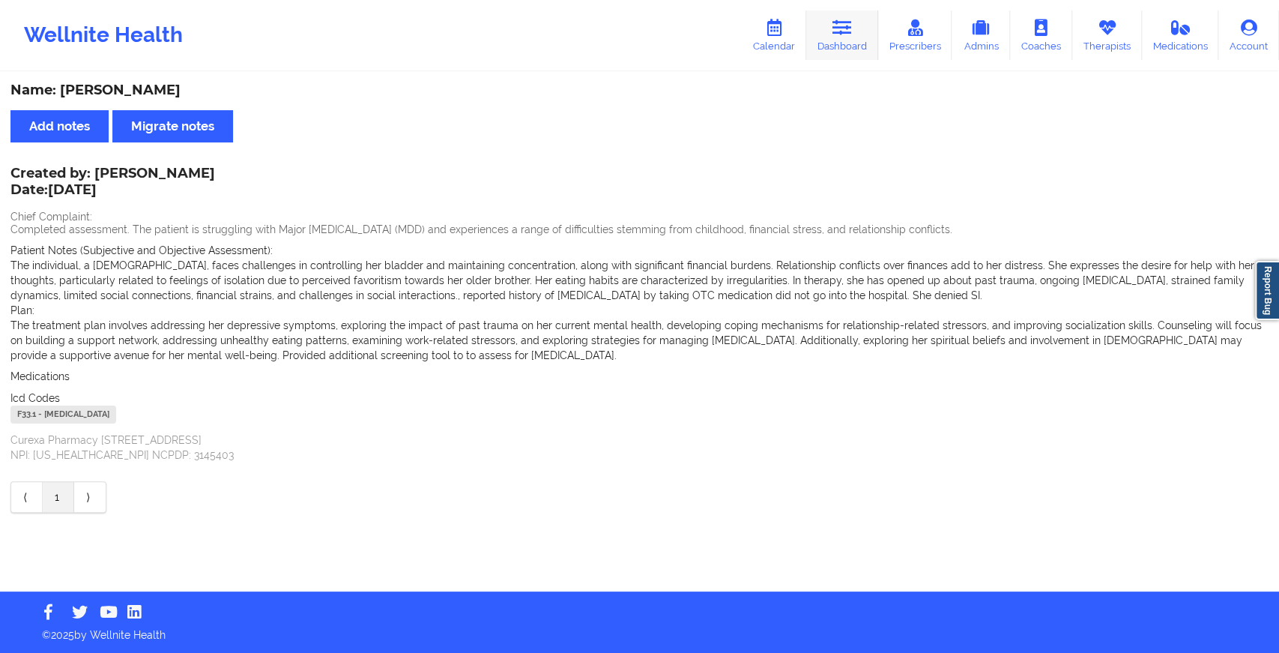
click at [855, 25] on link "Dashboard" at bounding box center [842, 34] width 72 height 49
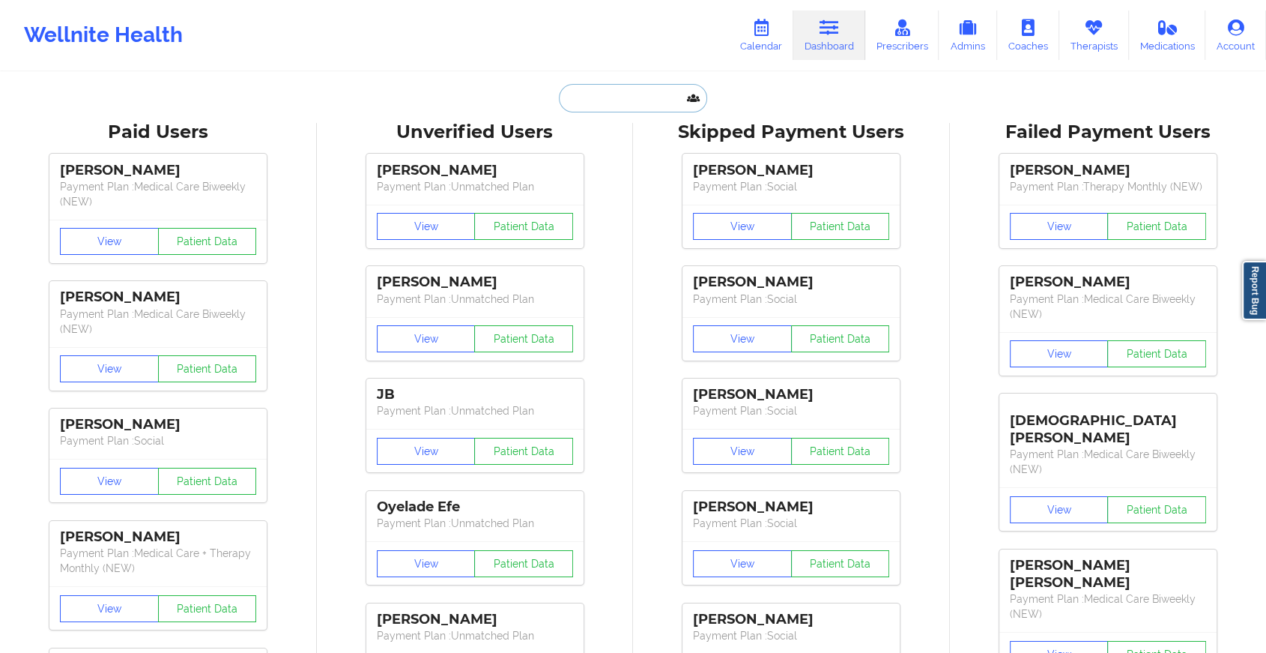
click at [636, 85] on input "text" at bounding box center [633, 98] width 148 height 28
paste input "[EMAIL_ADDRESS][DOMAIN_NAME]"
type input "[EMAIL_ADDRESS][DOMAIN_NAME]"
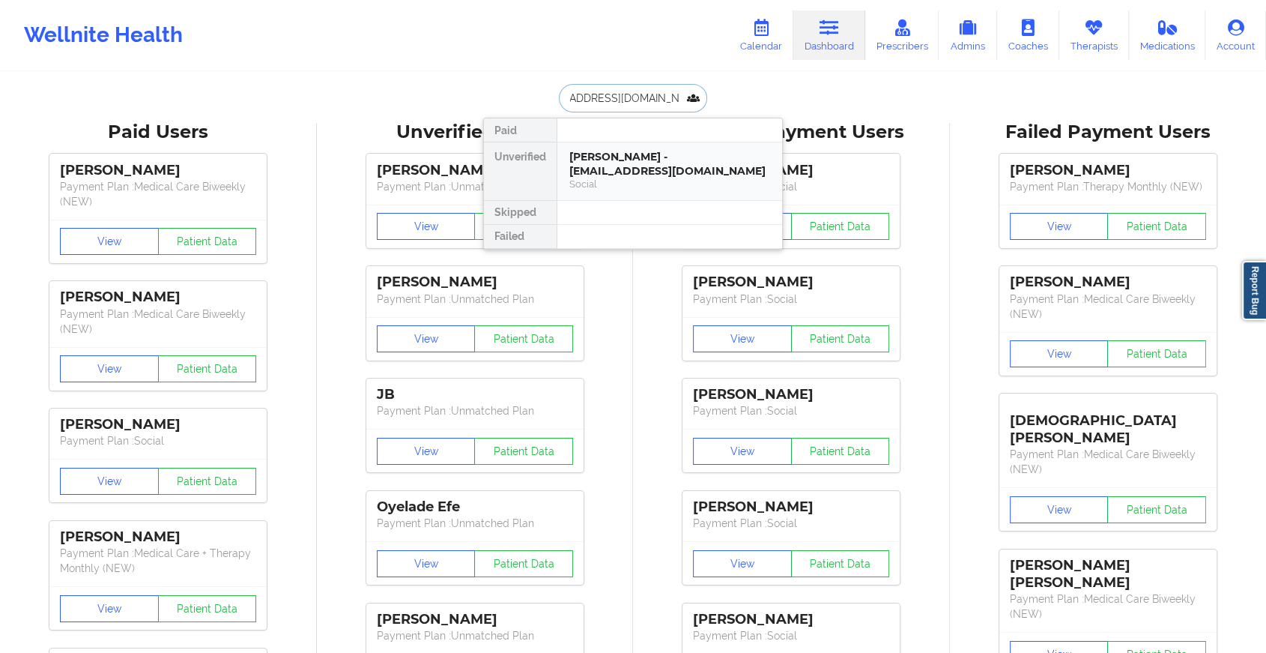
click at [654, 166] on div "[PERSON_NAME] - [EMAIL_ADDRESS][DOMAIN_NAME]" at bounding box center [670, 164] width 201 height 28
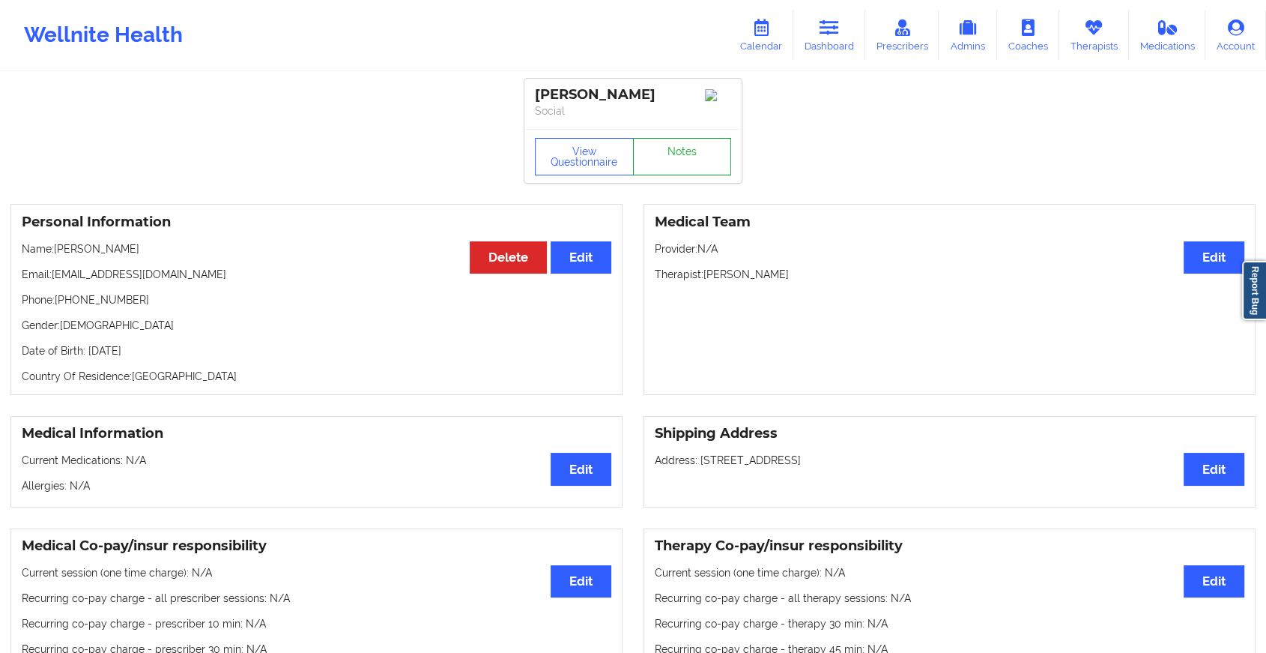
click at [685, 158] on link "Notes" at bounding box center [682, 156] width 99 height 37
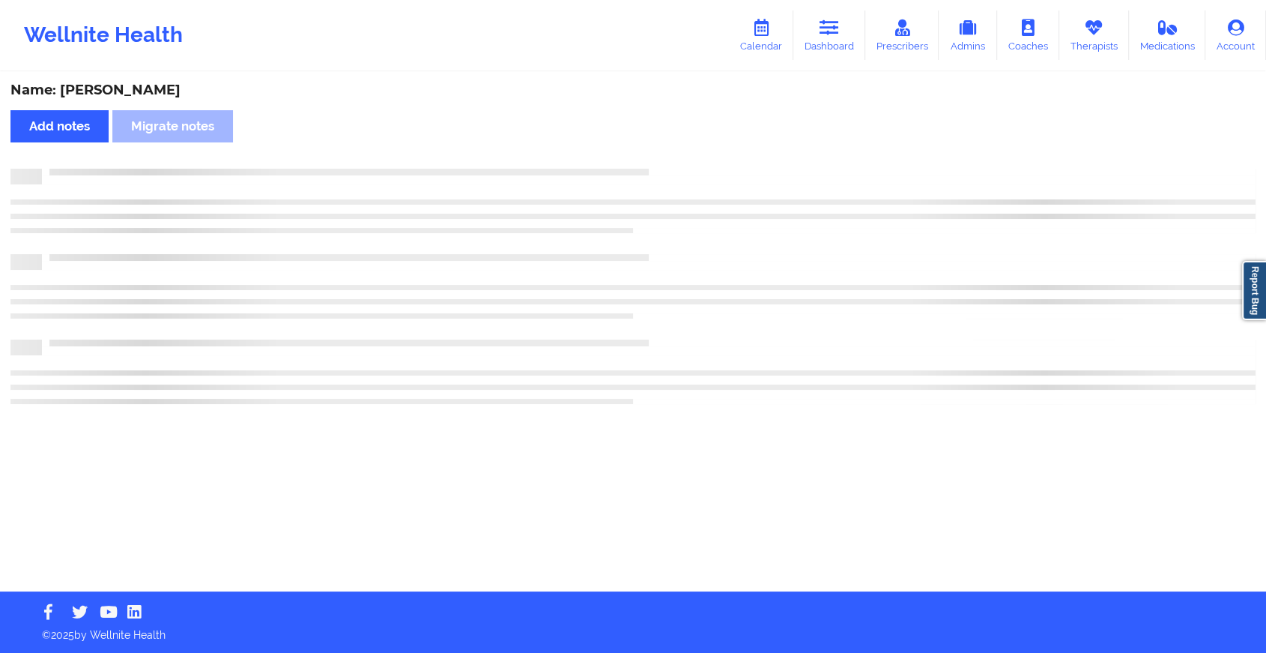
click at [685, 158] on div "Name: [PERSON_NAME] Add notes Migrate notes" at bounding box center [633, 332] width 1266 height 518
click at [685, 158] on div "Name: [PERSON_NAME] Add notes Migrate notes" at bounding box center [639, 332] width 1279 height 518
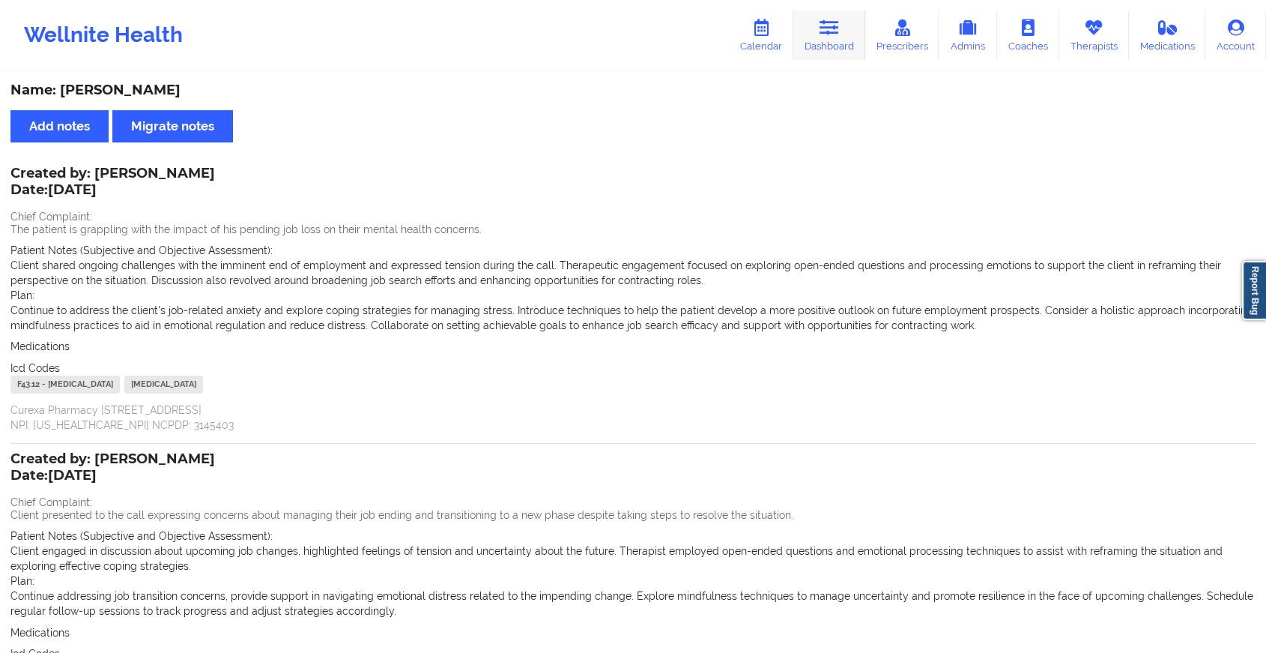
click at [833, 29] on icon at bounding box center [829, 27] width 19 height 16
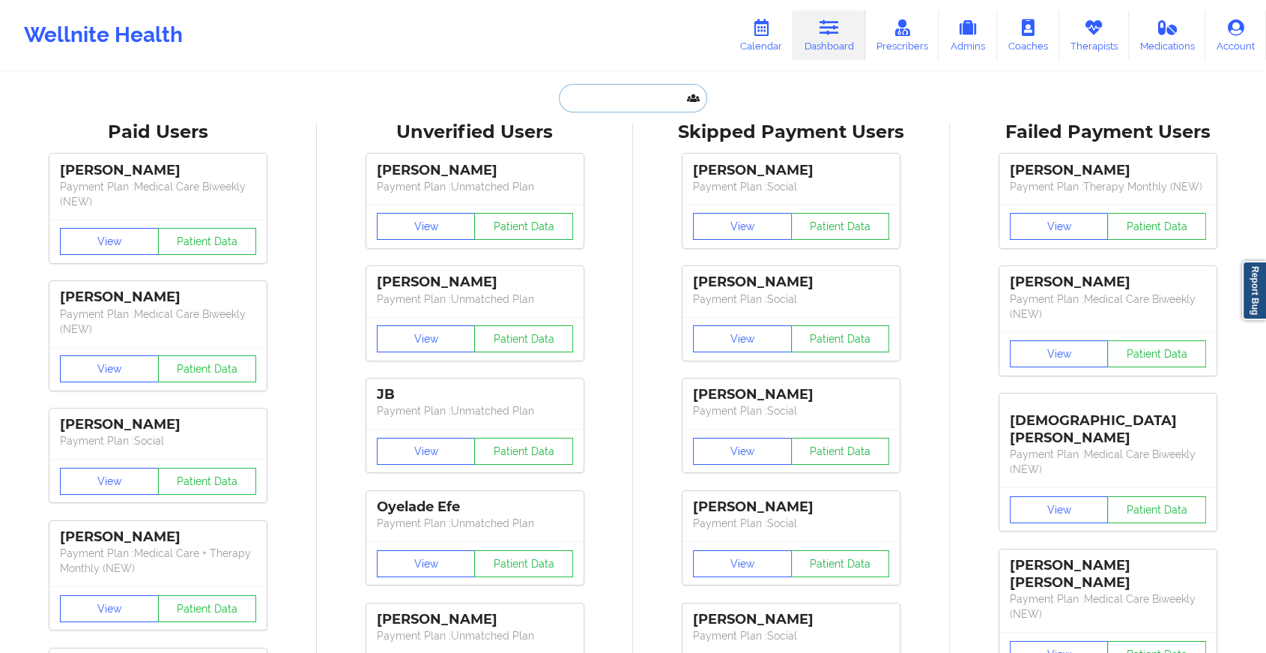
click at [627, 102] on input "text" at bounding box center [633, 98] width 148 height 28
paste input "[EMAIL_ADDRESS][DOMAIN_NAME]"
type input "[EMAIL_ADDRESS][DOMAIN_NAME]"
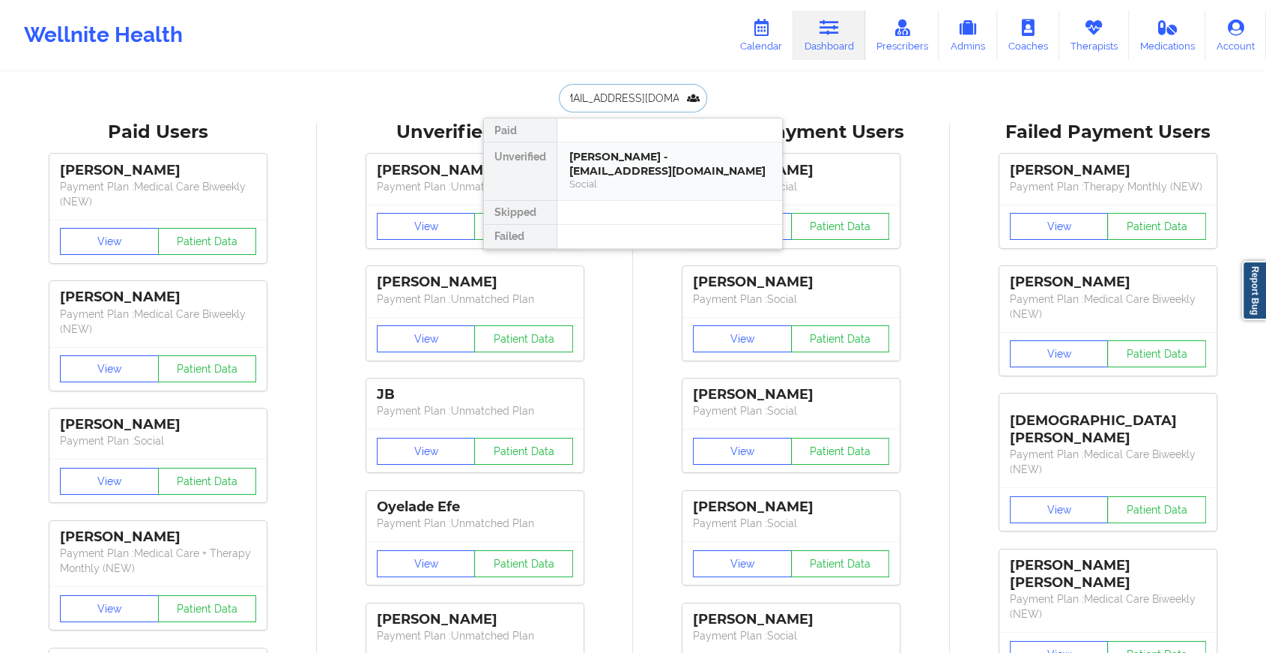
click at [635, 160] on div "[PERSON_NAME] - [EMAIL_ADDRESS][DOMAIN_NAME]" at bounding box center [670, 164] width 201 height 28
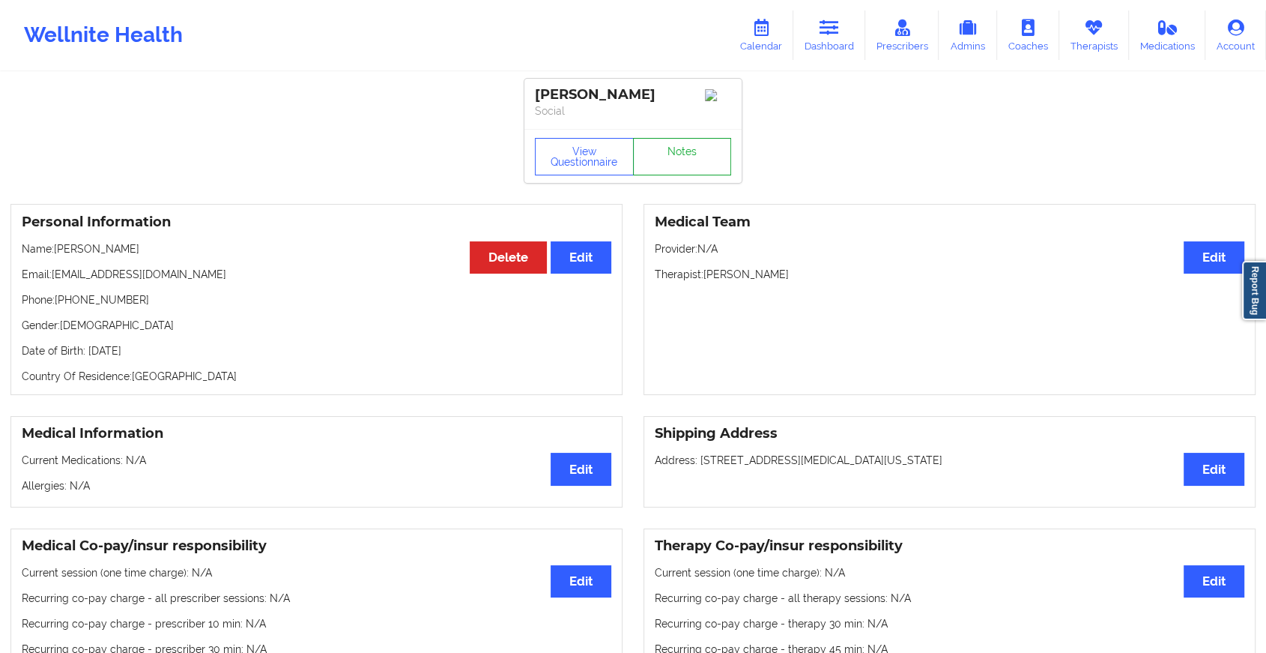
click at [679, 159] on link "Notes" at bounding box center [682, 156] width 99 height 37
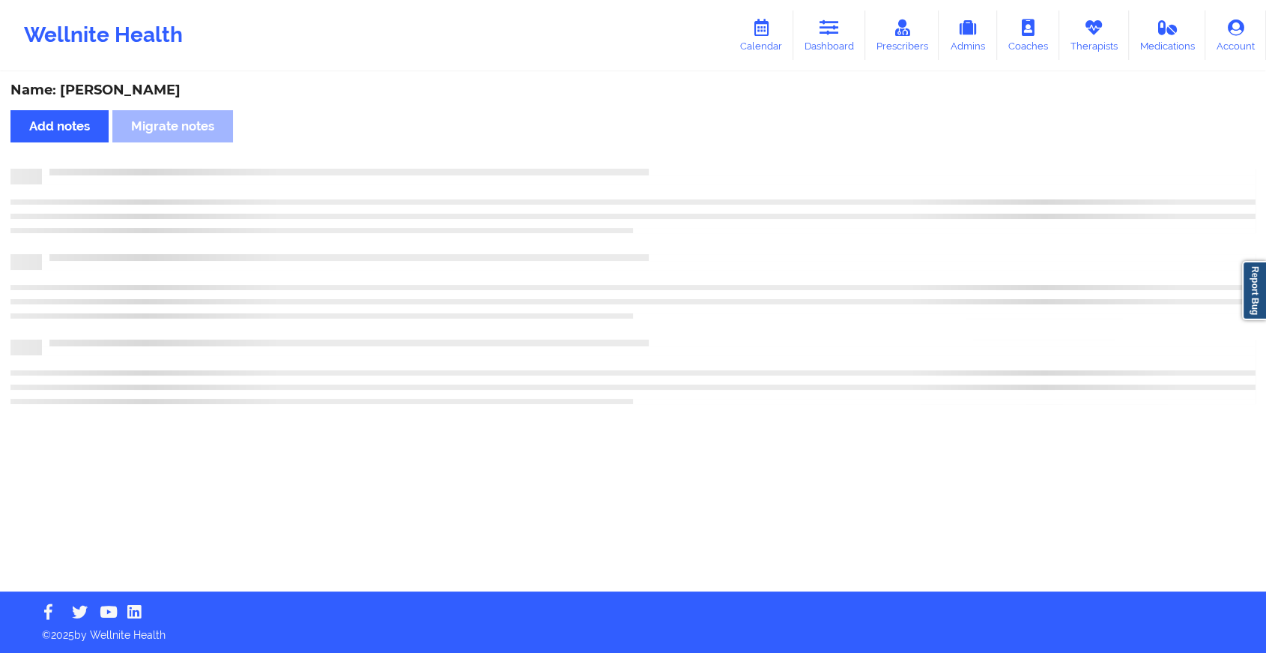
click at [679, 159] on div "Name: [PERSON_NAME] Add notes Migrate notes" at bounding box center [633, 332] width 1266 height 518
click at [679, 159] on div "Name: [PERSON_NAME] Add notes Migrate notes" at bounding box center [639, 332] width 1279 height 518
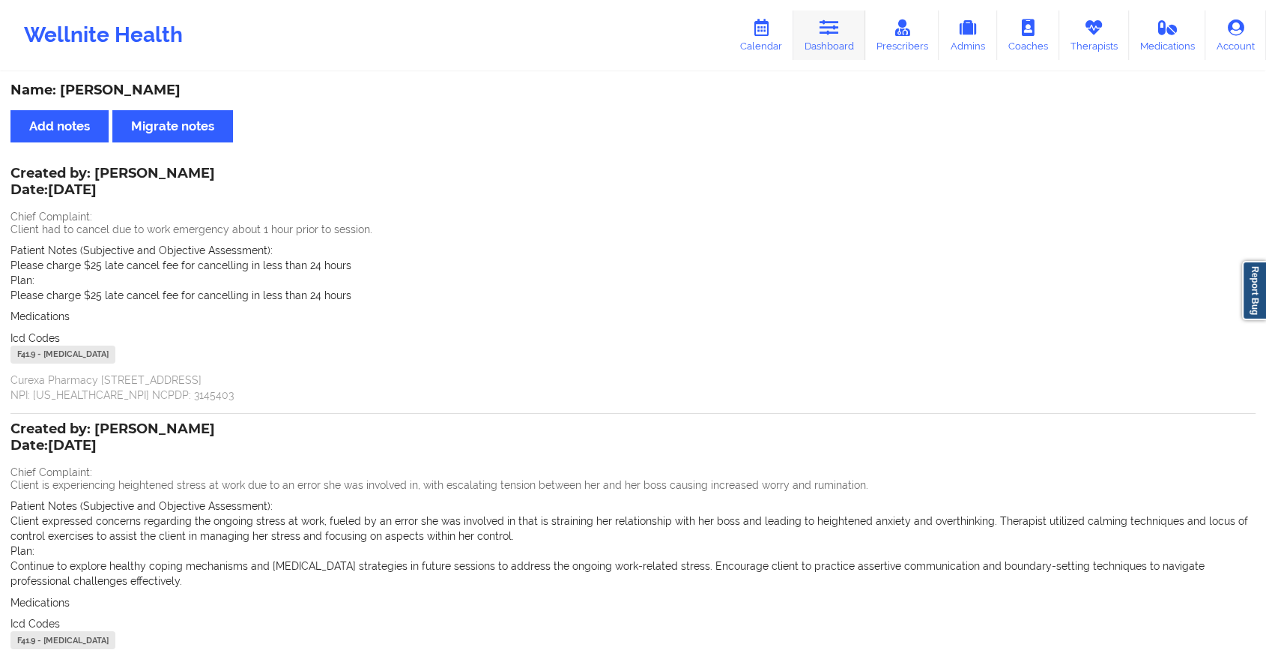
click at [846, 48] on link "Dashboard" at bounding box center [830, 34] width 72 height 49
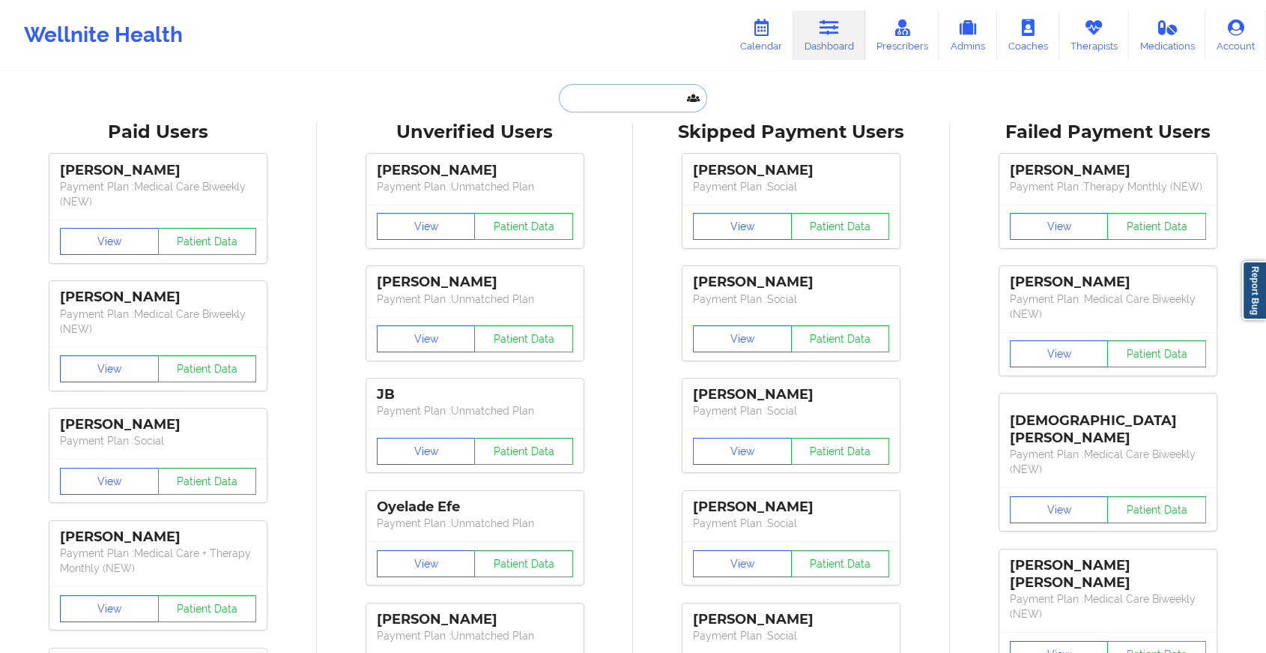
click at [576, 100] on input "text" at bounding box center [633, 98] width 148 height 28
paste input "[EMAIL_ADDRESS][DOMAIN_NAME]"
type input "[EMAIL_ADDRESS][DOMAIN_NAME]"
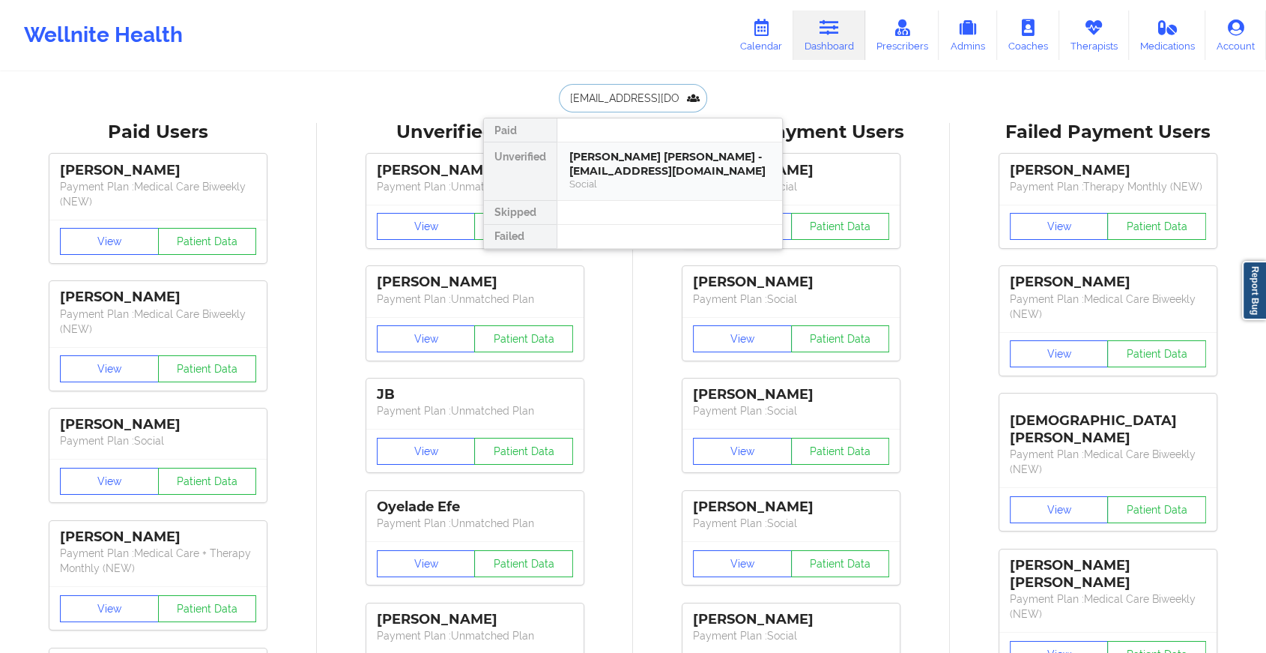
click at [573, 147] on div "[PERSON_NAME] [PERSON_NAME] - [EMAIL_ADDRESS][DOMAIN_NAME] Social" at bounding box center [670, 171] width 225 height 58
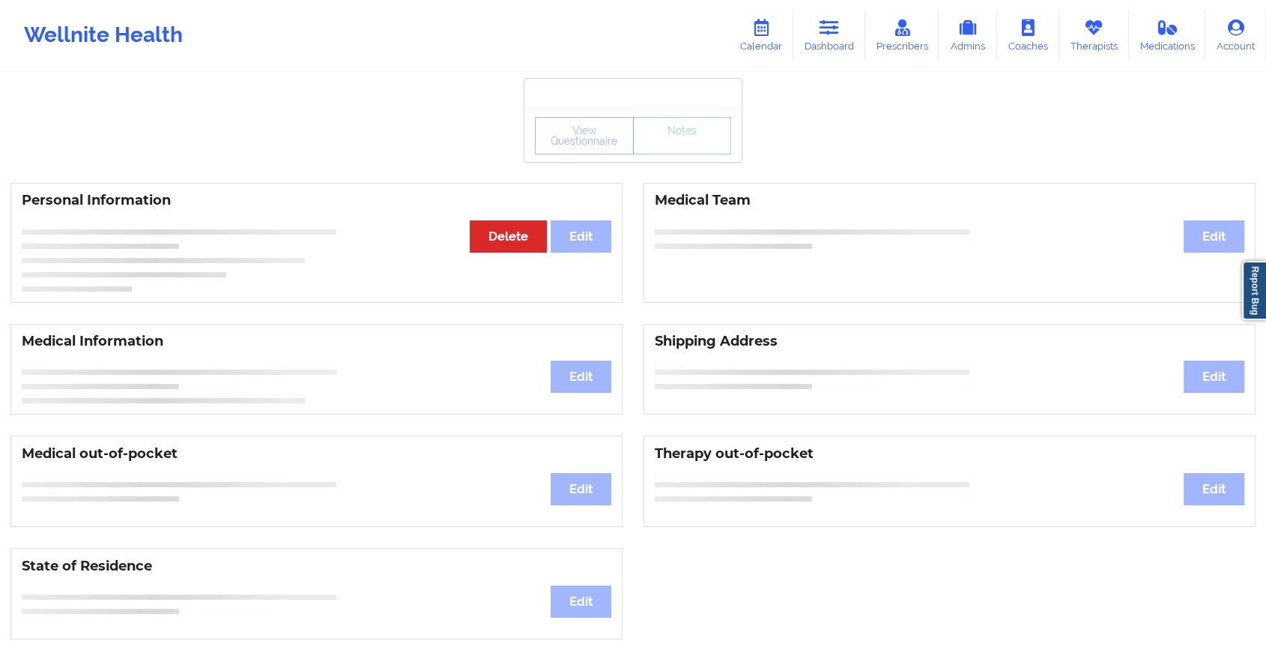
click at [647, 159] on div "View Questionnaire Notes" at bounding box center [633, 135] width 217 height 54
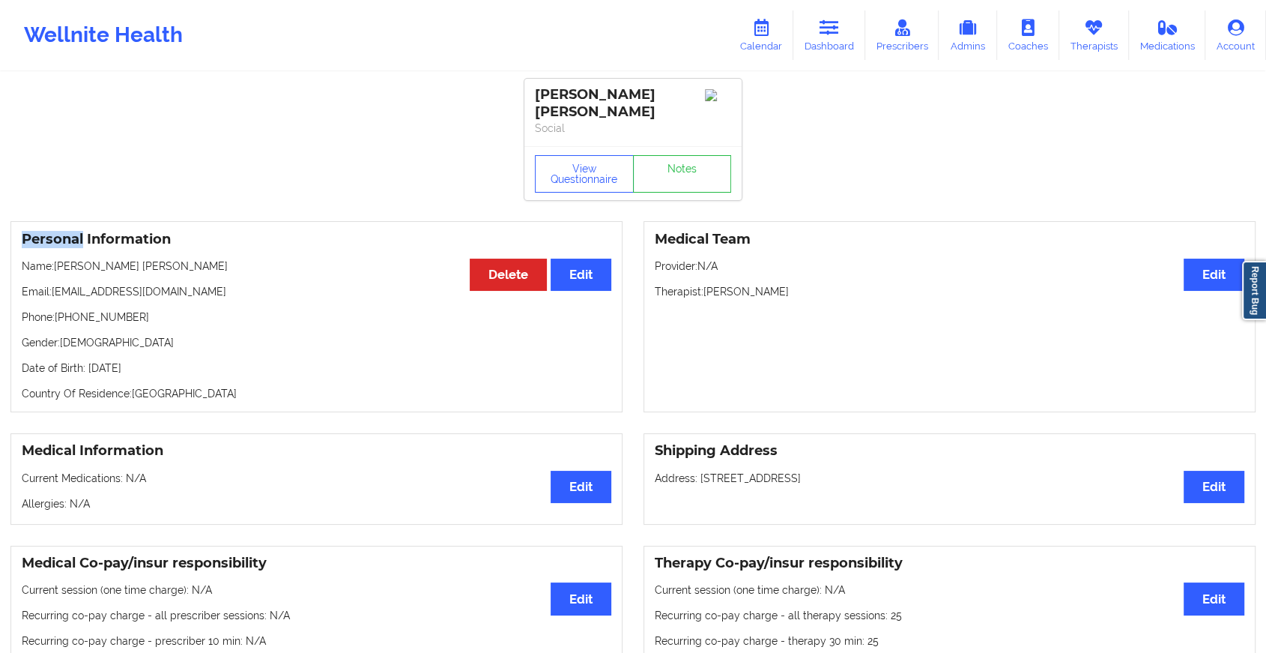
click at [647, 159] on div "View Questionnaire Notes" at bounding box center [633, 173] width 217 height 54
click at [647, 159] on link "Notes" at bounding box center [682, 173] width 99 height 37
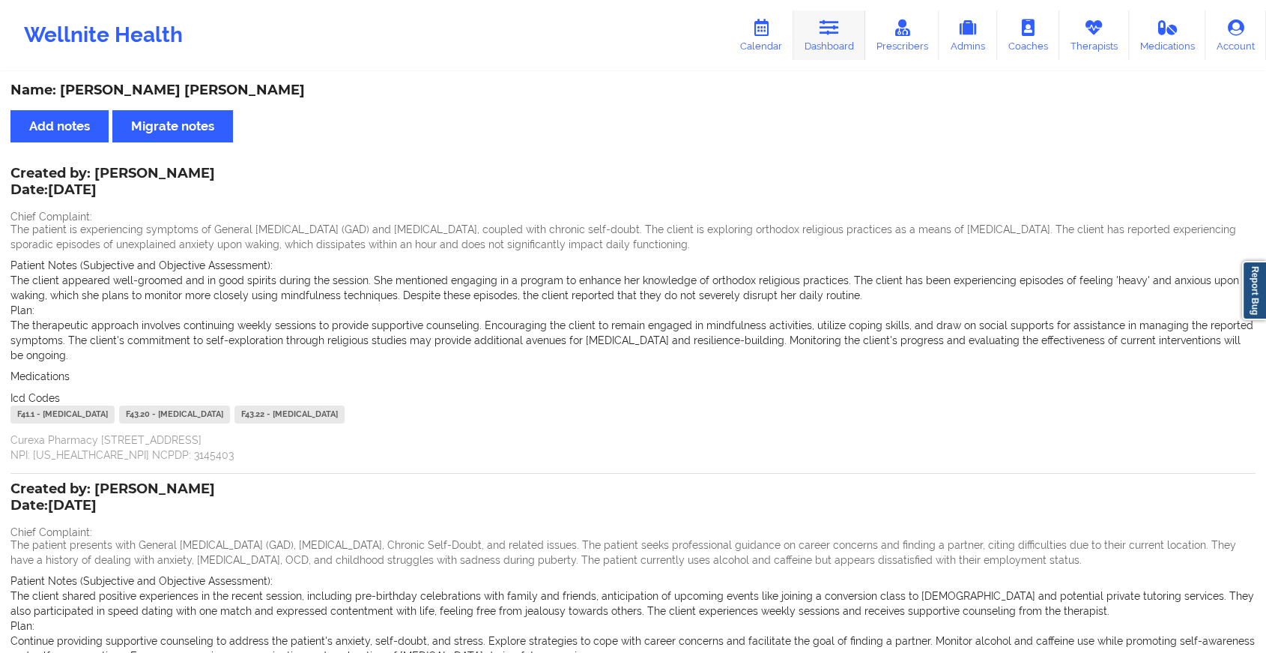
click at [832, 45] on link "Dashboard" at bounding box center [830, 34] width 72 height 49
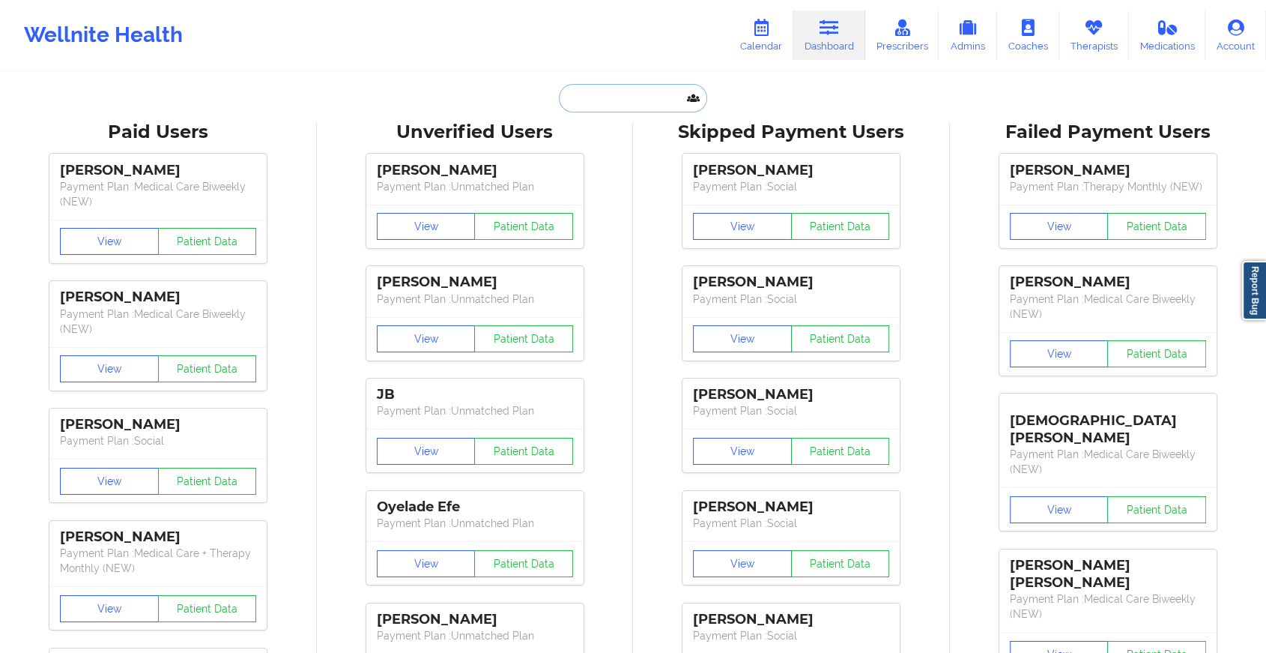
click at [631, 106] on input "text" at bounding box center [633, 98] width 148 height 28
paste input "[EMAIL_ADDRESS][DOMAIN_NAME]"
type input "[EMAIL_ADDRESS][DOMAIN_NAME]"
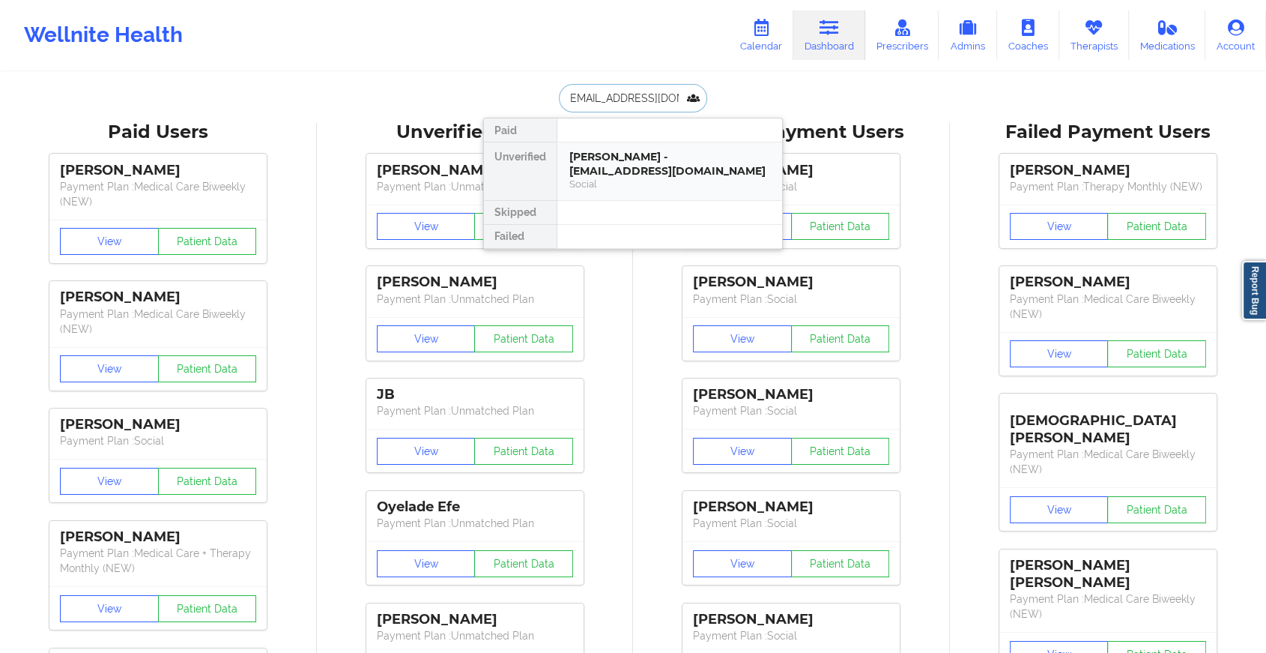
click at [641, 153] on div "[PERSON_NAME] - [EMAIL_ADDRESS][DOMAIN_NAME]" at bounding box center [670, 164] width 201 height 28
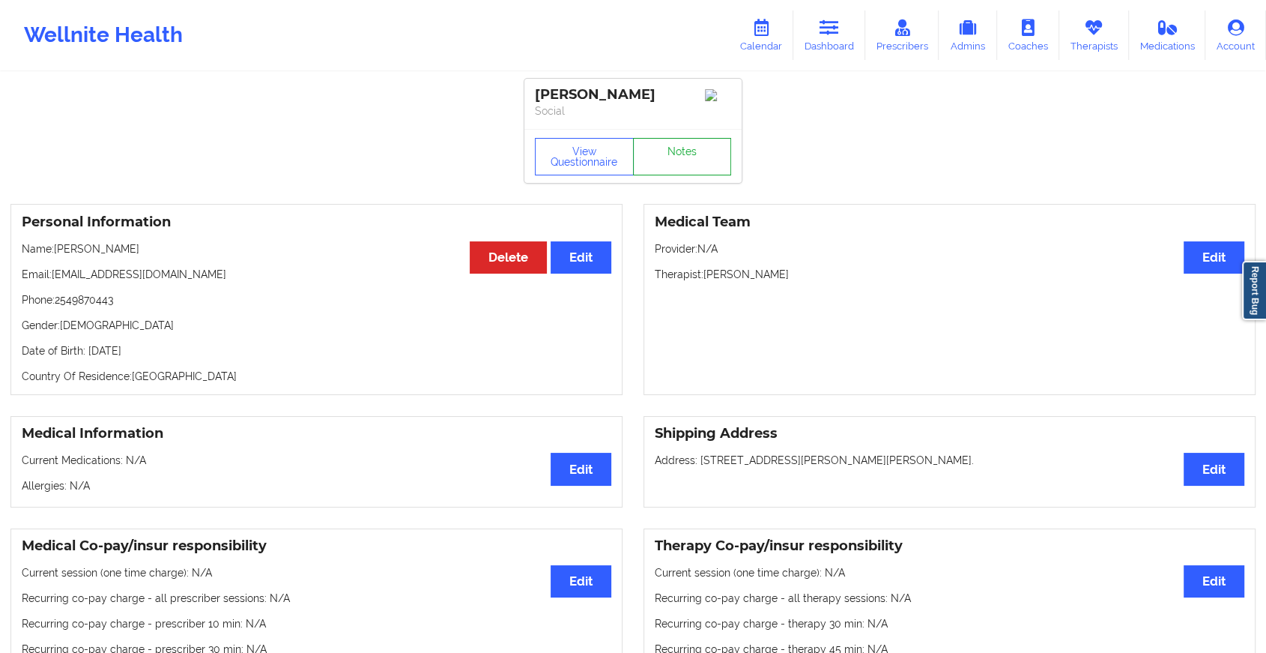
click at [695, 146] on link "Notes" at bounding box center [682, 156] width 99 height 37
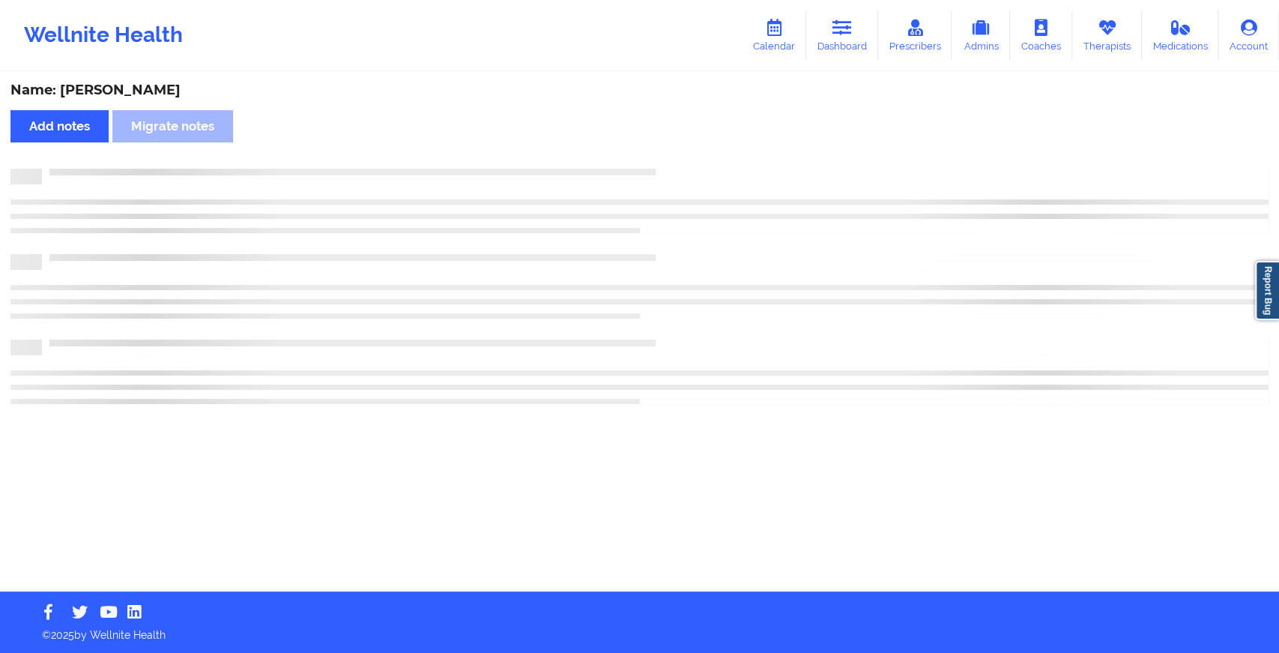
click at [695, 146] on div "Name: [PERSON_NAME] Add notes Migrate notes" at bounding box center [639, 332] width 1279 height 518
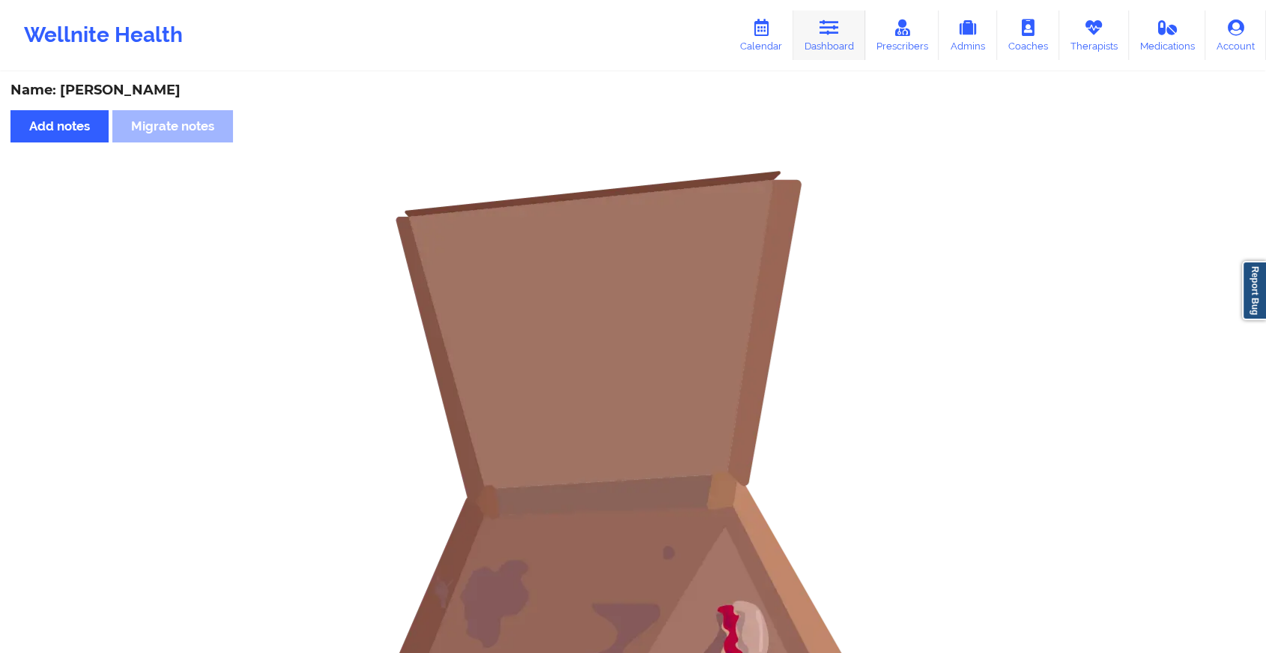
click at [857, 44] on link "Dashboard" at bounding box center [830, 34] width 72 height 49
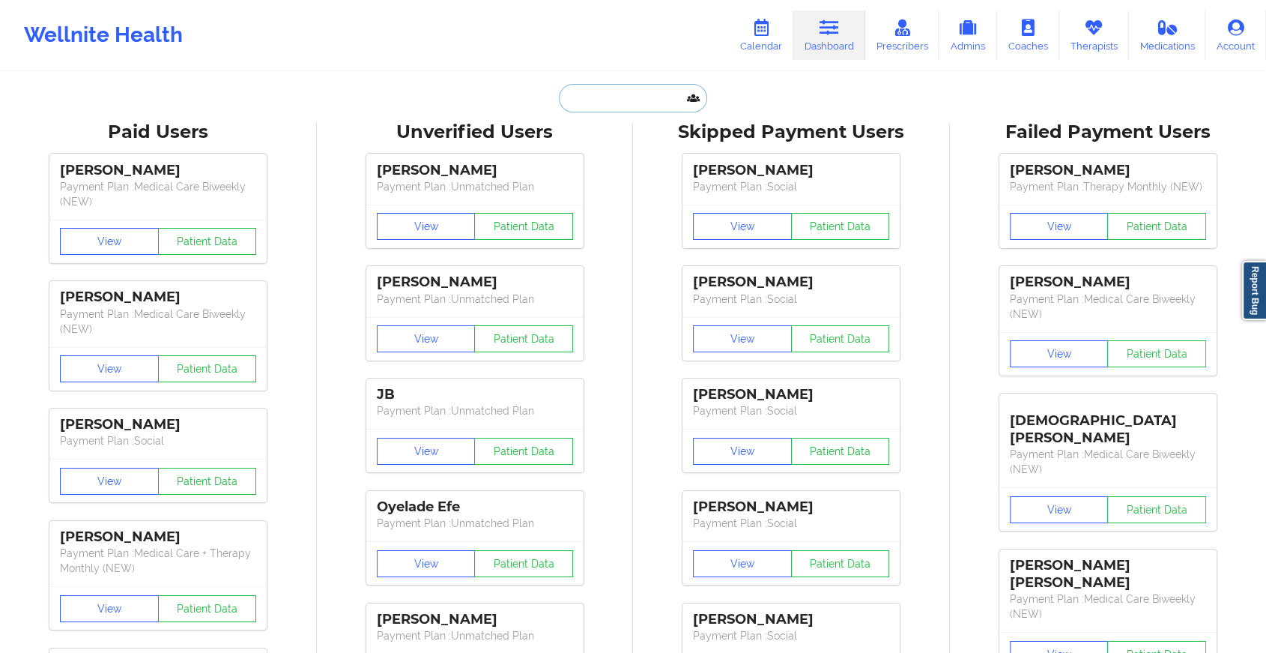
click at [577, 96] on input "text" at bounding box center [633, 98] width 148 height 28
paste input "[PERSON_NAME][EMAIL_ADDRESS][PERSON_NAME][DOMAIN_NAME]"
type input "[PERSON_NAME][EMAIL_ADDRESS][PERSON_NAME][DOMAIN_NAME]"
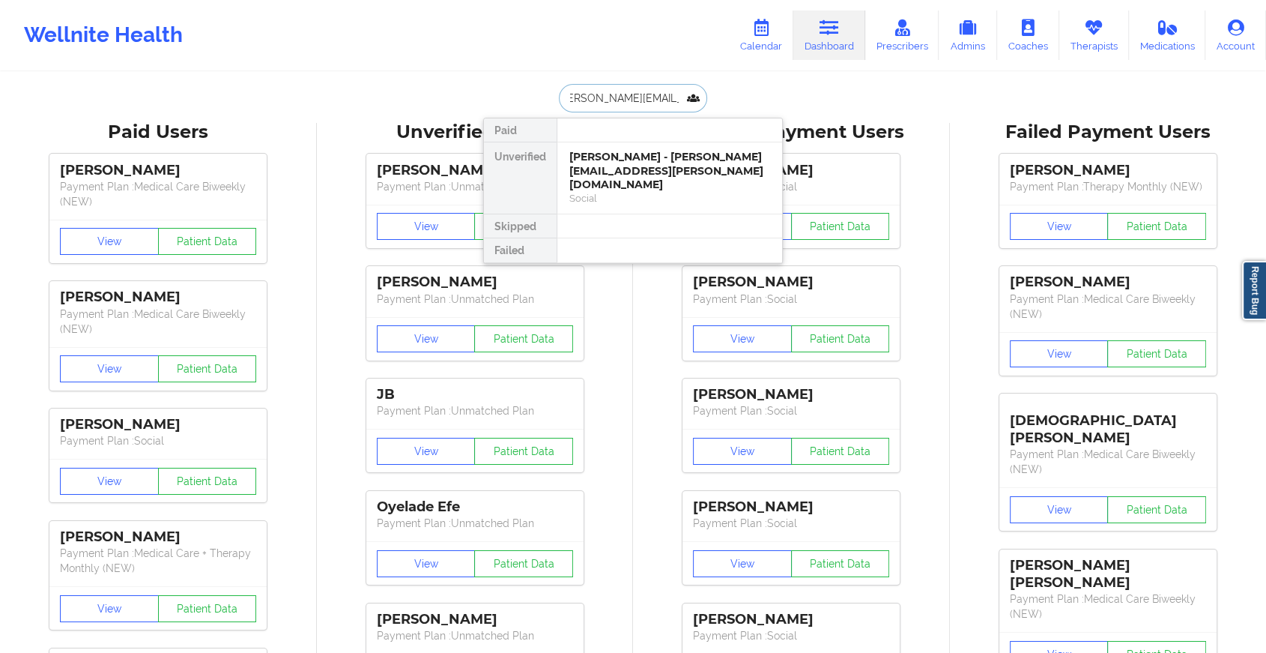
click at [641, 165] on div "[PERSON_NAME] - [PERSON_NAME][EMAIL_ADDRESS][PERSON_NAME][DOMAIN_NAME]" at bounding box center [670, 171] width 201 height 42
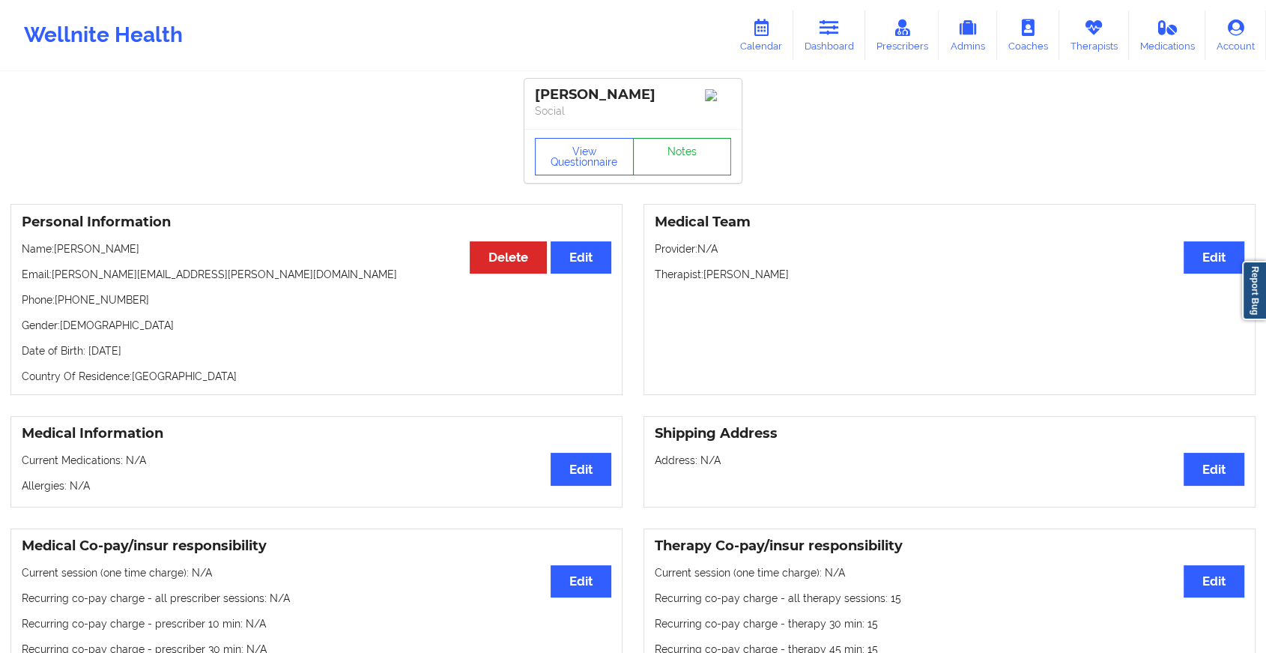
click at [688, 151] on link "Notes" at bounding box center [682, 156] width 99 height 37
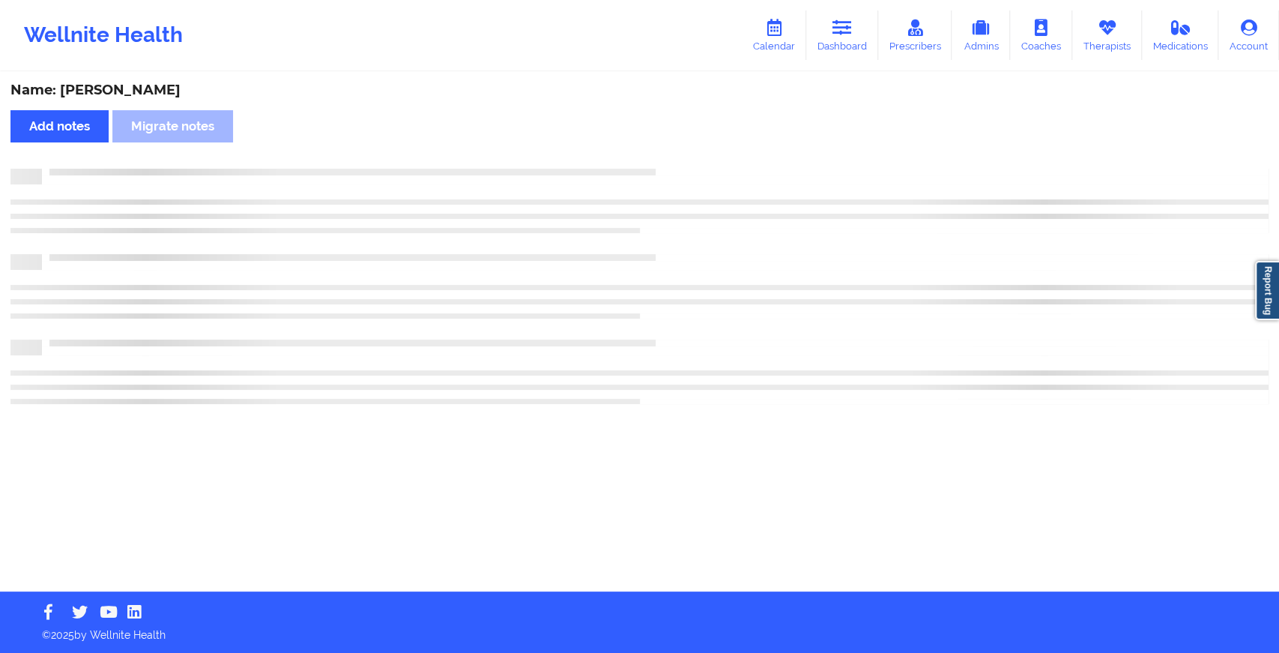
click at [688, 151] on div "Name: [PERSON_NAME] Add notes Migrate notes" at bounding box center [639, 332] width 1279 height 518
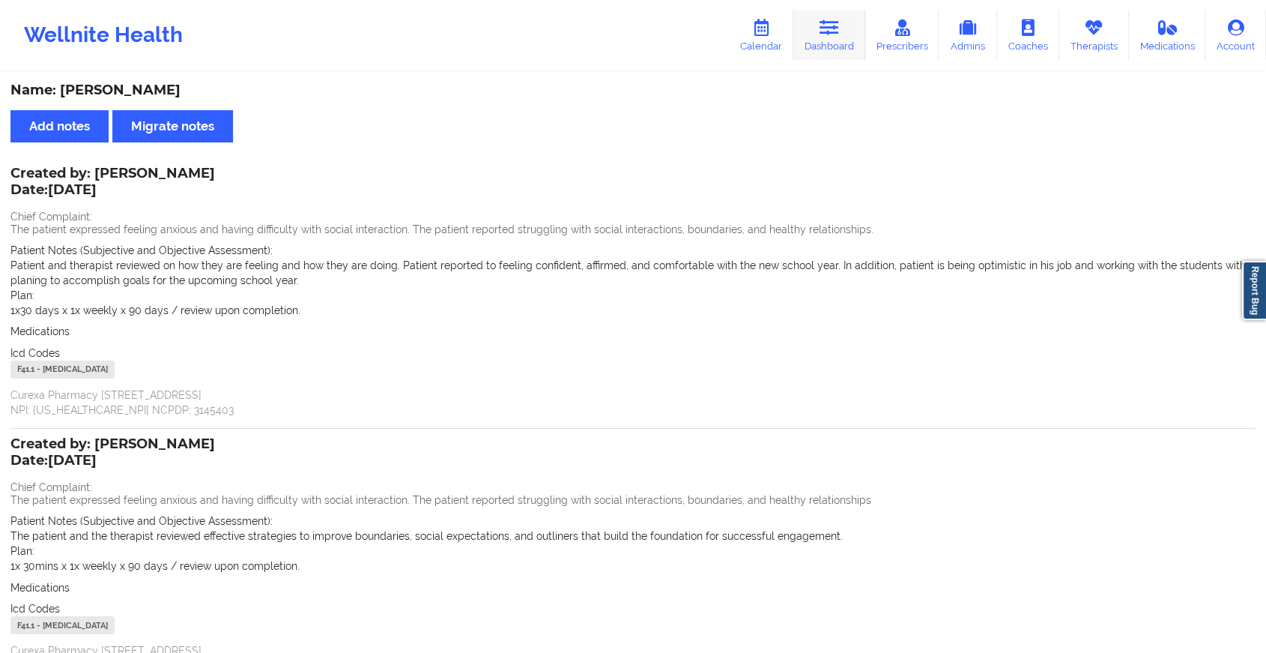
click at [815, 33] on link "Dashboard" at bounding box center [830, 34] width 72 height 49
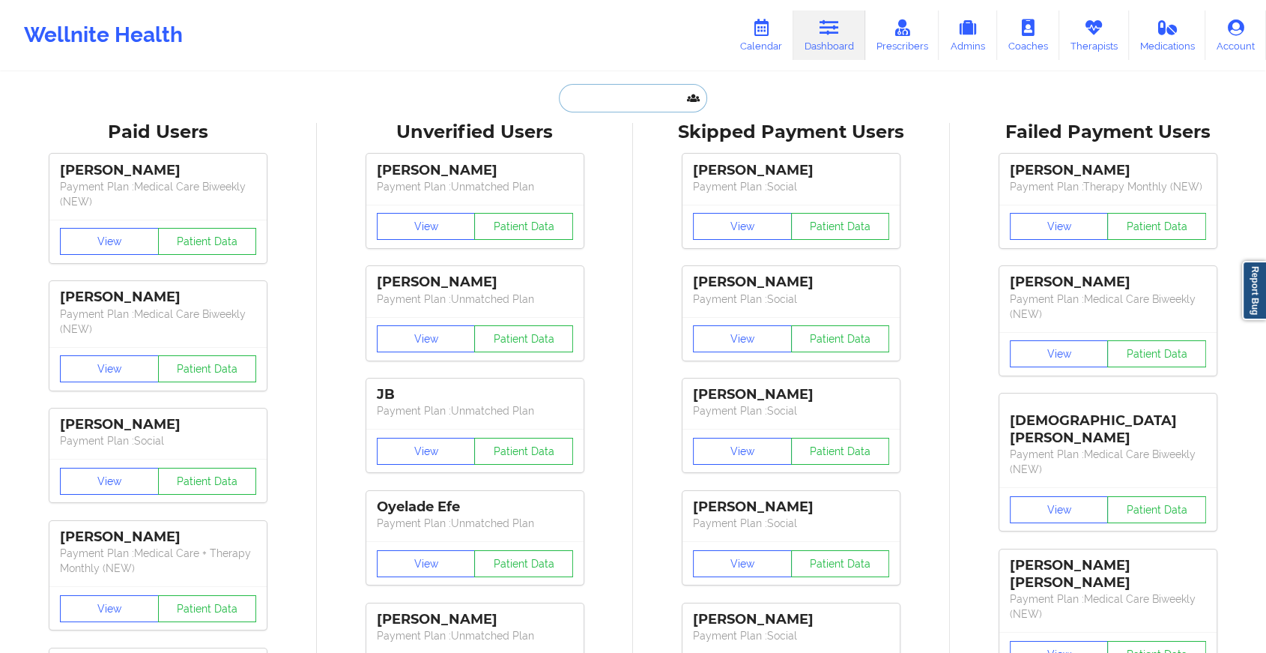
click at [665, 89] on input "text" at bounding box center [633, 98] width 148 height 28
paste input "[EMAIL_ADDRESS][DOMAIN_NAME]"
type input "[EMAIL_ADDRESS][DOMAIN_NAME]"
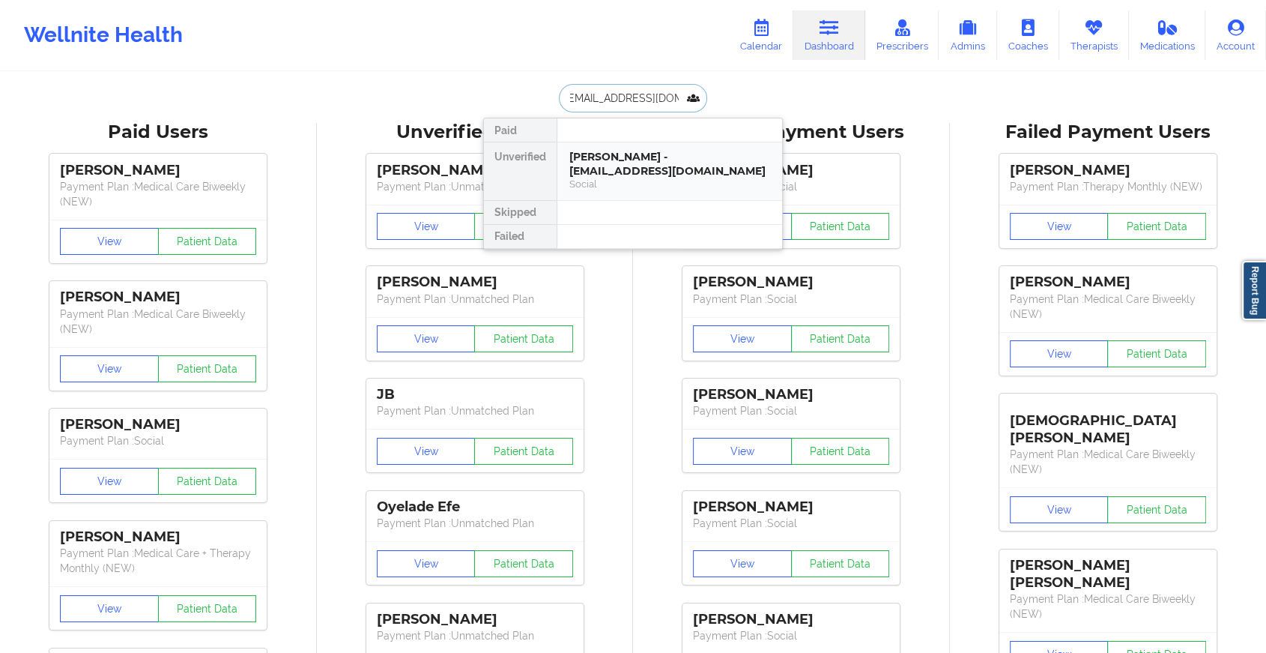
click at [662, 156] on div "[PERSON_NAME] - [EMAIL_ADDRESS][DOMAIN_NAME]" at bounding box center [670, 164] width 201 height 28
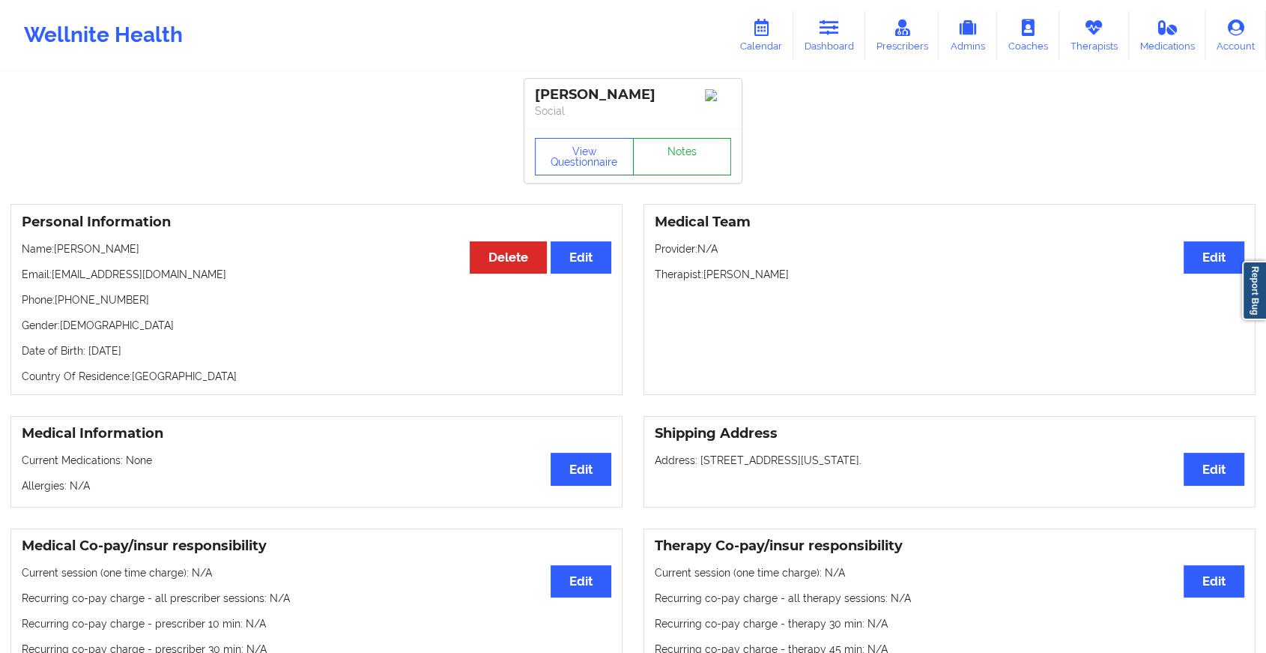
click at [662, 156] on link "Notes" at bounding box center [682, 156] width 99 height 37
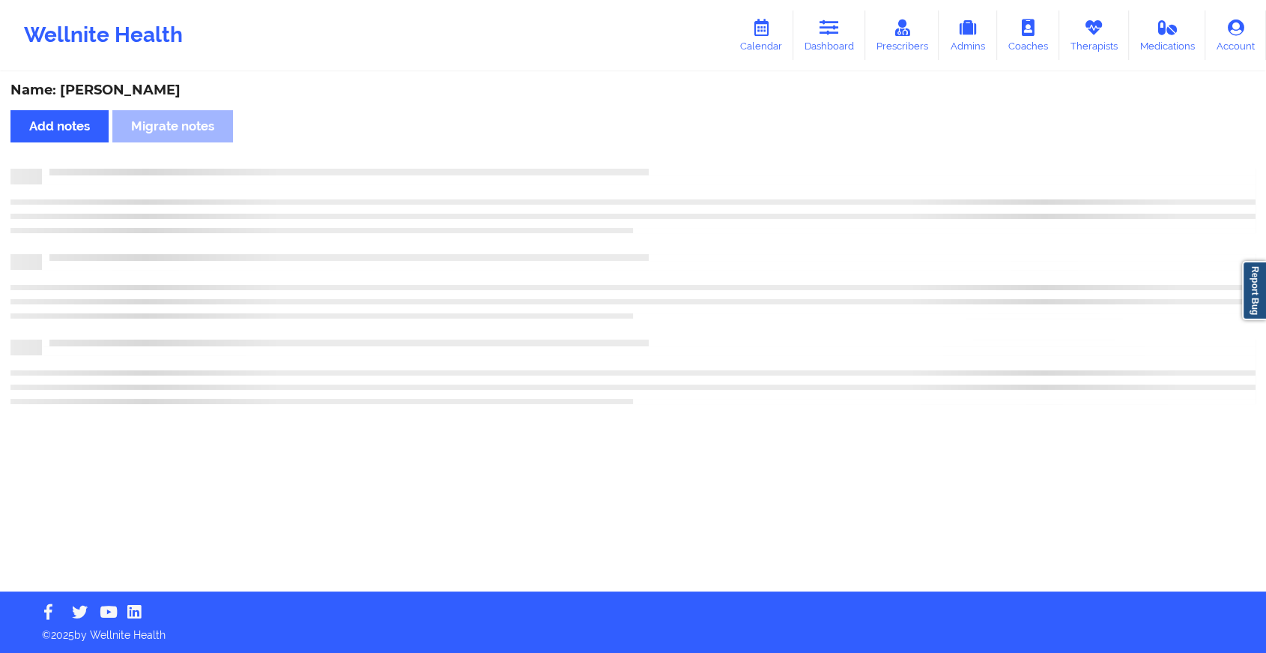
click at [662, 156] on div "Name: [PERSON_NAME] Add notes Migrate notes" at bounding box center [633, 332] width 1266 height 518
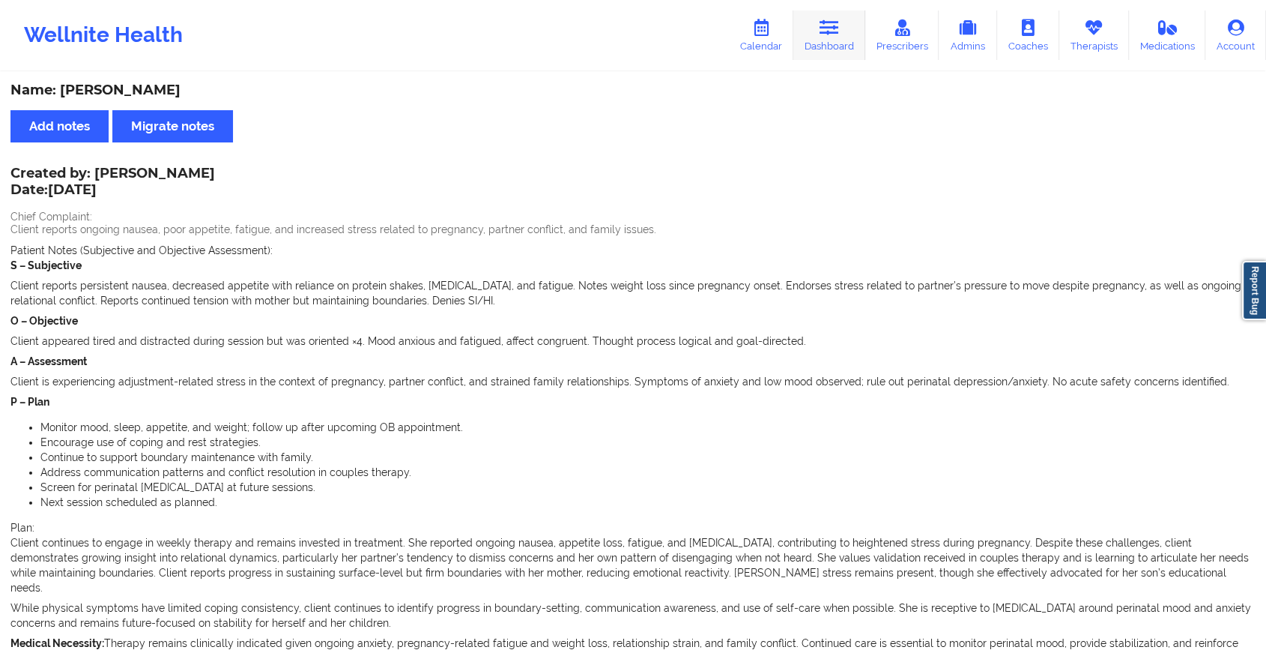
click at [839, 48] on link "Dashboard" at bounding box center [830, 34] width 72 height 49
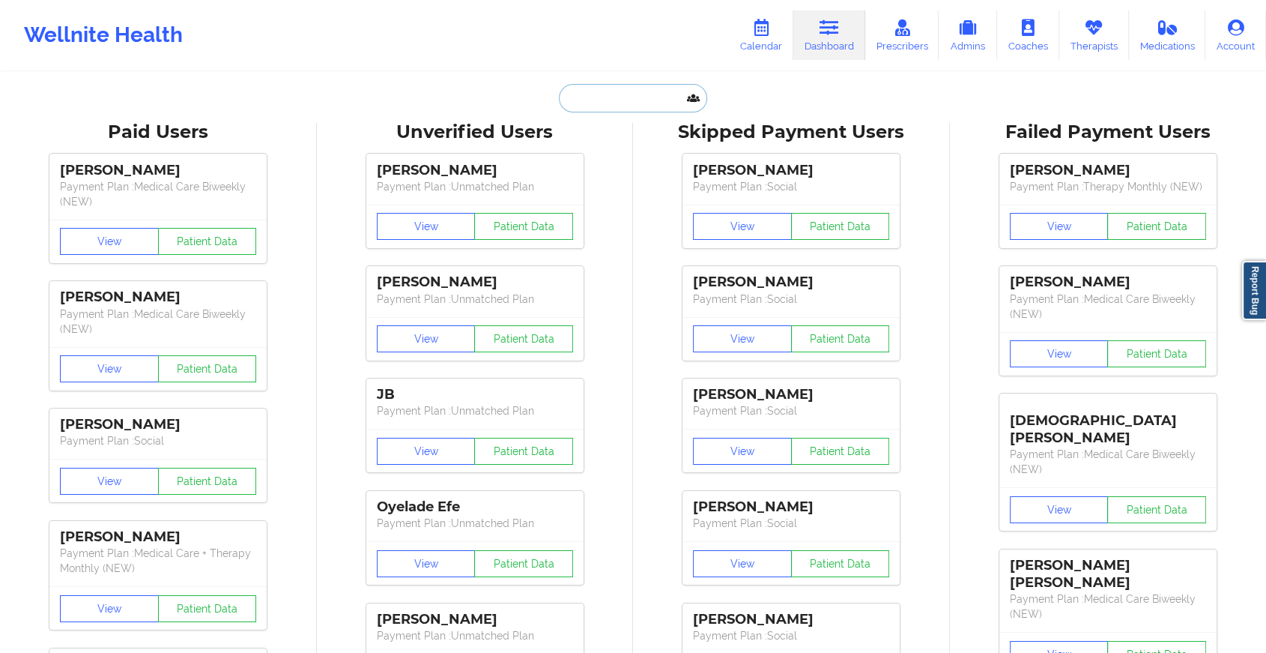
click at [627, 102] on input "text" at bounding box center [633, 98] width 148 height 28
paste input "[EMAIL_ADDRESS][DOMAIN_NAME]"
type input "[EMAIL_ADDRESS][DOMAIN_NAME]"
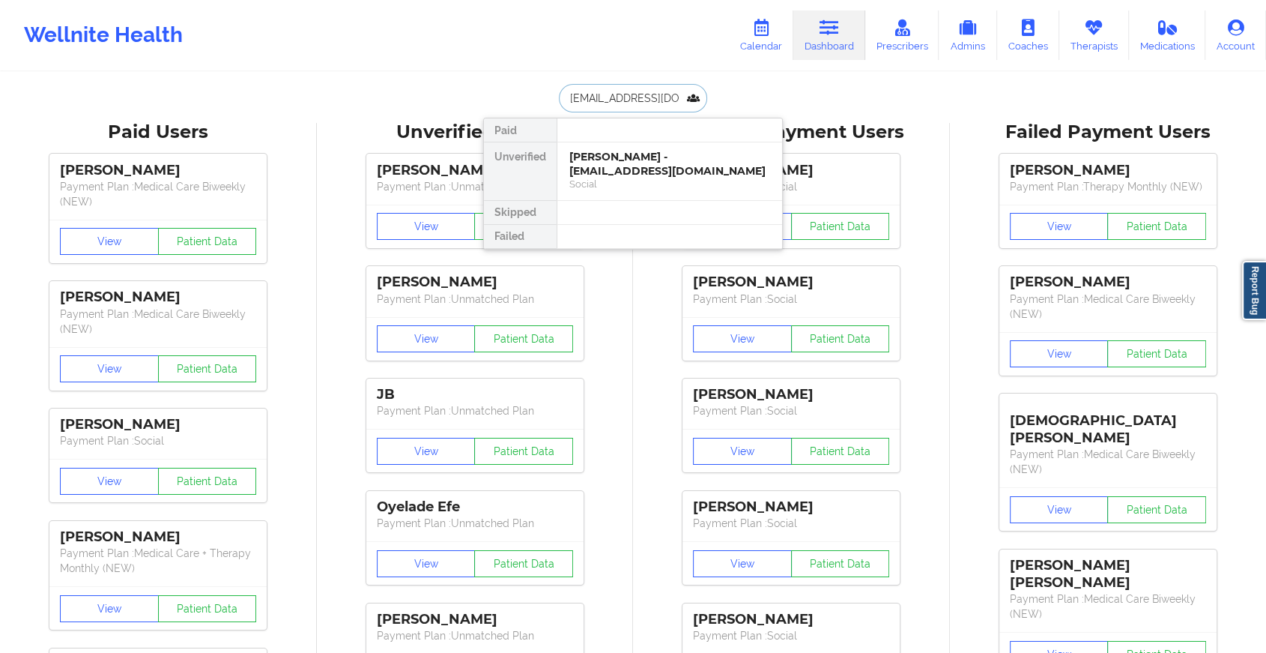
click at [647, 160] on div "[PERSON_NAME] - [EMAIL_ADDRESS][DOMAIN_NAME]" at bounding box center [670, 164] width 201 height 28
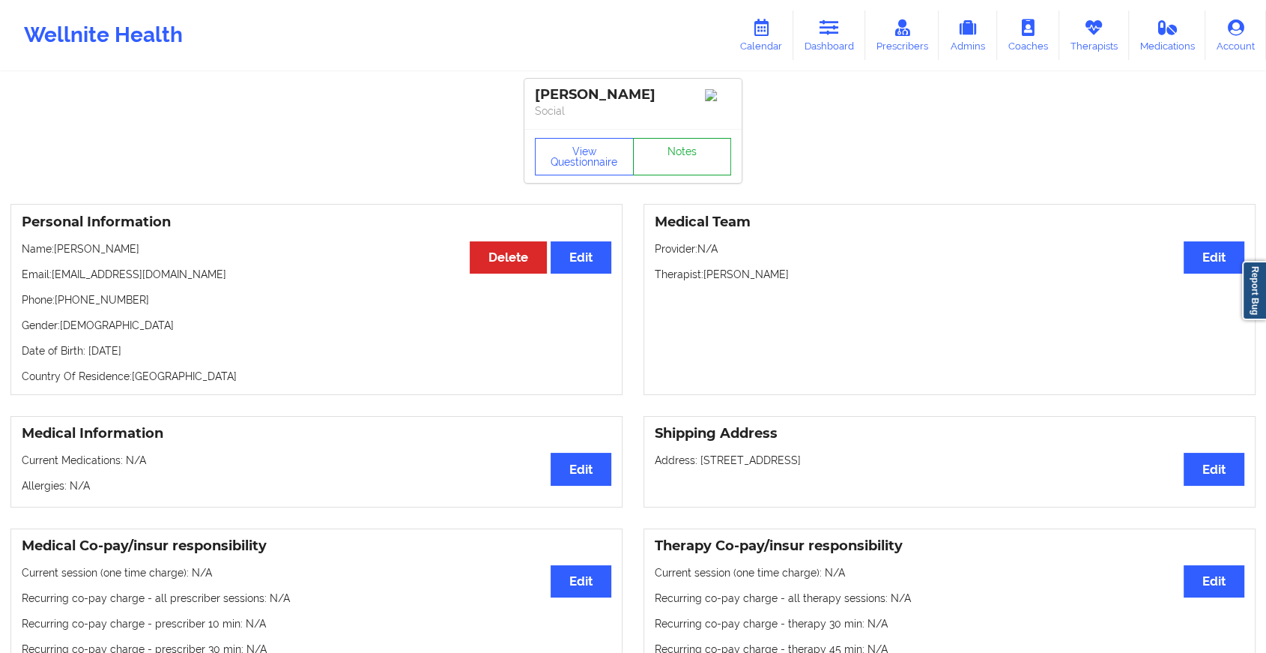
click at [647, 160] on link "Notes" at bounding box center [682, 156] width 99 height 37
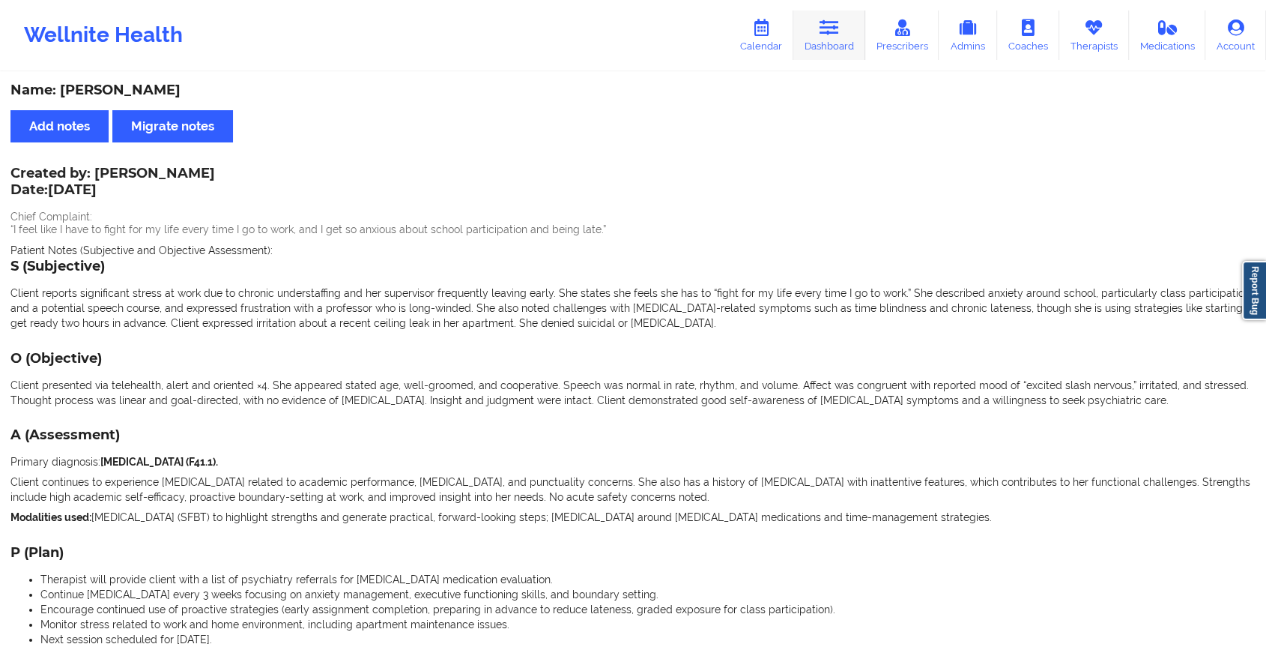
click at [830, 42] on link "Dashboard" at bounding box center [830, 34] width 72 height 49
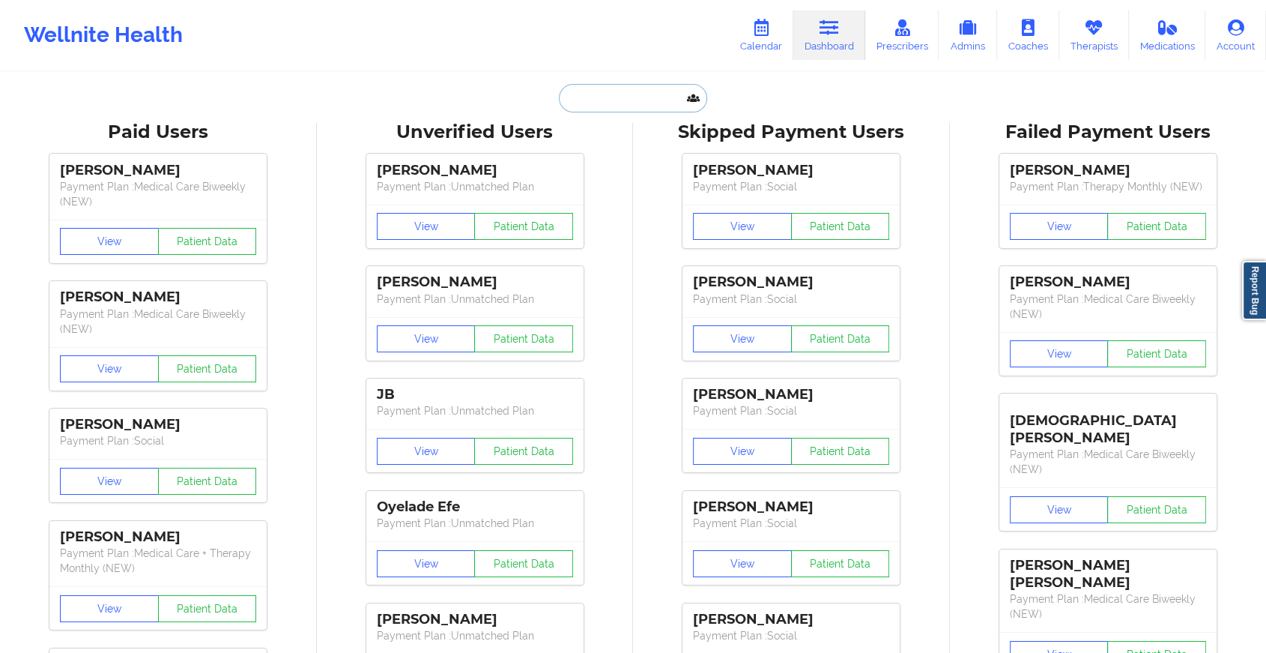
click at [636, 91] on input "text" at bounding box center [633, 98] width 148 height 28
paste input "[EMAIL_ADDRESS][DOMAIN_NAME]"
type input "[EMAIL_ADDRESS][DOMAIN_NAME]"
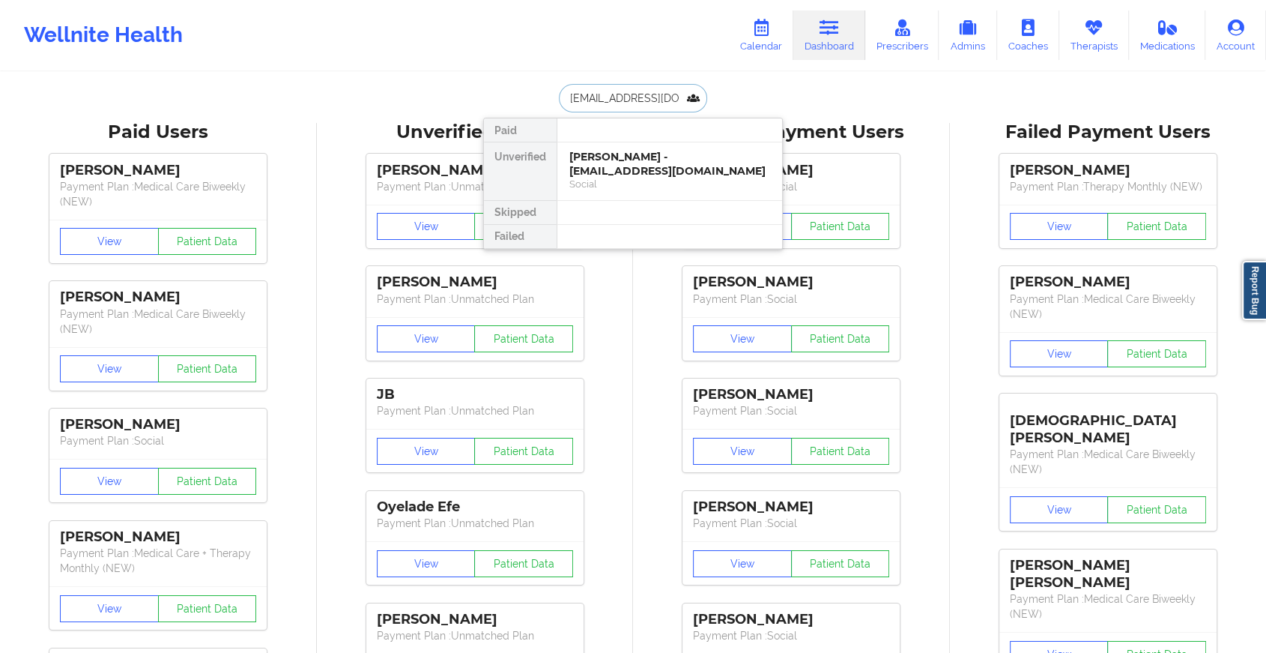
scroll to position [0, 16]
click at [624, 150] on div "[PERSON_NAME] - [EMAIL_ADDRESS][DOMAIN_NAME]" at bounding box center [670, 164] width 201 height 28
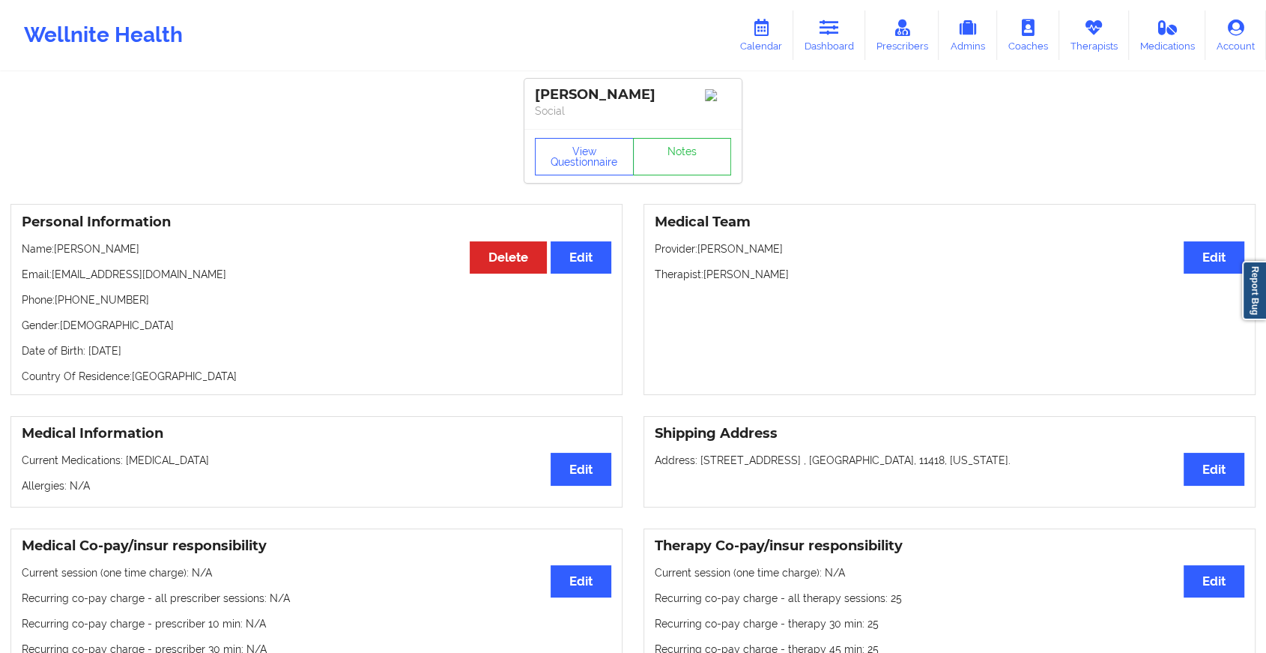
click at [680, 171] on link "Notes" at bounding box center [682, 156] width 99 height 37
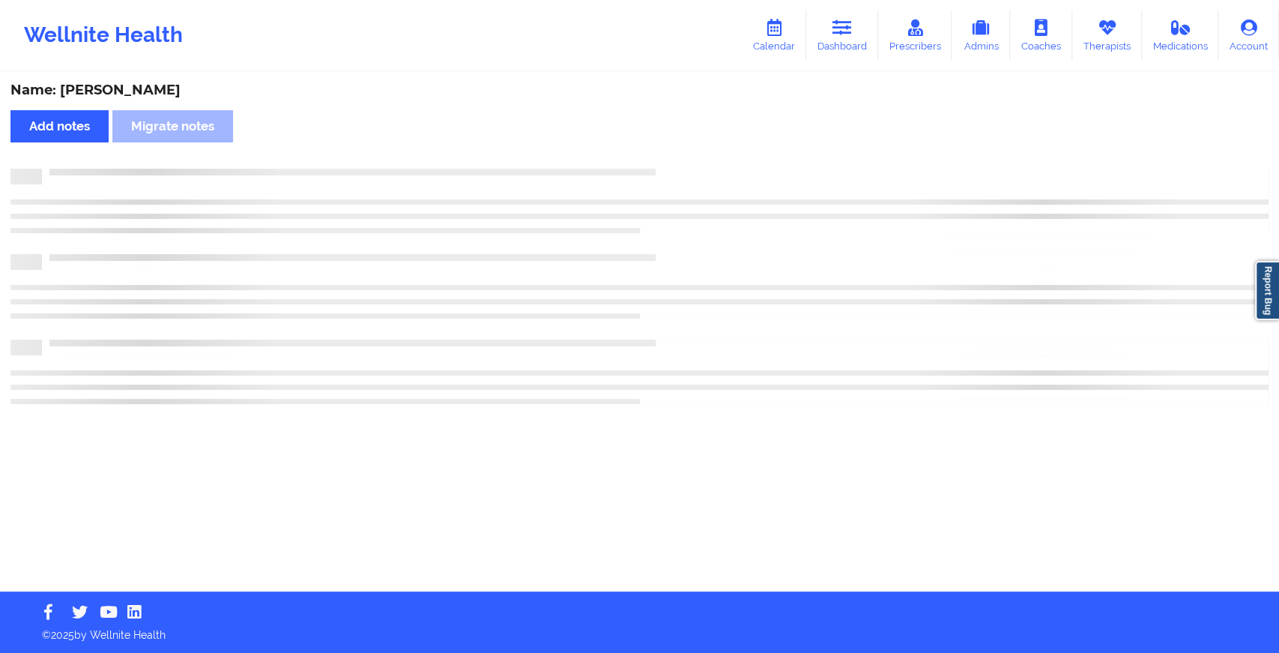
click at [680, 169] on div at bounding box center [655, 169] width 1227 height 0
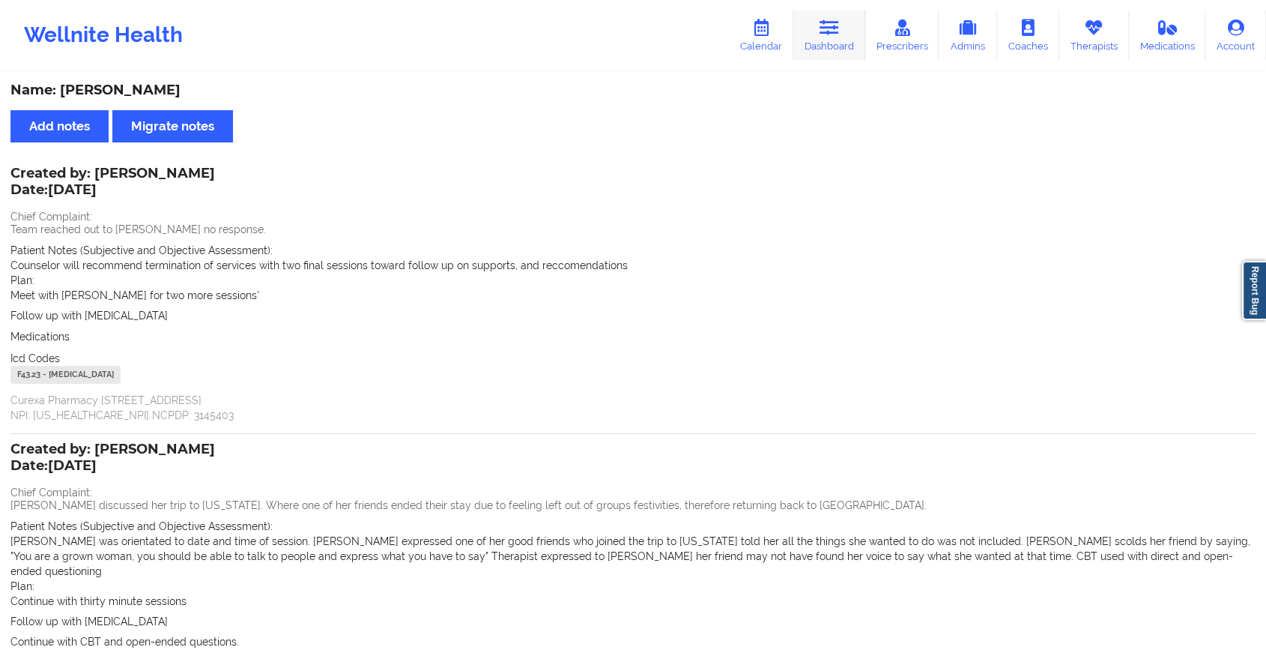
click at [857, 16] on link "Dashboard" at bounding box center [830, 34] width 72 height 49
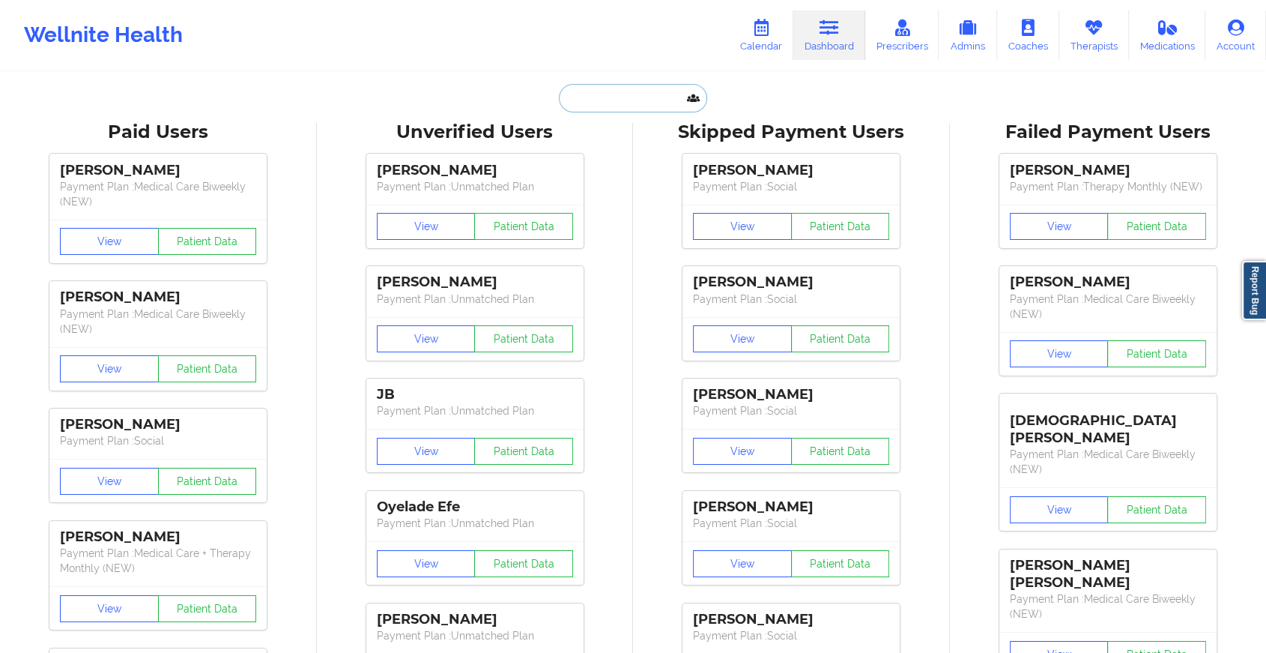
click at [621, 100] on input "text" at bounding box center [633, 98] width 148 height 28
paste input "[EMAIL_ADDRESS][DOMAIN_NAME]"
type input "[EMAIL_ADDRESS][DOMAIN_NAME]"
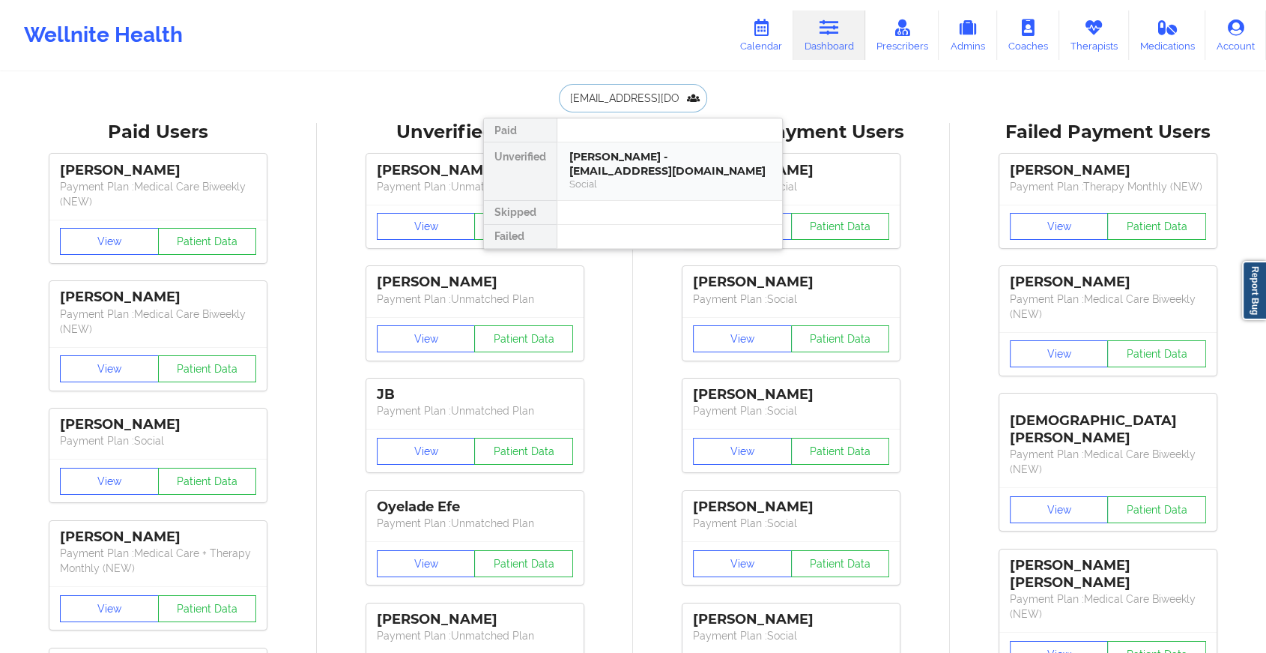
click at [649, 159] on div "[PERSON_NAME] - [EMAIL_ADDRESS][DOMAIN_NAME]" at bounding box center [670, 164] width 201 height 28
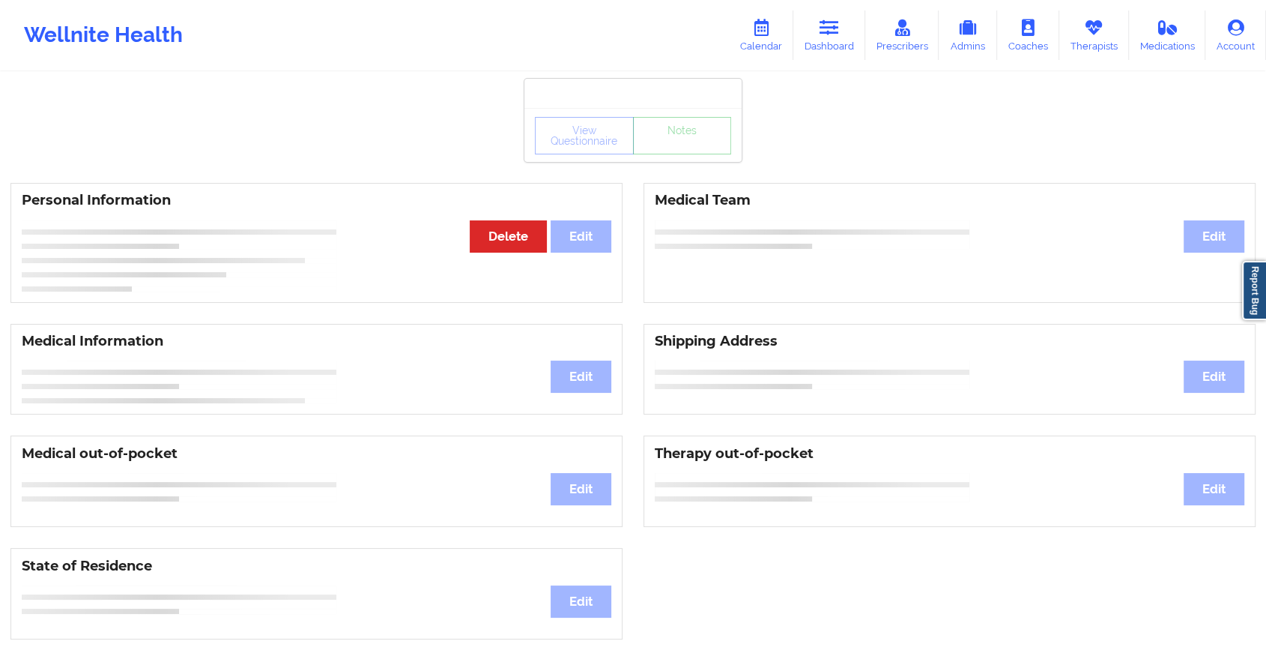
click at [675, 149] on div "View Questionnaire Notes" at bounding box center [633, 135] width 196 height 37
click at [675, 149] on link "Notes" at bounding box center [682, 135] width 99 height 37
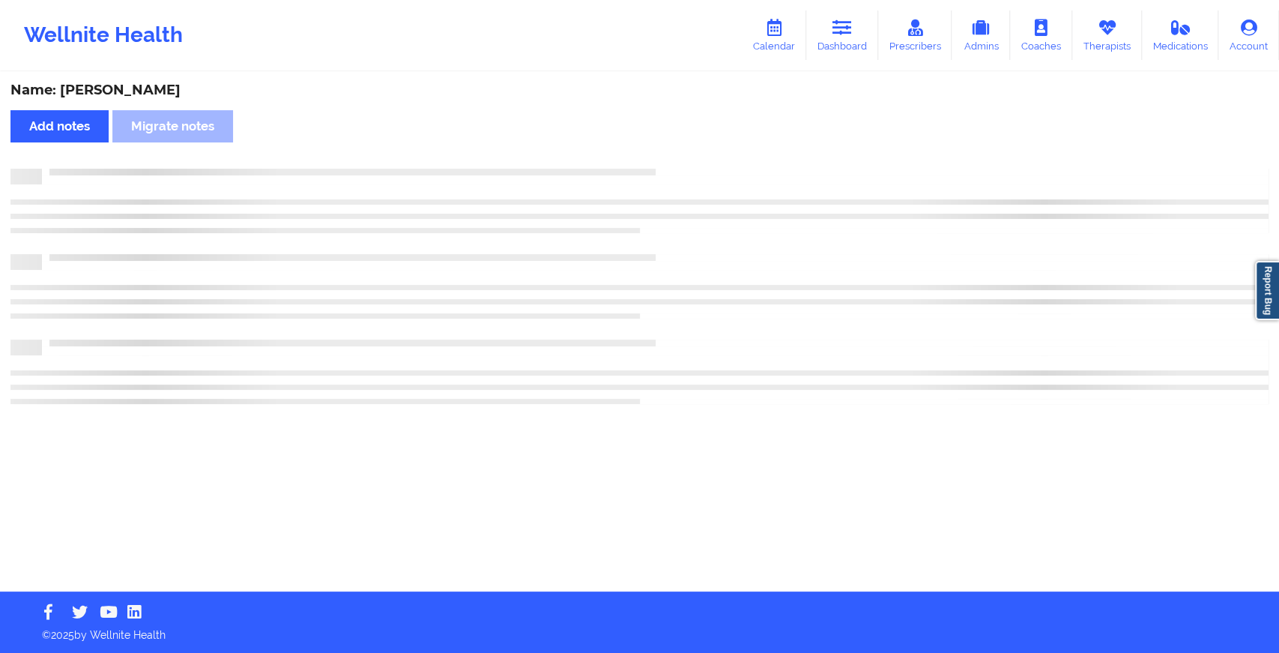
click at [675, 149] on div "Name: [PERSON_NAME] Add notes Migrate notes" at bounding box center [639, 332] width 1279 height 518
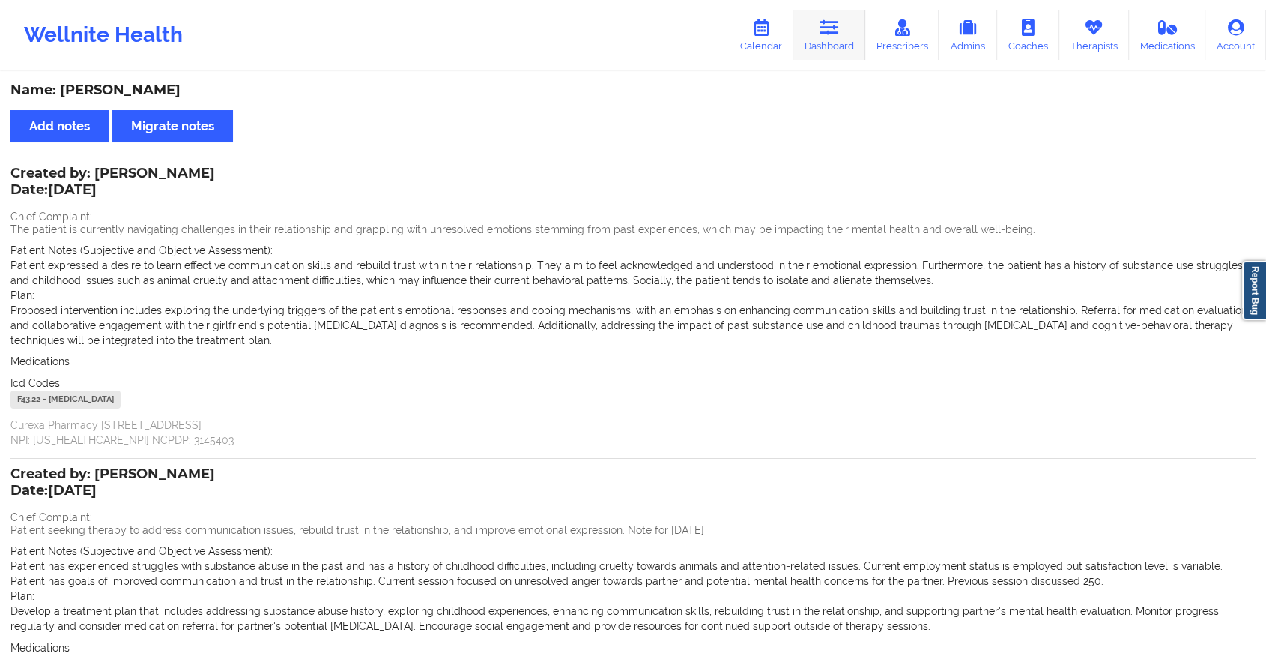
click at [839, 25] on icon at bounding box center [829, 27] width 19 height 16
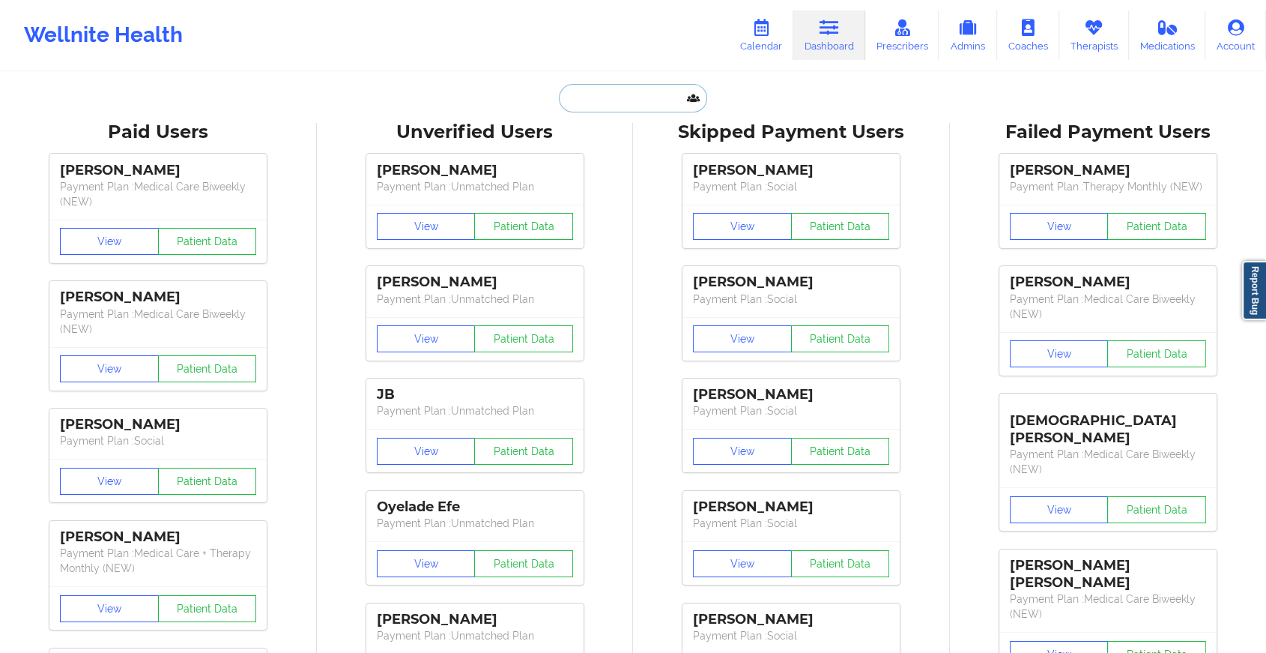
click at [611, 97] on input "text" at bounding box center [633, 98] width 148 height 28
paste input "[EMAIL_ADDRESS][DOMAIN_NAME]"
type input "[EMAIL_ADDRESS][DOMAIN_NAME]"
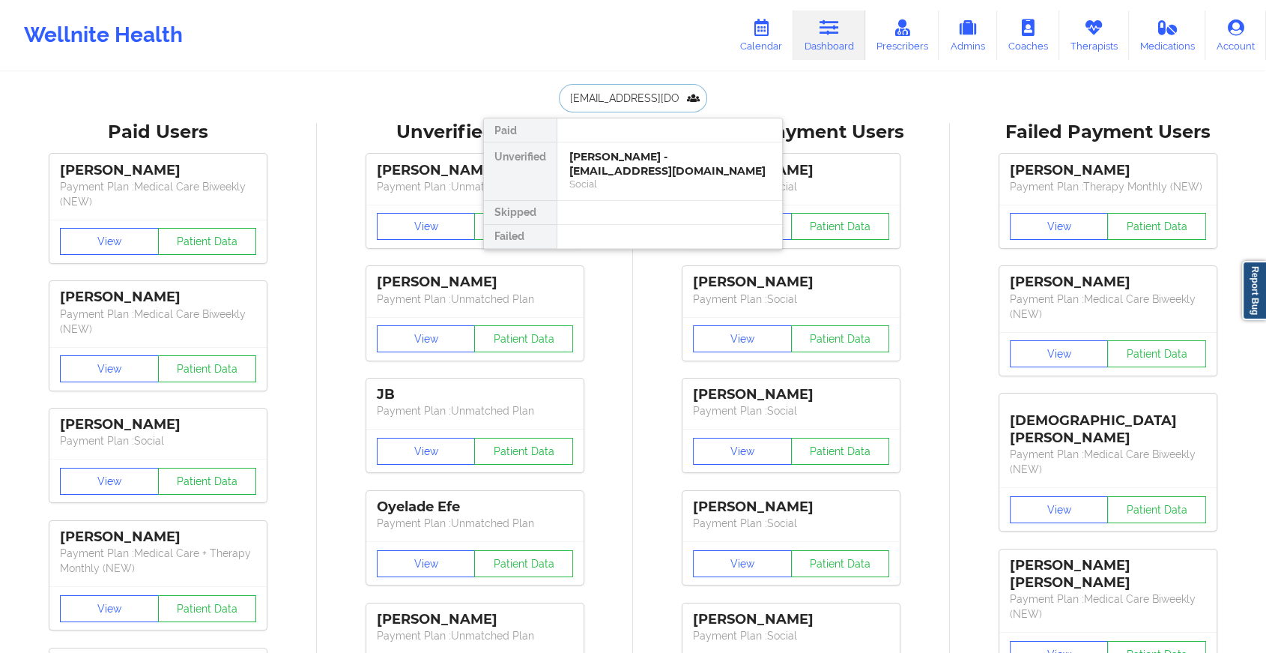
scroll to position [0, 1]
click at [636, 165] on div "[PERSON_NAME] - [EMAIL_ADDRESS][DOMAIN_NAME]" at bounding box center [670, 164] width 201 height 28
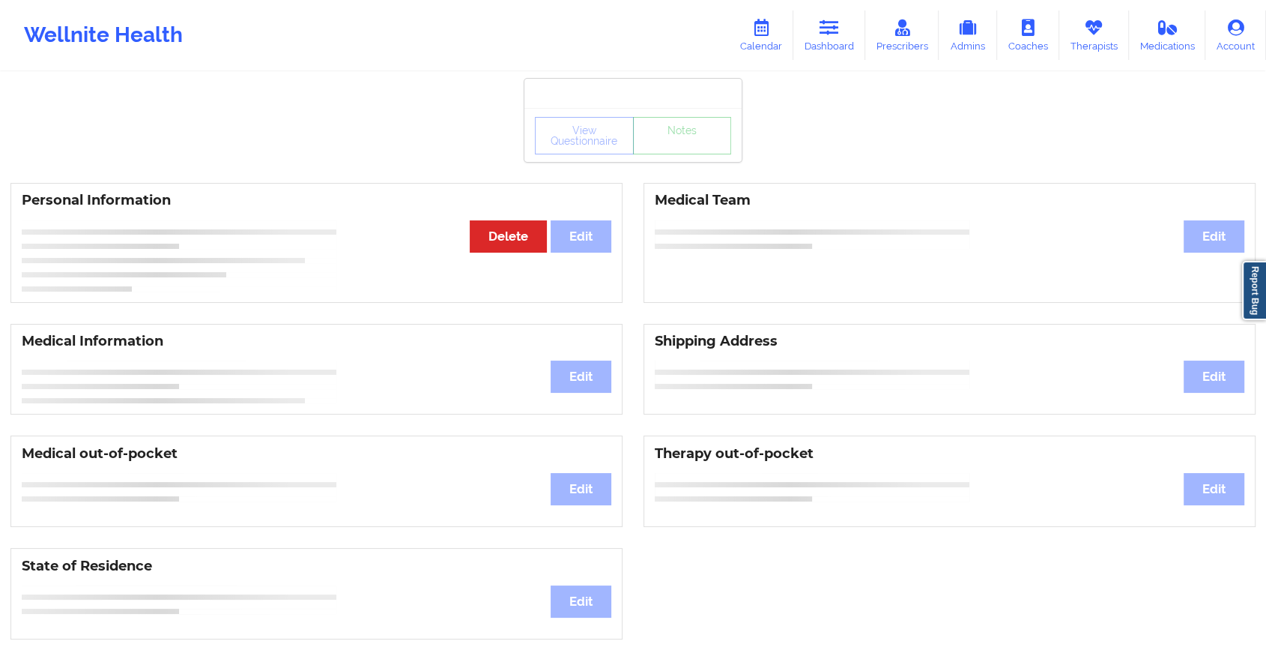
click at [683, 155] on div "View Questionnaire Notes" at bounding box center [633, 135] width 217 height 54
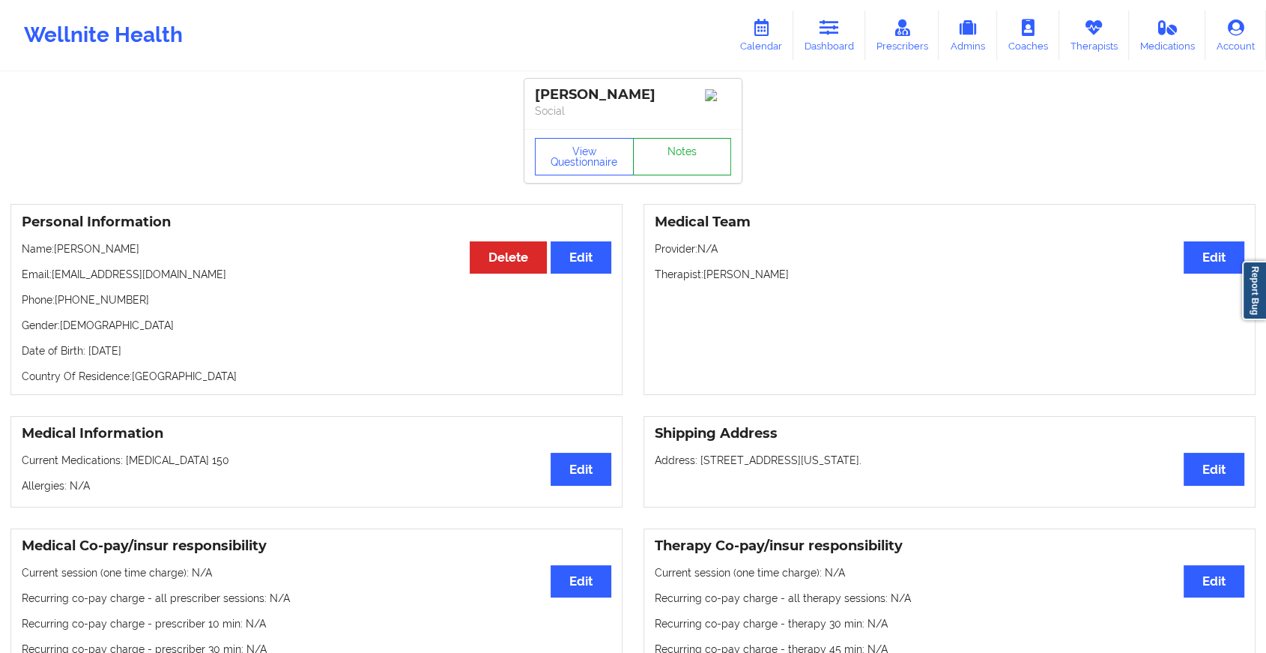
click at [683, 155] on link "Notes" at bounding box center [682, 156] width 99 height 37
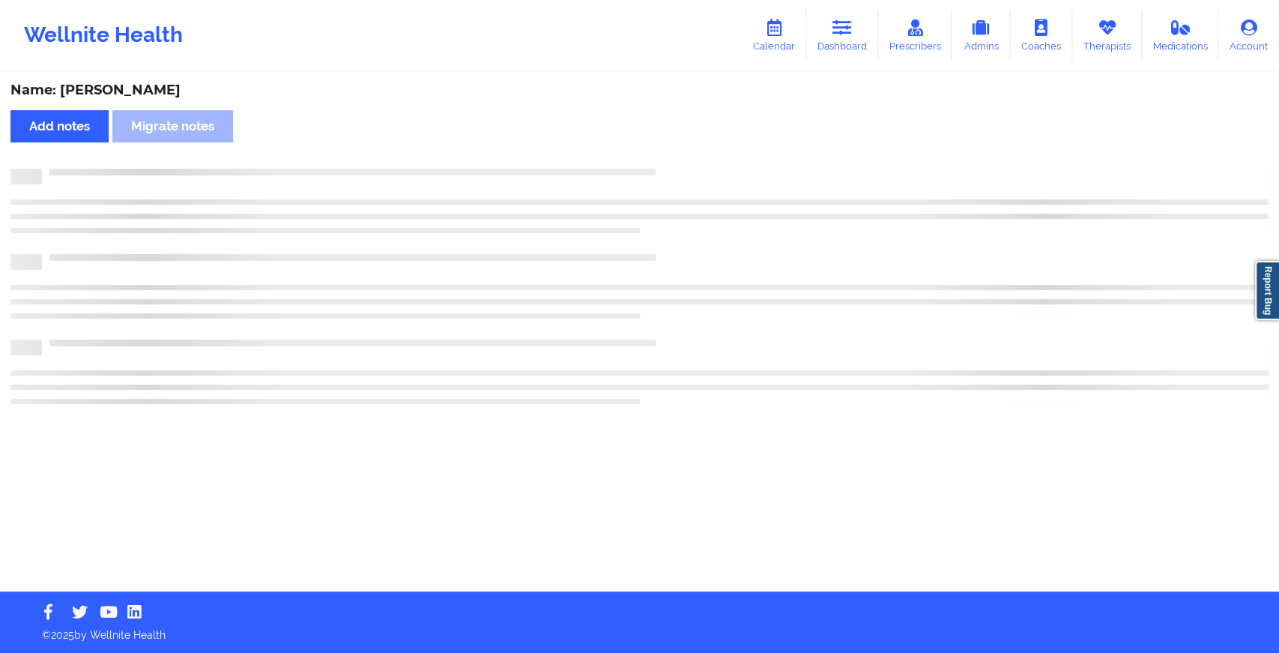
click at [798, 355] on div "Name: [PERSON_NAME] Add notes Migrate notes" at bounding box center [639, 332] width 1279 height 518
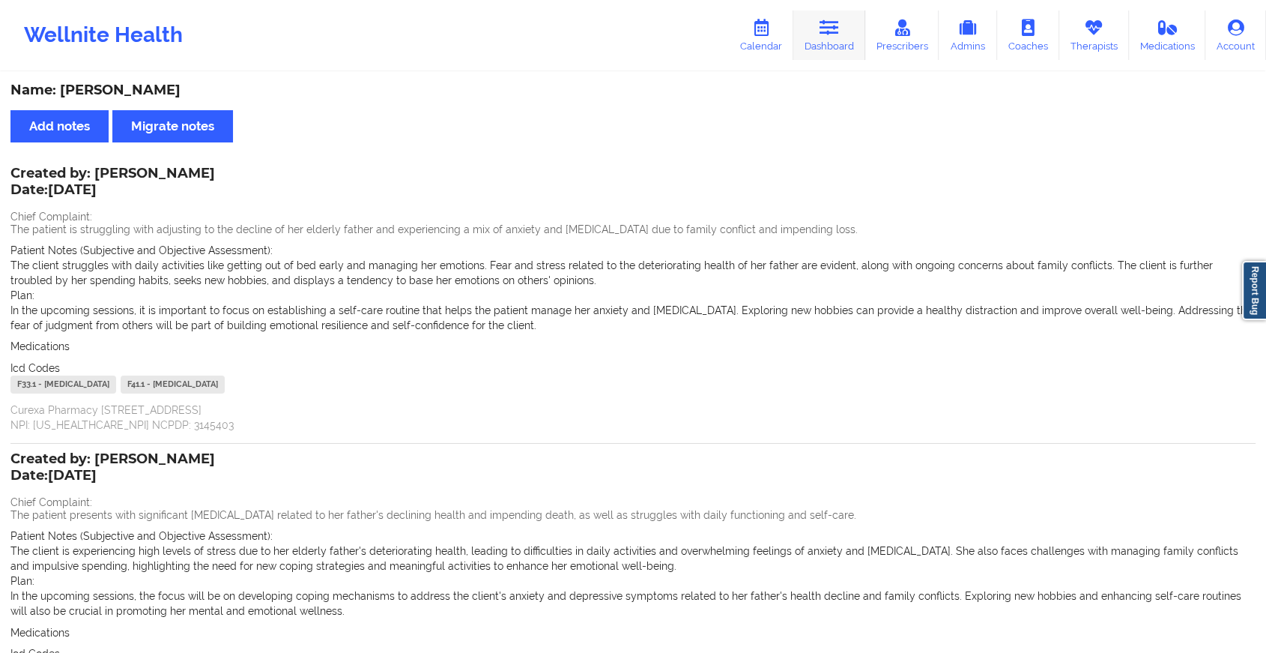
click at [827, 33] on icon at bounding box center [829, 27] width 19 height 16
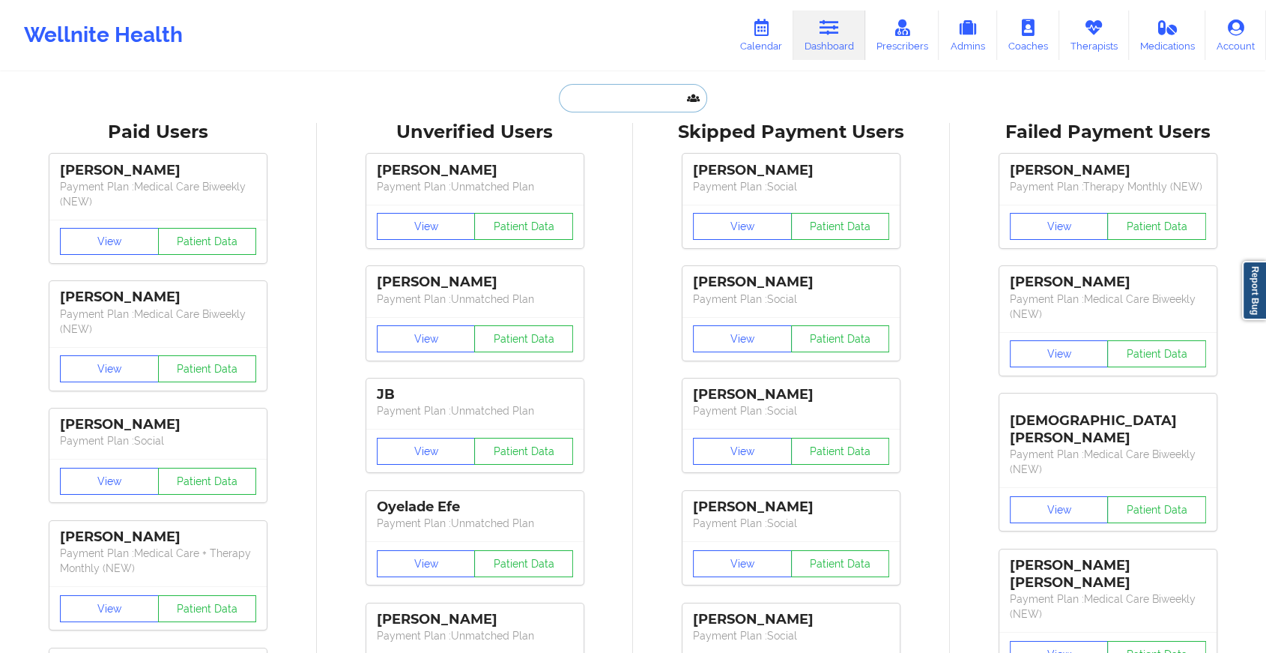
click at [611, 96] on input "text" at bounding box center [633, 98] width 148 height 28
paste input "[EMAIL_ADDRESS][DOMAIN_NAME]"
type input "[EMAIL_ADDRESS][DOMAIN_NAME]"
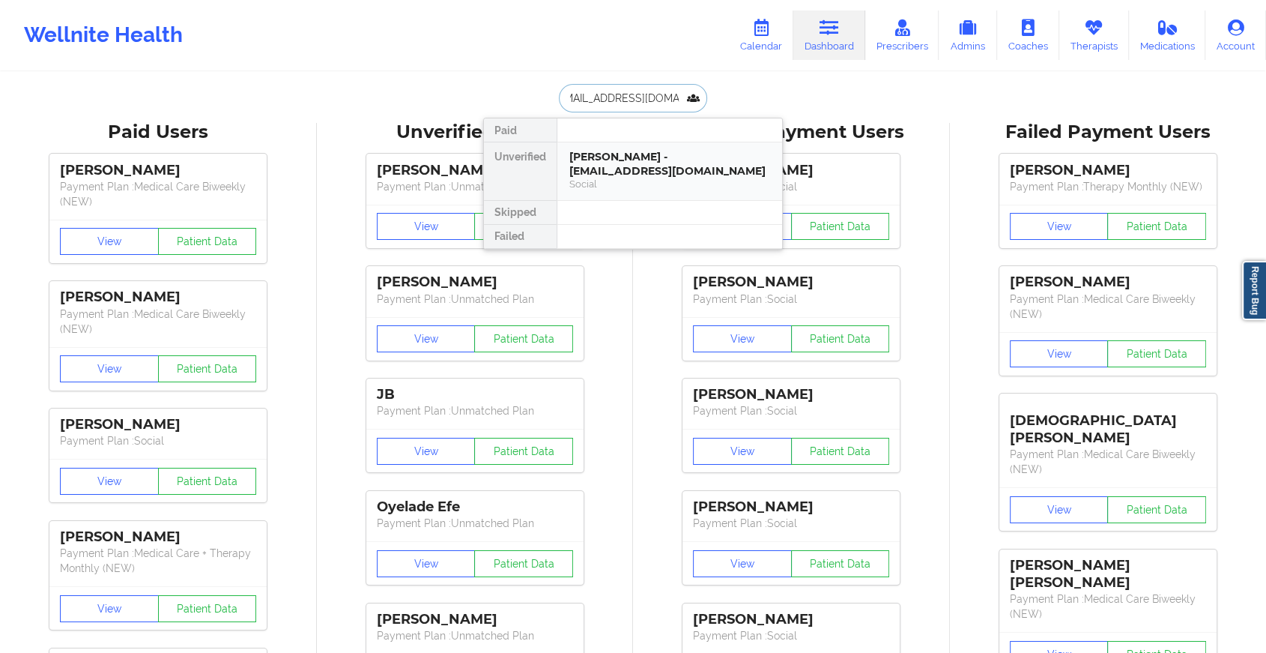
click at [650, 157] on div "[PERSON_NAME] - [EMAIL_ADDRESS][DOMAIN_NAME]" at bounding box center [670, 164] width 201 height 28
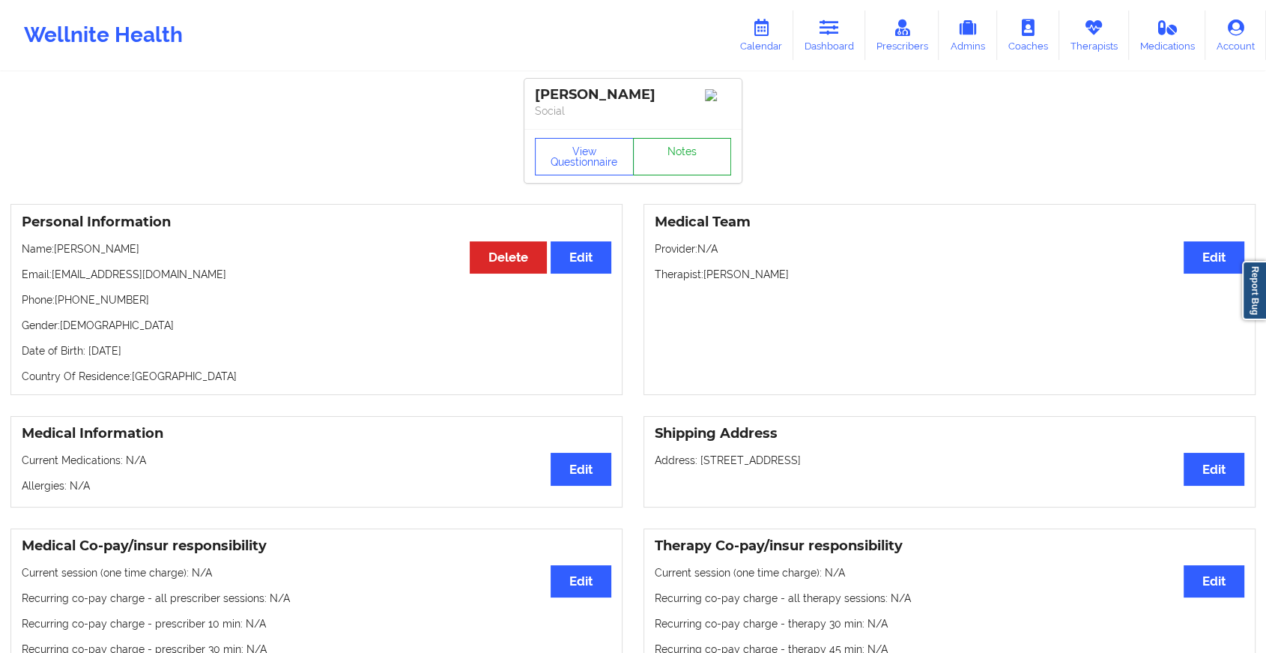
click at [695, 153] on link "Notes" at bounding box center [682, 156] width 99 height 37
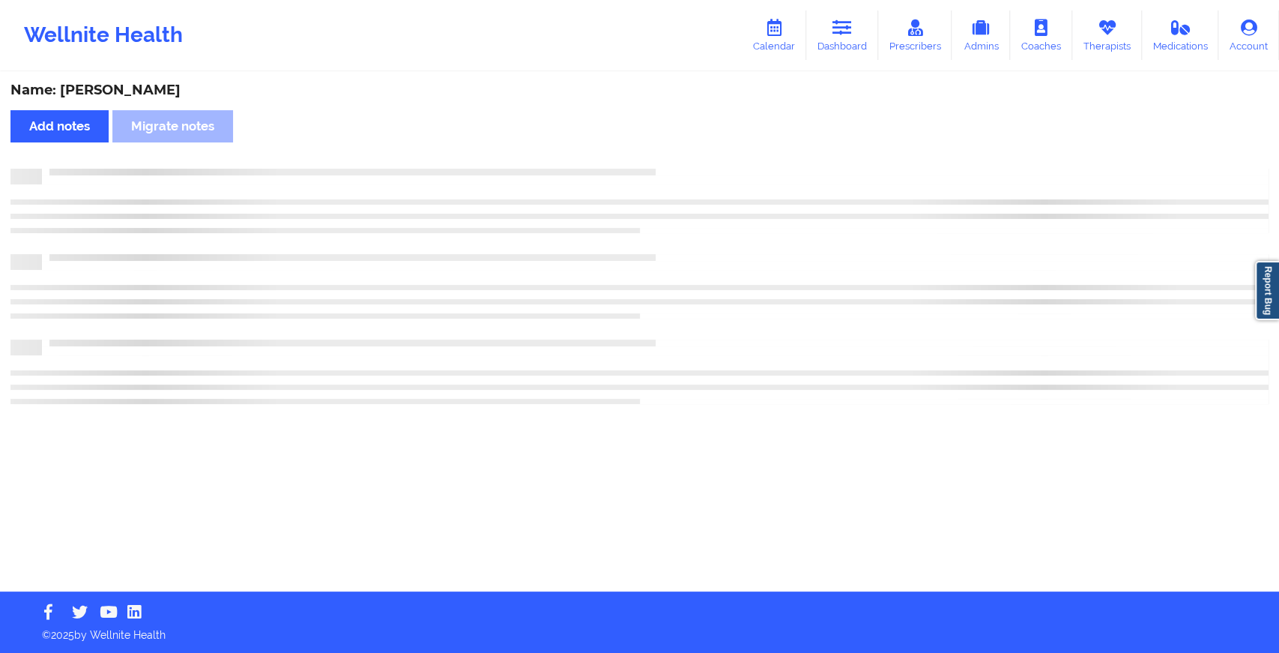
click at [695, 153] on div "Name: [PERSON_NAME] Add notes Migrate notes" at bounding box center [639, 332] width 1279 height 518
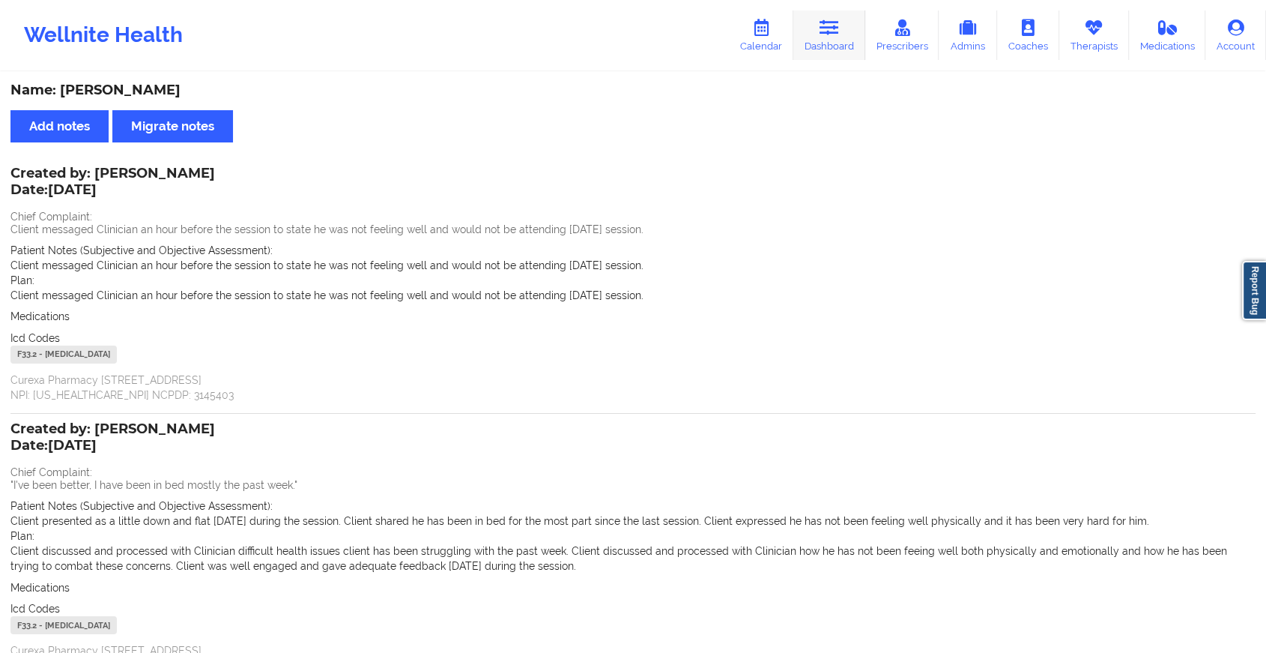
click at [808, 48] on link "Dashboard" at bounding box center [830, 34] width 72 height 49
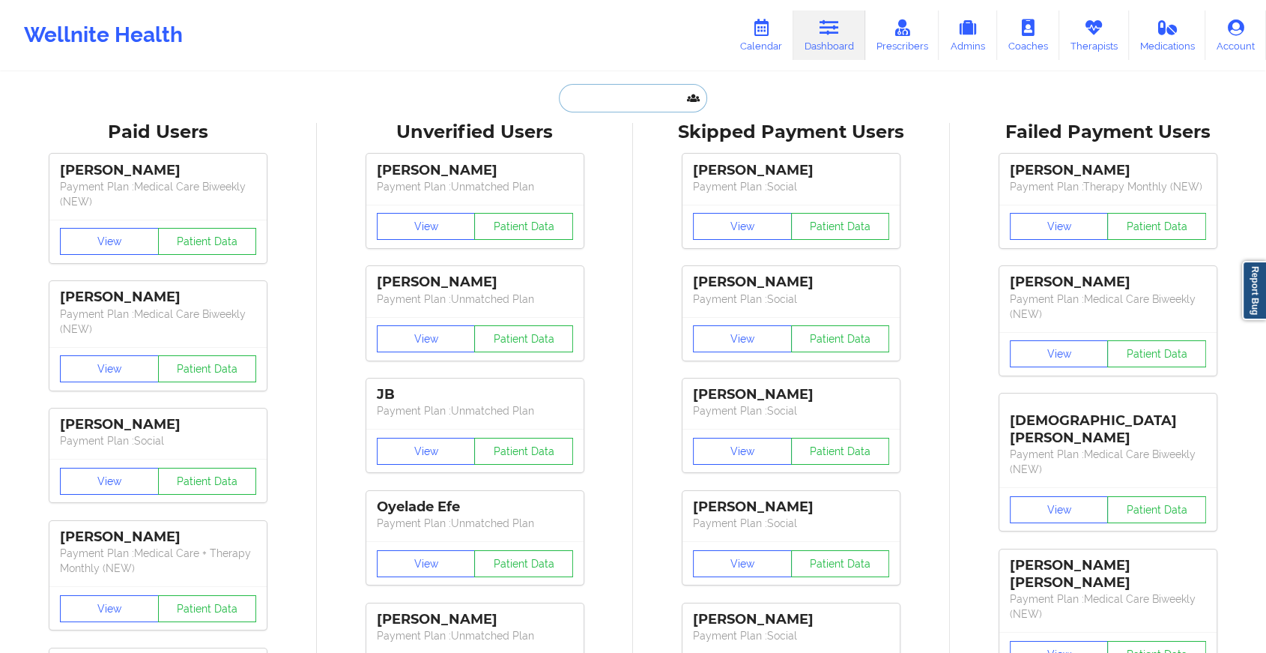
click at [589, 96] on input "text" at bounding box center [633, 98] width 148 height 28
paste input "[EMAIL_ADDRESS][DOMAIN_NAME]"
type input "[EMAIL_ADDRESS][DOMAIN_NAME]"
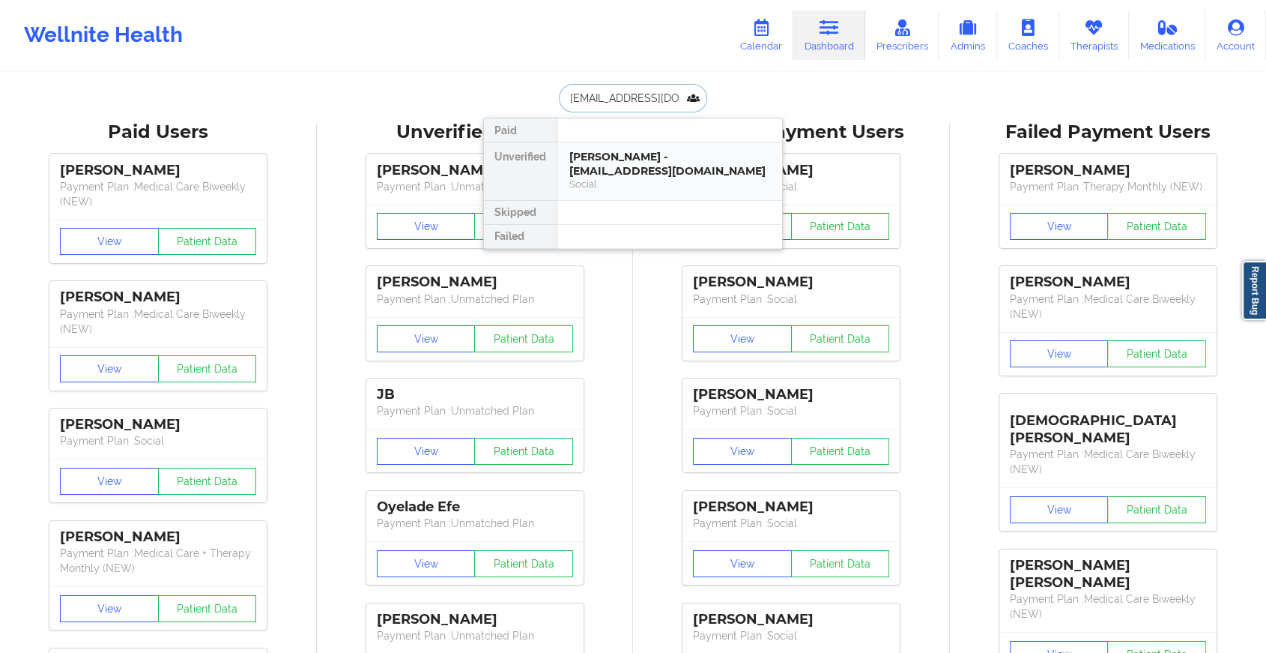
click at [672, 167] on div "[PERSON_NAME] - [EMAIL_ADDRESS][DOMAIN_NAME]" at bounding box center [670, 164] width 201 height 28
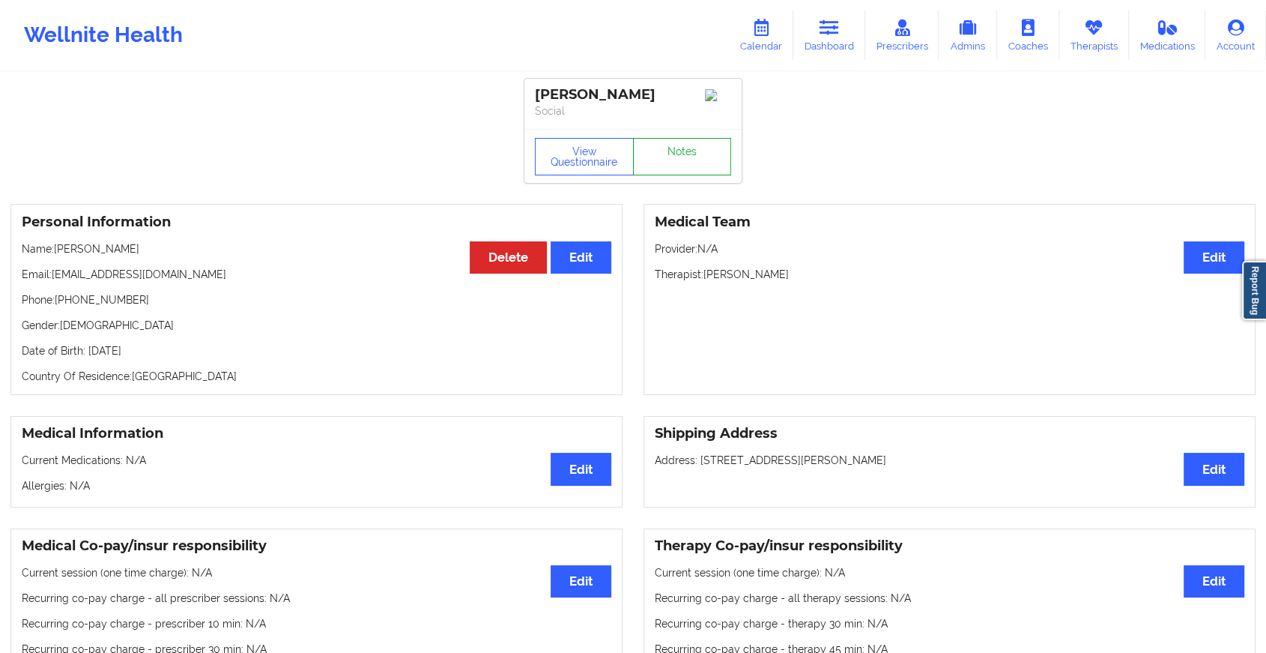
click at [698, 163] on link "Notes" at bounding box center [682, 156] width 99 height 37
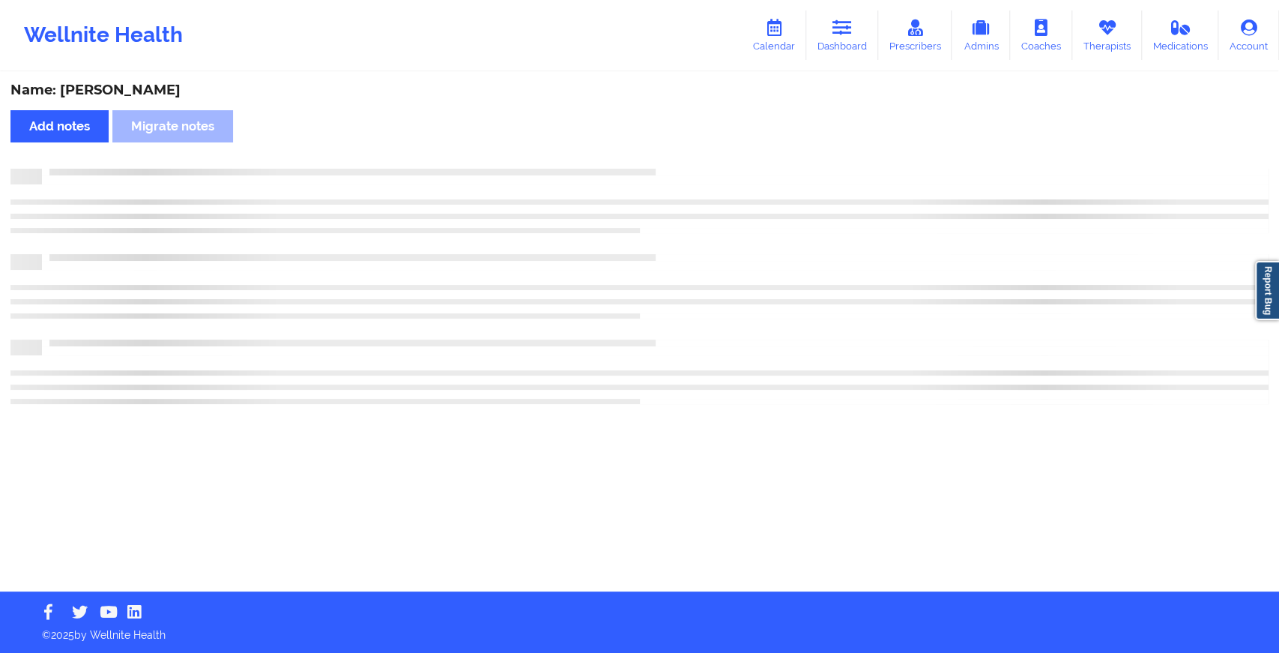
click at [698, 163] on div "Name: [PERSON_NAME] Add notes Migrate notes" at bounding box center [639, 332] width 1279 height 518
drag, startPoint x: 698, startPoint y: 163, endPoint x: 789, endPoint y: 306, distance: 169.8
click at [789, 306] on div "Name: [PERSON_NAME] Add notes Migrate notes" at bounding box center [639, 332] width 1279 height 518
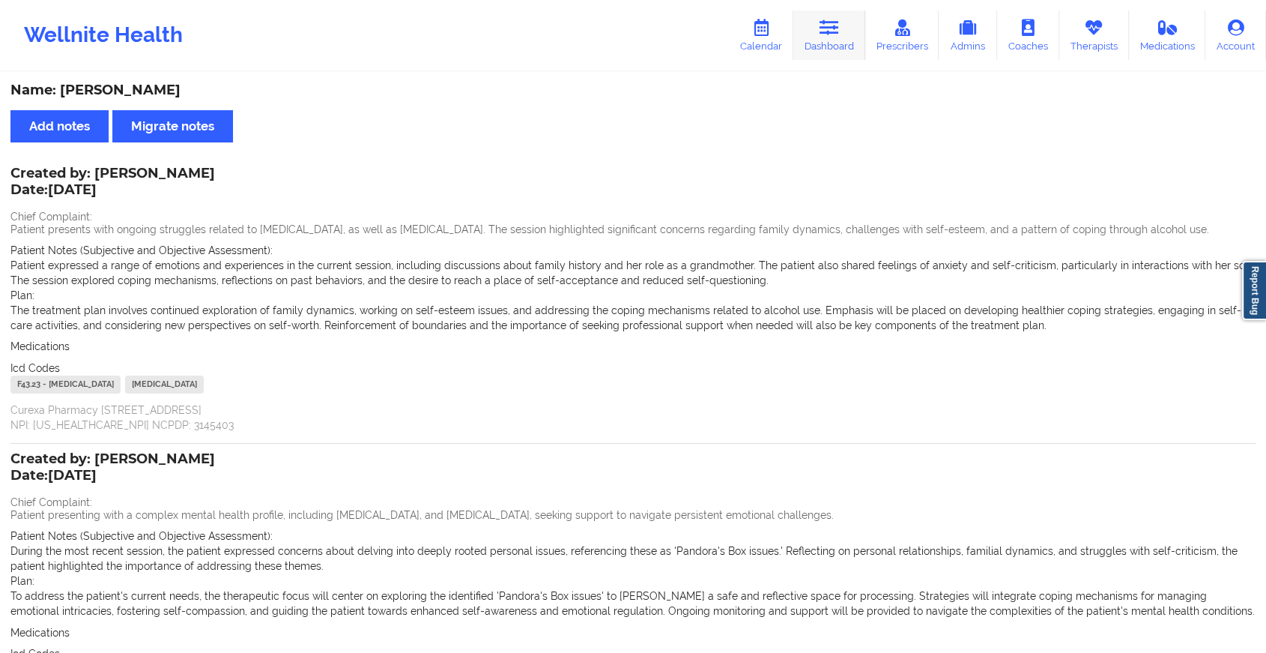
click at [839, 25] on icon at bounding box center [829, 27] width 19 height 16
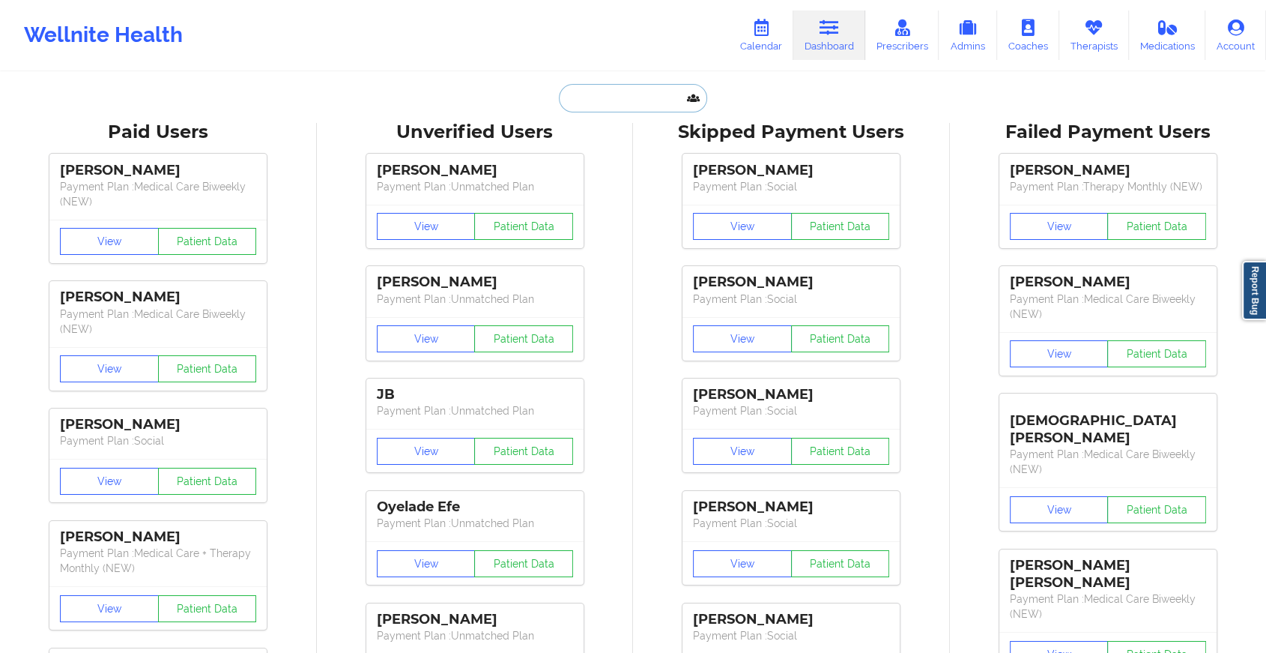
click at [606, 95] on input "text" at bounding box center [633, 98] width 148 height 28
paste input "[EMAIL_ADDRESS][DOMAIN_NAME]"
type input "[EMAIL_ADDRESS][DOMAIN_NAME]"
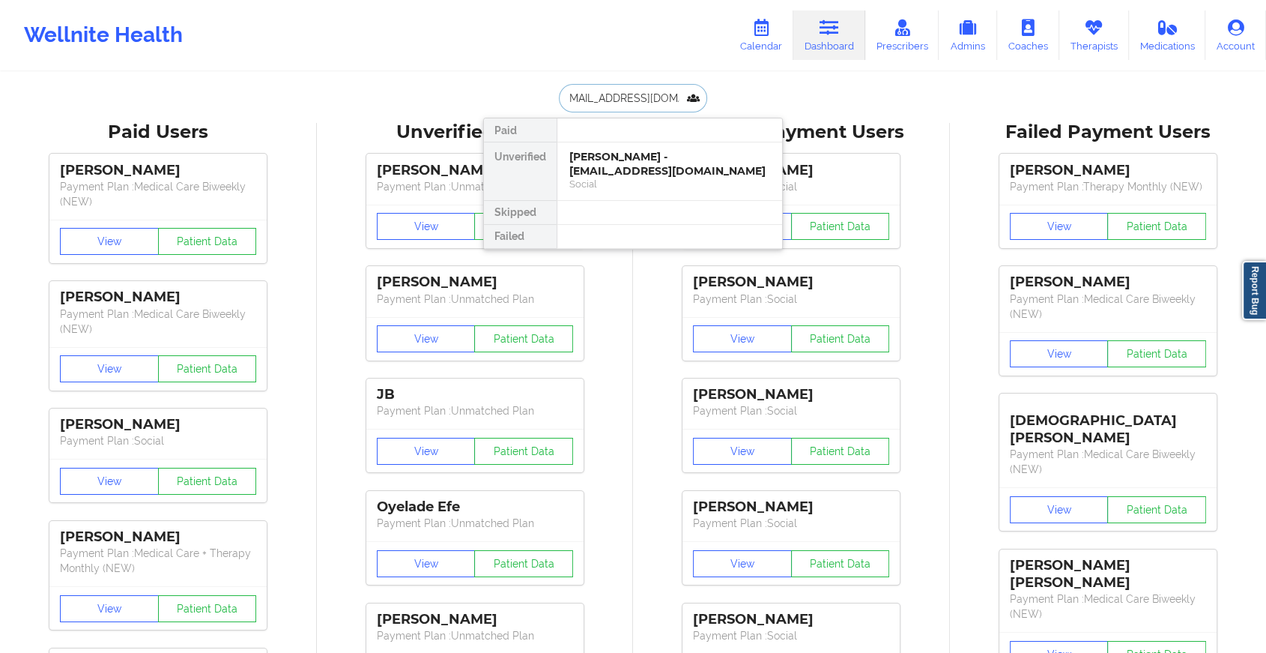
click at [674, 165] on div "[PERSON_NAME] - [EMAIL_ADDRESS][DOMAIN_NAME]" at bounding box center [670, 164] width 201 height 28
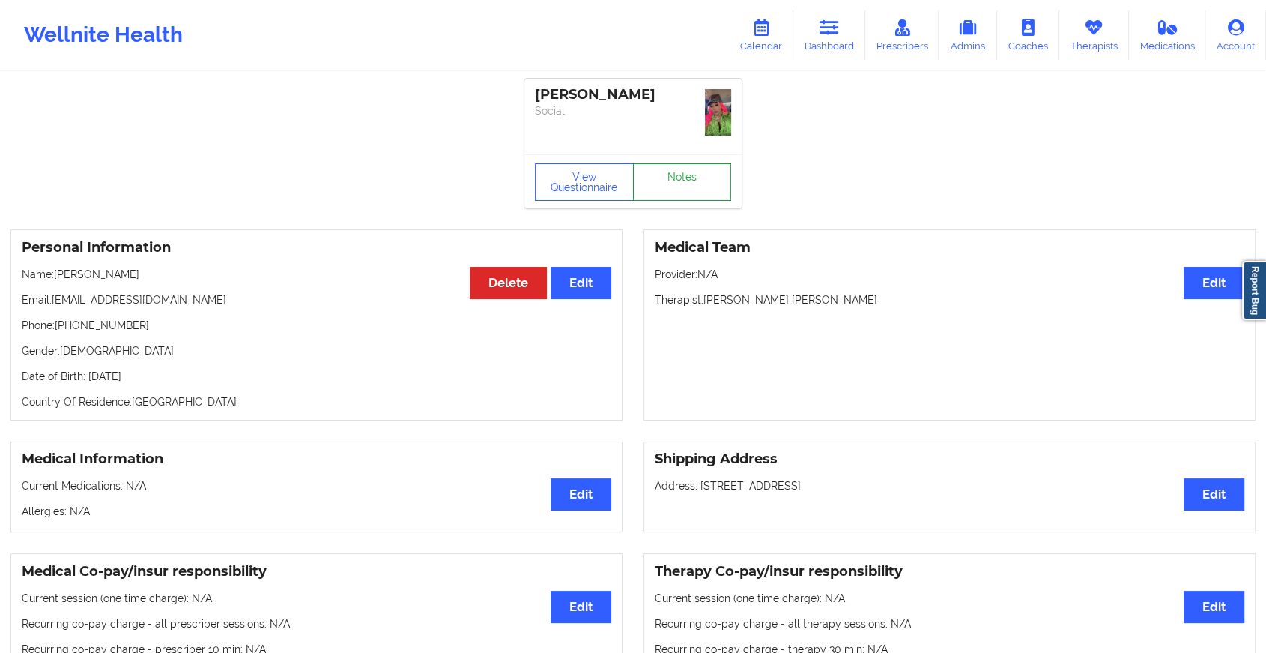
click at [693, 159] on div "View Questionnaire Notes" at bounding box center [633, 181] width 217 height 54
drag, startPoint x: 693, startPoint y: 159, endPoint x: 694, endPoint y: 185, distance: 26.2
click at [694, 185] on link "Notes" at bounding box center [682, 181] width 99 height 37
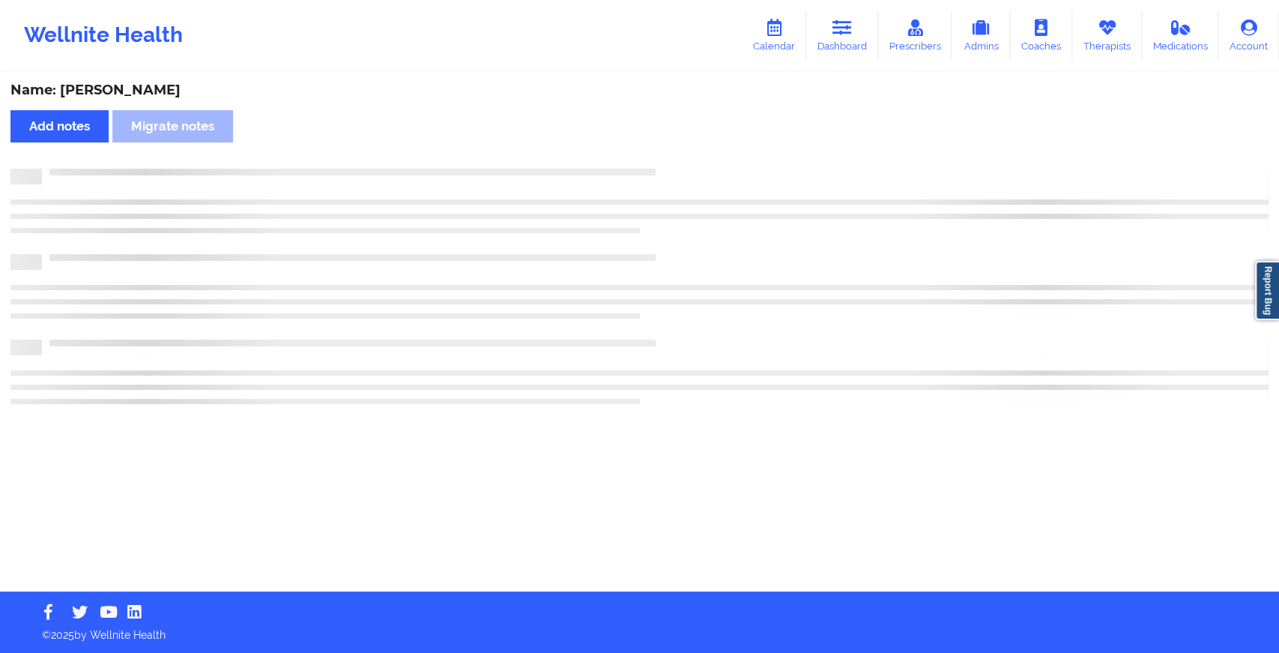
click at [694, 185] on div at bounding box center [639, 205] width 1258 height 43
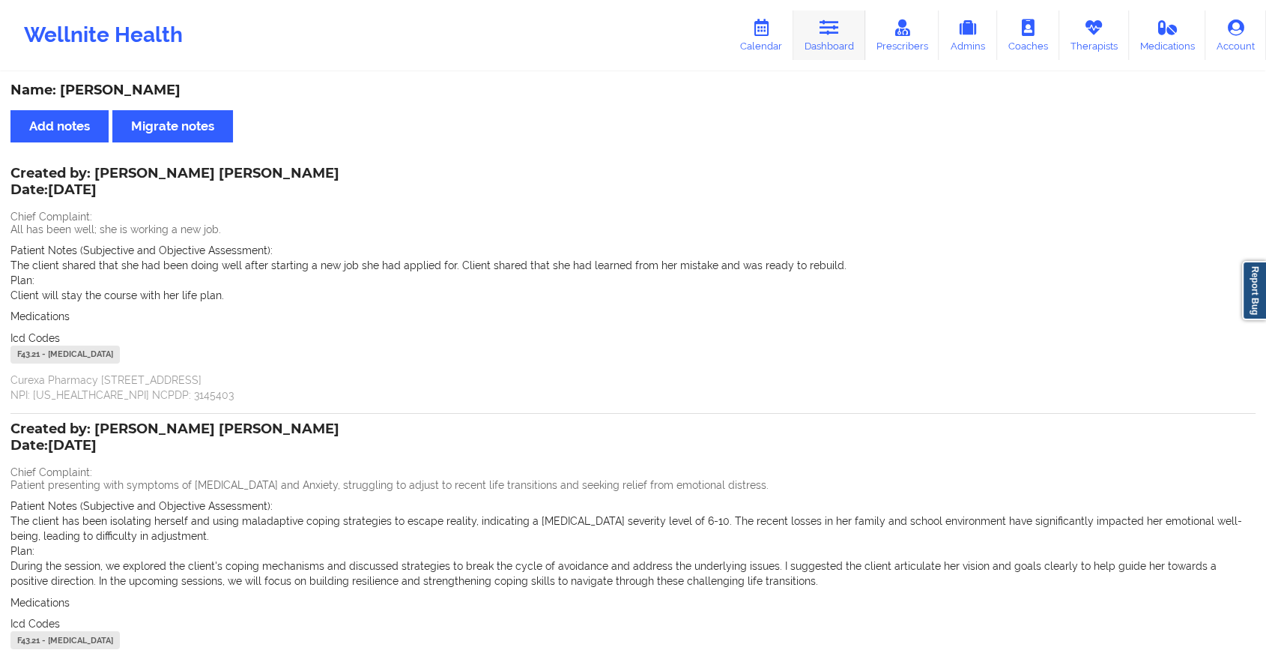
click at [802, 44] on link "Dashboard" at bounding box center [830, 34] width 72 height 49
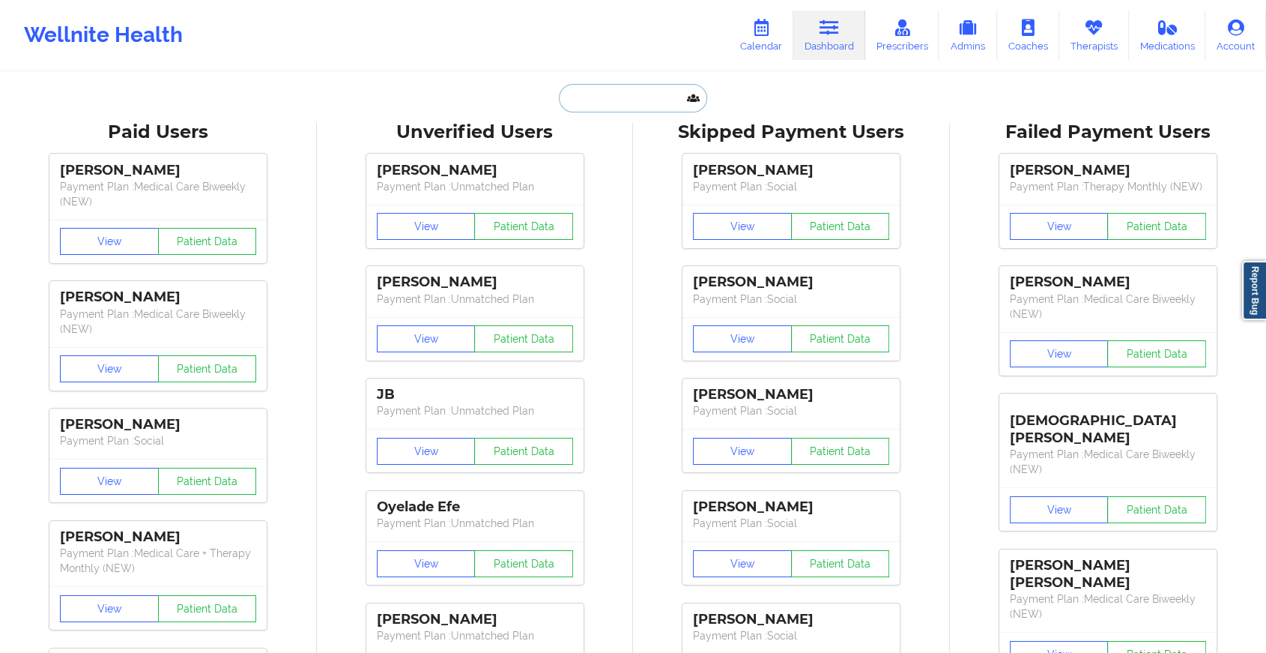
click at [588, 100] on input "text" at bounding box center [633, 98] width 148 height 28
paste input "[EMAIL_ADDRESS][DOMAIN_NAME]"
type input "[EMAIL_ADDRESS][DOMAIN_NAME]"
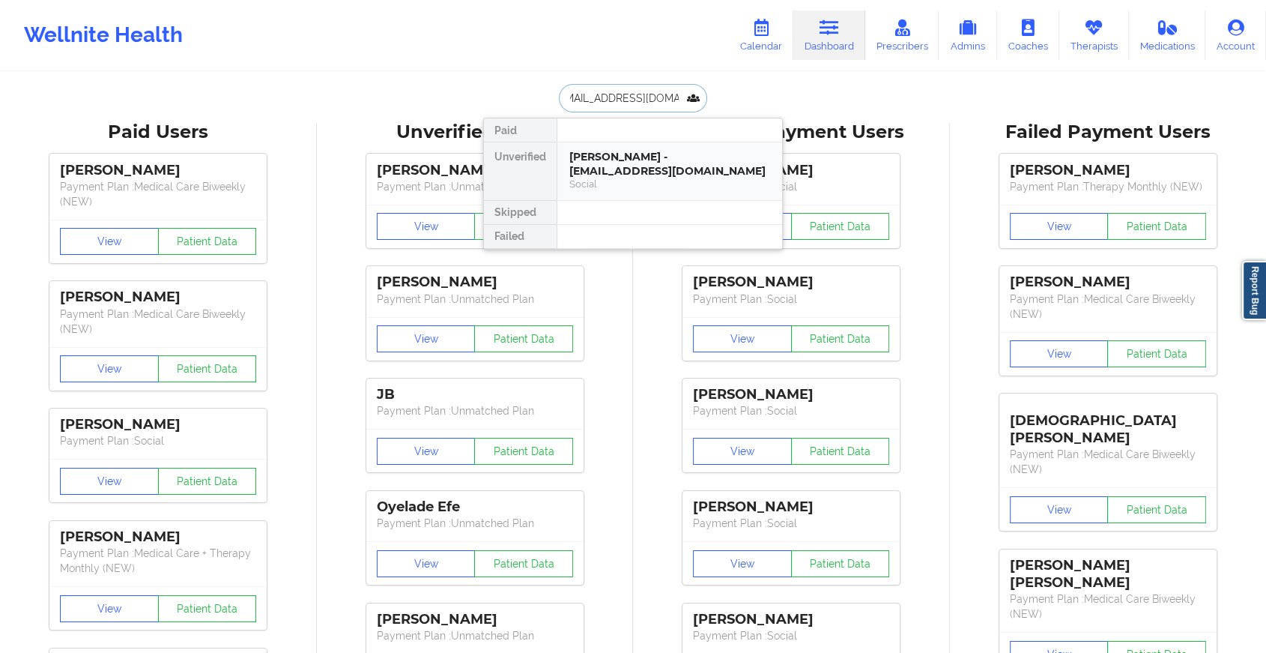
click at [666, 158] on div "[PERSON_NAME] - [EMAIL_ADDRESS][DOMAIN_NAME]" at bounding box center [670, 164] width 201 height 28
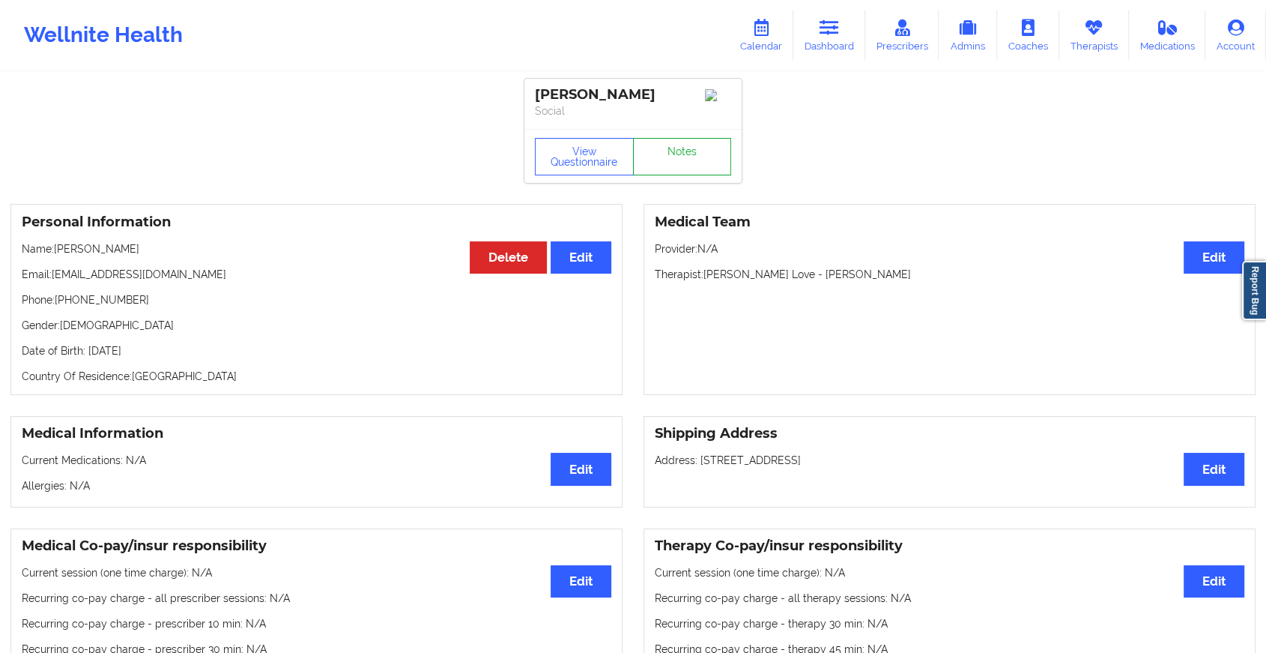
click at [693, 155] on link "Notes" at bounding box center [682, 156] width 99 height 37
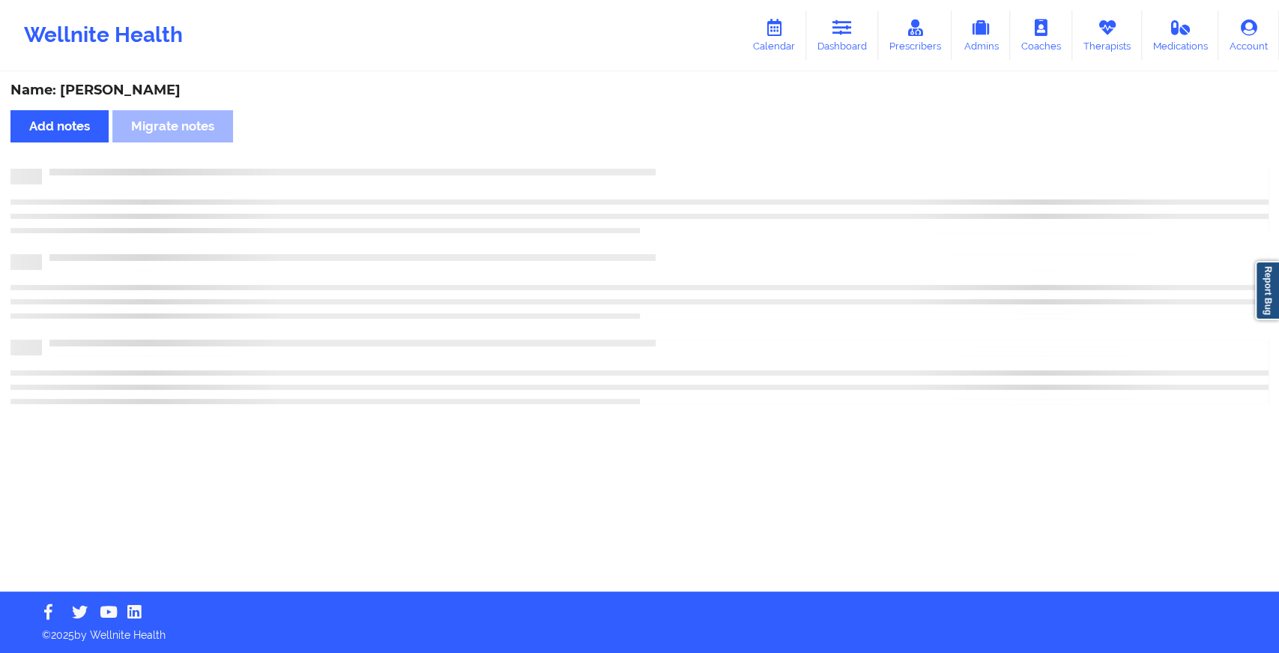
click at [812, 243] on div "Name: [PERSON_NAME] Add notes Migrate notes" at bounding box center [639, 332] width 1279 height 518
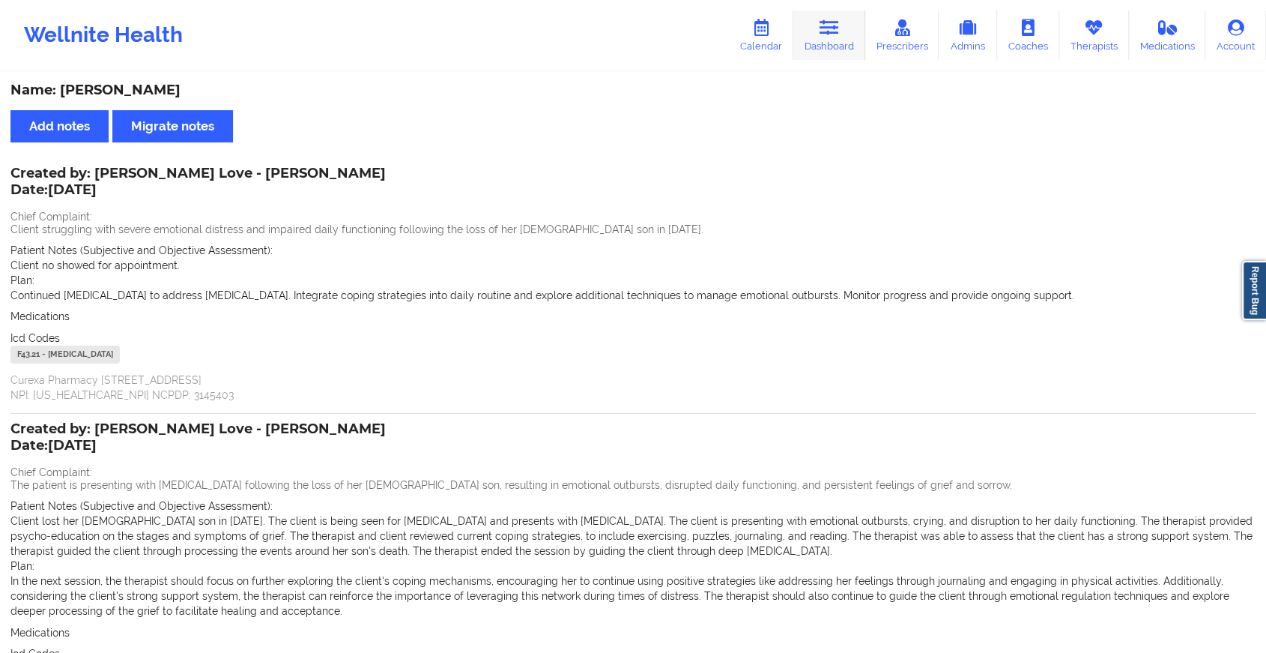
click at [833, 33] on icon at bounding box center [829, 27] width 19 height 16
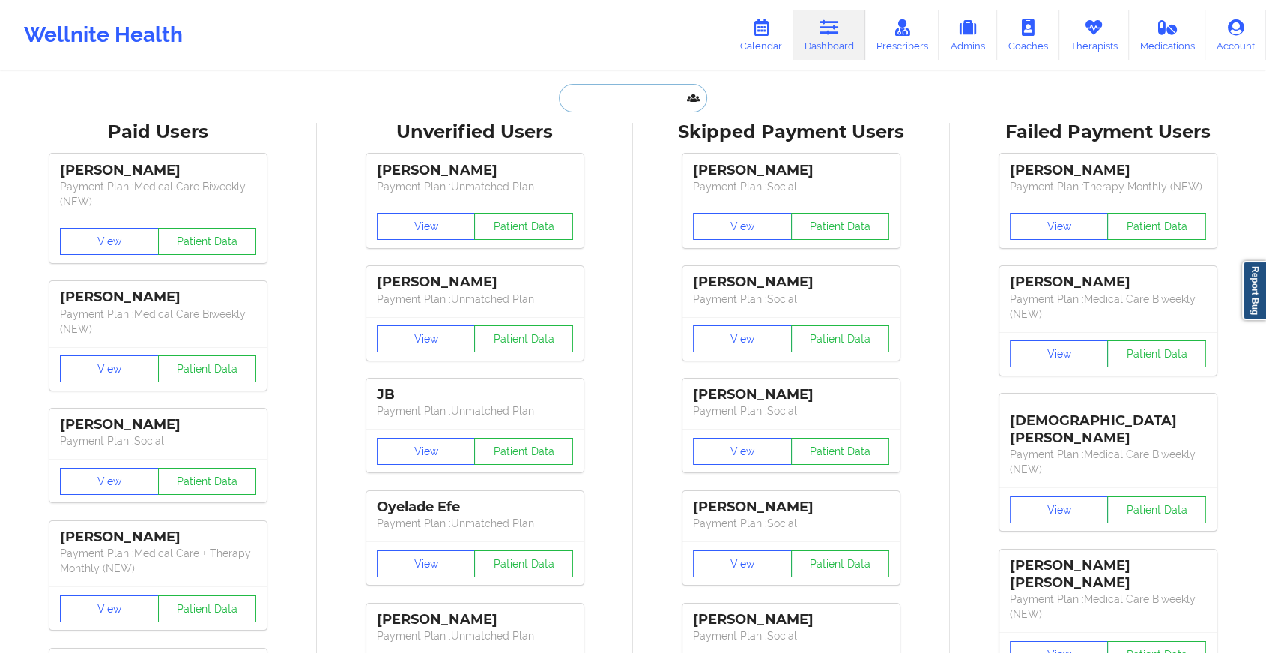
click at [631, 100] on input "text" at bounding box center [633, 98] width 148 height 28
paste input "[EMAIL_ADDRESS][DOMAIN_NAME]"
type input "[EMAIL_ADDRESS][DOMAIN_NAME]"
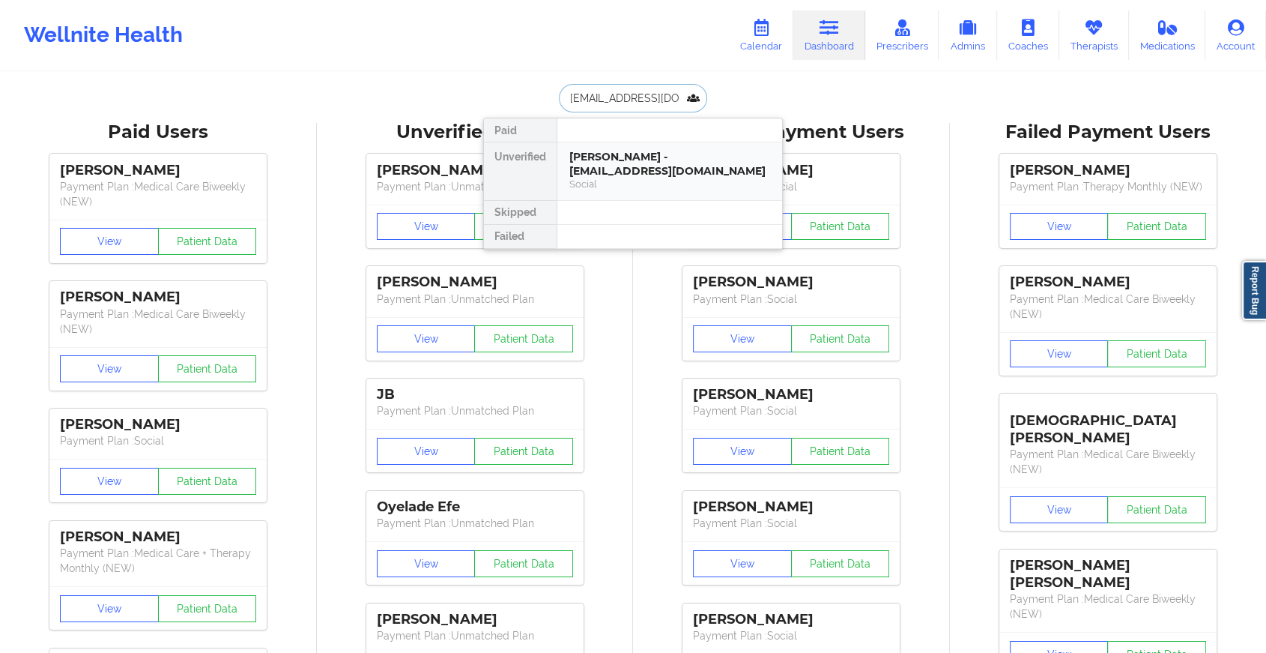
click at [656, 164] on div "[PERSON_NAME] - [EMAIL_ADDRESS][DOMAIN_NAME]" at bounding box center [670, 164] width 201 height 28
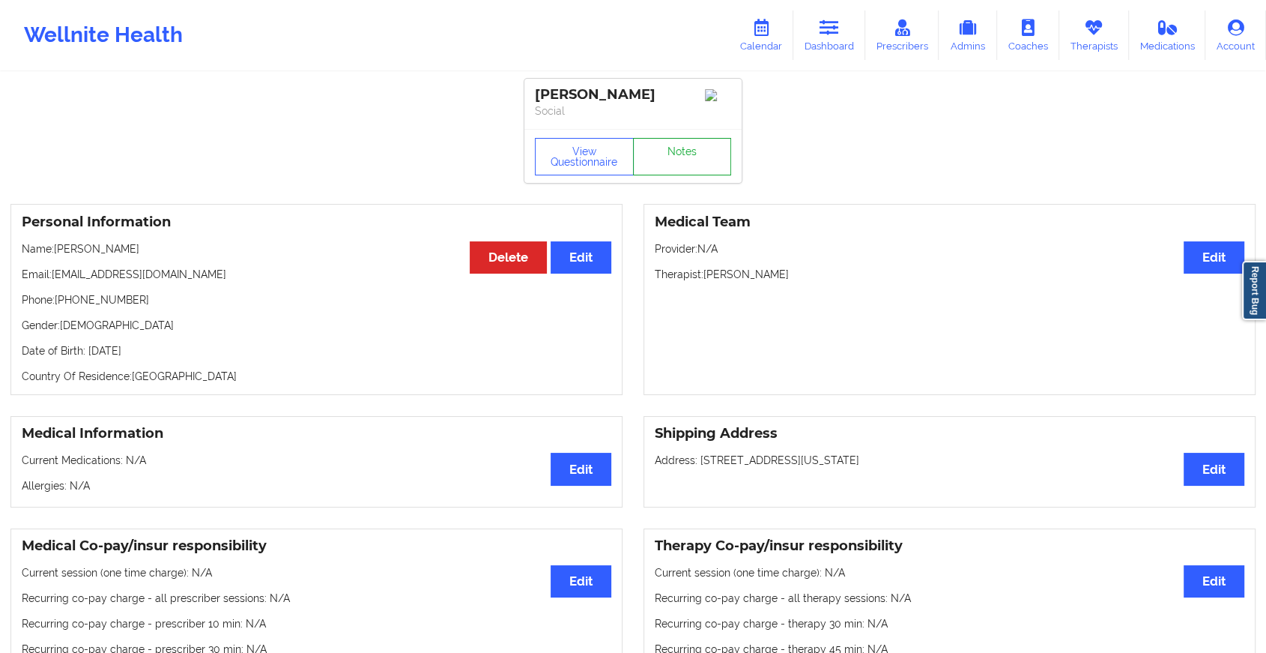
click at [671, 161] on link "Notes" at bounding box center [682, 156] width 99 height 37
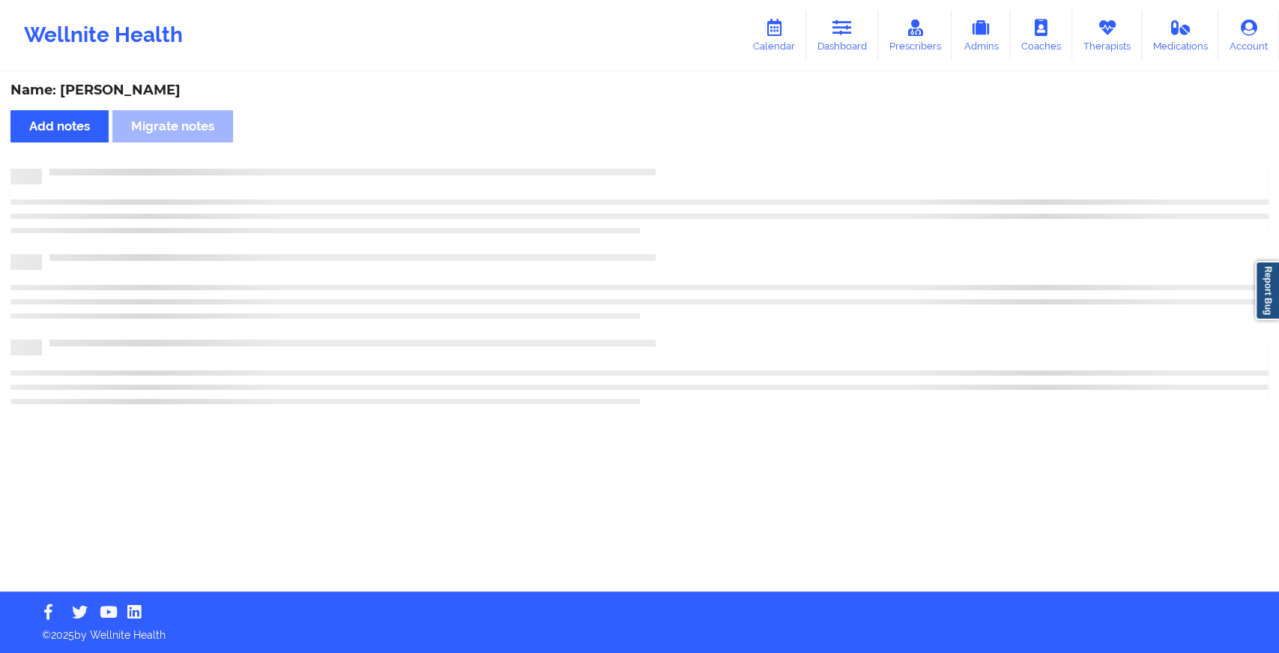
click at [671, 161] on div "Name: [PERSON_NAME] Add notes Migrate notes" at bounding box center [639, 332] width 1279 height 518
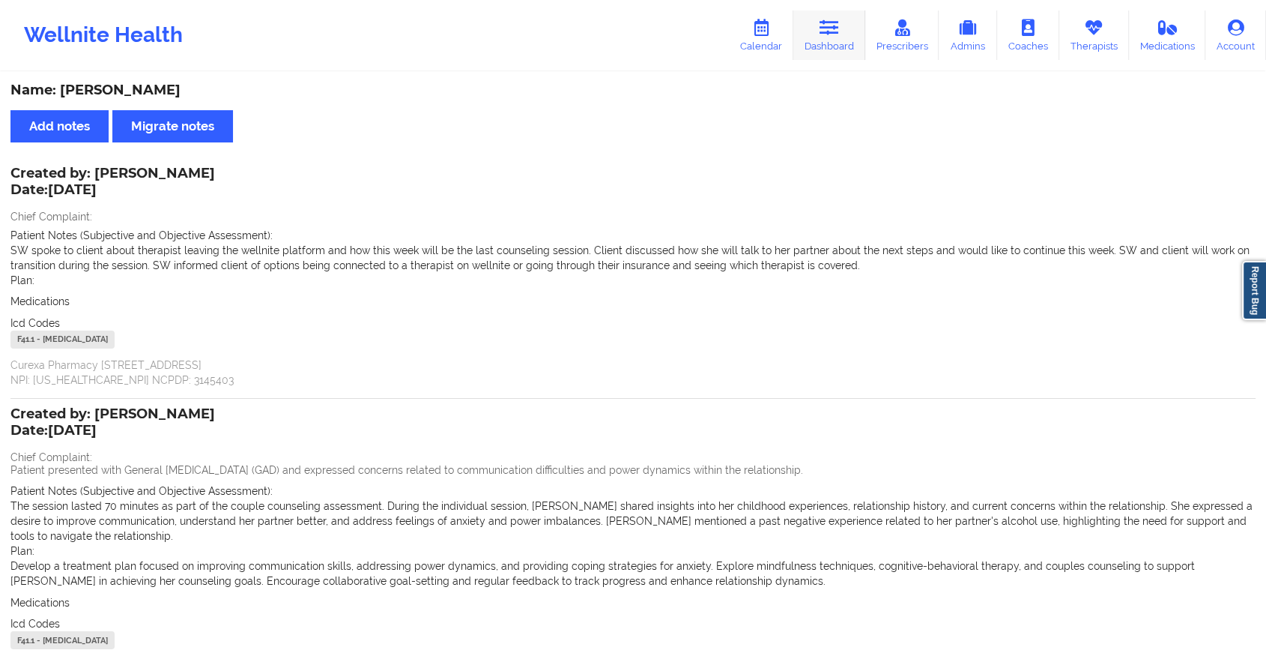
click at [808, 21] on link "Dashboard" at bounding box center [830, 34] width 72 height 49
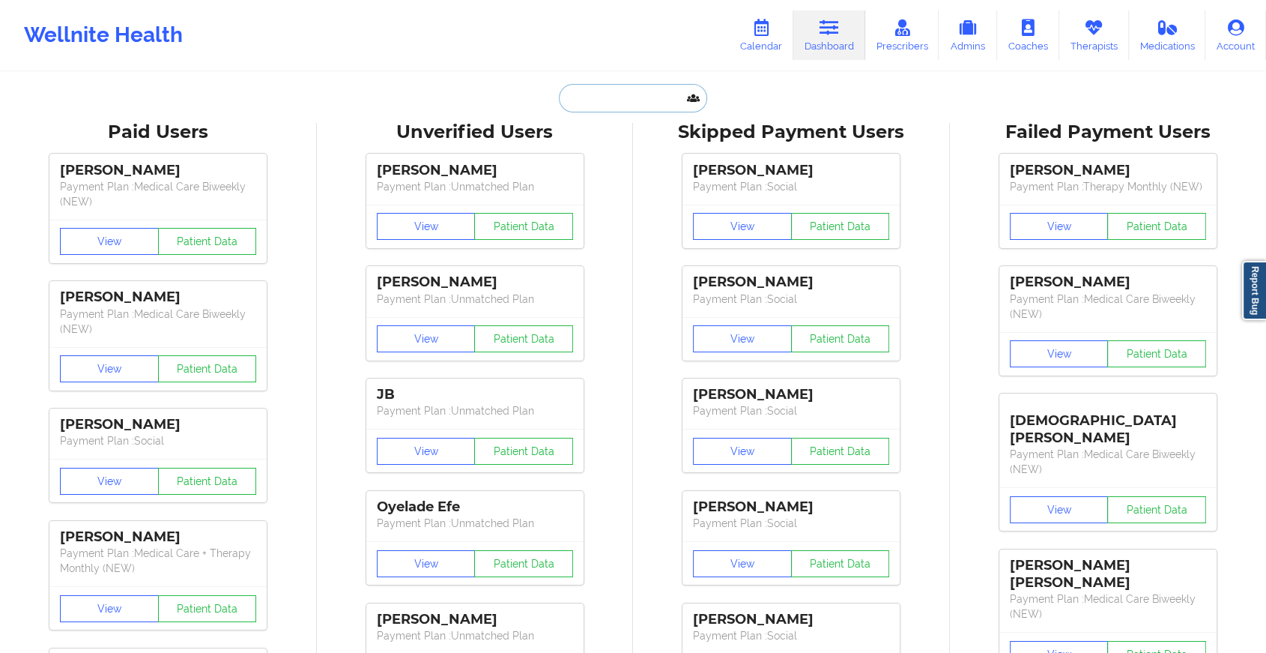
click at [605, 92] on input "text" at bounding box center [633, 98] width 148 height 28
paste input "[EMAIL_ADDRESS][DOMAIN_NAME]"
type input "[EMAIL_ADDRESS][DOMAIN_NAME]"
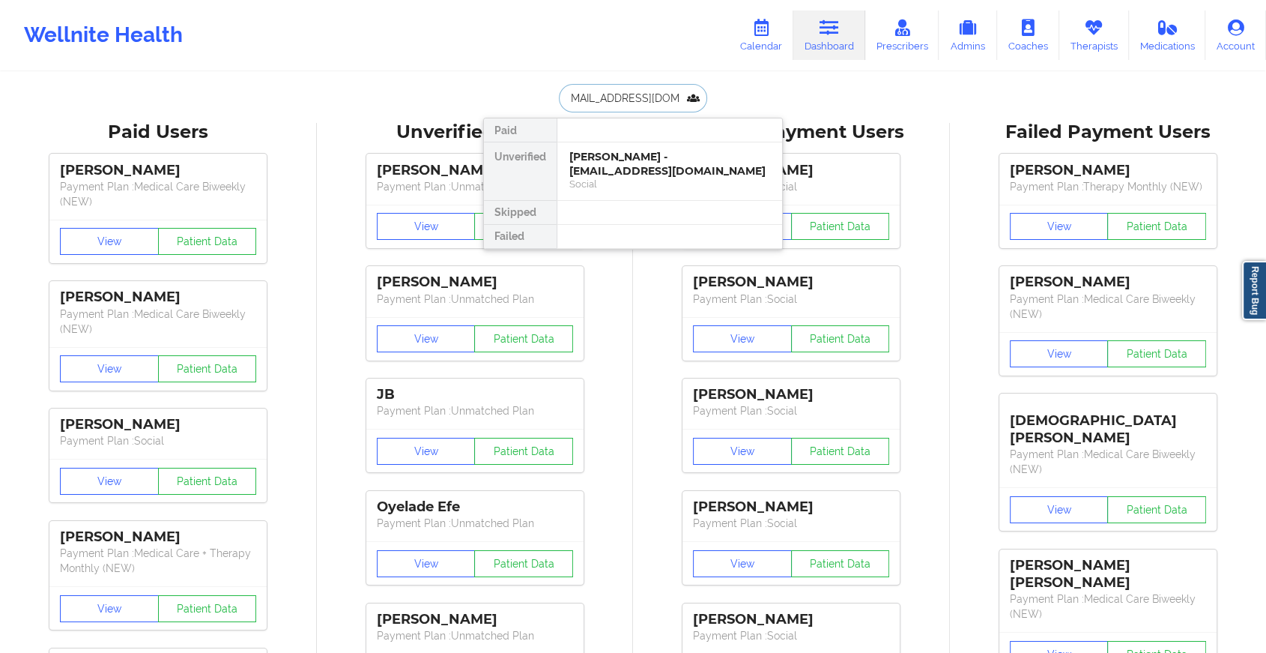
click at [660, 174] on div "[PERSON_NAME] - [EMAIL_ADDRESS][DOMAIN_NAME]" at bounding box center [670, 164] width 201 height 28
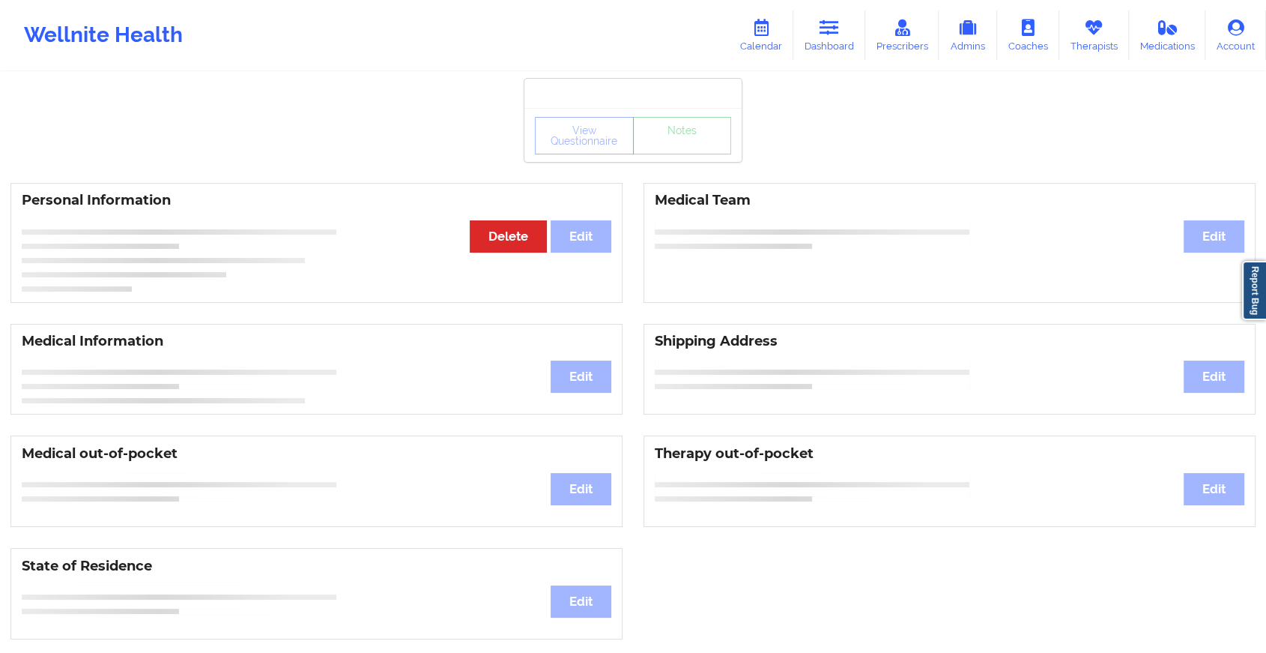
click at [699, 154] on div "View Questionnaire Notes" at bounding box center [633, 135] width 217 height 54
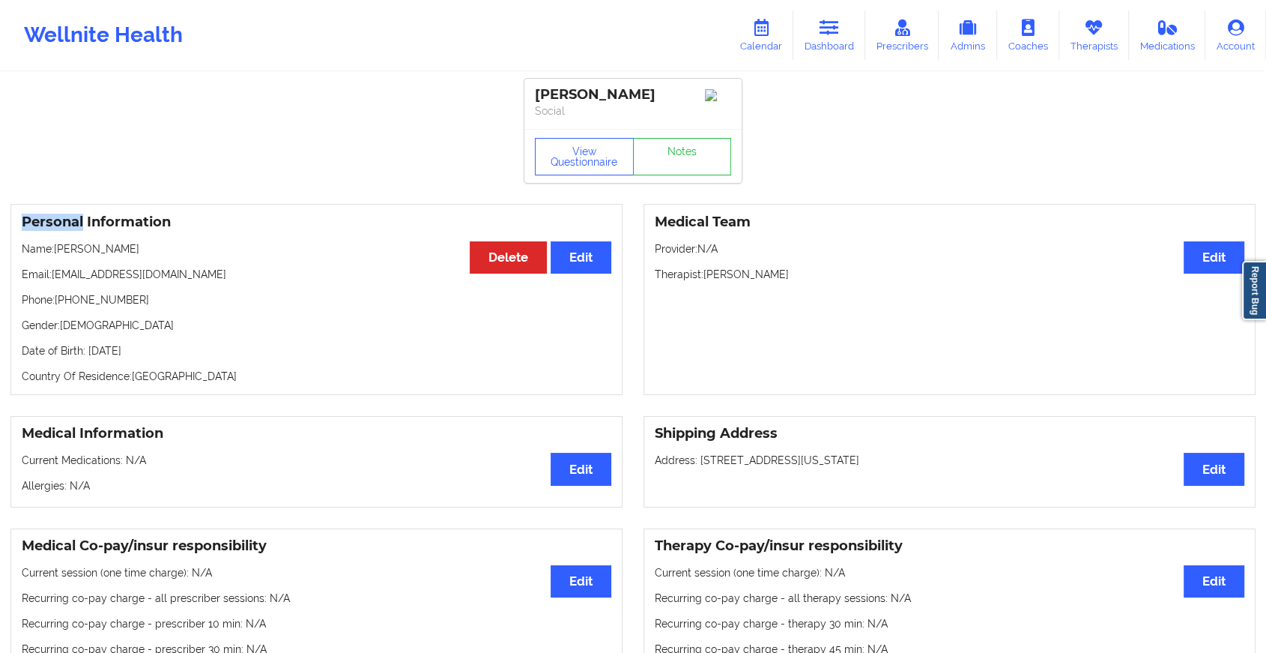
click at [699, 154] on div "View Questionnaire Notes" at bounding box center [633, 156] width 217 height 54
click at [699, 154] on link "Notes" at bounding box center [682, 156] width 99 height 37
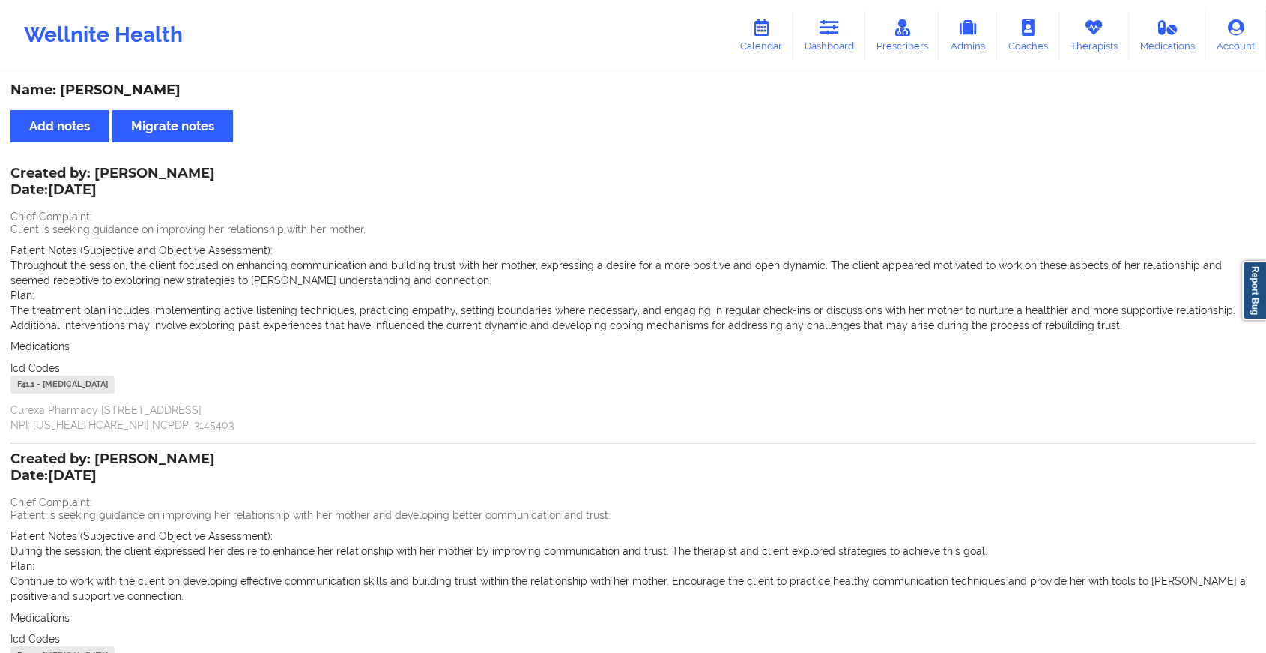
click at [846, 63] on div "Wellnite Health Calendar Dashboard Prescribers Admins Coaches Therapists Medica…" at bounding box center [633, 35] width 1266 height 60
click at [833, 32] on icon at bounding box center [829, 27] width 19 height 16
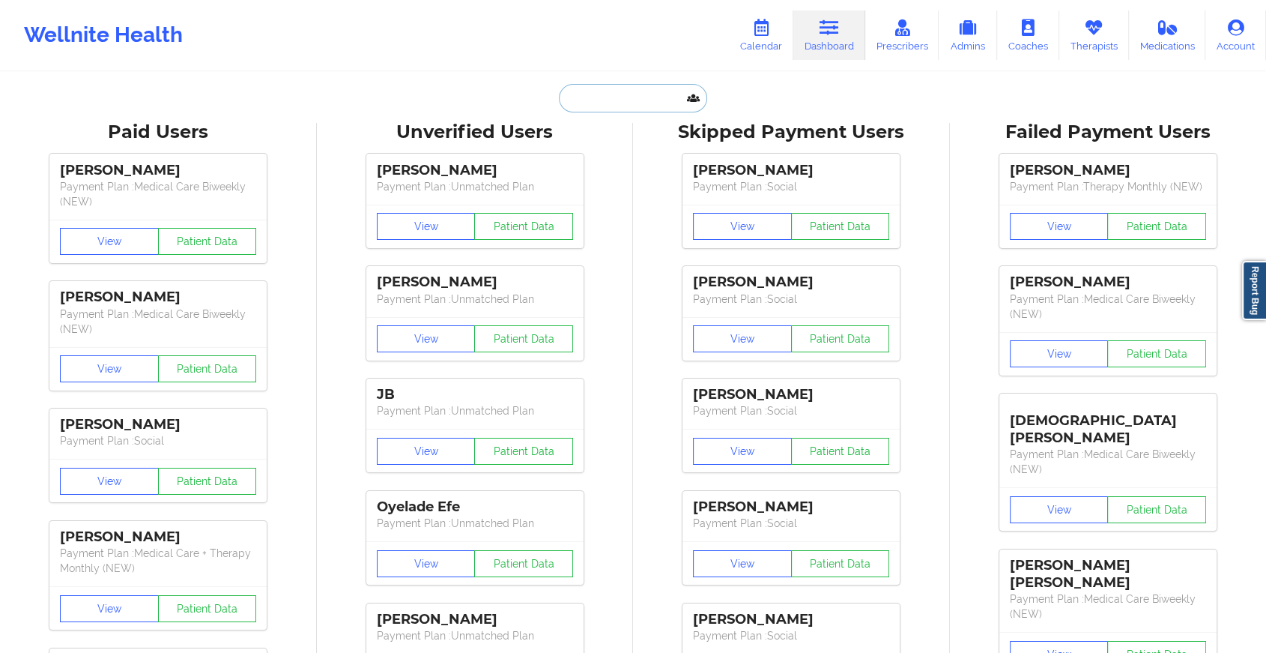
click at [671, 100] on input "text" at bounding box center [633, 98] width 148 height 28
paste input "[PERSON_NAME][EMAIL_ADDRESS][PERSON_NAME][DOMAIN_NAME]"
type input "[PERSON_NAME][EMAIL_ADDRESS][PERSON_NAME][DOMAIN_NAME]"
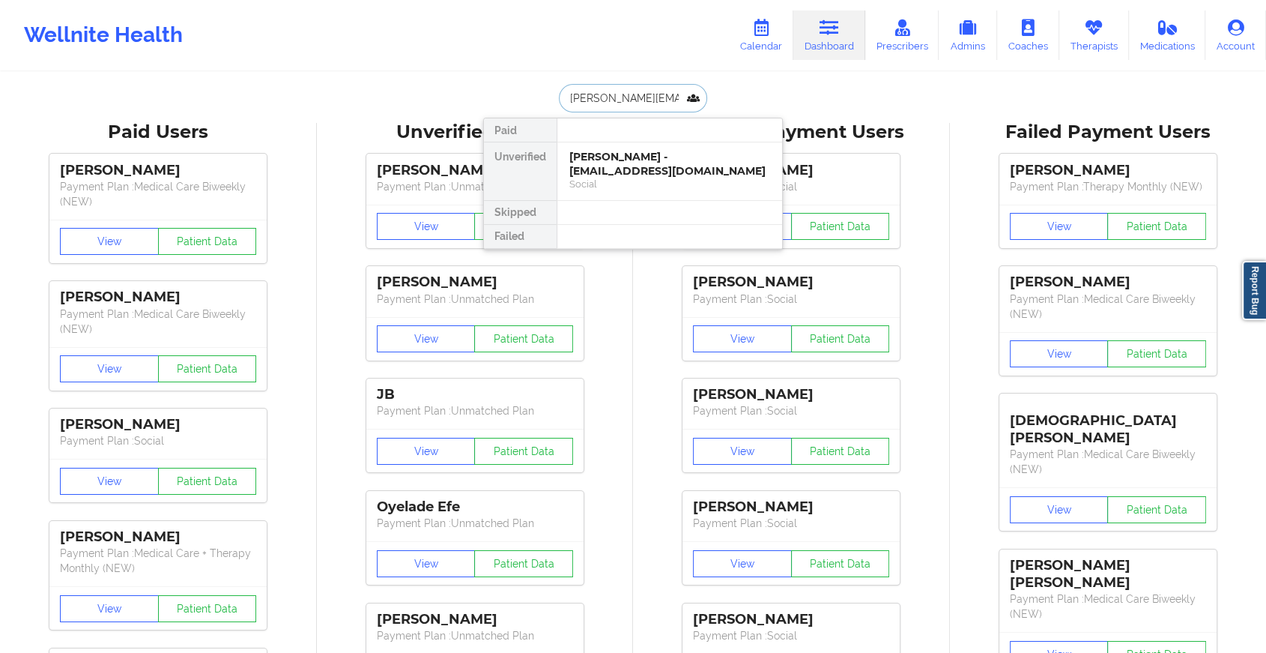
scroll to position [0, 1]
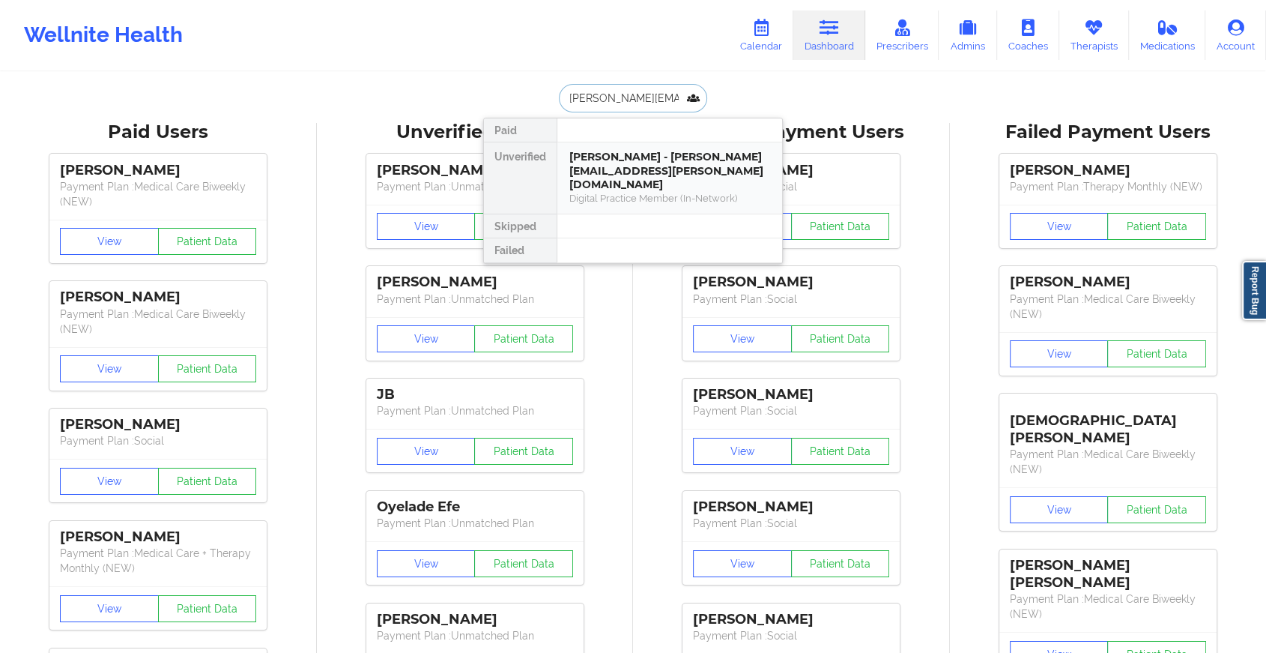
click at [625, 192] on div "Digital Practice Member (In-Network)" at bounding box center [670, 198] width 201 height 13
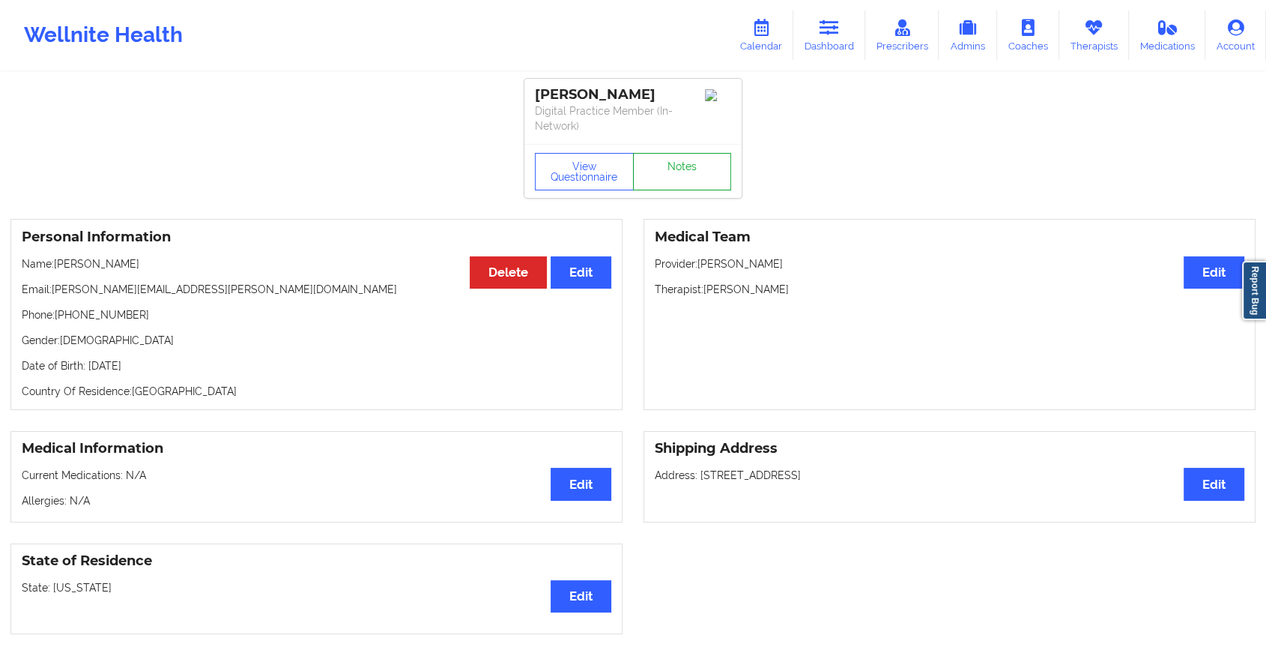
click at [674, 153] on link "Notes" at bounding box center [682, 171] width 99 height 37
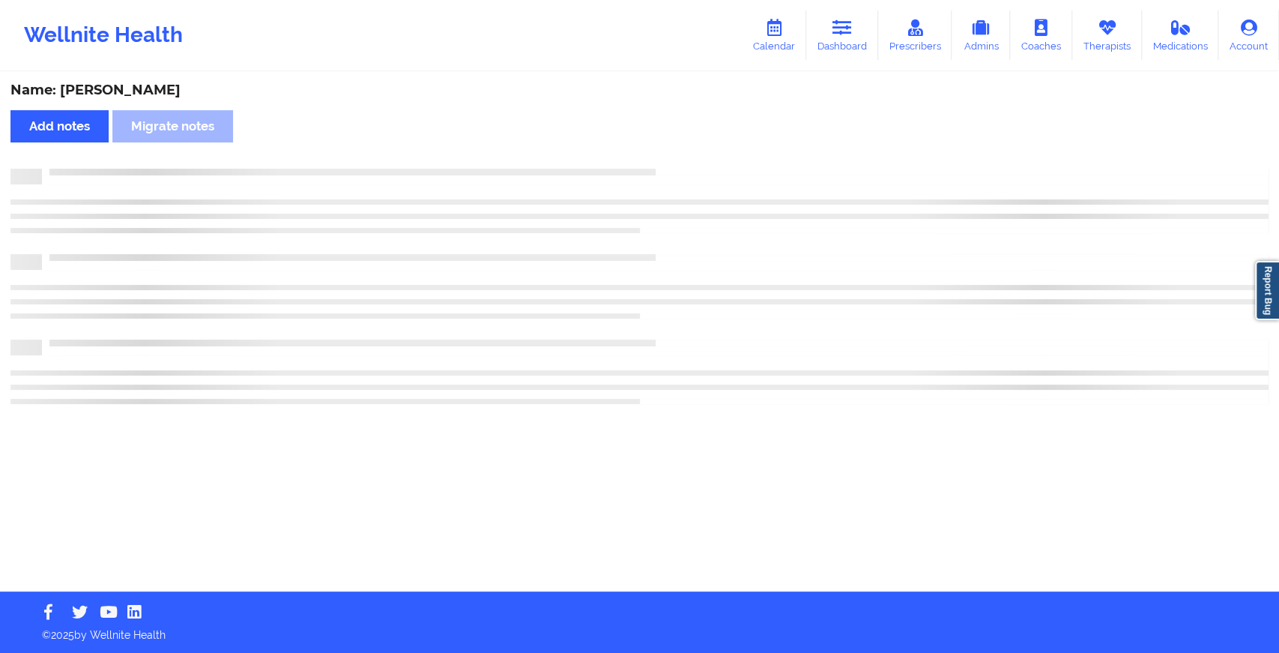
click at [674, 152] on div "Name: [PERSON_NAME] Add notes Migrate notes" at bounding box center [639, 332] width 1279 height 518
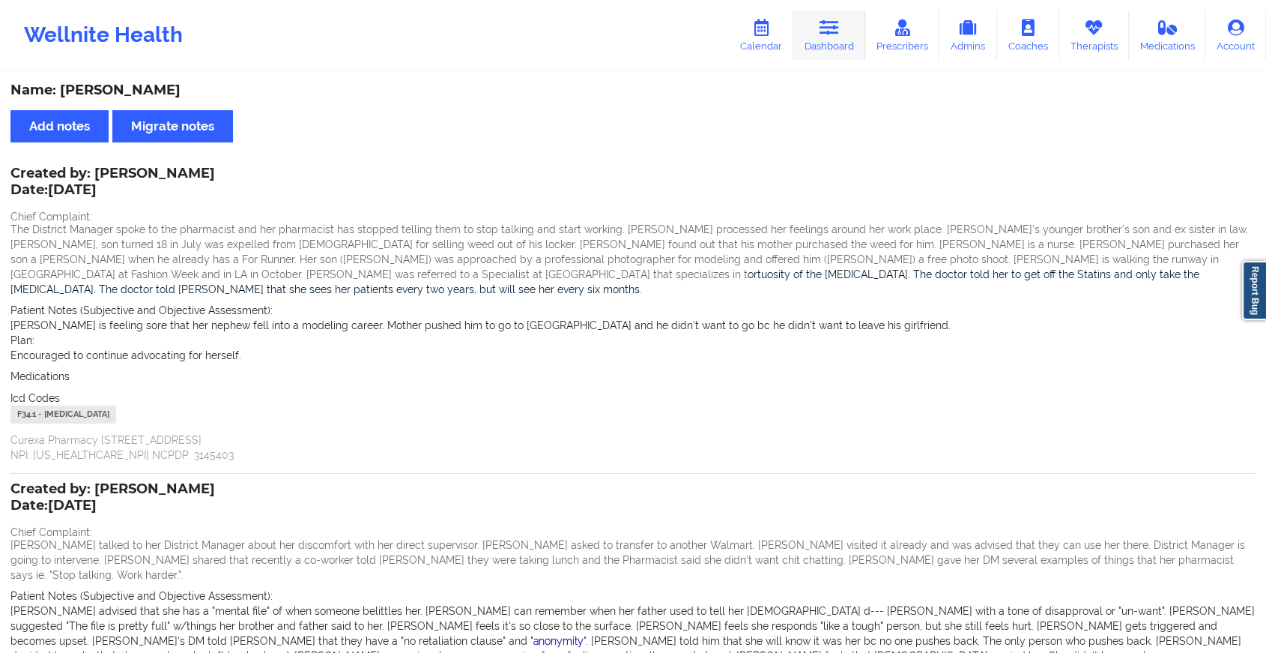
click at [825, 24] on icon at bounding box center [829, 27] width 19 height 16
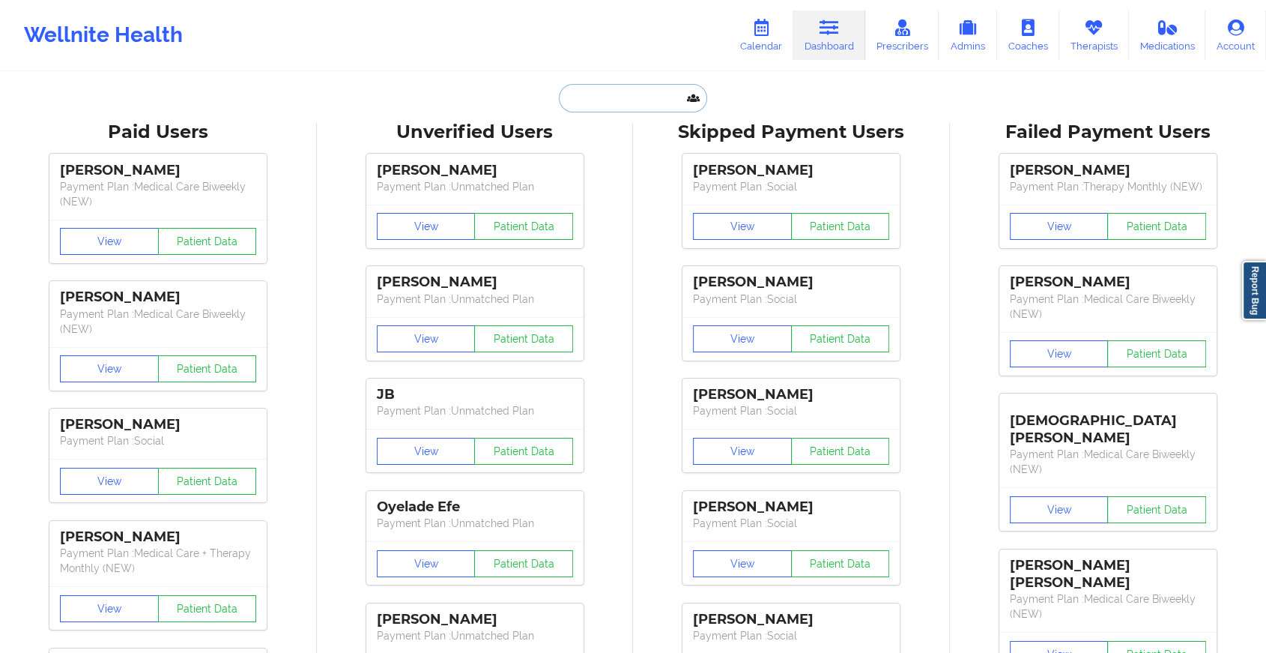
click at [653, 88] on input "text" at bounding box center [633, 98] width 148 height 28
paste input "[EMAIL_ADDRESS][DOMAIN_NAME]"
type input "[EMAIL_ADDRESS][DOMAIN_NAME]"
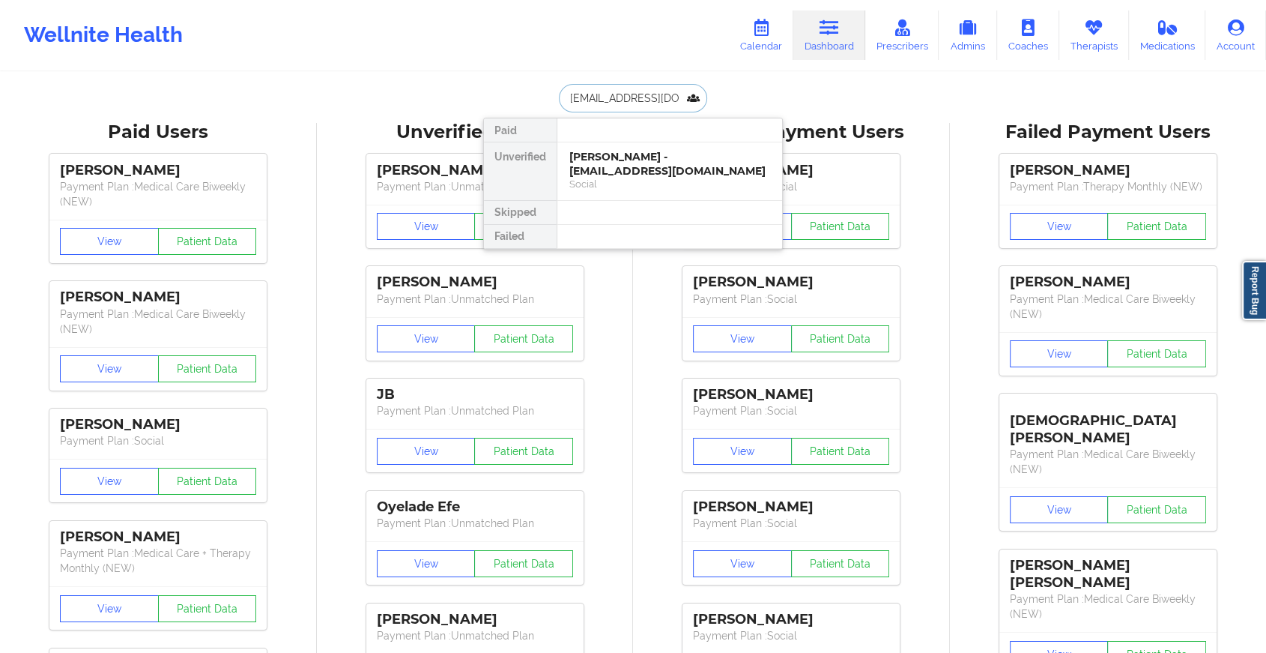
click at [659, 174] on div "[PERSON_NAME] - [EMAIL_ADDRESS][DOMAIN_NAME]" at bounding box center [670, 164] width 201 height 28
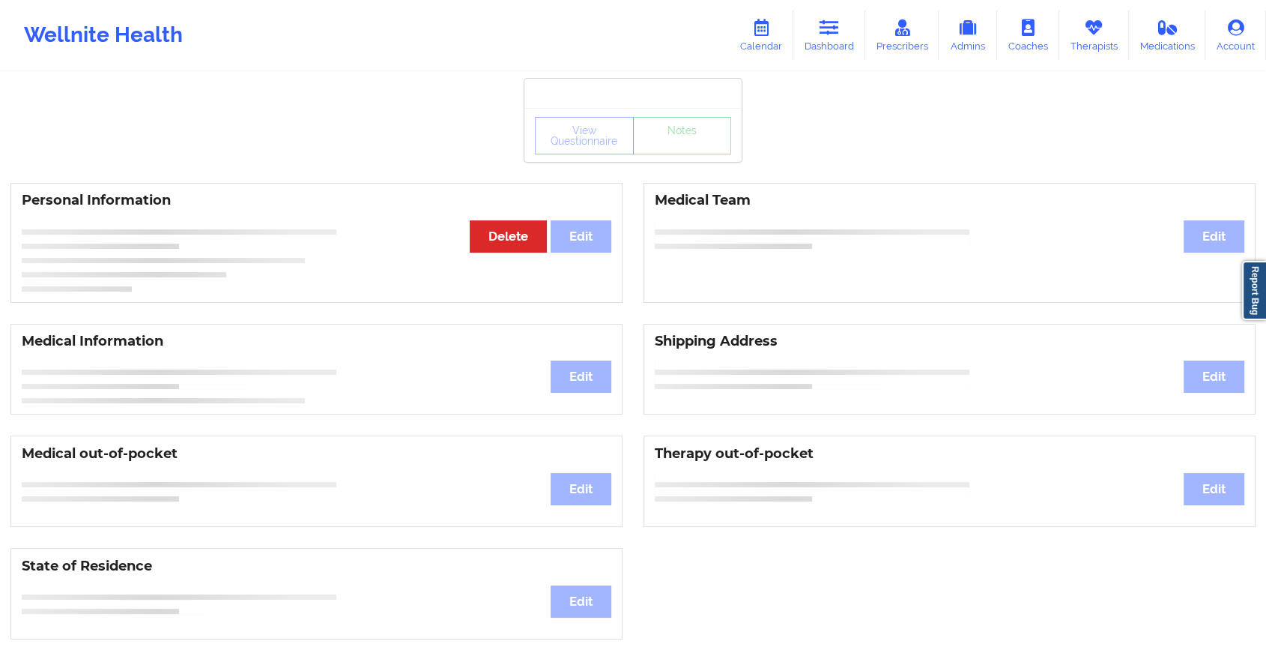
click at [677, 163] on div "View Questionnaire Notes Personal Information Edit Delete Medical Team Edit Med…" at bounding box center [633, 632] width 1266 height 1265
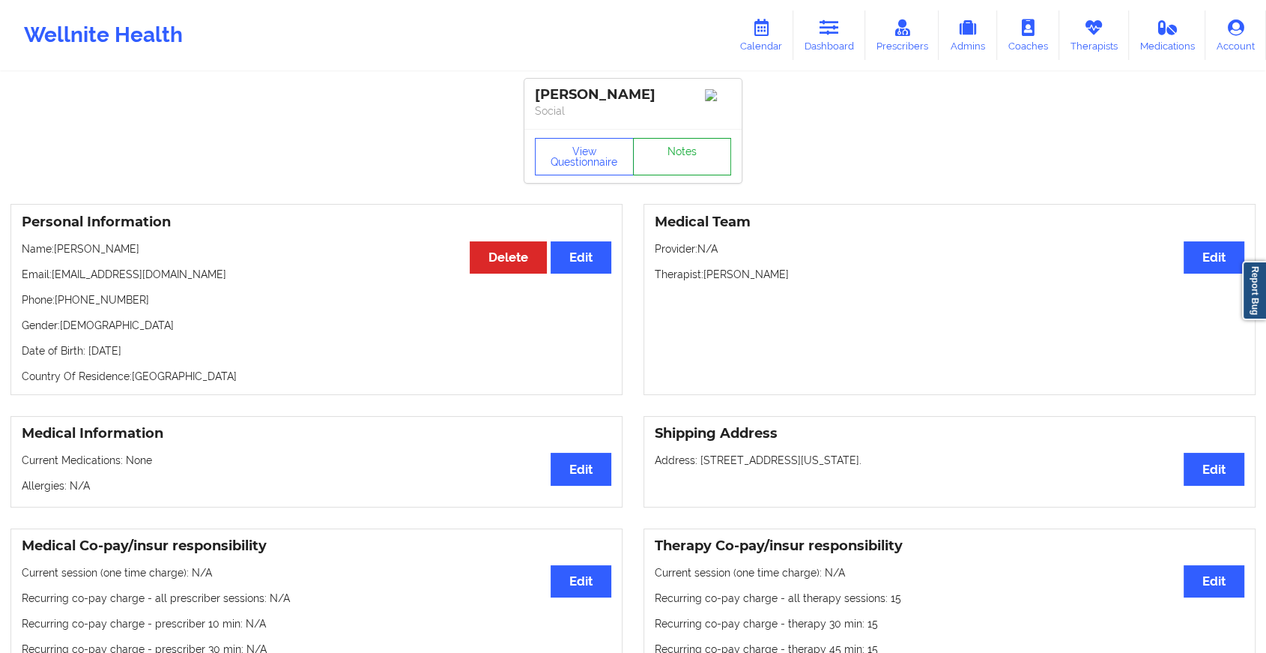
click at [677, 163] on link "Notes" at bounding box center [682, 156] width 99 height 37
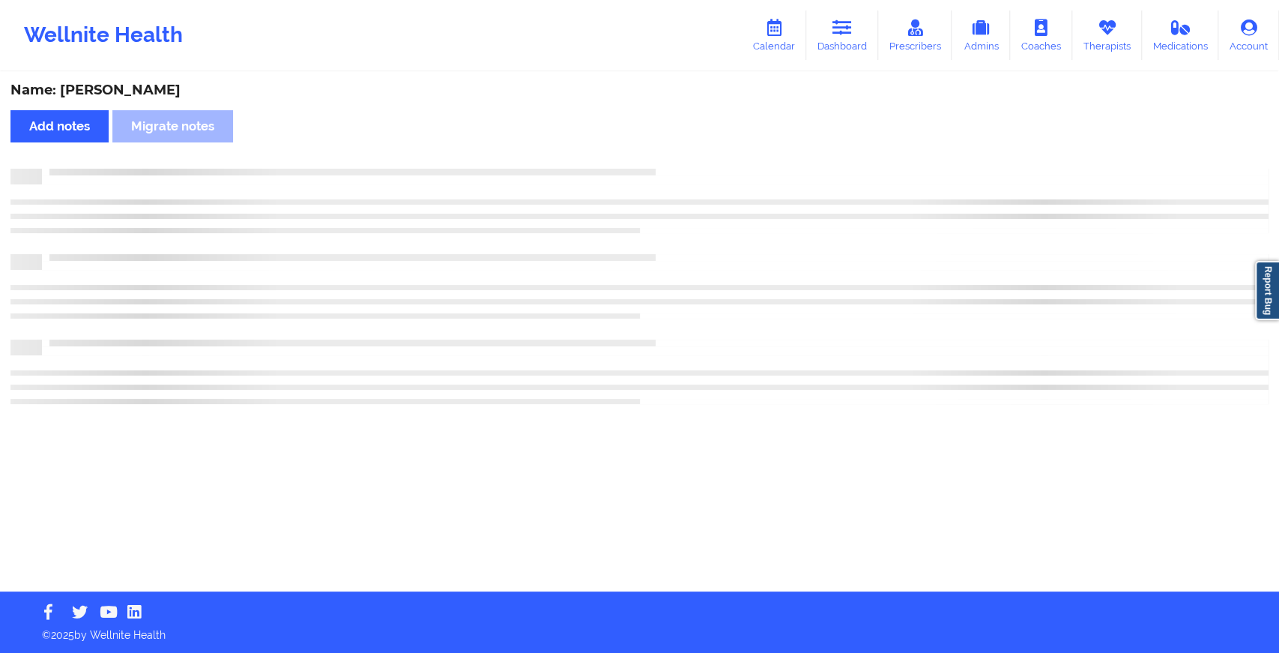
click at [677, 163] on div "Name: [PERSON_NAME] Add notes Migrate notes" at bounding box center [639, 332] width 1279 height 518
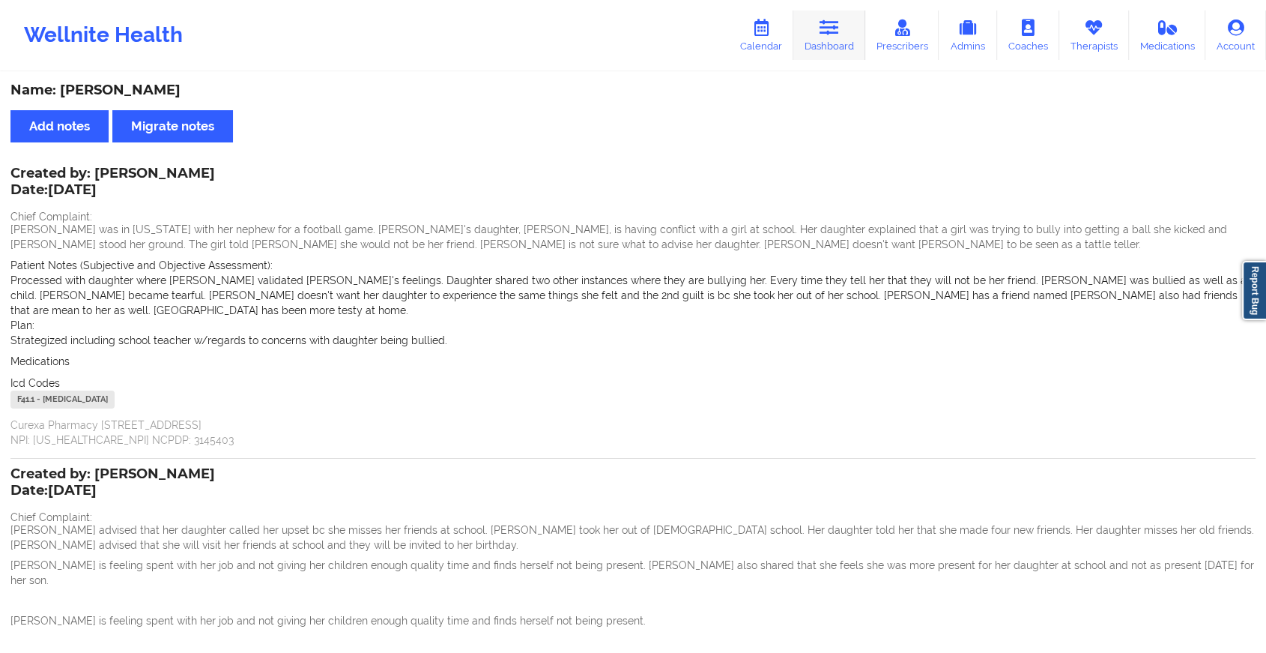
click at [818, 36] on link "Dashboard" at bounding box center [830, 34] width 72 height 49
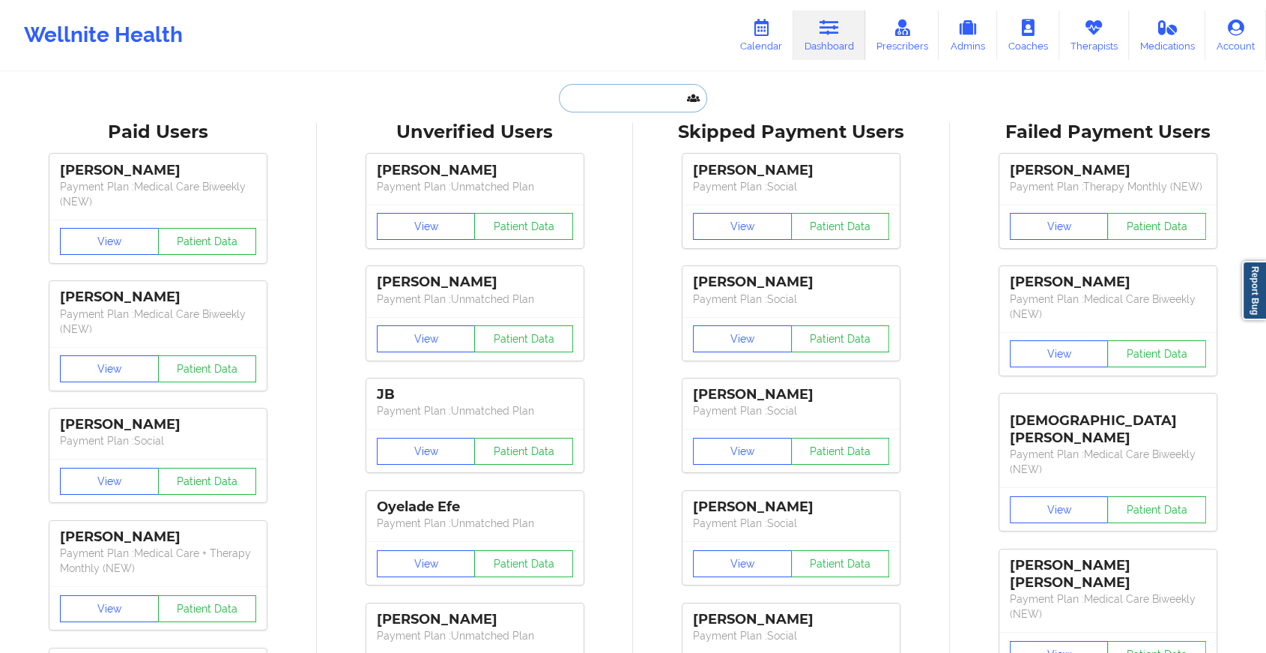
click at [622, 92] on input "text" at bounding box center [633, 98] width 148 height 28
paste input "[EMAIL_ADDRESS][DOMAIN_NAME]"
type input "[EMAIL_ADDRESS][DOMAIN_NAME]"
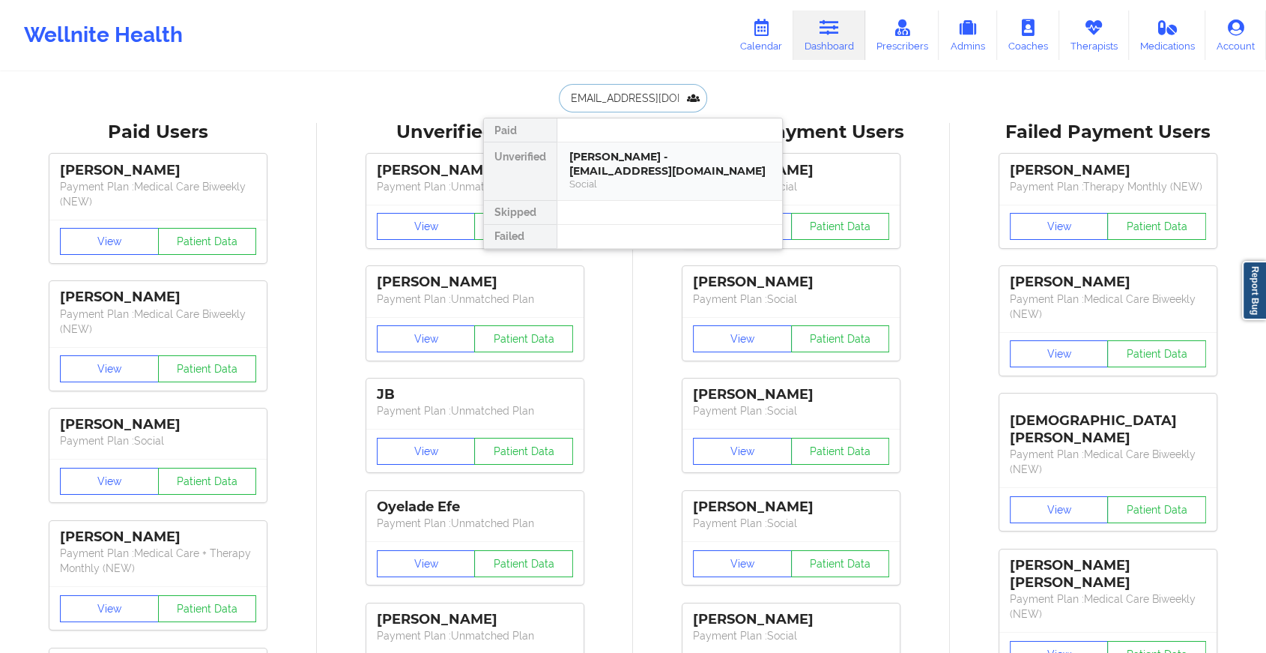
click at [647, 144] on div "[PERSON_NAME] - [EMAIL_ADDRESS][DOMAIN_NAME] Social" at bounding box center [670, 171] width 225 height 58
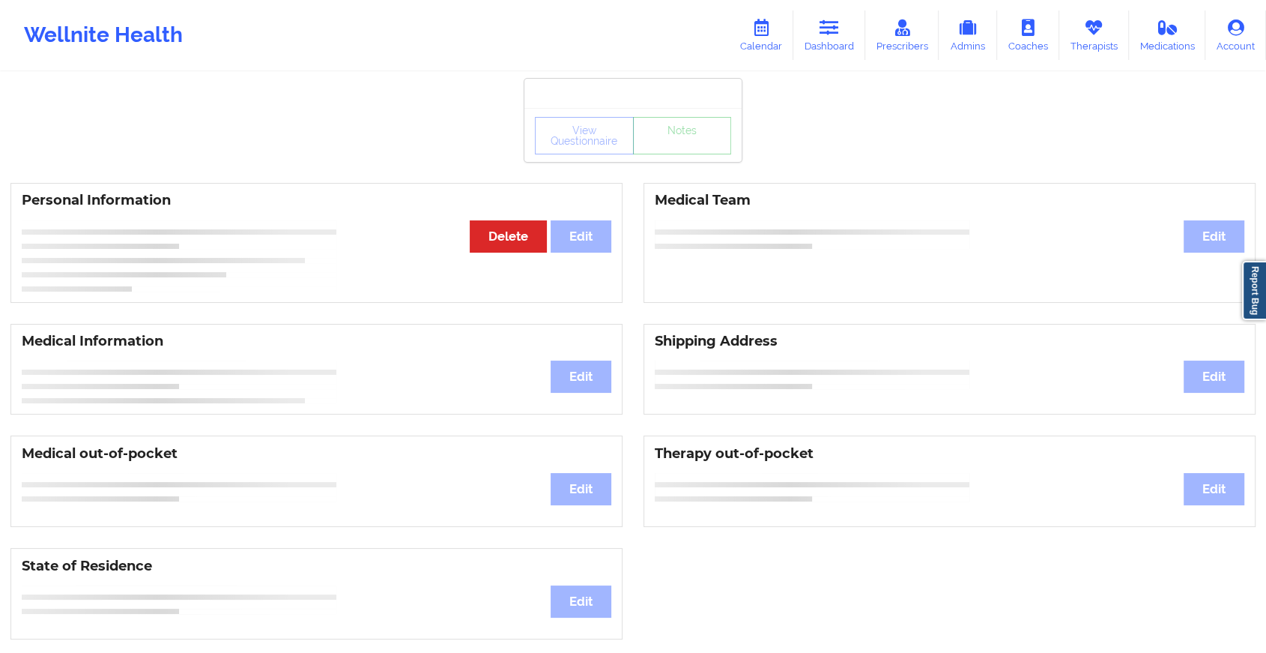
click at [676, 138] on div "View Questionnaire Notes" at bounding box center [633, 135] width 196 height 37
click at [674, 144] on div "View Questionnaire Notes" at bounding box center [633, 135] width 196 height 37
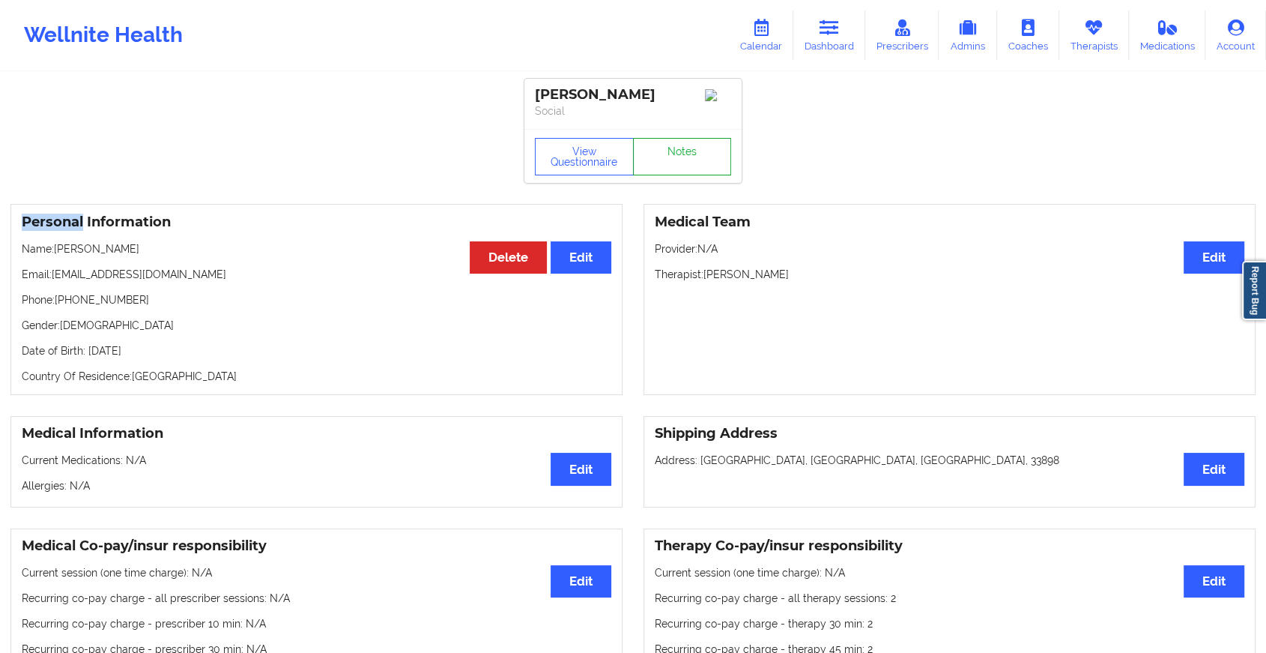
click at [674, 144] on link "Notes" at bounding box center [682, 156] width 99 height 37
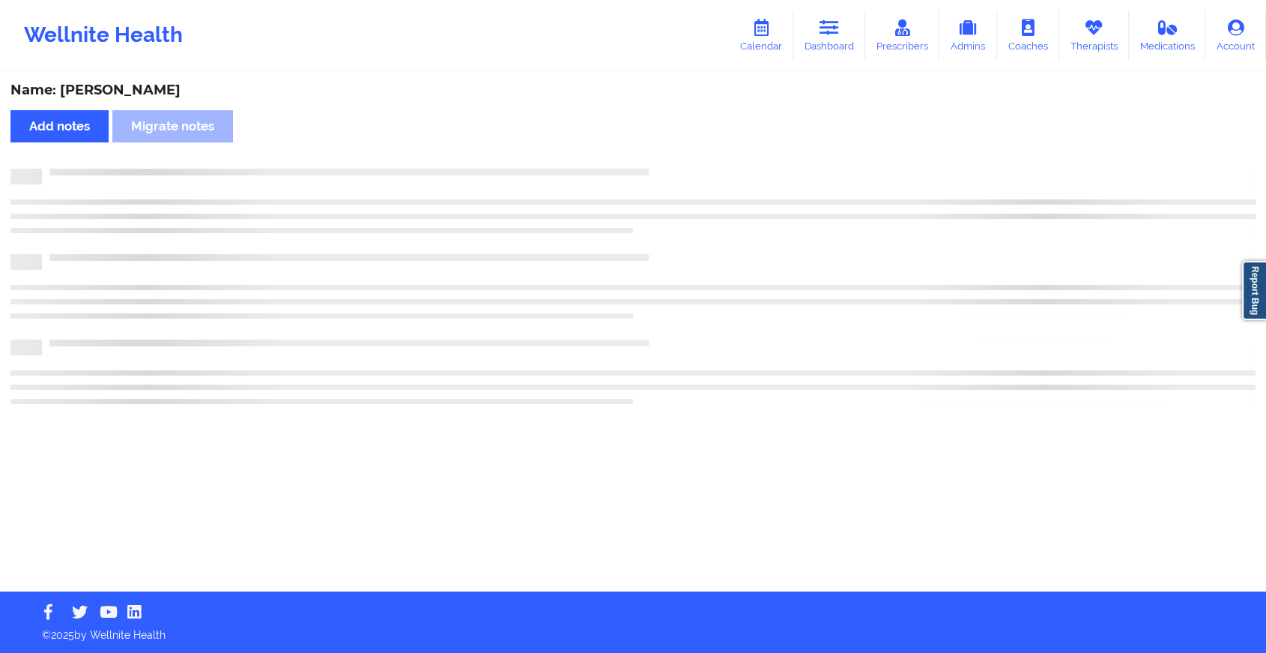
click at [674, 144] on div "Name: [PERSON_NAME] Add notes Migrate notes" at bounding box center [633, 332] width 1266 height 518
click at [674, 144] on div "Name: [PERSON_NAME] Add notes Migrate notes" at bounding box center [639, 332] width 1279 height 518
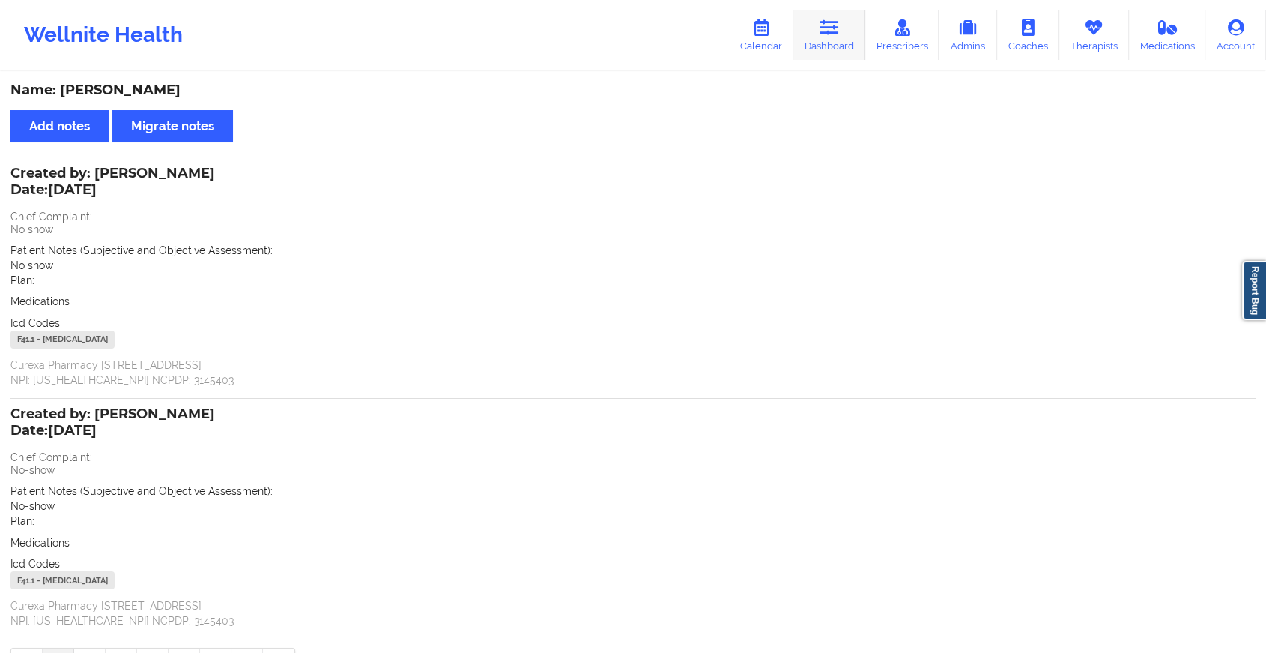
click at [832, 34] on icon at bounding box center [829, 27] width 19 height 16
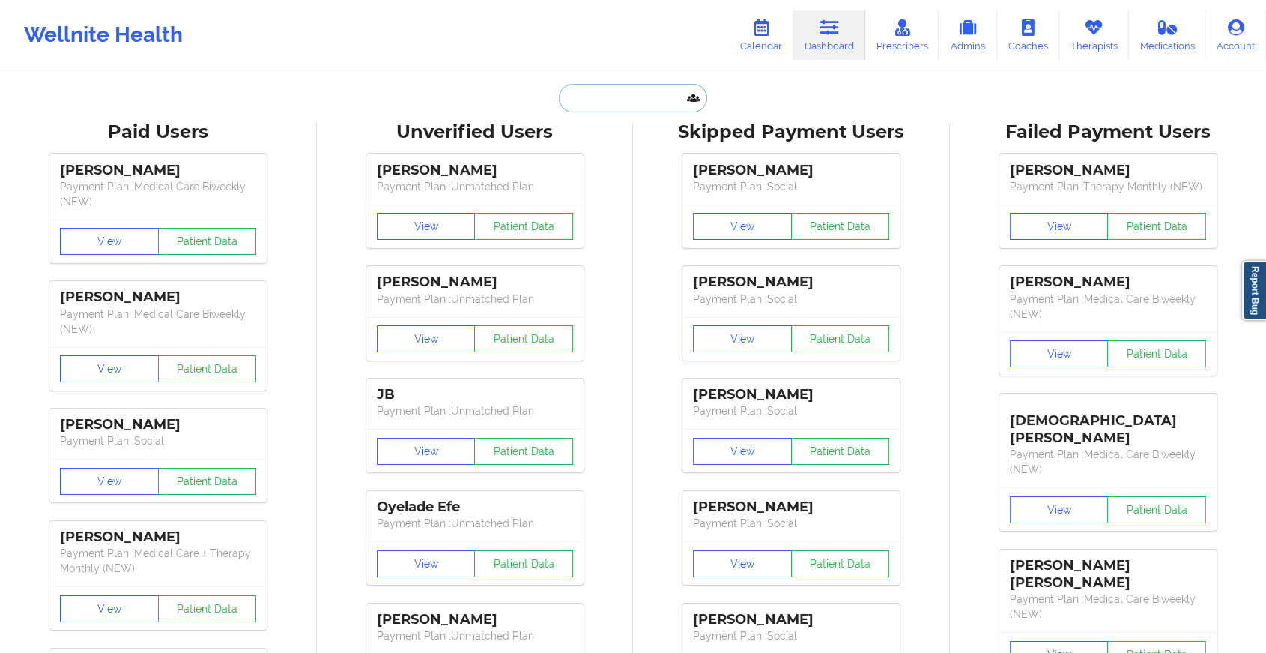
click at [591, 108] on input "text" at bounding box center [633, 98] width 148 height 28
paste input "[EMAIL_ADDRESS][DOMAIN_NAME]"
type input "[EMAIL_ADDRESS][DOMAIN_NAME]"
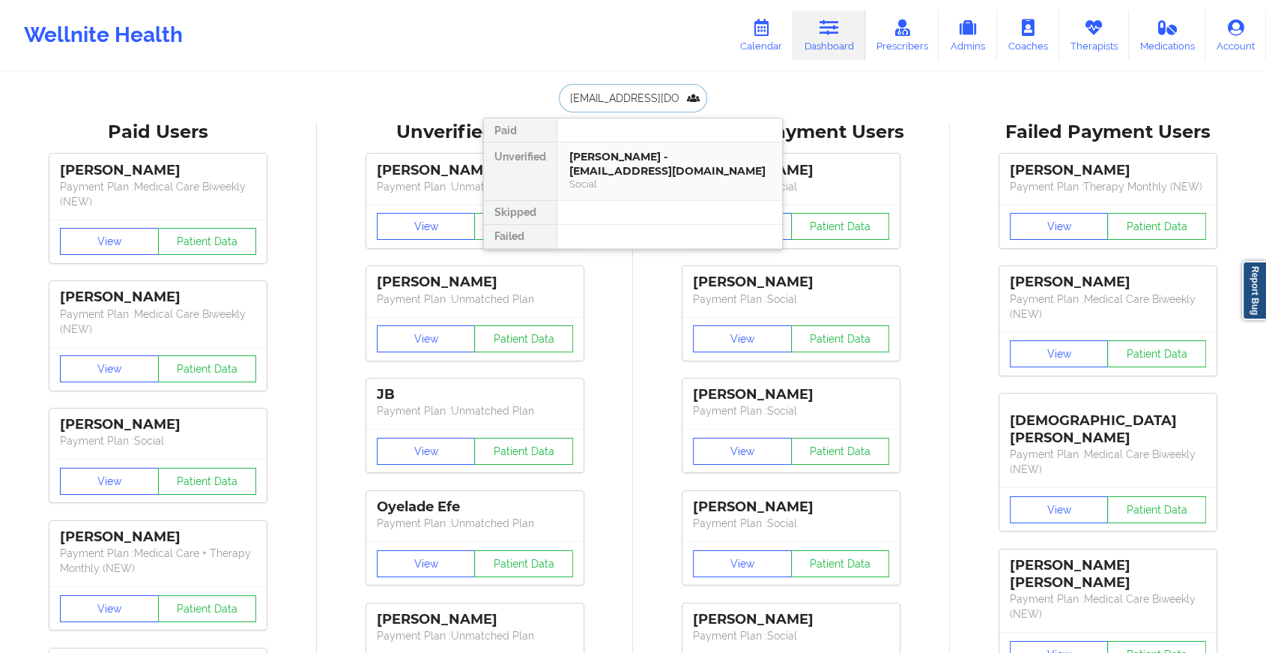
click at [655, 168] on div "[PERSON_NAME] - [EMAIL_ADDRESS][DOMAIN_NAME]" at bounding box center [670, 164] width 201 height 28
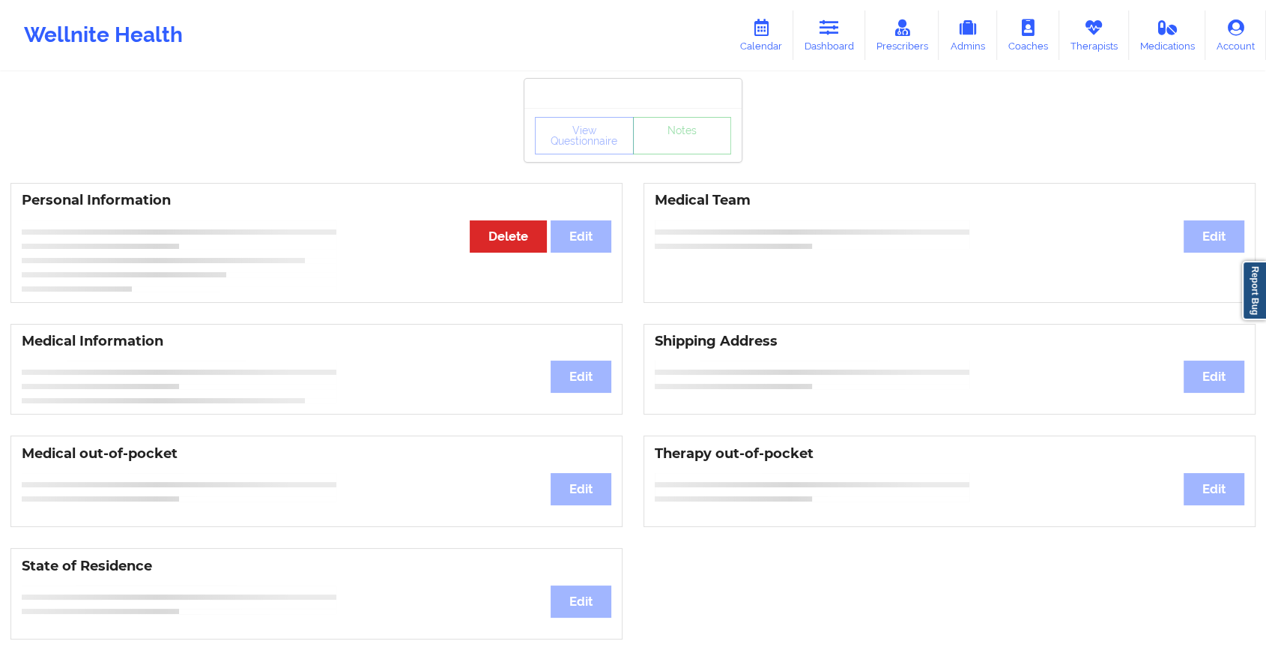
click at [679, 151] on div "View Questionnaire Notes" at bounding box center [633, 135] width 196 height 37
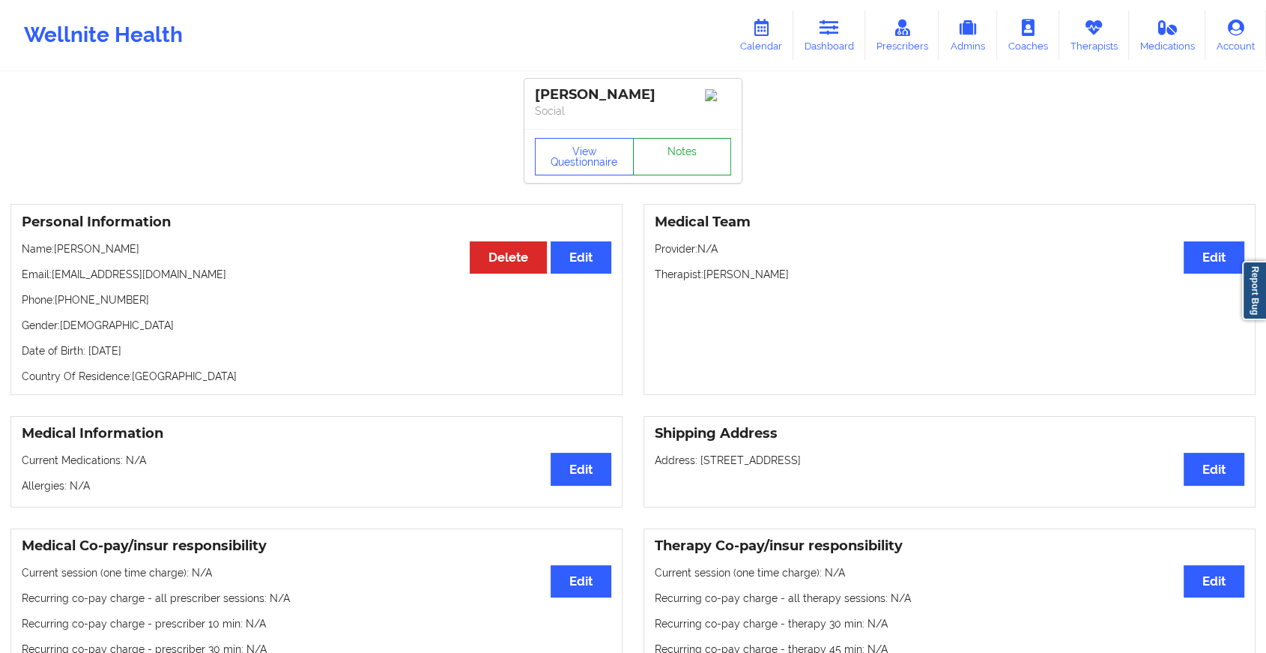
click at [679, 151] on link "Notes" at bounding box center [682, 156] width 99 height 37
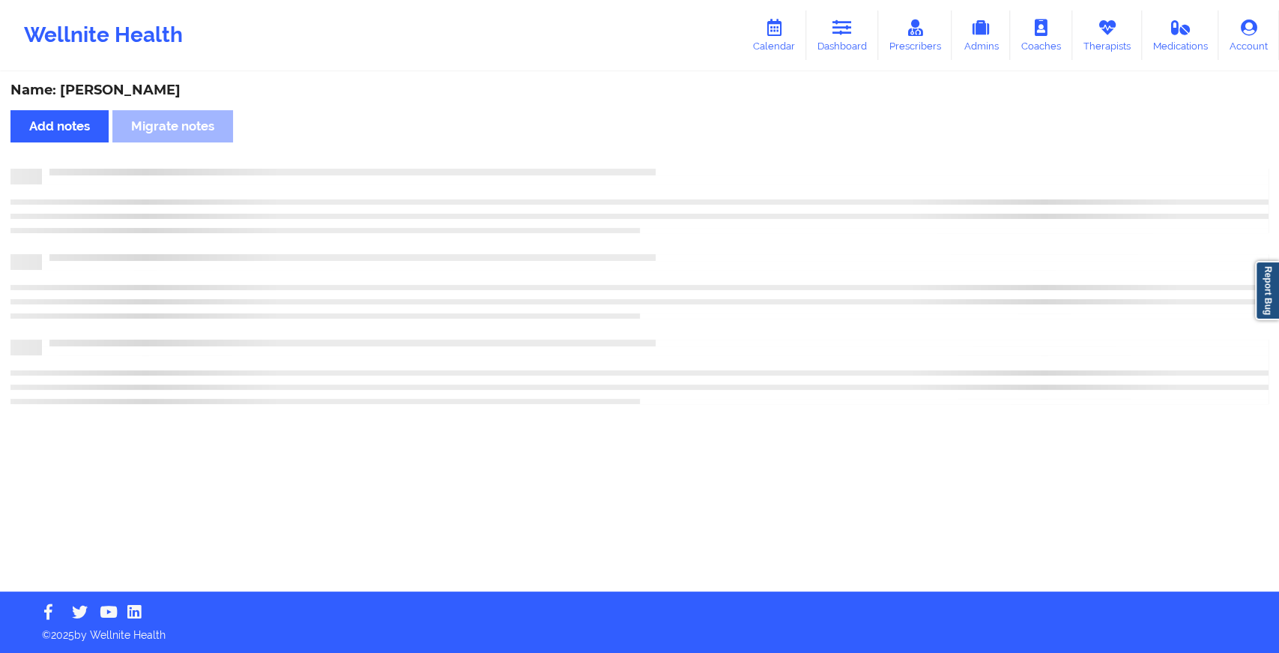
click at [679, 151] on div "Name: [PERSON_NAME] Add notes Migrate notes" at bounding box center [639, 332] width 1279 height 518
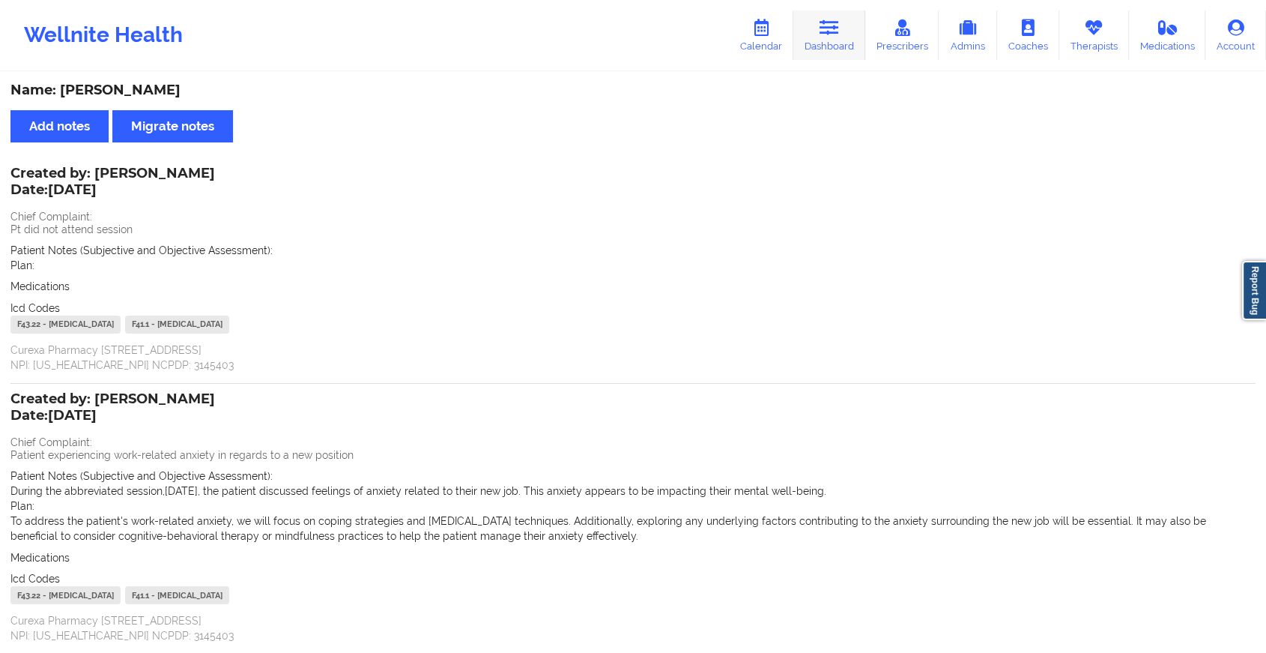
click at [839, 33] on icon at bounding box center [829, 27] width 19 height 16
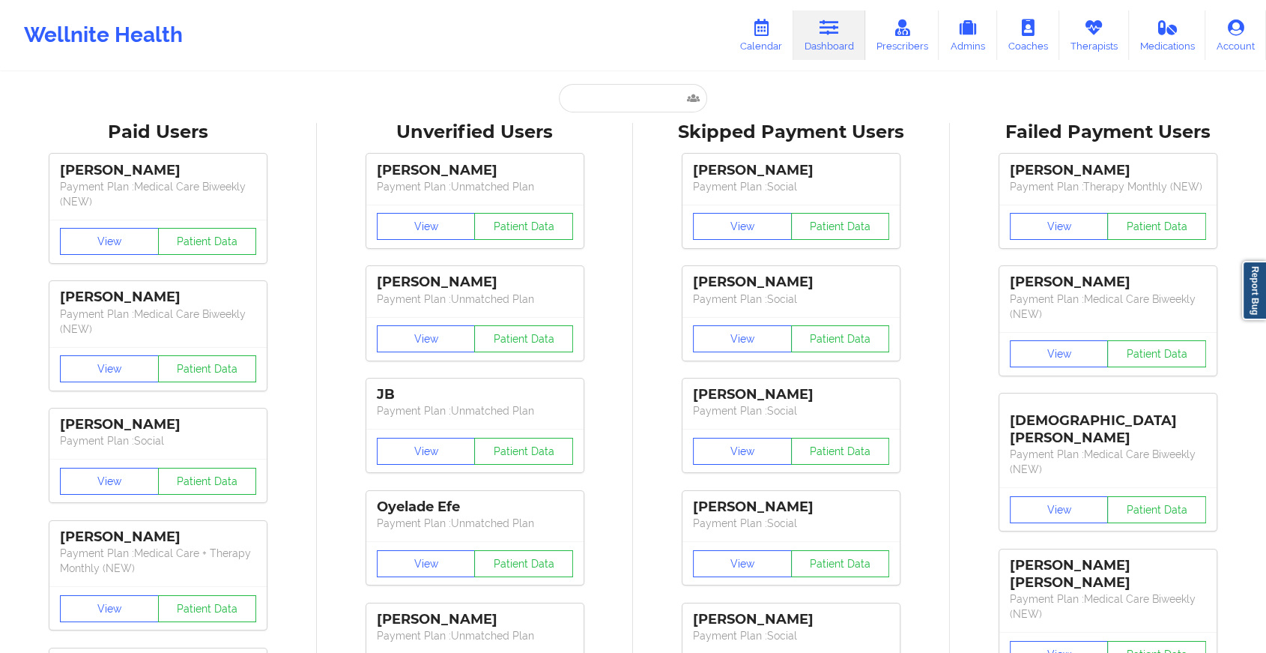
drag, startPoint x: 599, startPoint y: 121, endPoint x: 625, endPoint y: 71, distance: 56.3
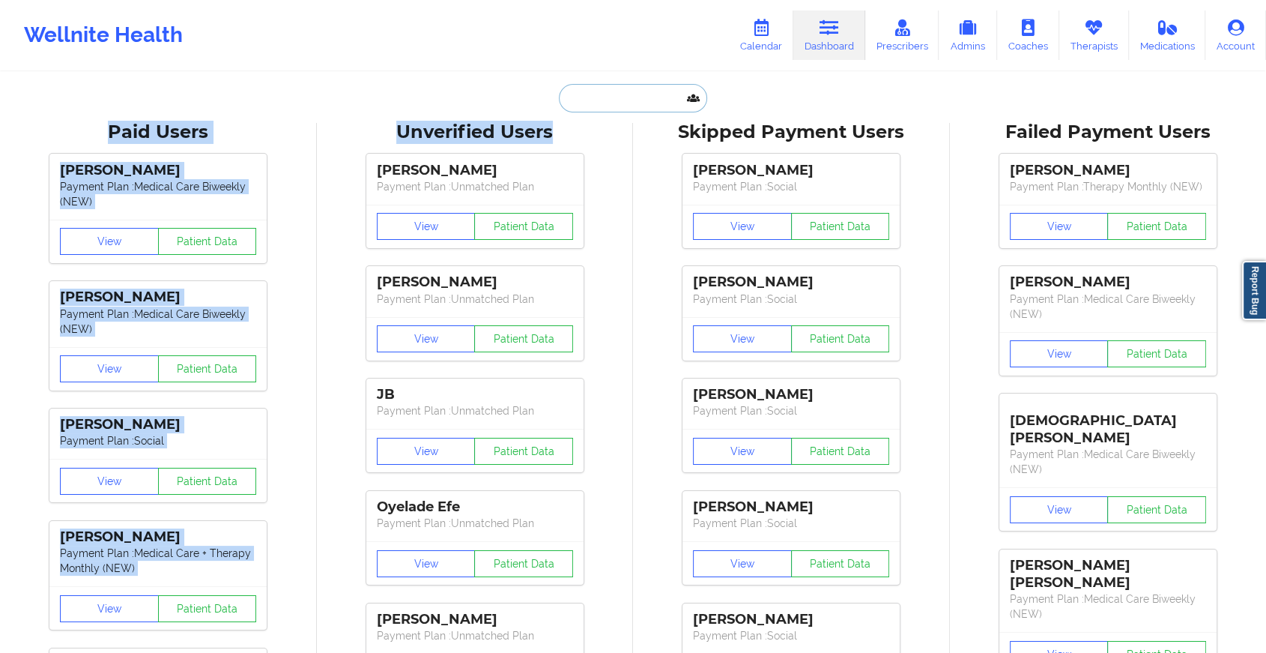
click at [611, 96] on input "text" at bounding box center [633, 98] width 148 height 28
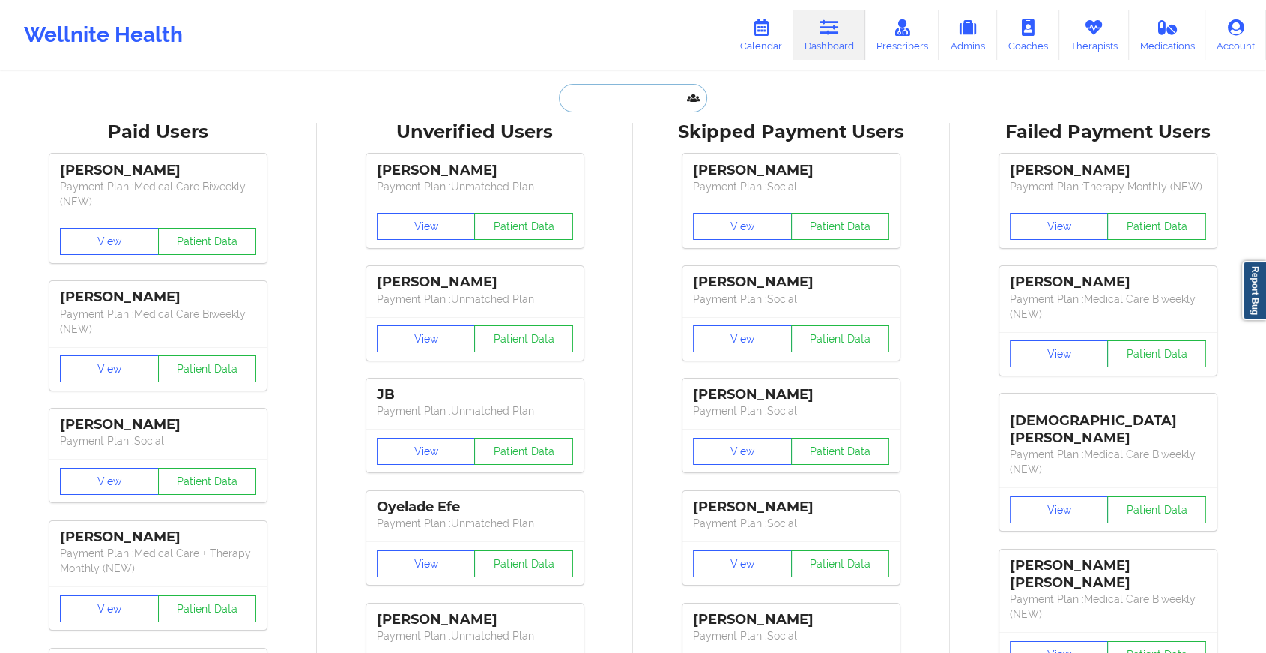
paste input "[EMAIL_ADDRESS][DOMAIN_NAME]"
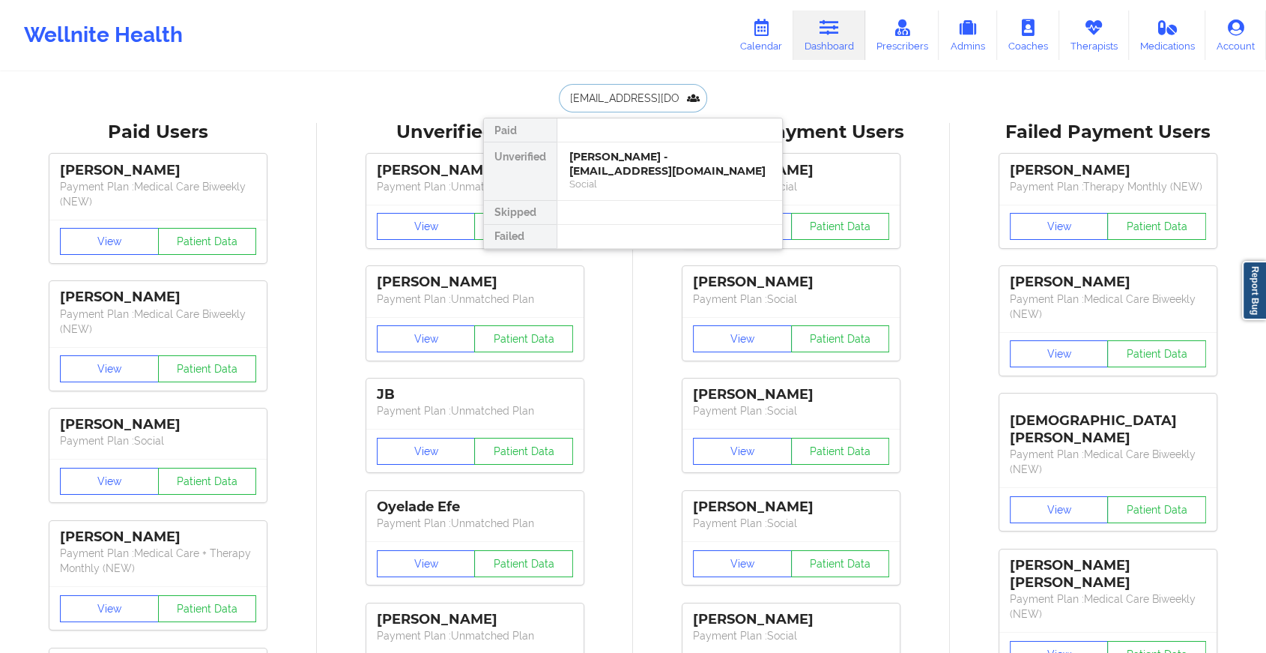
type input "[EMAIL_ADDRESS][DOMAIN_NAME]"
drag, startPoint x: 671, startPoint y: 101, endPoint x: 465, endPoint y: 79, distance: 207.2
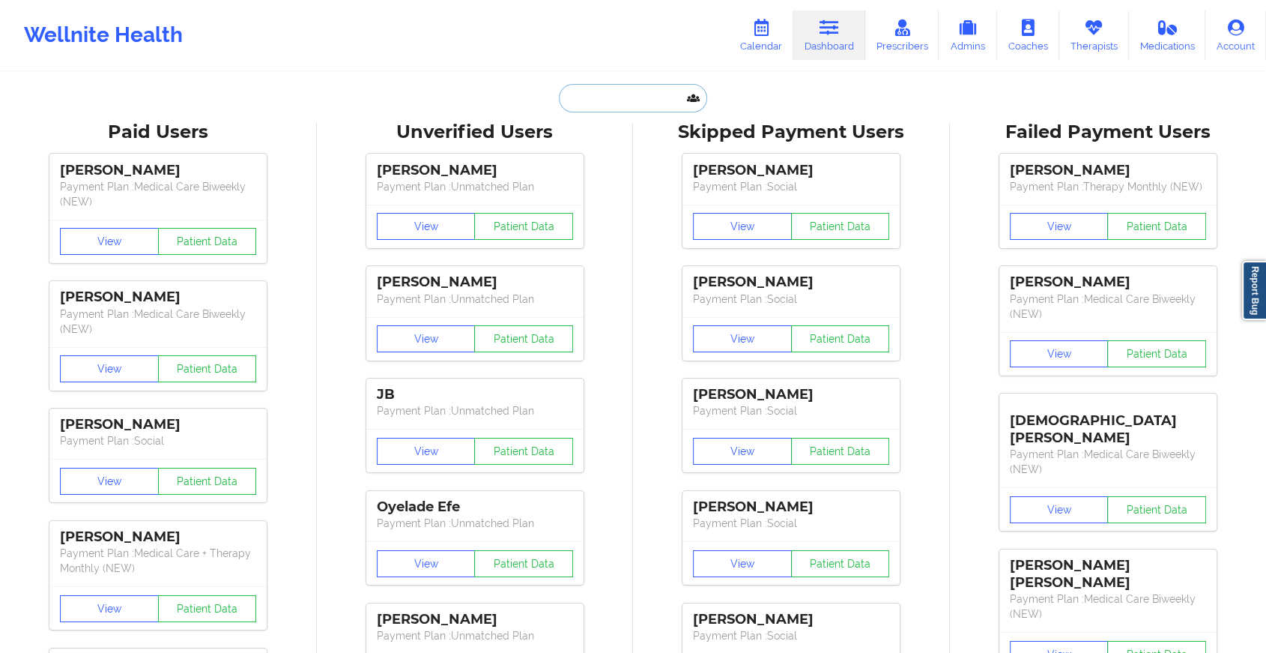
paste input "[EMAIL_ADDRESS][DOMAIN_NAME]"
type input "[EMAIL_ADDRESS][DOMAIN_NAME]"
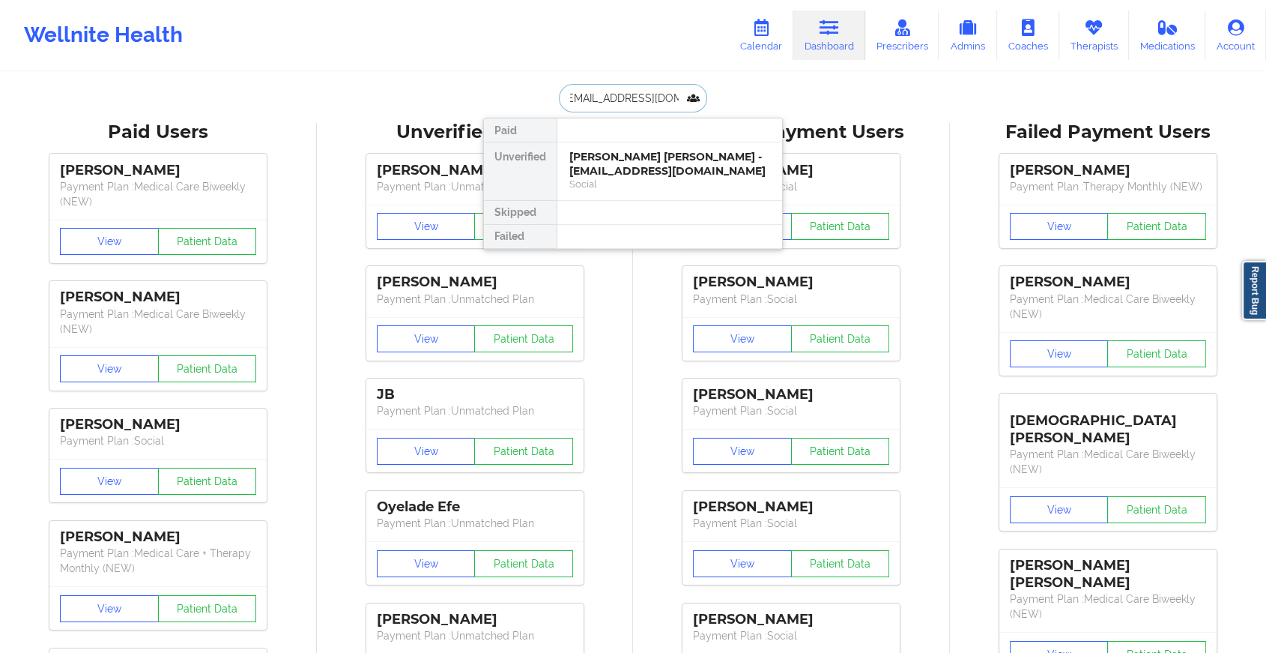
click at [635, 162] on div "[PERSON_NAME] [PERSON_NAME] - [EMAIL_ADDRESS][DOMAIN_NAME]" at bounding box center [670, 164] width 201 height 28
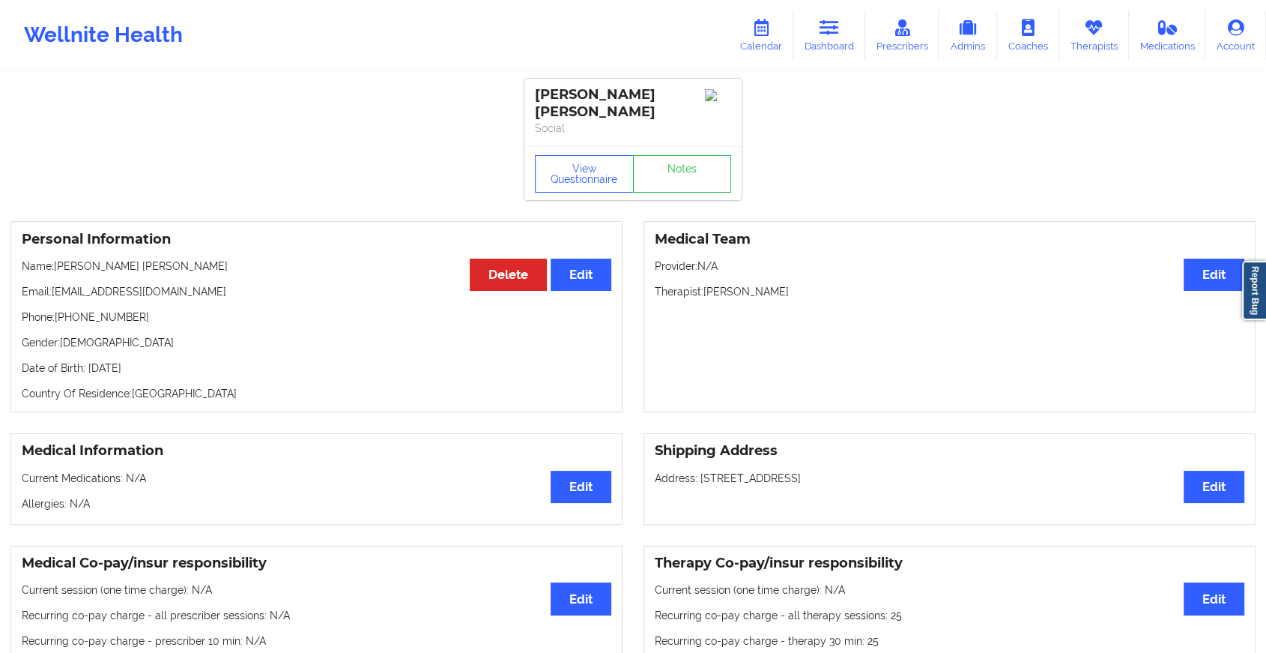
click at [689, 154] on div "View Questionnaire Notes" at bounding box center [633, 173] width 217 height 54
drag, startPoint x: 689, startPoint y: 154, endPoint x: 686, endPoint y: 161, distance: 7.8
click at [686, 161] on link "Notes" at bounding box center [682, 173] width 99 height 37
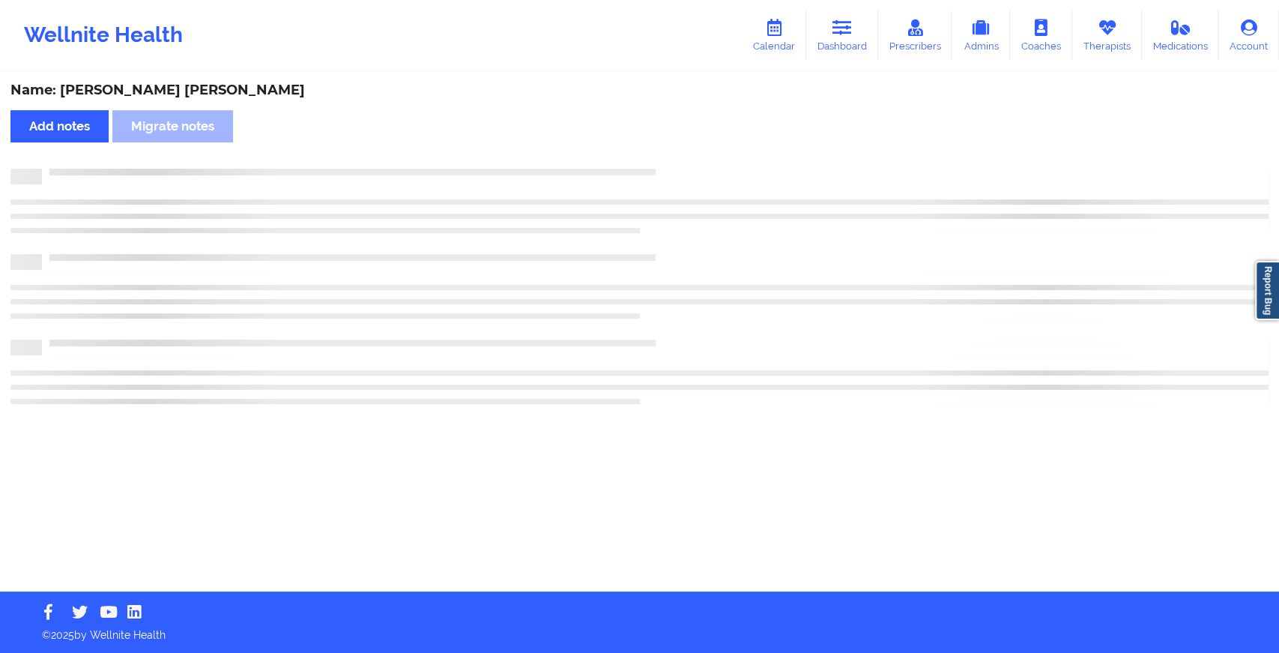
click at [686, 161] on div "Name: [PERSON_NAME] [PERSON_NAME] Add notes [PERSON_NAME] notes" at bounding box center [639, 332] width 1279 height 518
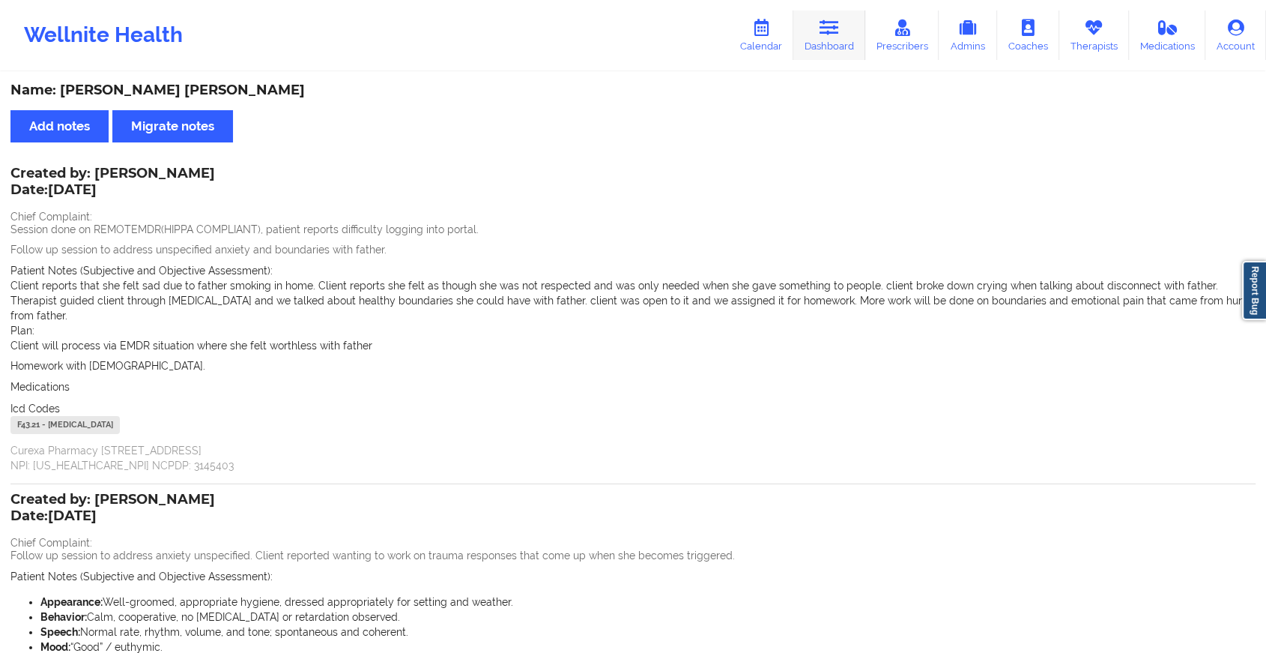
click at [832, 46] on link "Dashboard" at bounding box center [830, 34] width 72 height 49
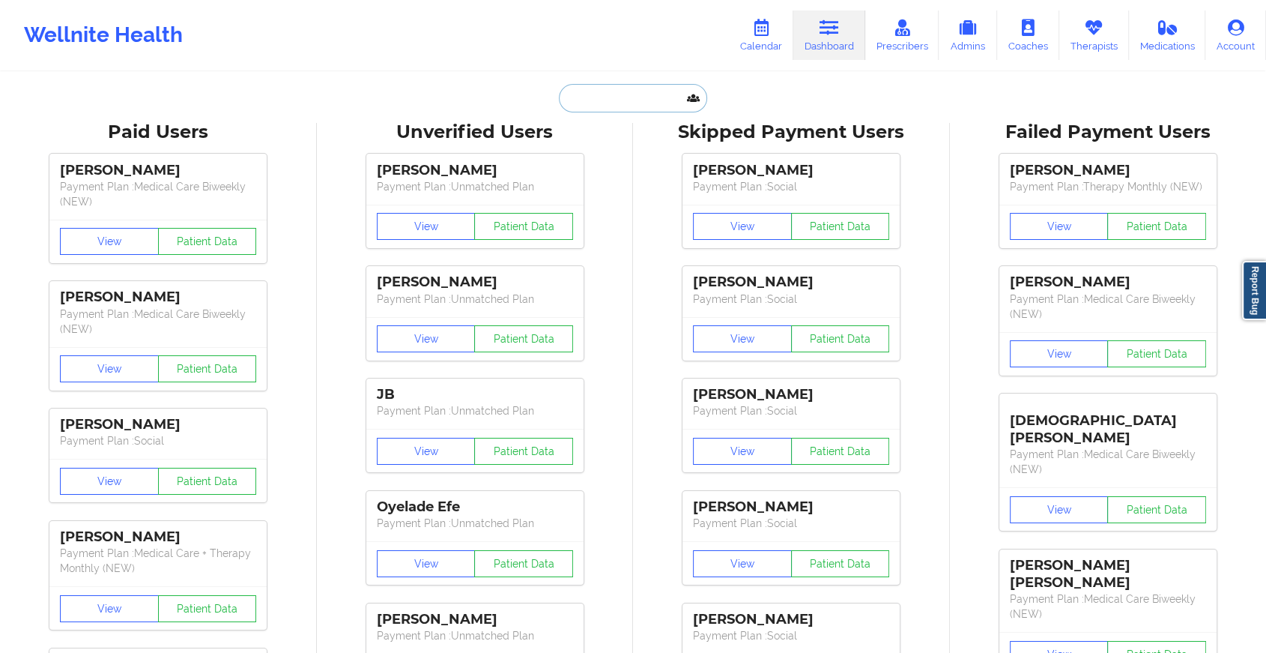
click at [620, 109] on input "text" at bounding box center [633, 98] width 148 height 28
paste input "[EMAIL_ADDRESS][DOMAIN_NAME]"
type input "[EMAIL_ADDRESS][DOMAIN_NAME]"
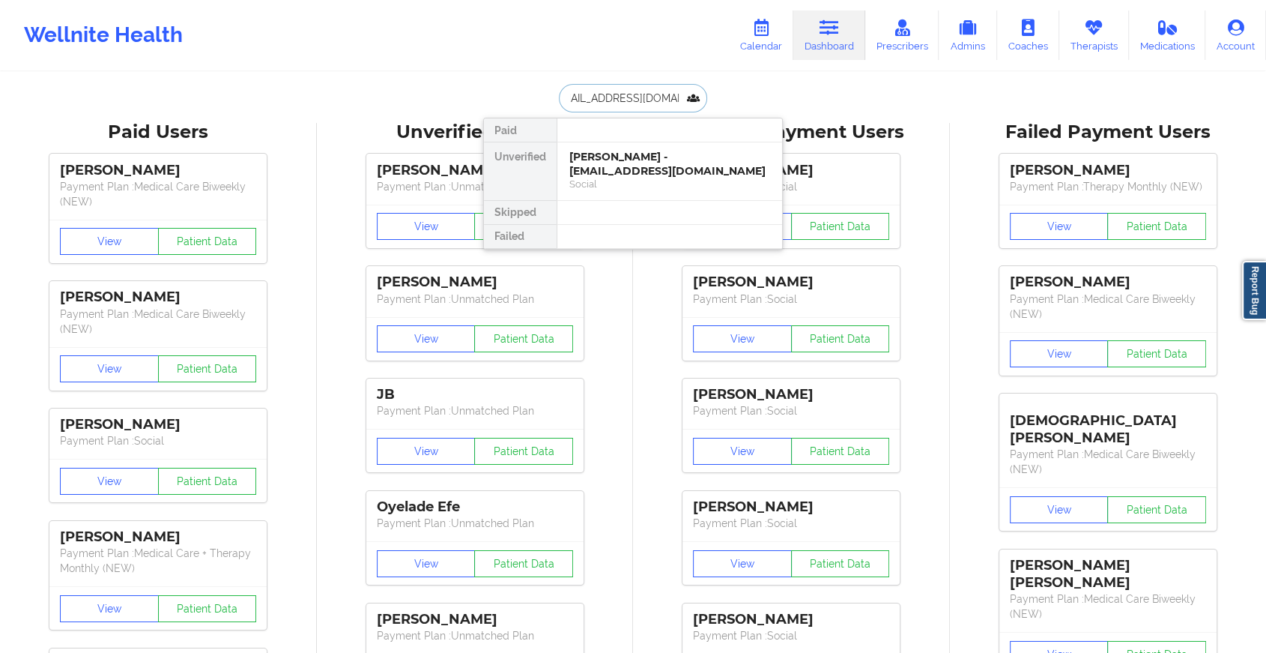
click at [674, 169] on div "[PERSON_NAME] - [EMAIL_ADDRESS][DOMAIN_NAME]" at bounding box center [670, 164] width 201 height 28
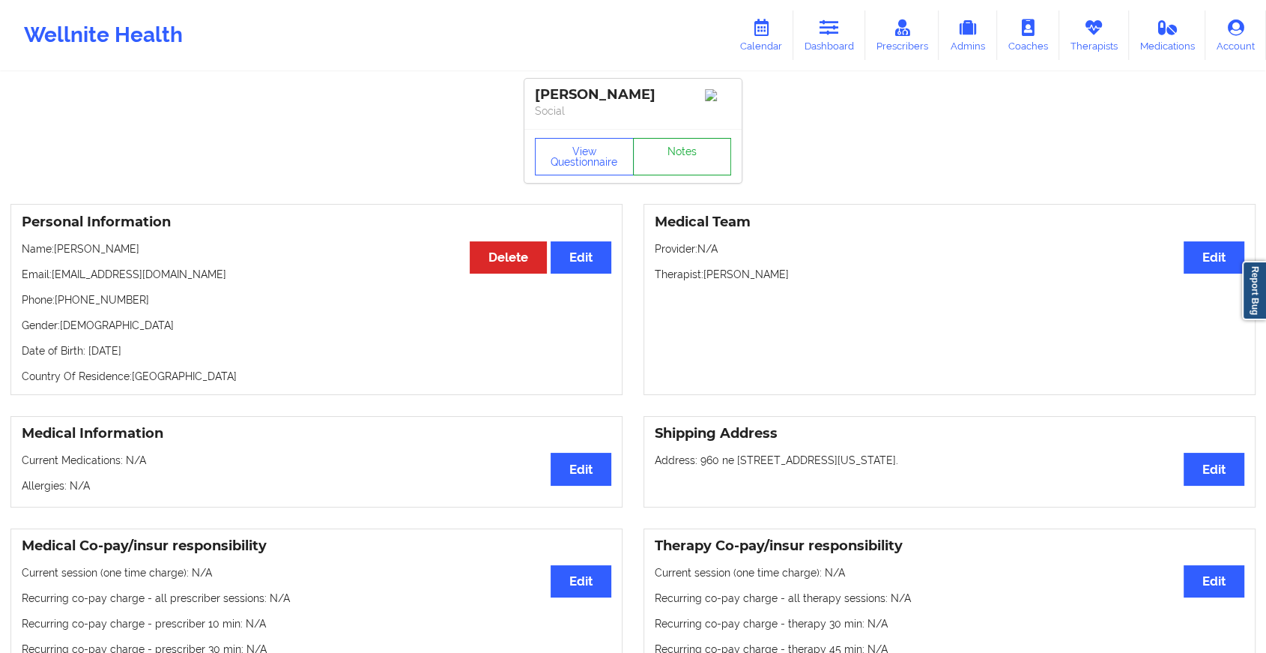
click at [689, 163] on link "Notes" at bounding box center [682, 156] width 99 height 37
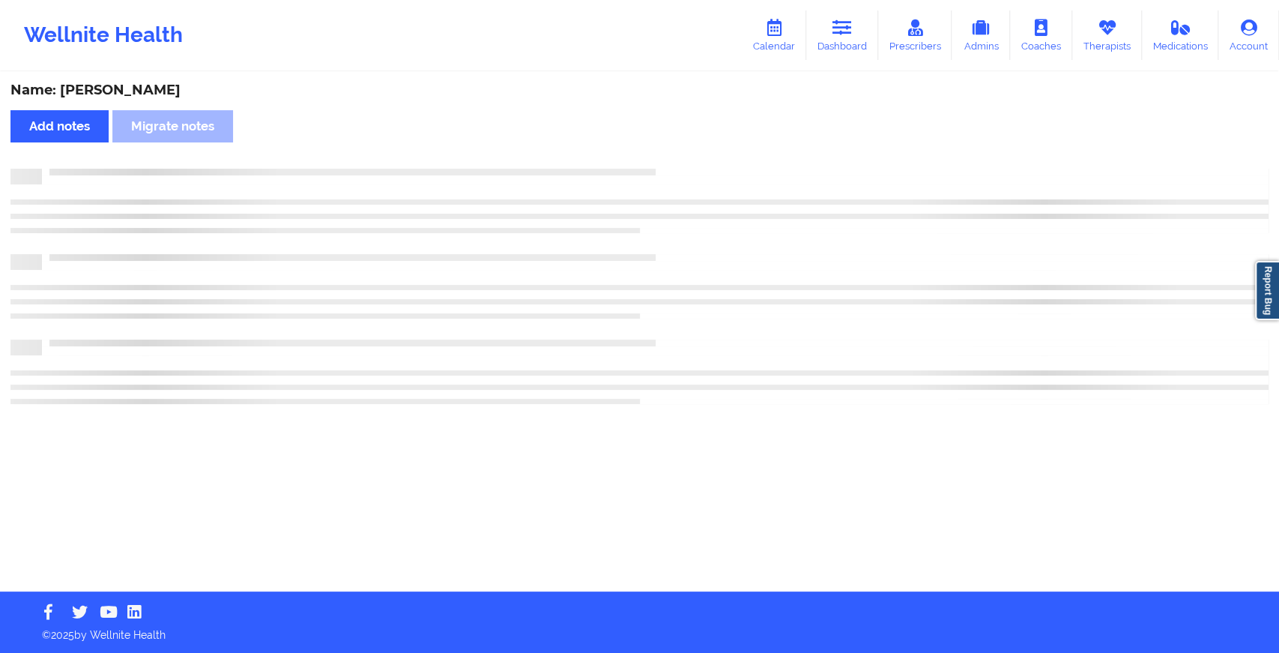
click at [689, 163] on div "Name: [PERSON_NAME] Add notes Migrate notes" at bounding box center [639, 332] width 1279 height 518
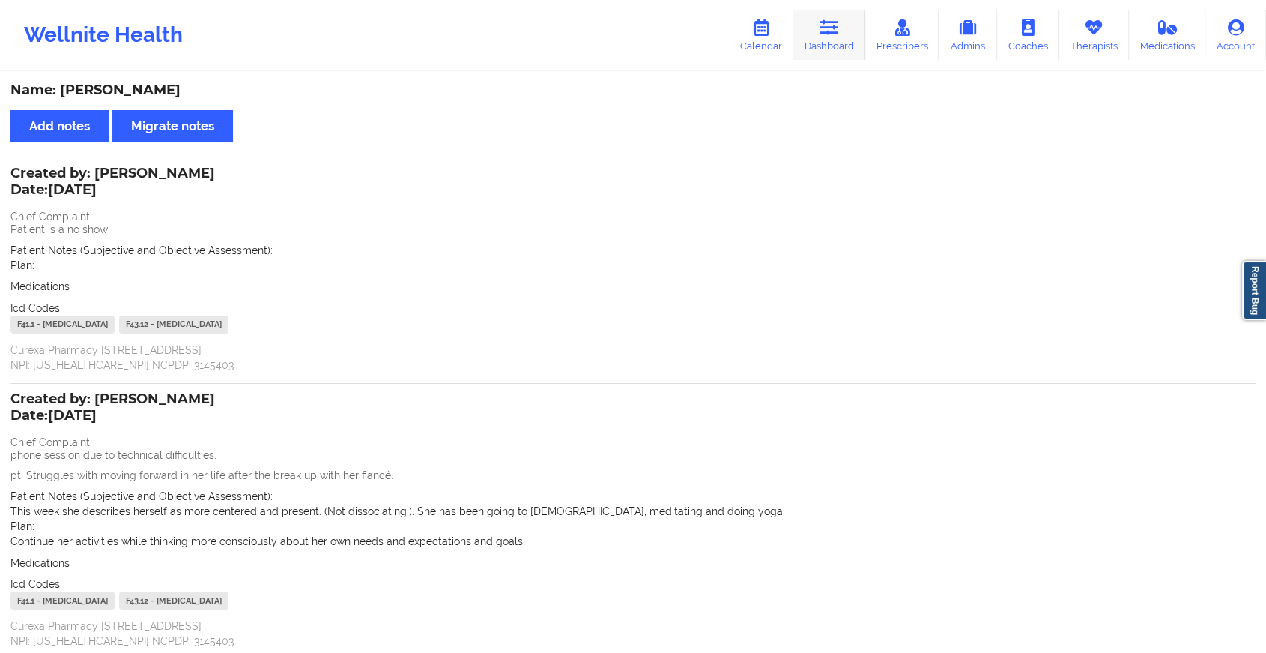
click at [818, 41] on link "Dashboard" at bounding box center [830, 34] width 72 height 49
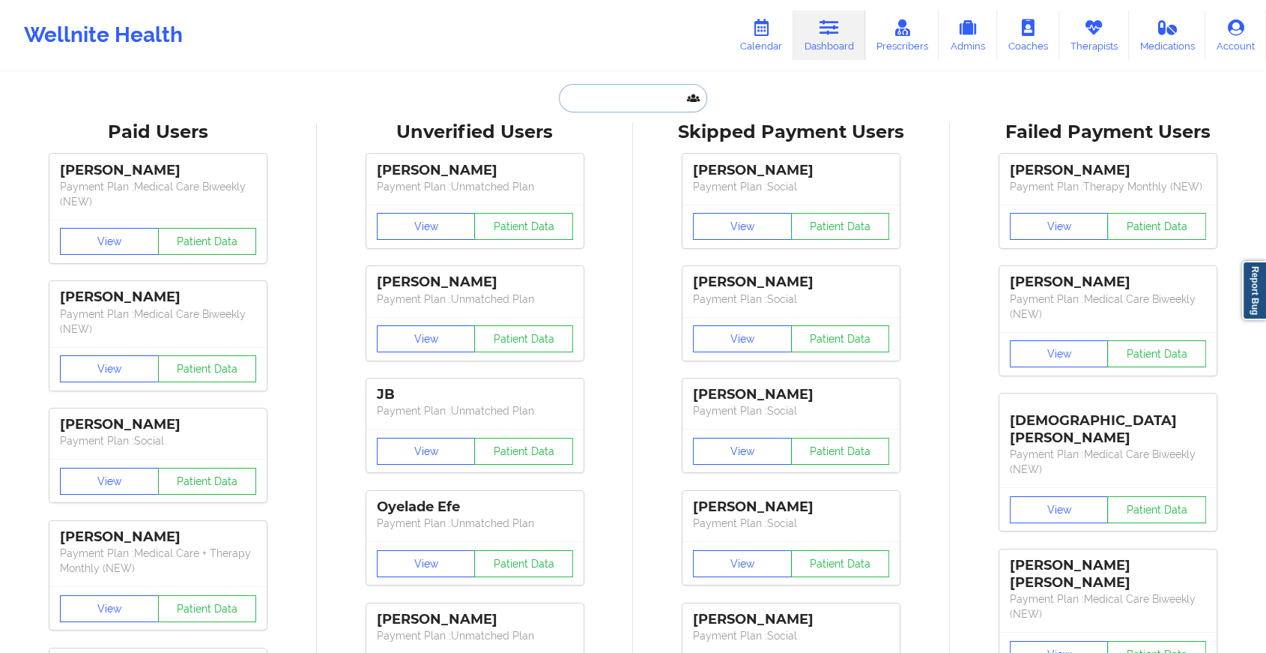
click at [635, 109] on input "text" at bounding box center [633, 98] width 148 height 28
paste input "[EMAIL_ADDRESS][DOMAIN_NAME]"
type input "[EMAIL_ADDRESS][DOMAIN_NAME]"
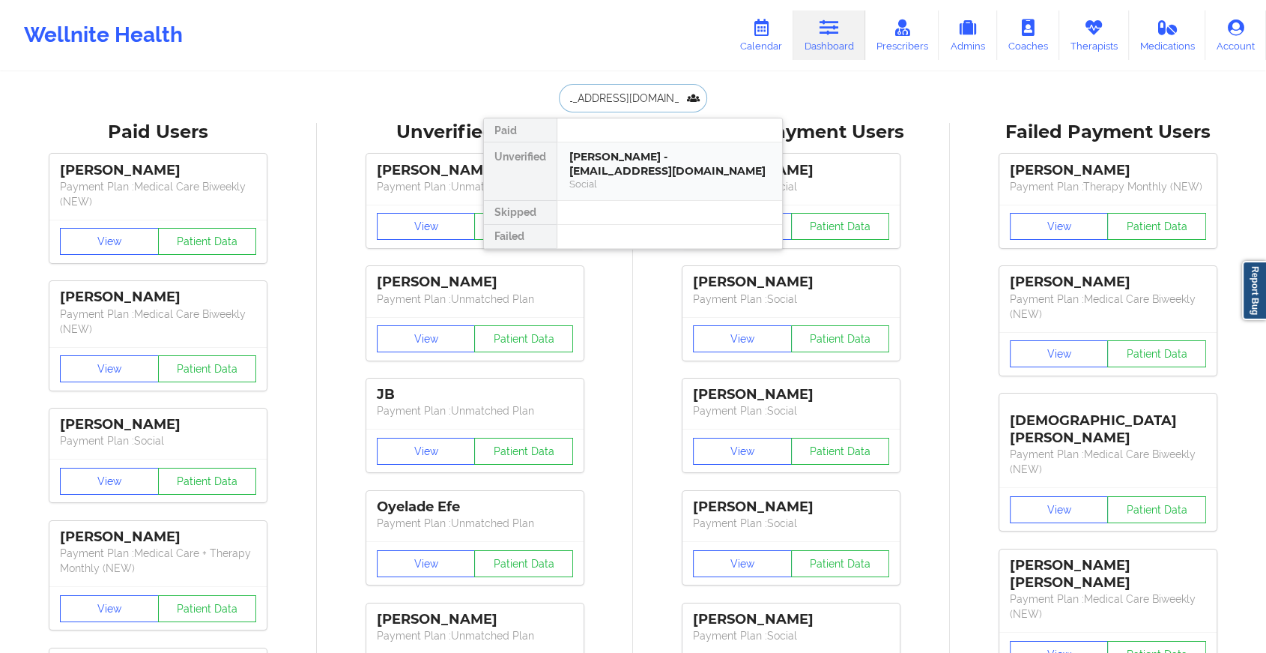
click at [689, 166] on div "[PERSON_NAME] - [EMAIL_ADDRESS][DOMAIN_NAME]" at bounding box center [670, 164] width 201 height 28
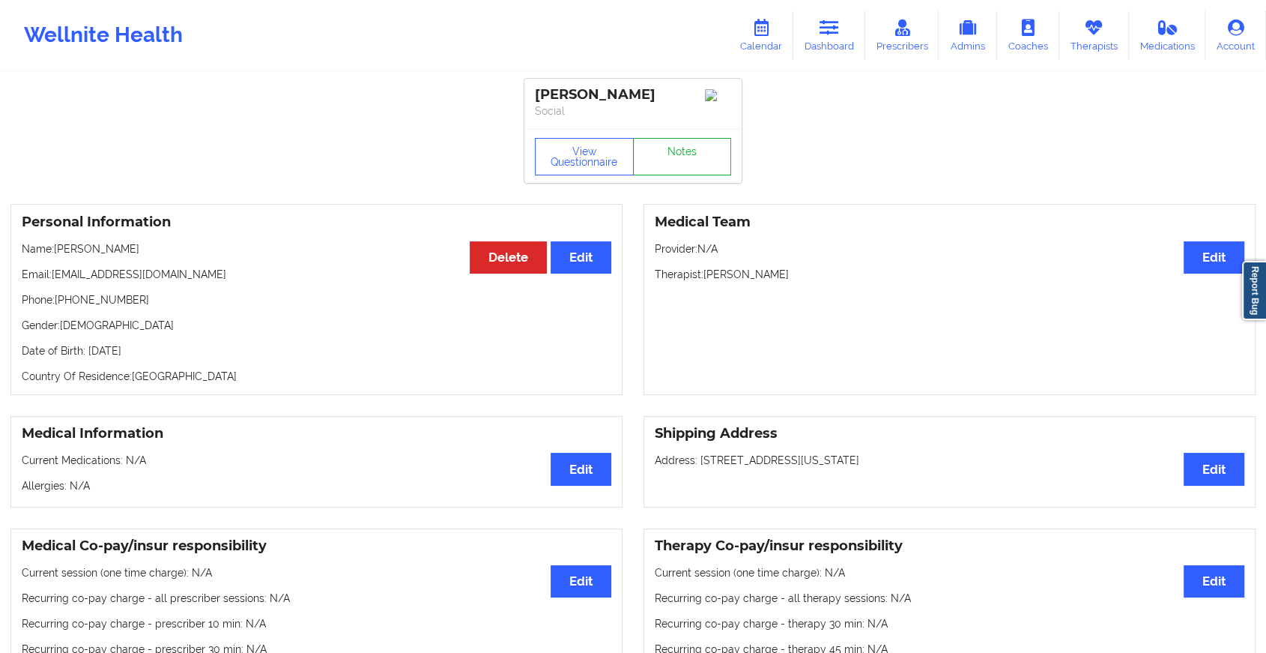
click at [704, 151] on link "Notes" at bounding box center [682, 156] width 99 height 37
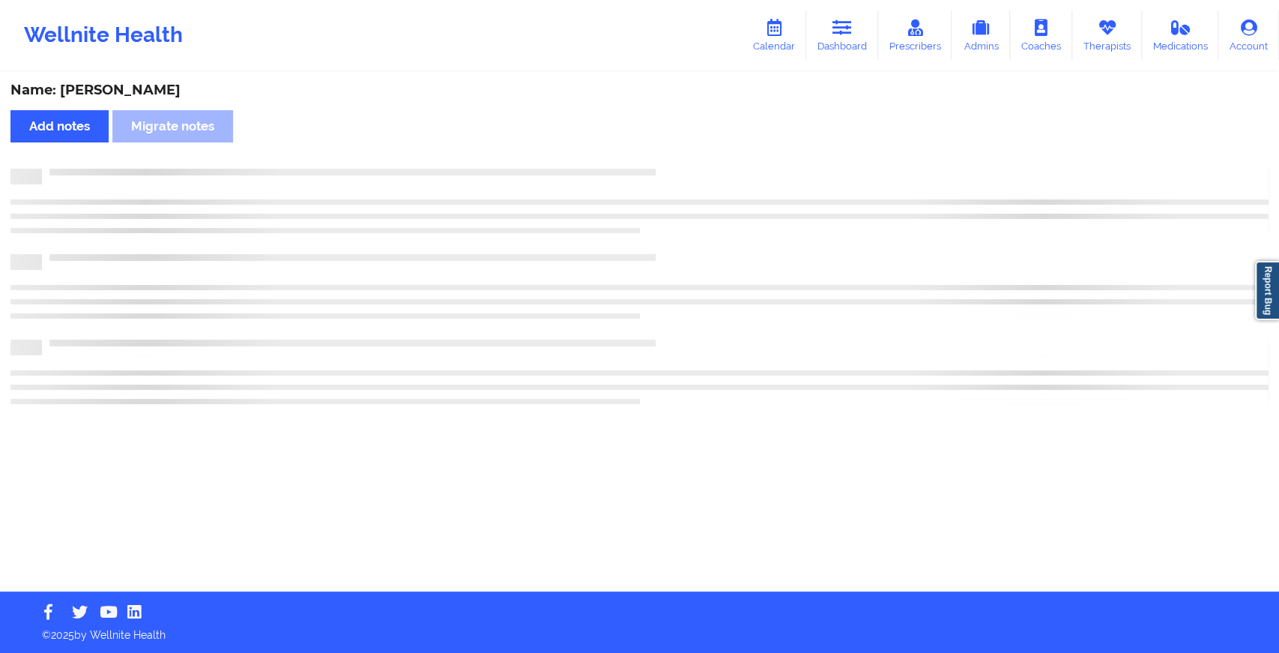
click at [704, 151] on div "Name: [PERSON_NAME] notes [PERSON_NAME] notes" at bounding box center [639, 332] width 1279 height 518
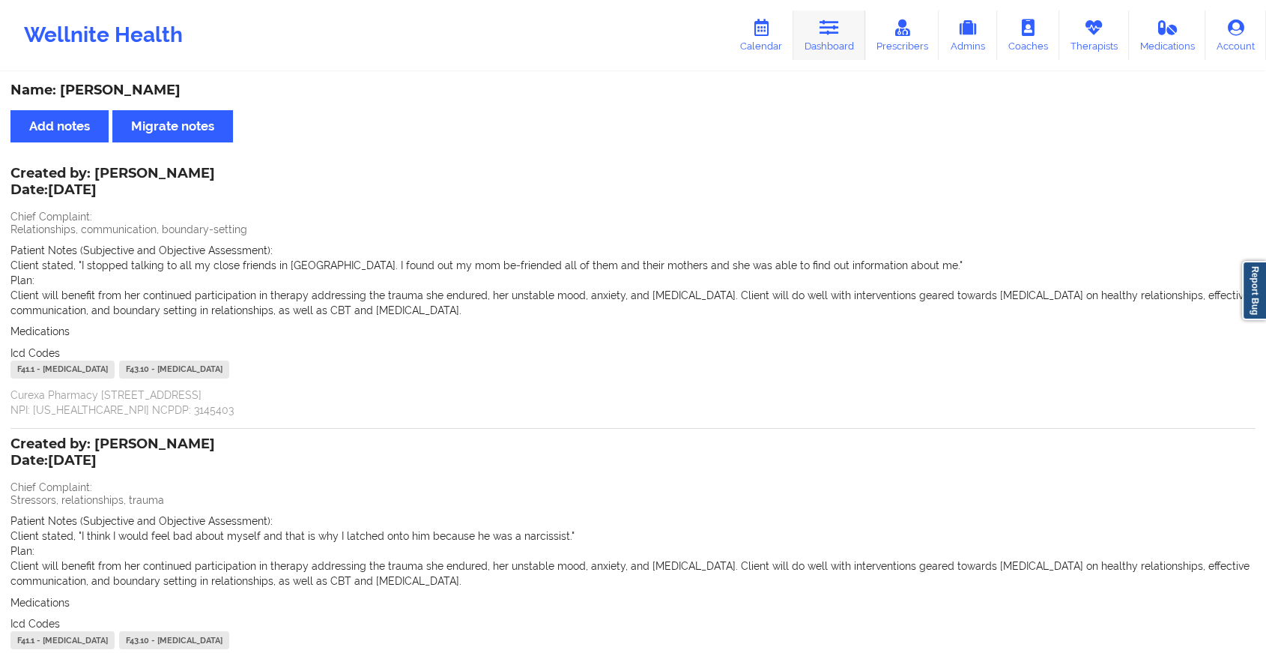
click at [812, 54] on link "Dashboard" at bounding box center [830, 34] width 72 height 49
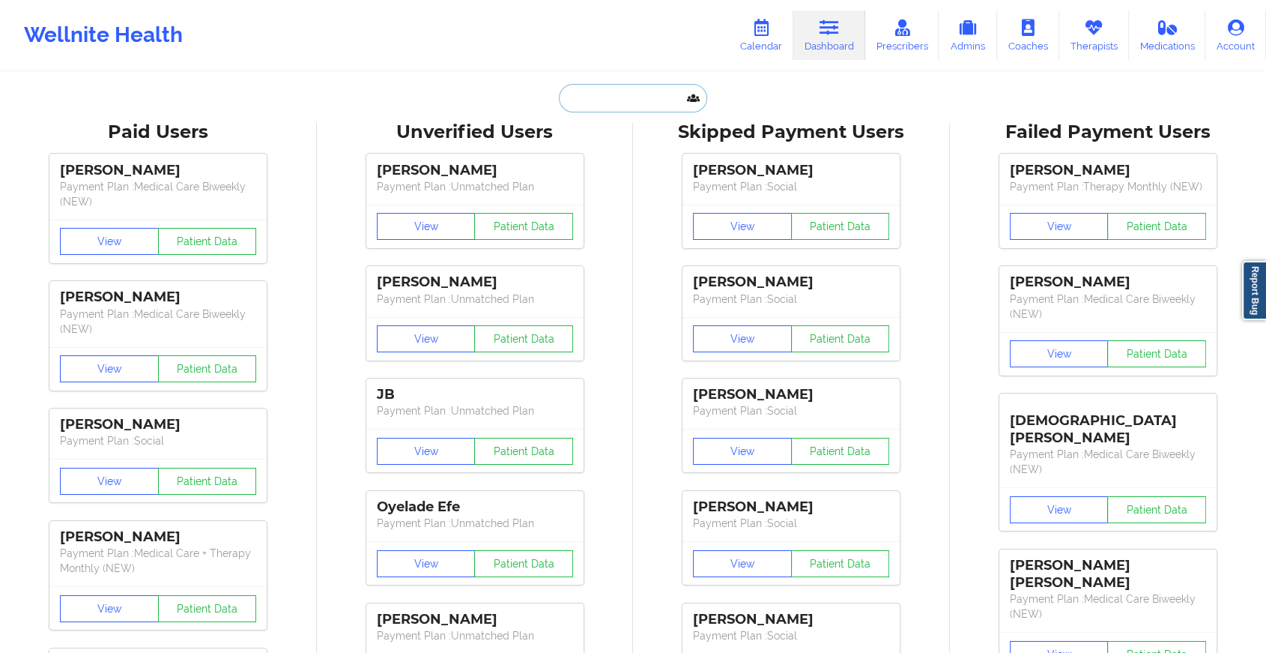
click at [653, 103] on input "text" at bounding box center [633, 98] width 148 height 28
paste input "[EMAIL_ADDRESS][DOMAIN_NAME]"
type input "[EMAIL_ADDRESS][DOMAIN_NAME]"
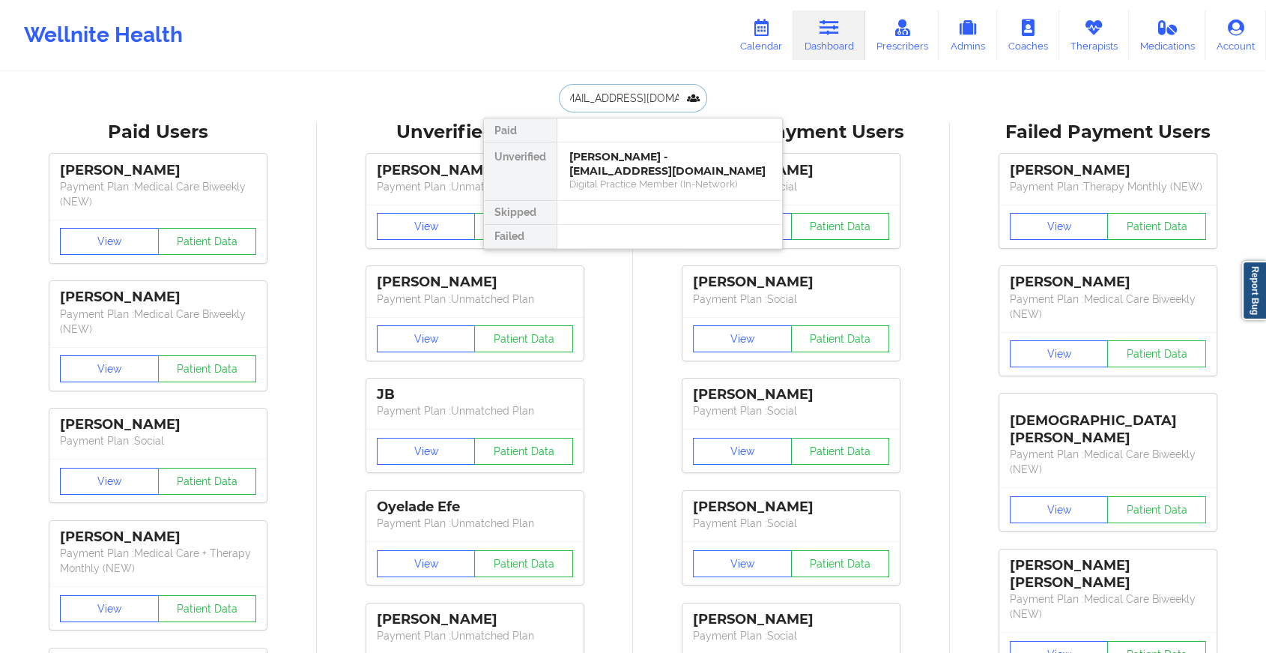
click at [681, 160] on div "[PERSON_NAME] - [EMAIL_ADDRESS][DOMAIN_NAME]" at bounding box center [670, 164] width 201 height 28
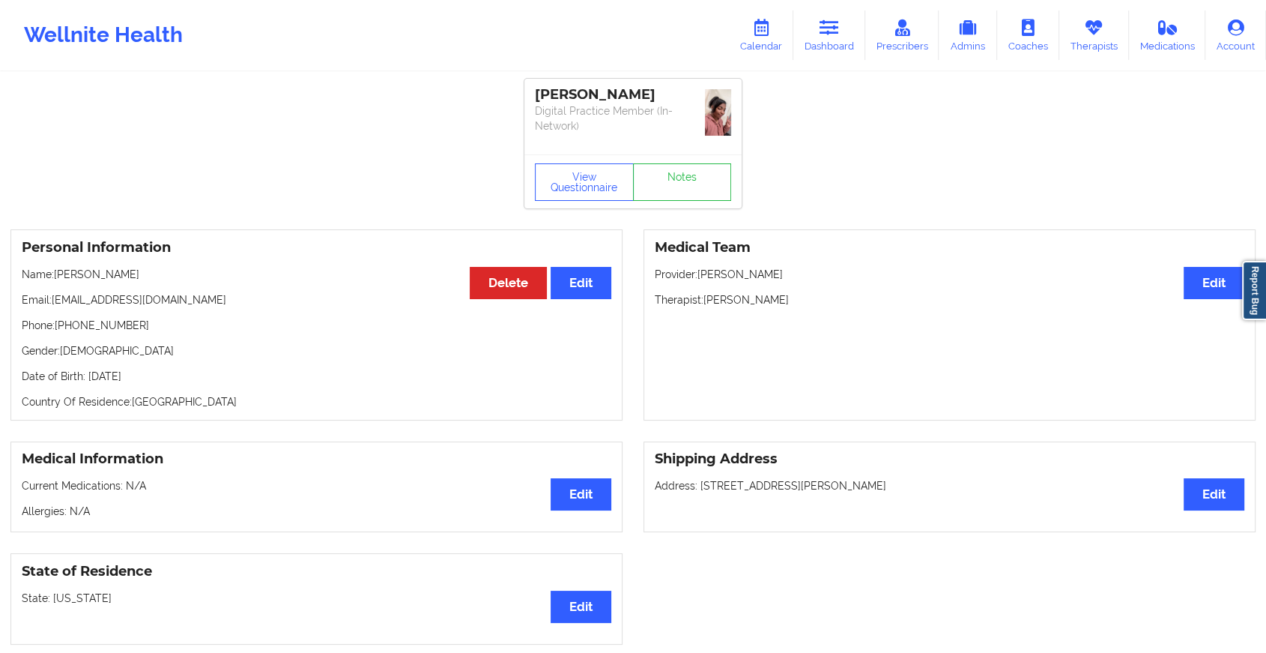
click at [692, 155] on div "View Questionnaire Notes" at bounding box center [633, 181] width 217 height 54
click at [692, 163] on link "Notes" at bounding box center [682, 181] width 99 height 37
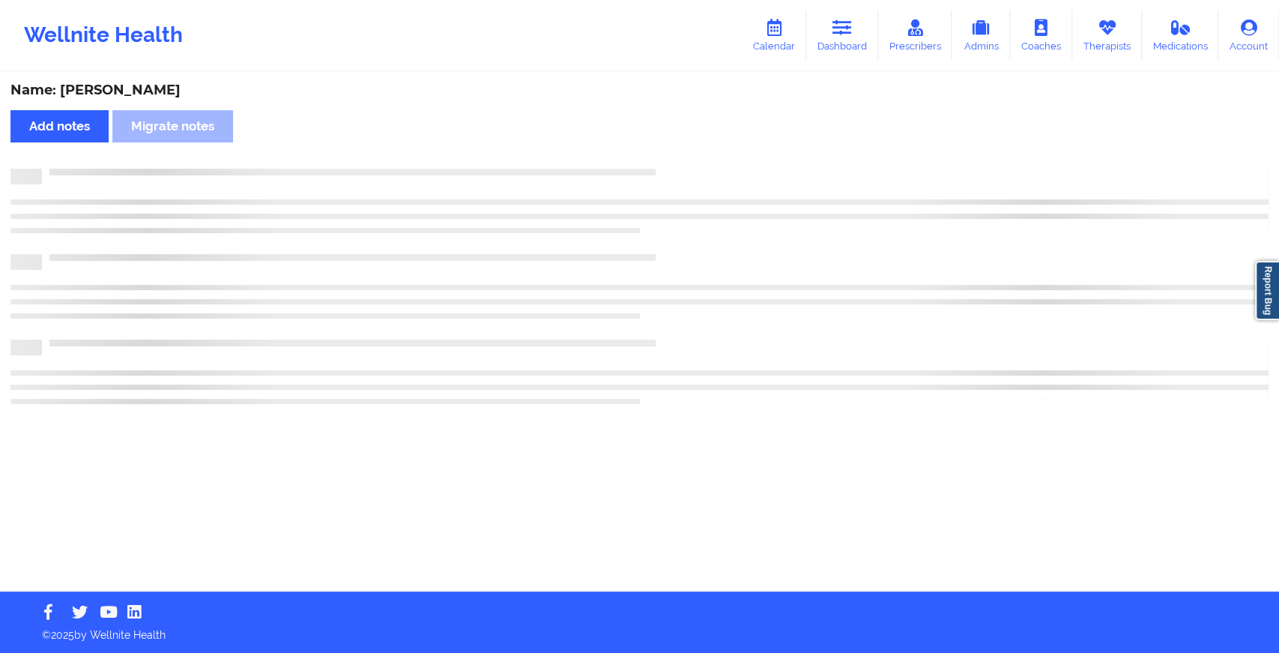
click at [692, 155] on div "Name: [PERSON_NAME] Add notes Migrate notes" at bounding box center [639, 332] width 1279 height 518
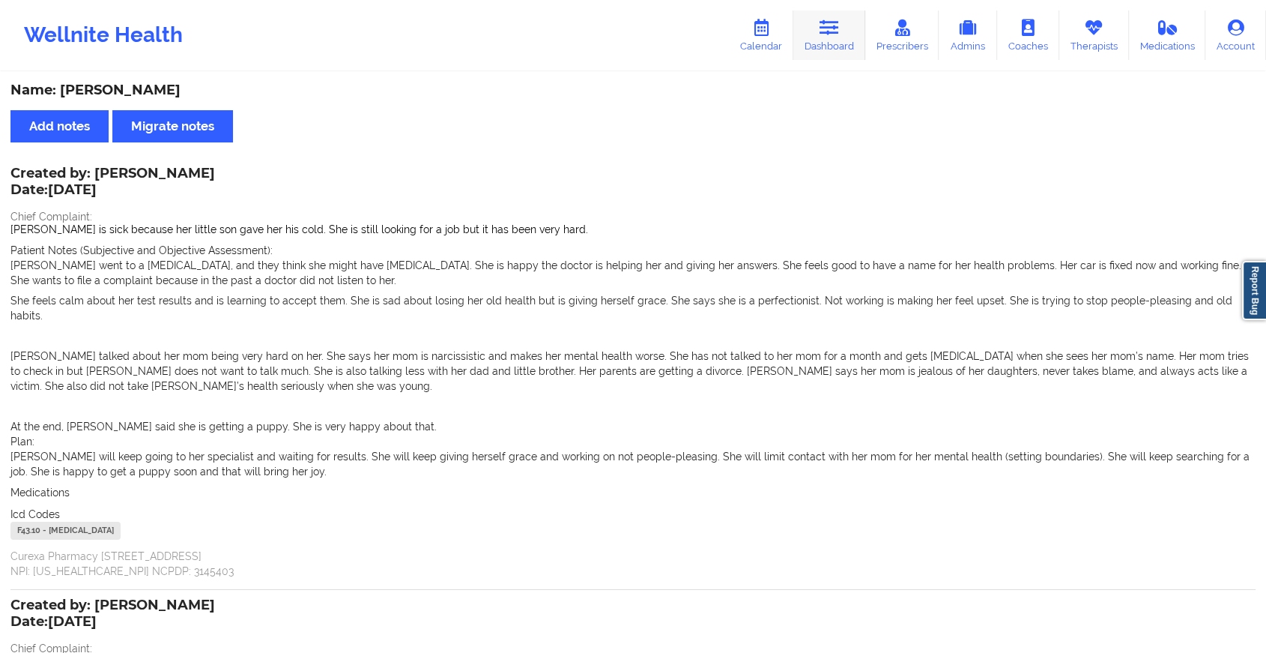
click at [846, 46] on link "Dashboard" at bounding box center [830, 34] width 72 height 49
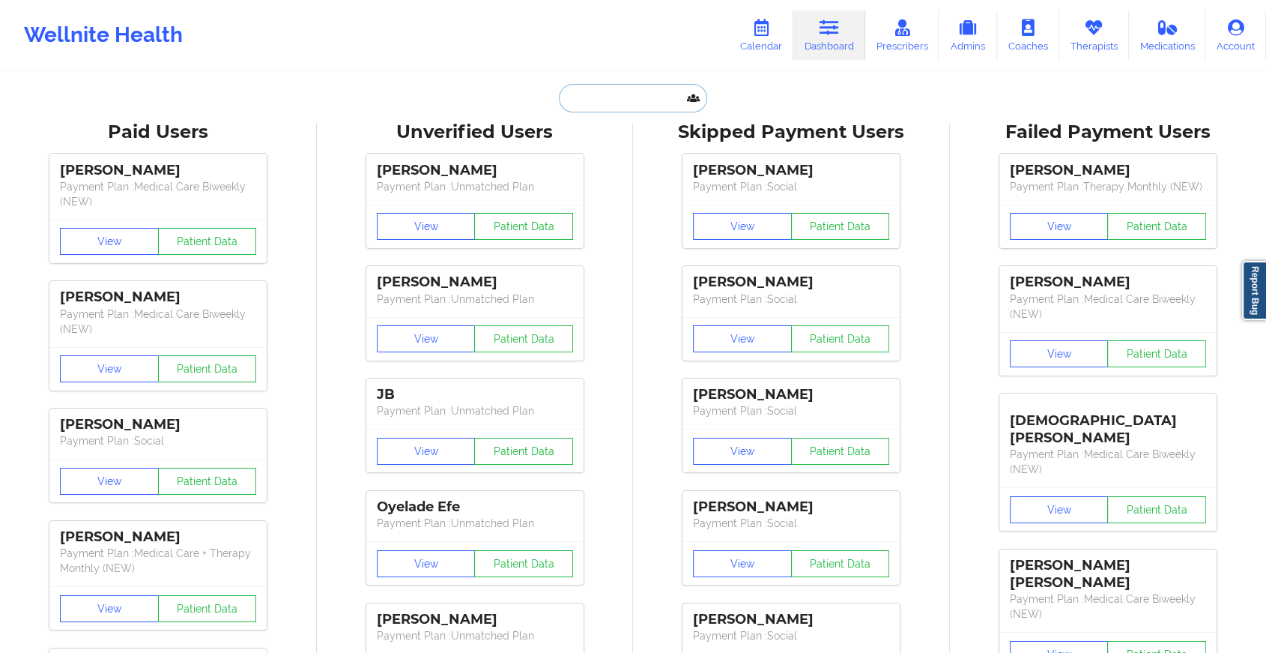
click at [627, 91] on input "text" at bounding box center [633, 98] width 148 height 28
paste input "[EMAIL_ADDRESS][DOMAIN_NAME]"
type input "[EMAIL_ADDRESS][DOMAIN_NAME]"
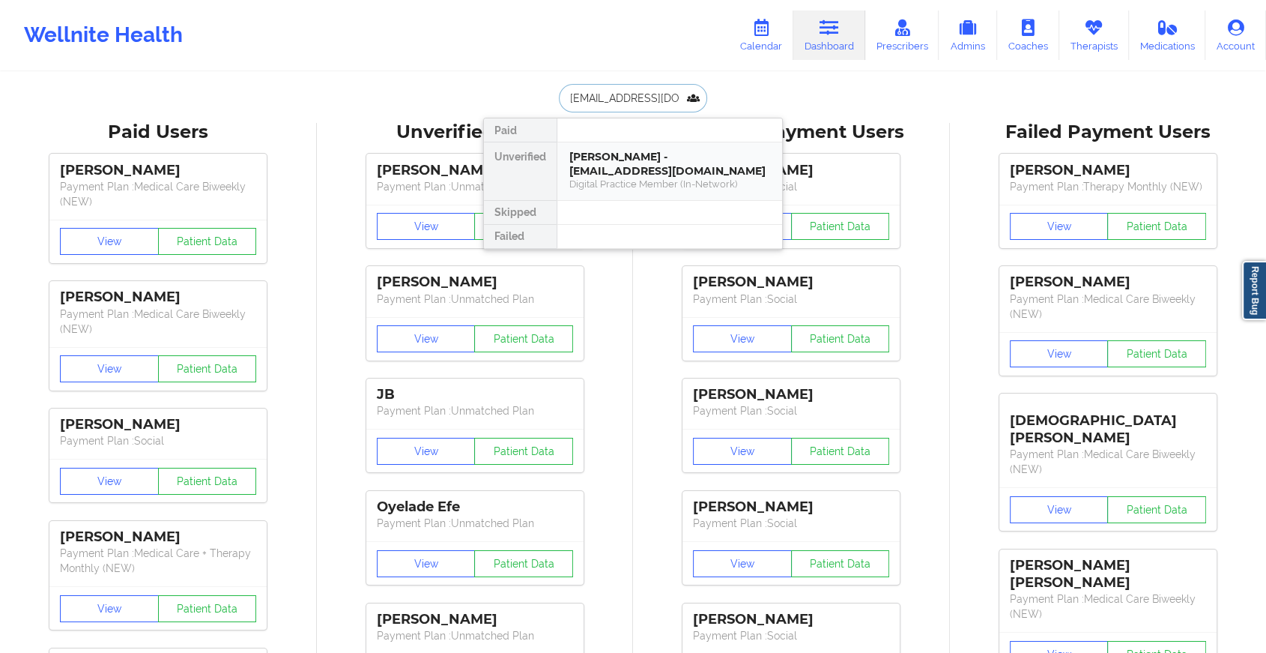
click at [620, 160] on div "[PERSON_NAME] - [EMAIL_ADDRESS][DOMAIN_NAME]" at bounding box center [670, 164] width 201 height 28
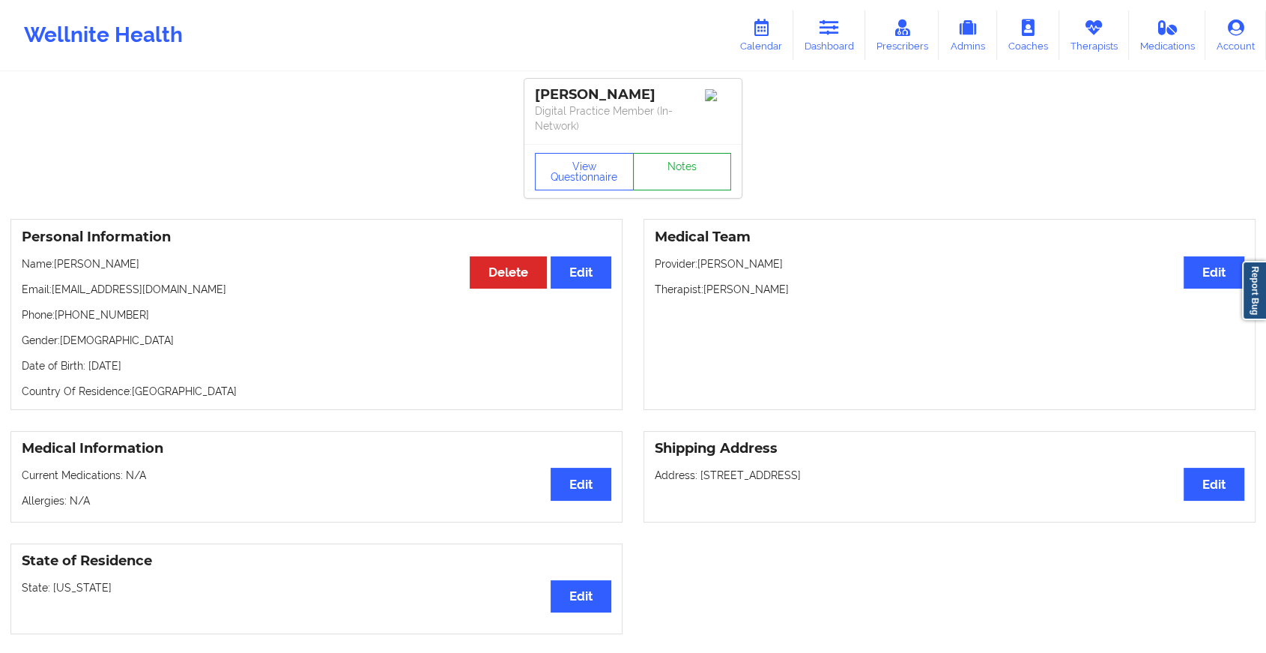
click at [689, 155] on link "Notes" at bounding box center [682, 171] width 99 height 37
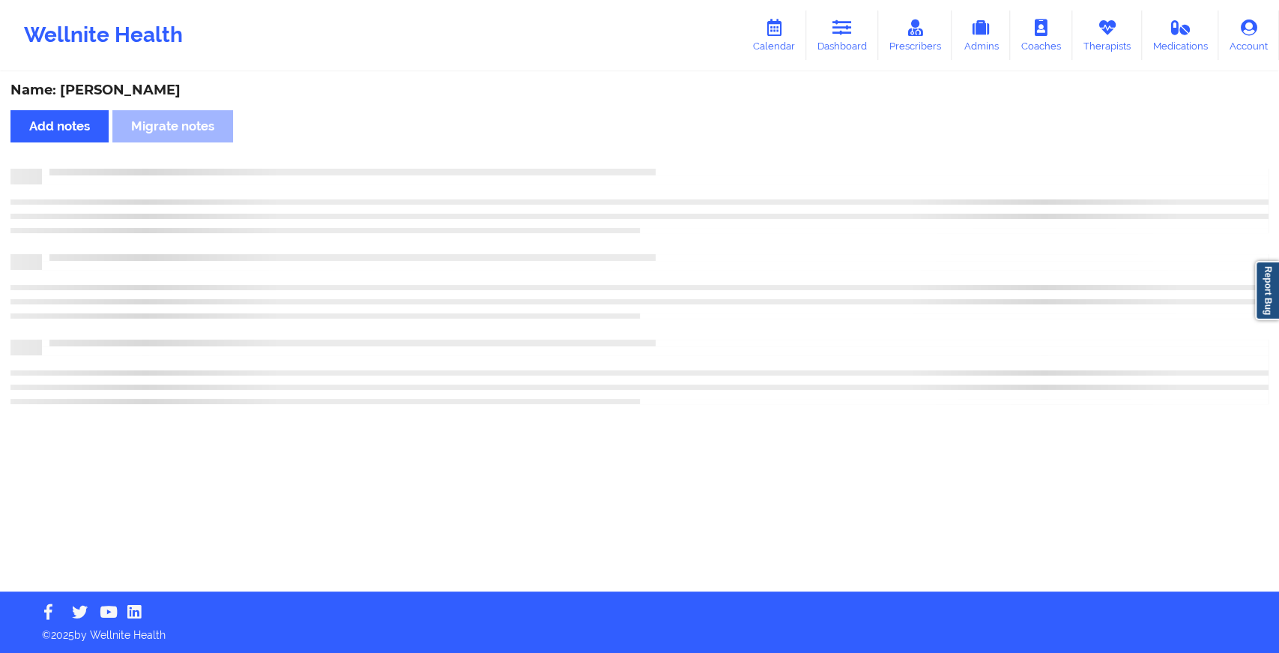
click at [689, 155] on div "Name: [PERSON_NAME] Add notes Migrate notes" at bounding box center [639, 332] width 1279 height 518
drag, startPoint x: 689, startPoint y: 155, endPoint x: 825, endPoint y: 272, distance: 179.1
click at [825, 272] on div "Name: [PERSON_NAME] Add notes Migrate notes" at bounding box center [639, 332] width 1279 height 518
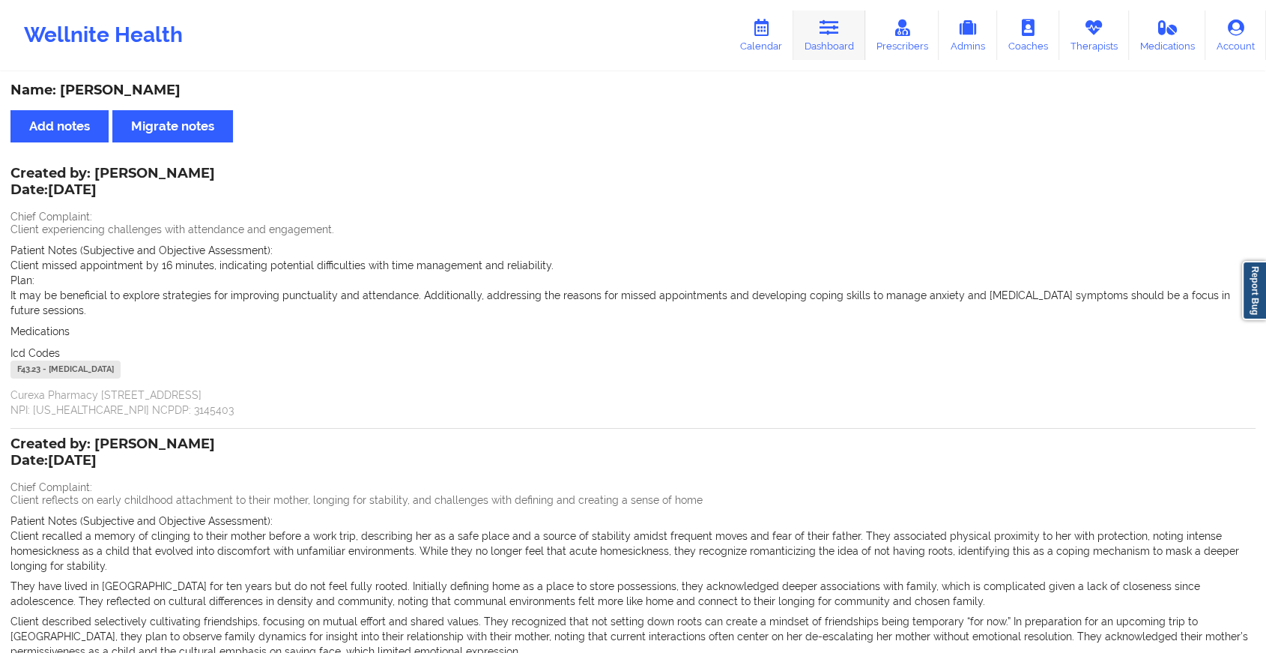
click at [834, 33] on icon at bounding box center [829, 27] width 19 height 16
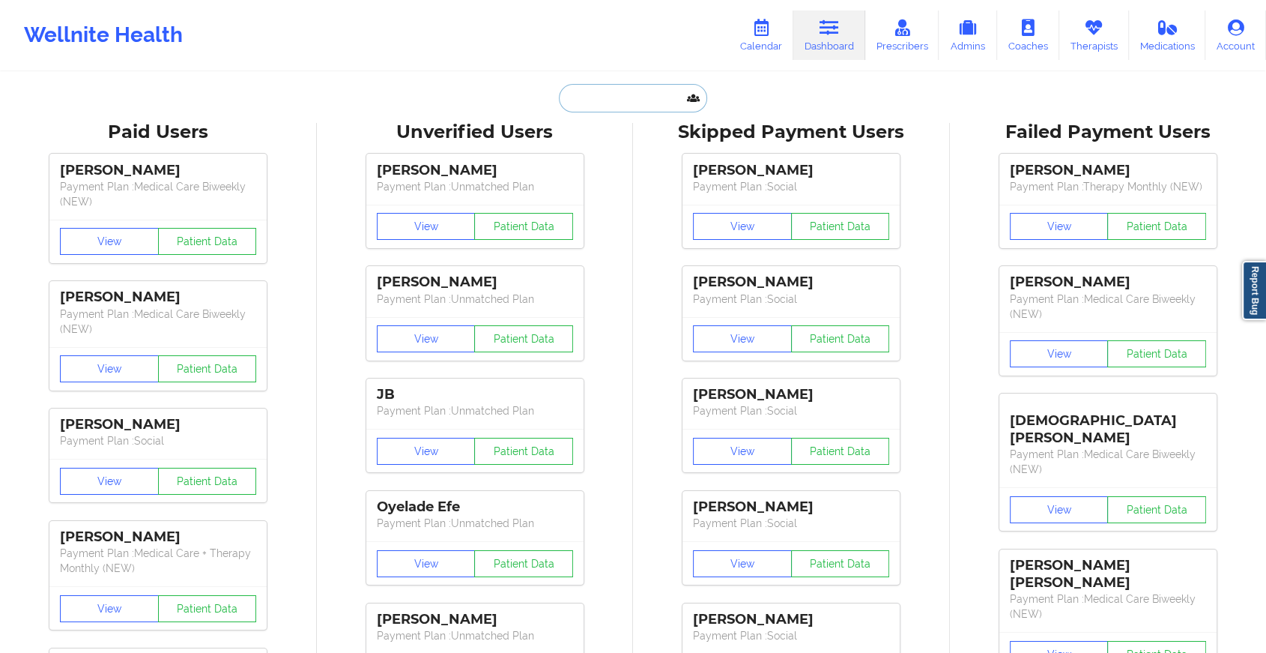
click at [611, 99] on input "text" at bounding box center [633, 98] width 148 height 28
paste input "[EMAIL_ADDRESS][DOMAIN_NAME]"
type input "[EMAIL_ADDRESS][DOMAIN_NAME]"
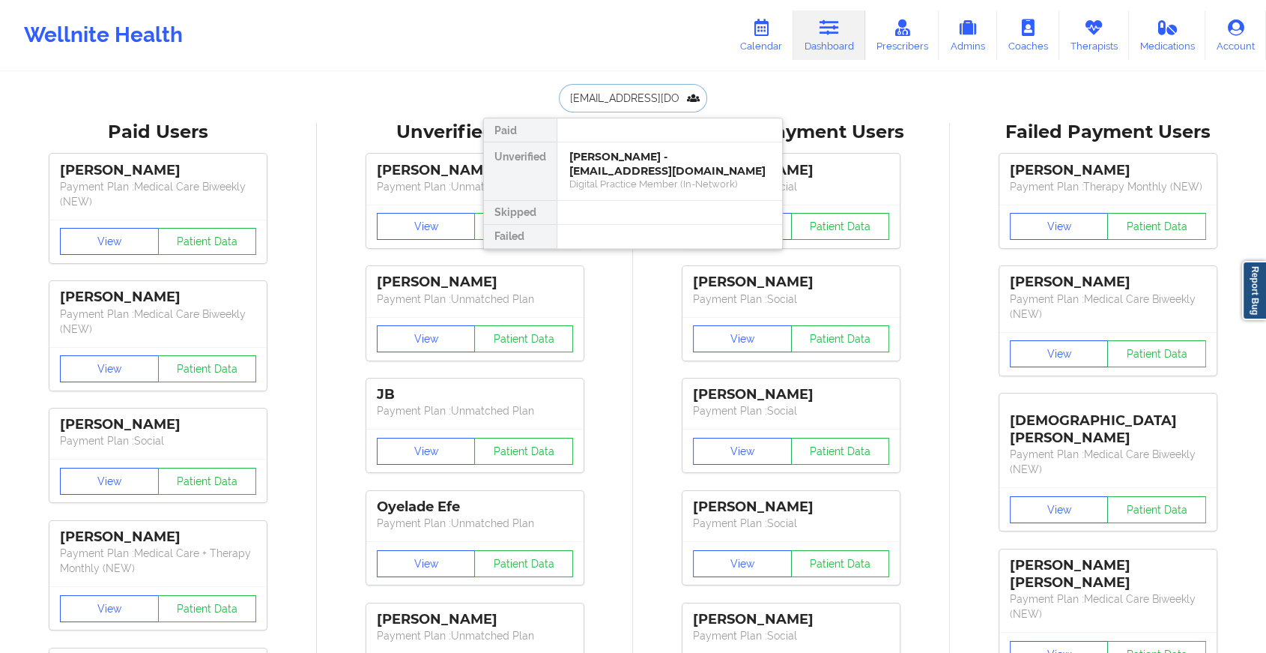
scroll to position [0, 25]
click at [689, 159] on div "[PERSON_NAME] - [EMAIL_ADDRESS][DOMAIN_NAME]" at bounding box center [670, 164] width 201 height 28
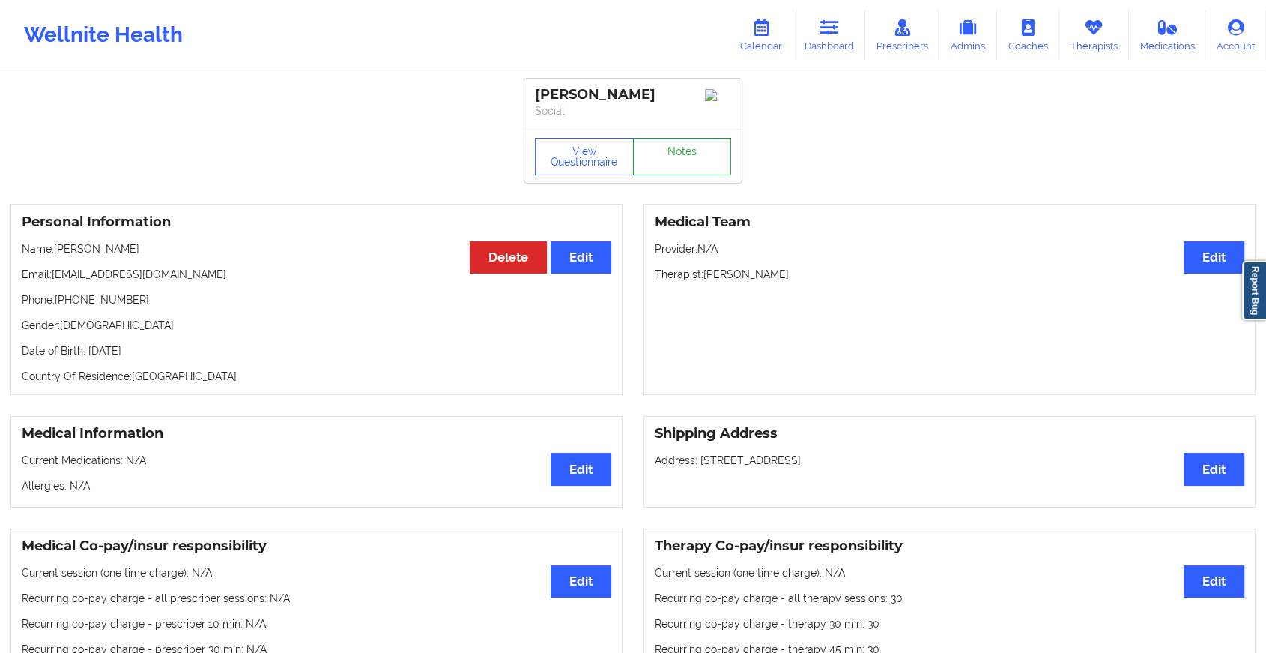
click at [673, 156] on link "Notes" at bounding box center [682, 156] width 99 height 37
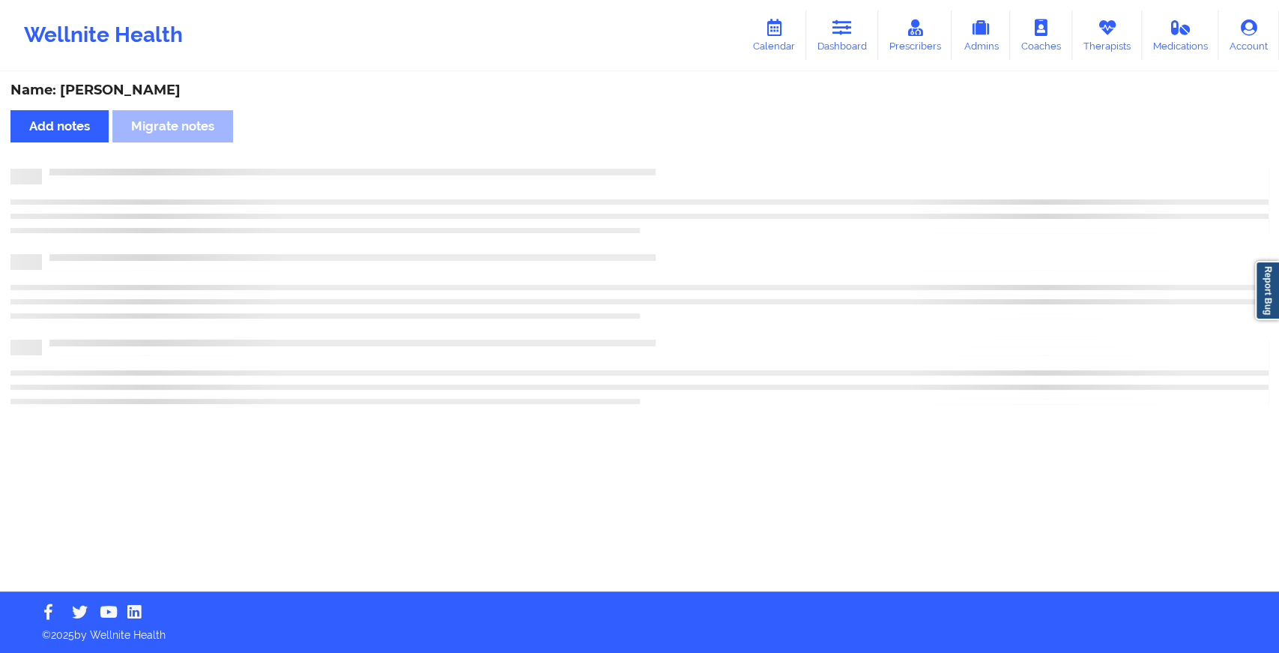
click at [673, 156] on div "Name: [PERSON_NAME] Add notes Migrate notes" at bounding box center [639, 332] width 1279 height 518
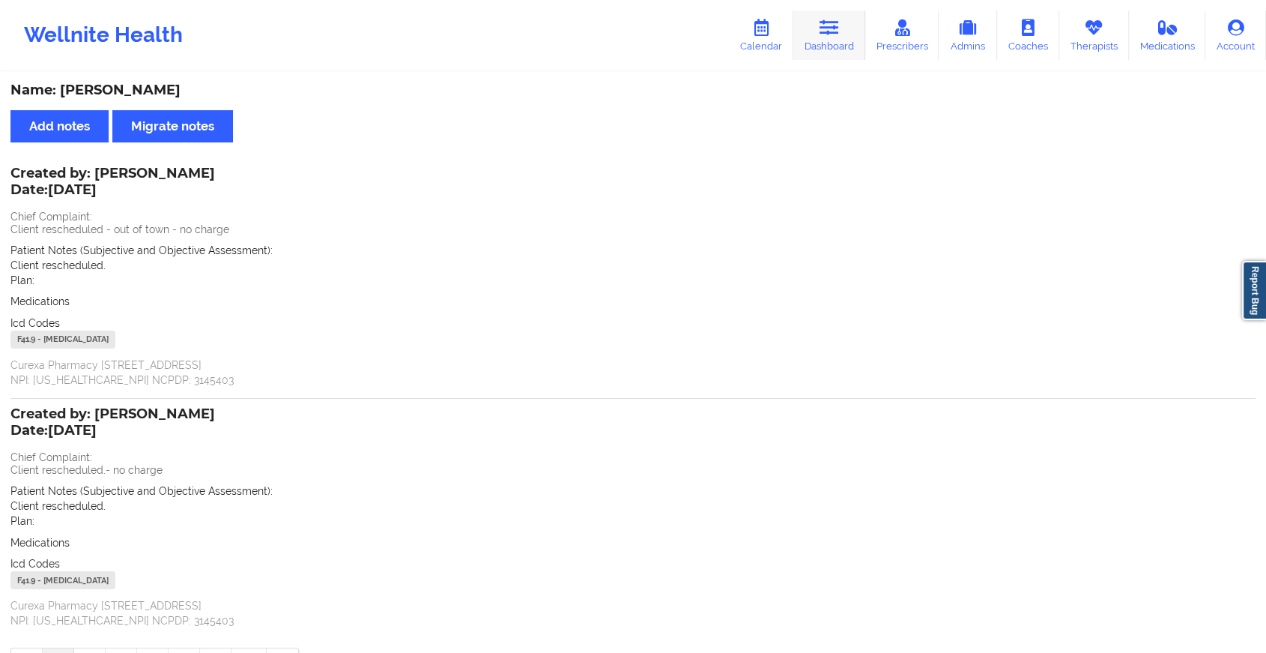
click at [857, 11] on link "Dashboard" at bounding box center [830, 34] width 72 height 49
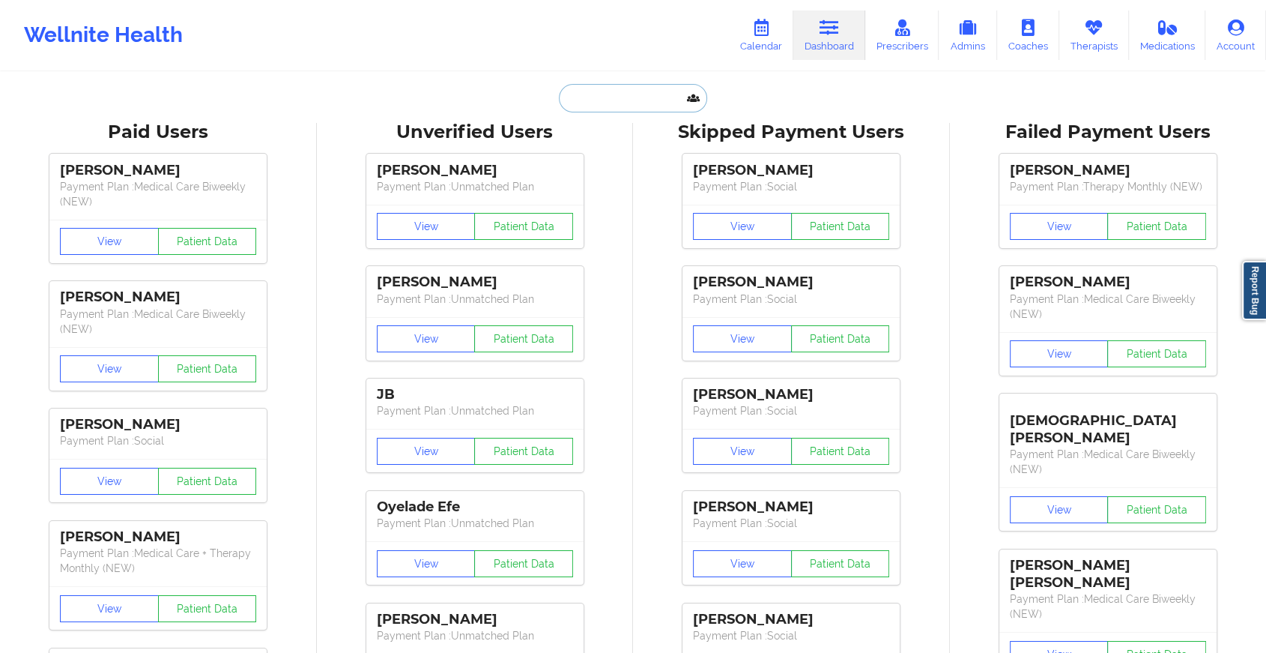
click at [592, 103] on input "text" at bounding box center [633, 98] width 148 height 28
paste input "[EMAIL_ADDRESS][DOMAIN_NAME]"
type input "[EMAIL_ADDRESS][DOMAIN_NAME]"
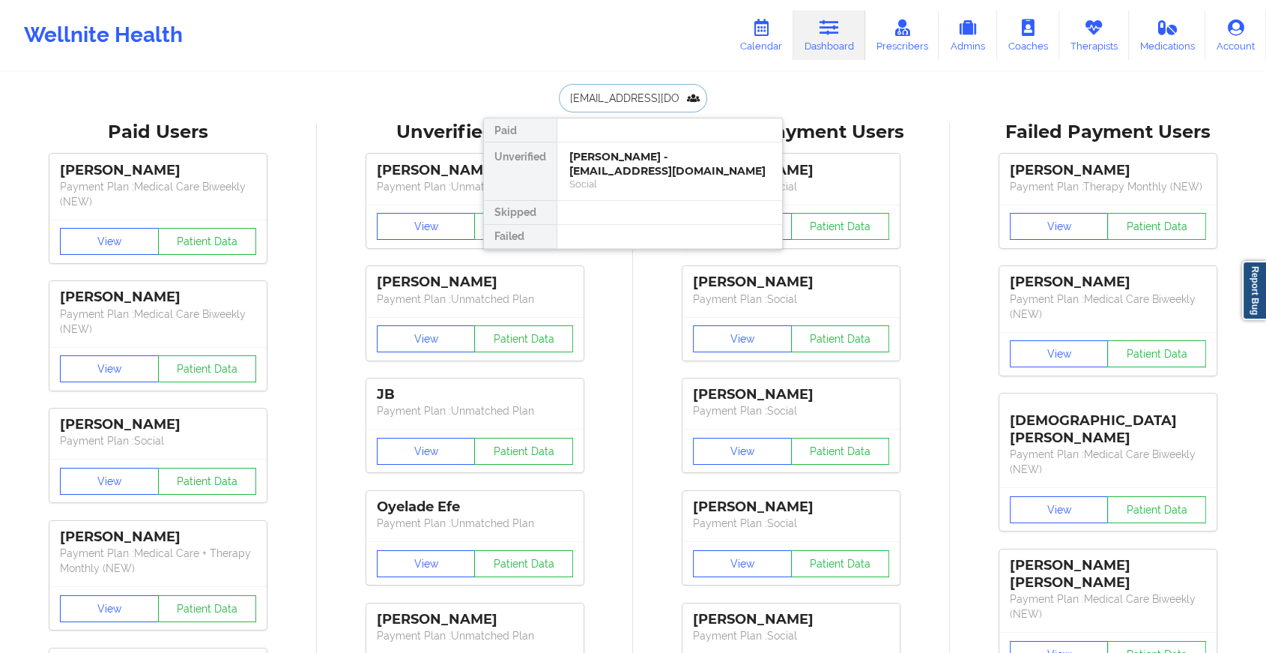
click at [627, 169] on div "[PERSON_NAME] - [EMAIL_ADDRESS][DOMAIN_NAME]" at bounding box center [670, 164] width 201 height 28
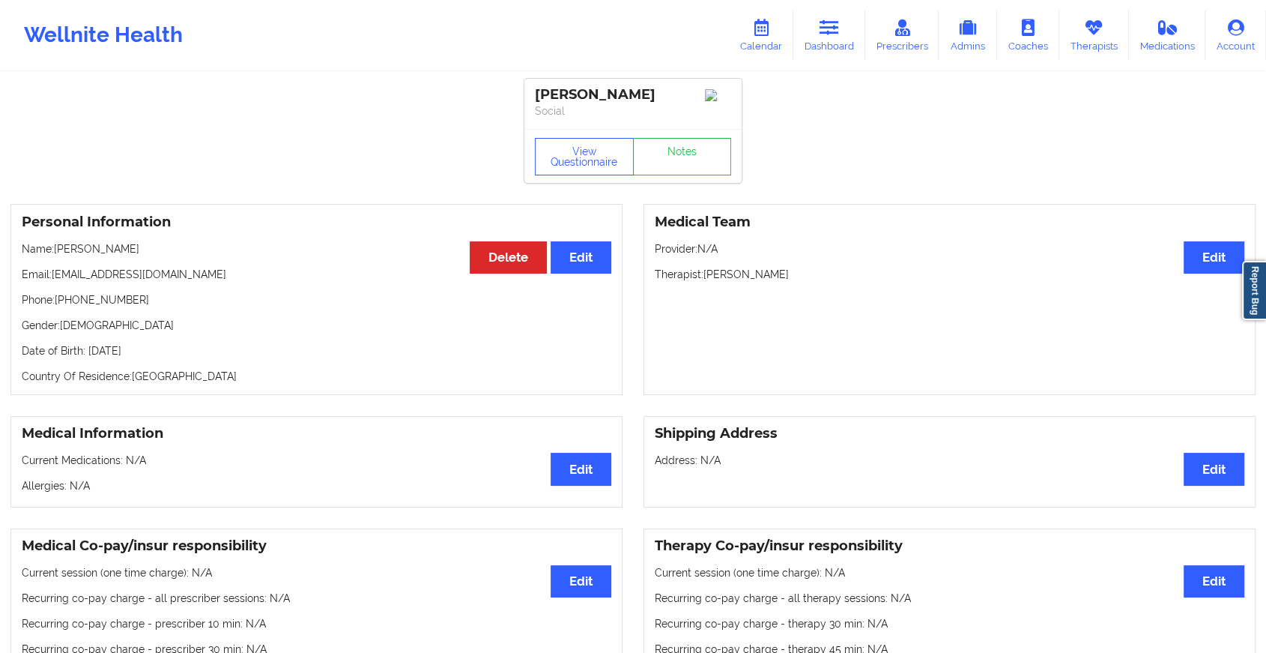
click at [669, 156] on div "View Questionnaire Notes" at bounding box center [633, 156] width 217 height 54
click at [669, 156] on link "Notes" at bounding box center [682, 156] width 99 height 37
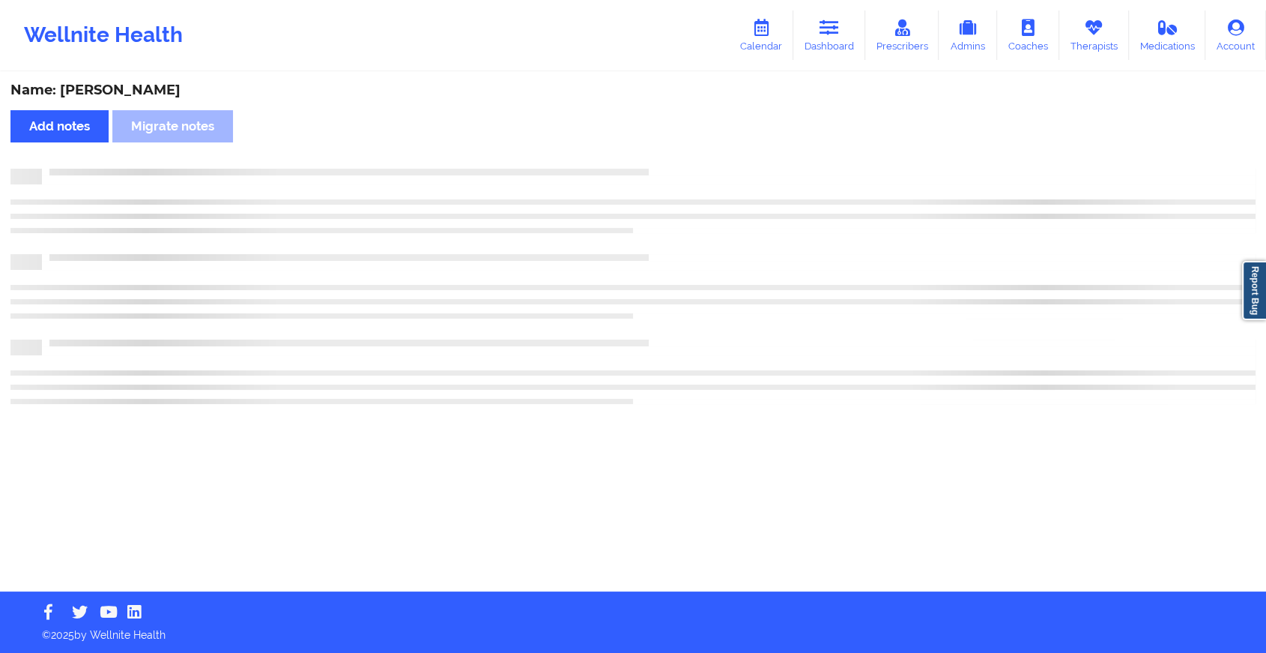
click at [669, 156] on div "Name: [PERSON_NAME] Add notes Migrate notes" at bounding box center [633, 332] width 1266 height 518
click at [669, 156] on div "Name: [PERSON_NAME] Add notes Migrate notes" at bounding box center [639, 332] width 1279 height 518
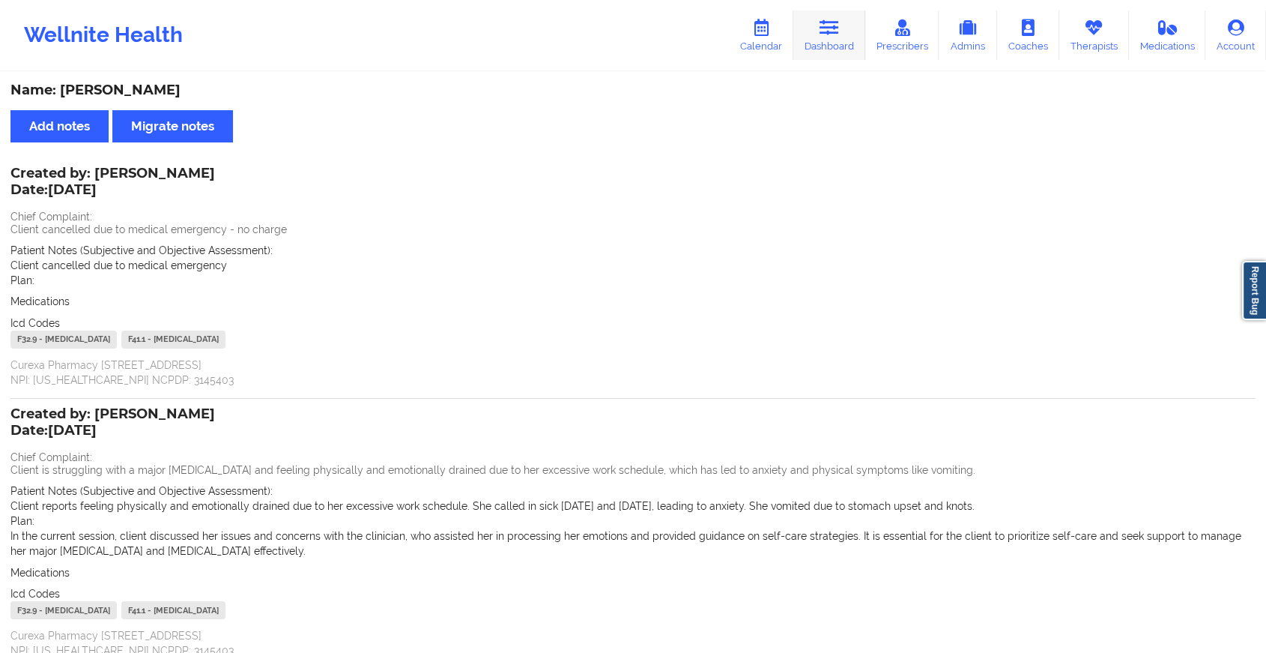
click at [804, 38] on link "Dashboard" at bounding box center [830, 34] width 72 height 49
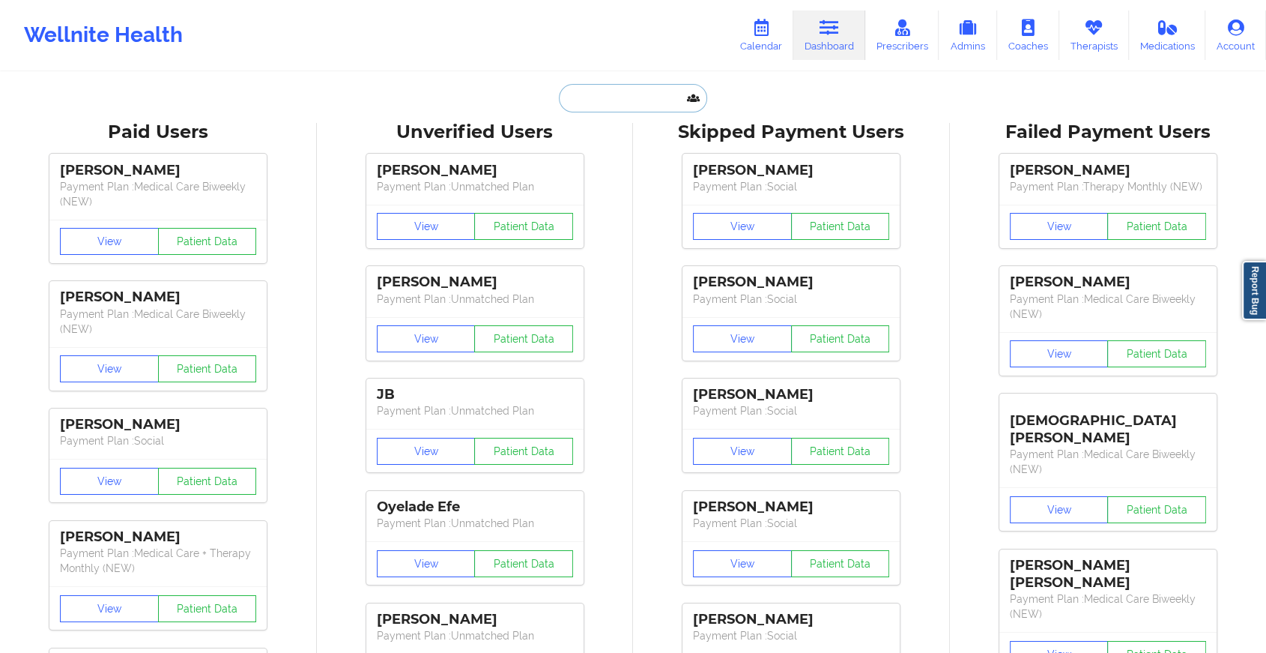
click at [582, 103] on input "text" at bounding box center [633, 98] width 148 height 28
paste input "[EMAIL_ADDRESS][DOMAIN_NAME]"
type input "[EMAIL_ADDRESS][DOMAIN_NAME]"
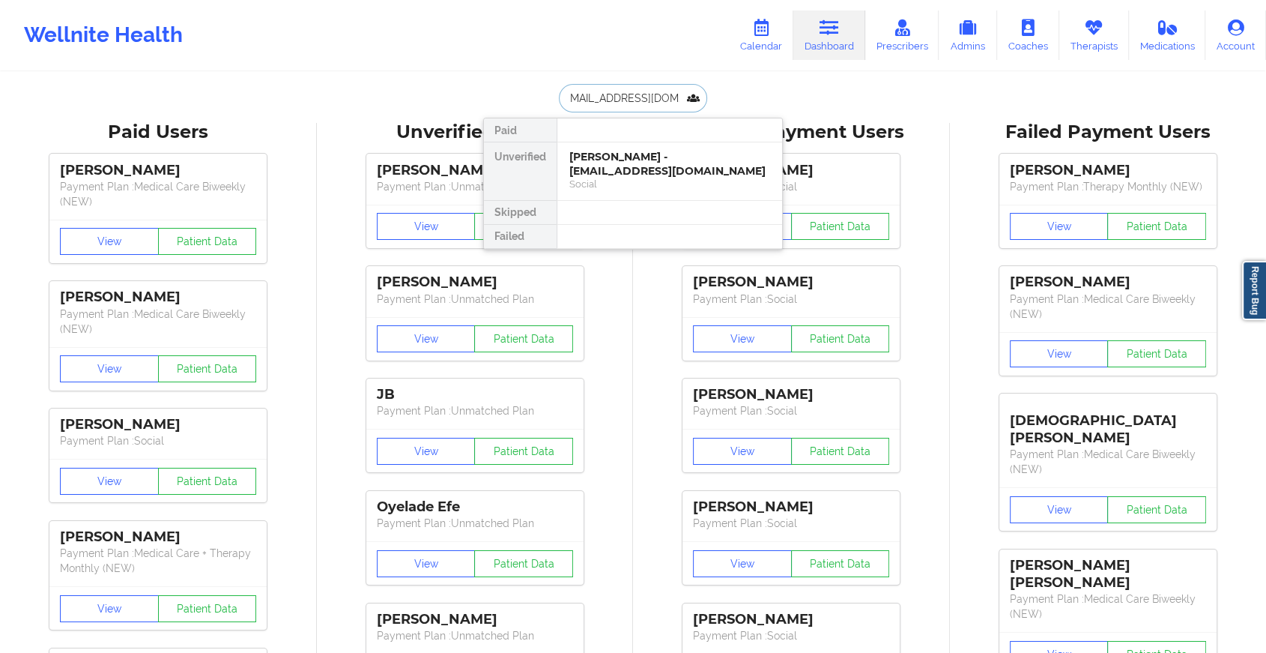
click at [651, 166] on div "[PERSON_NAME] - [EMAIL_ADDRESS][DOMAIN_NAME]" at bounding box center [670, 164] width 201 height 28
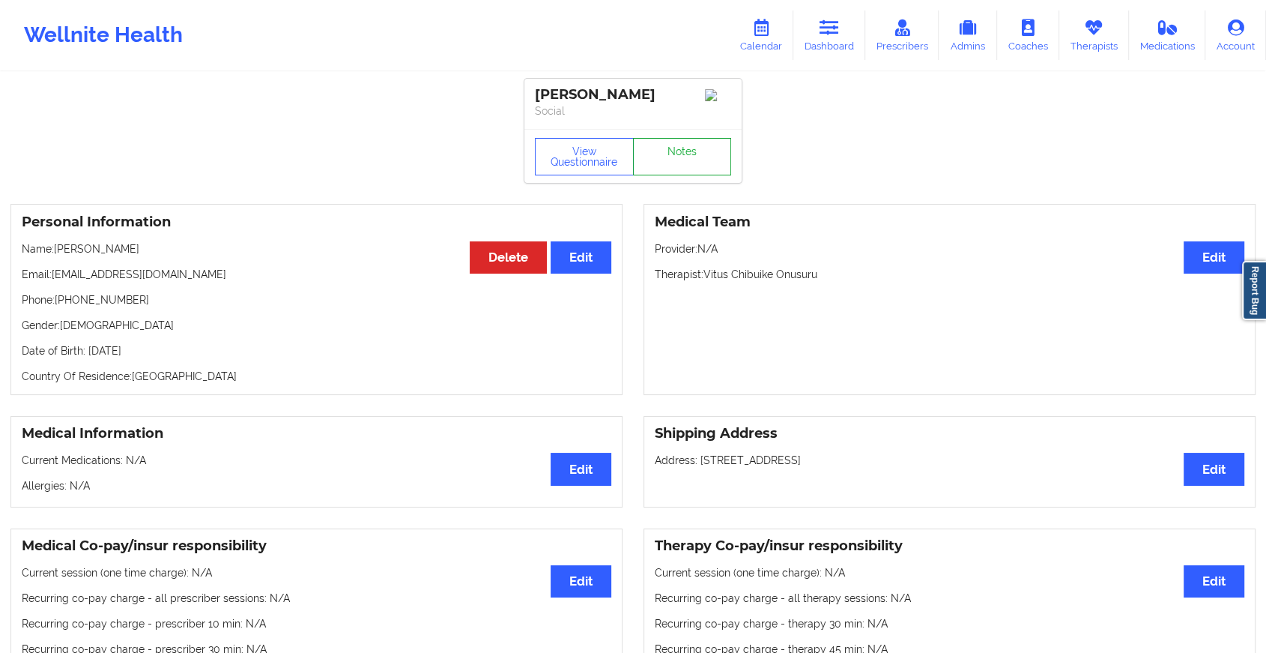
click at [707, 155] on link "Notes" at bounding box center [682, 156] width 99 height 37
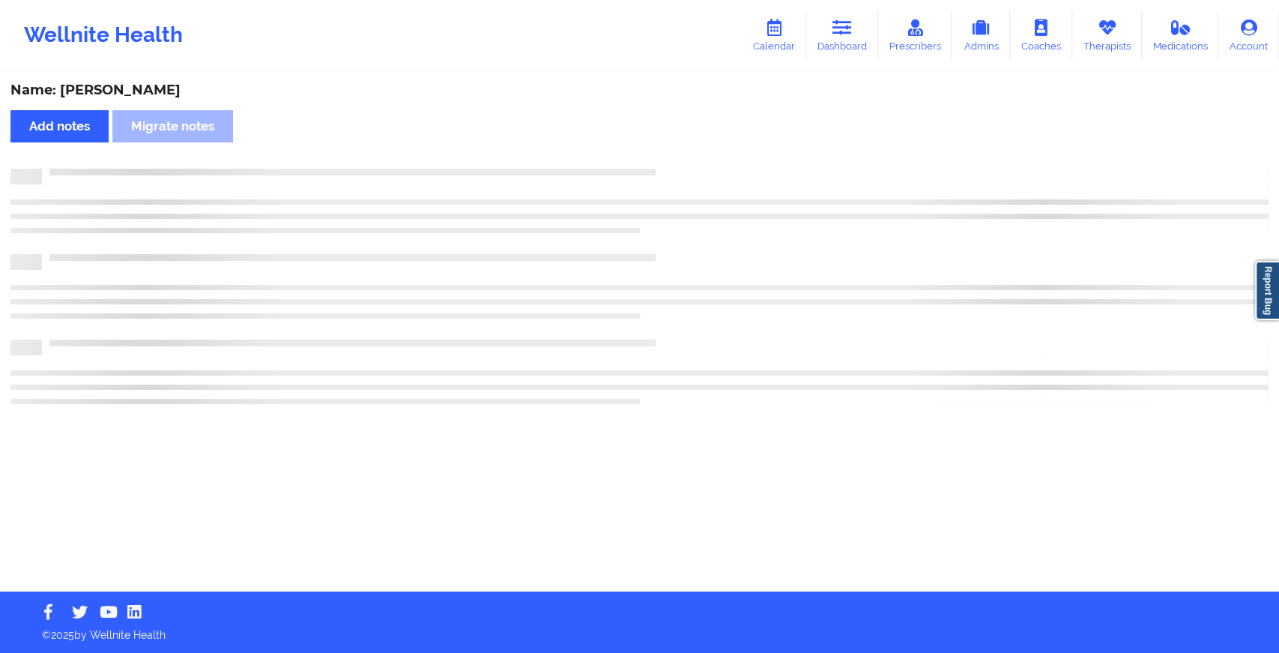
click at [707, 155] on div "Name: [PERSON_NAME] Add notes Migrate notes" at bounding box center [639, 332] width 1279 height 518
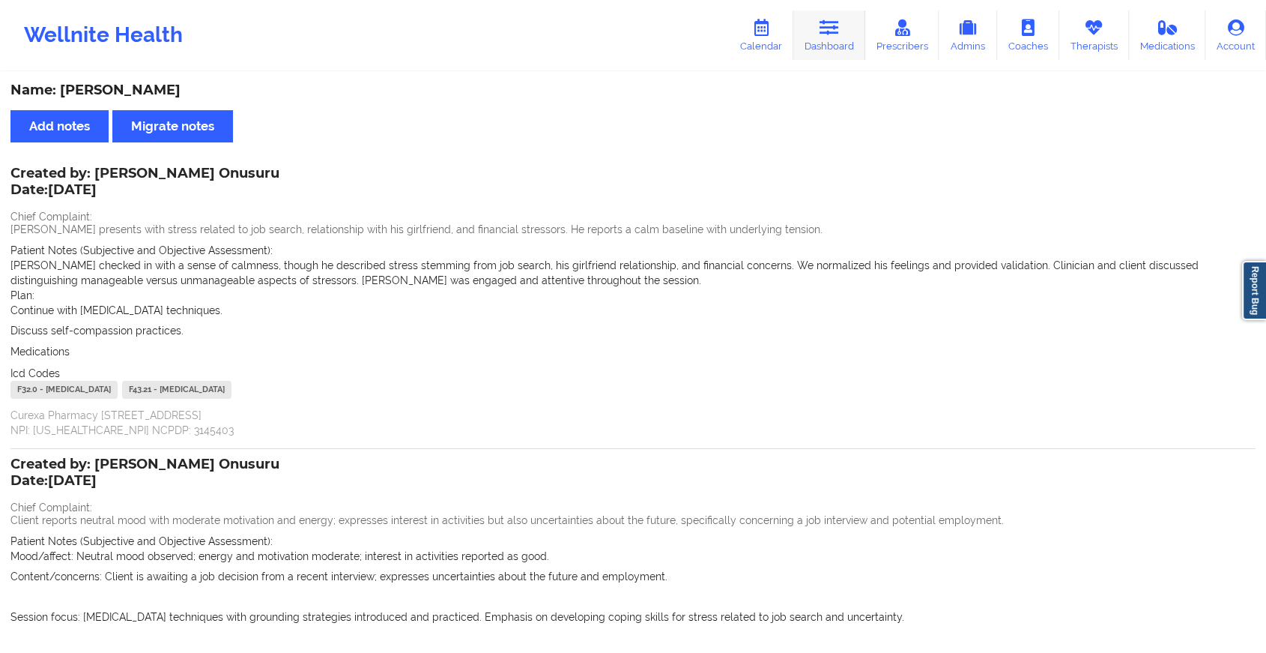
click at [838, 57] on link "Dashboard" at bounding box center [830, 34] width 72 height 49
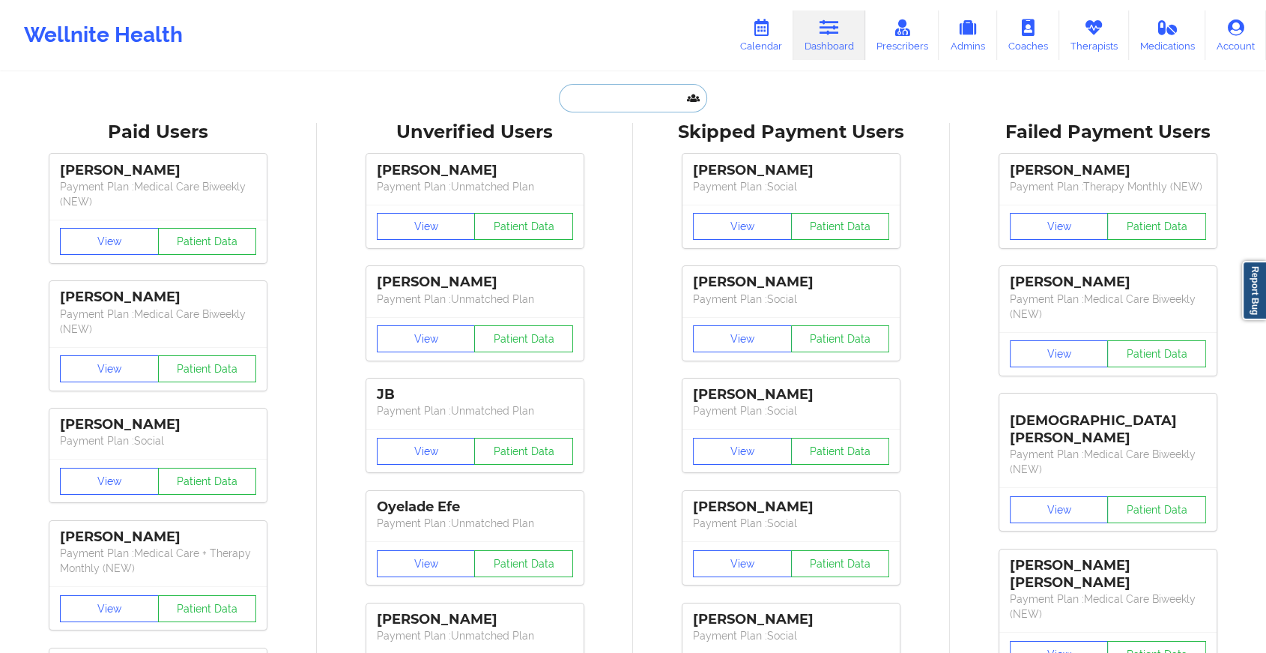
click at [621, 93] on input "text" at bounding box center [633, 98] width 148 height 28
paste input "[EMAIL_ADDRESS][DOMAIN_NAME]"
type input "[EMAIL_ADDRESS][DOMAIN_NAME]"
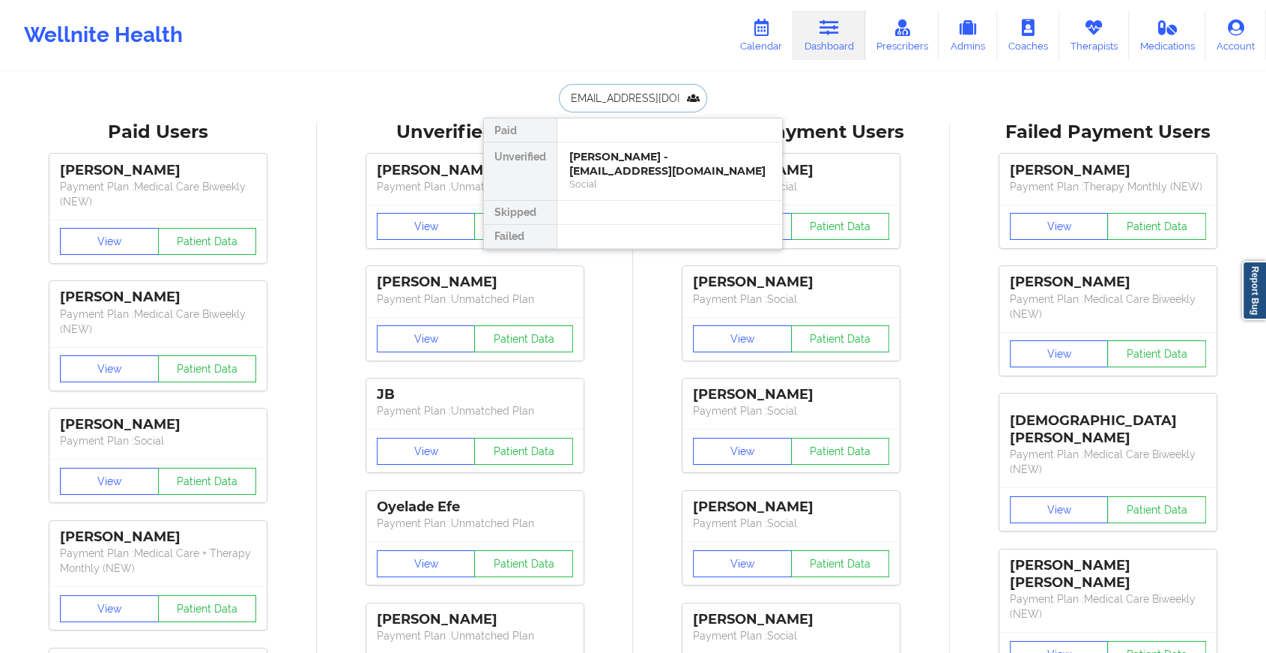
click at [651, 168] on div "[PERSON_NAME] - [EMAIL_ADDRESS][DOMAIN_NAME]" at bounding box center [670, 164] width 201 height 28
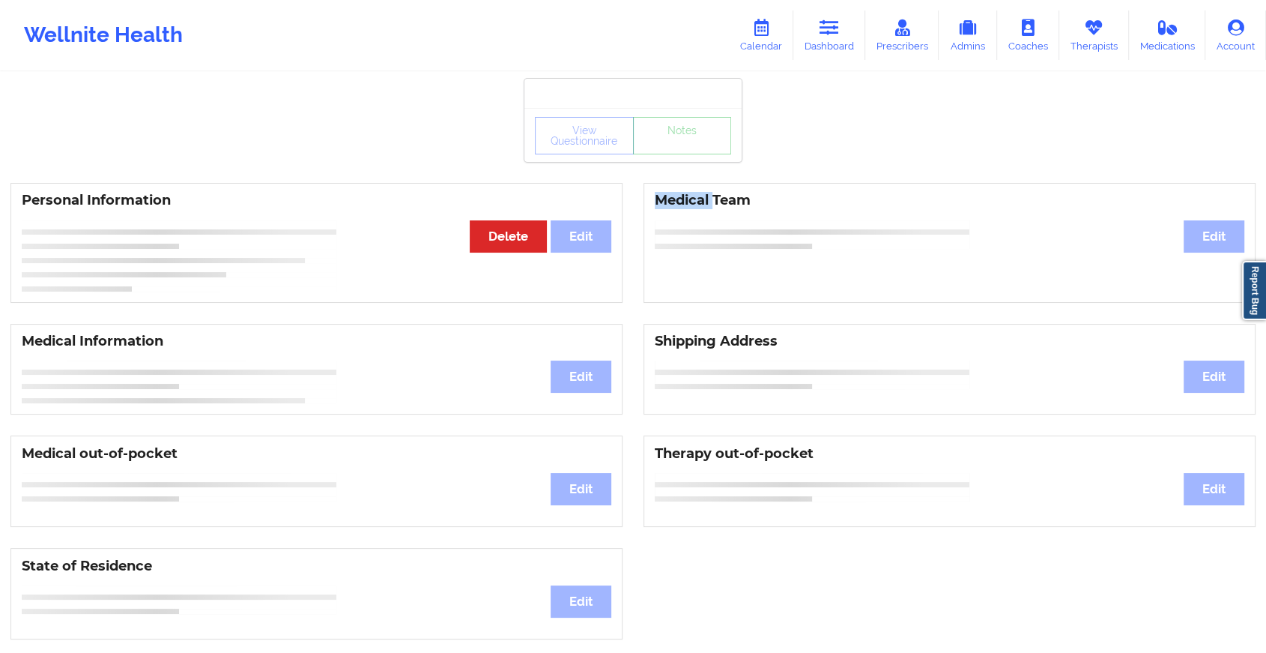
click at [651, 168] on div "View Questionnaire Notes Personal Information Edit Delete Medical Team Edit Med…" at bounding box center [633, 632] width 1266 height 1265
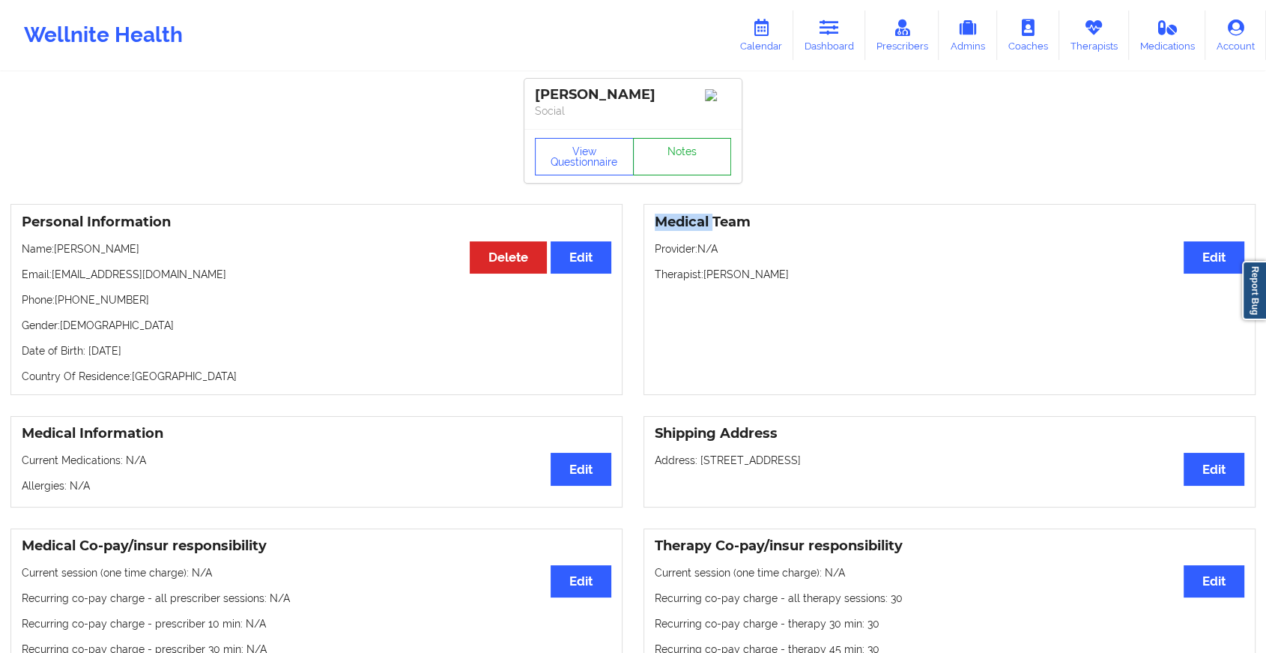
drag, startPoint x: 651, startPoint y: 168, endPoint x: 656, endPoint y: 178, distance: 11.4
click at [656, 175] on link "Notes" at bounding box center [682, 156] width 99 height 37
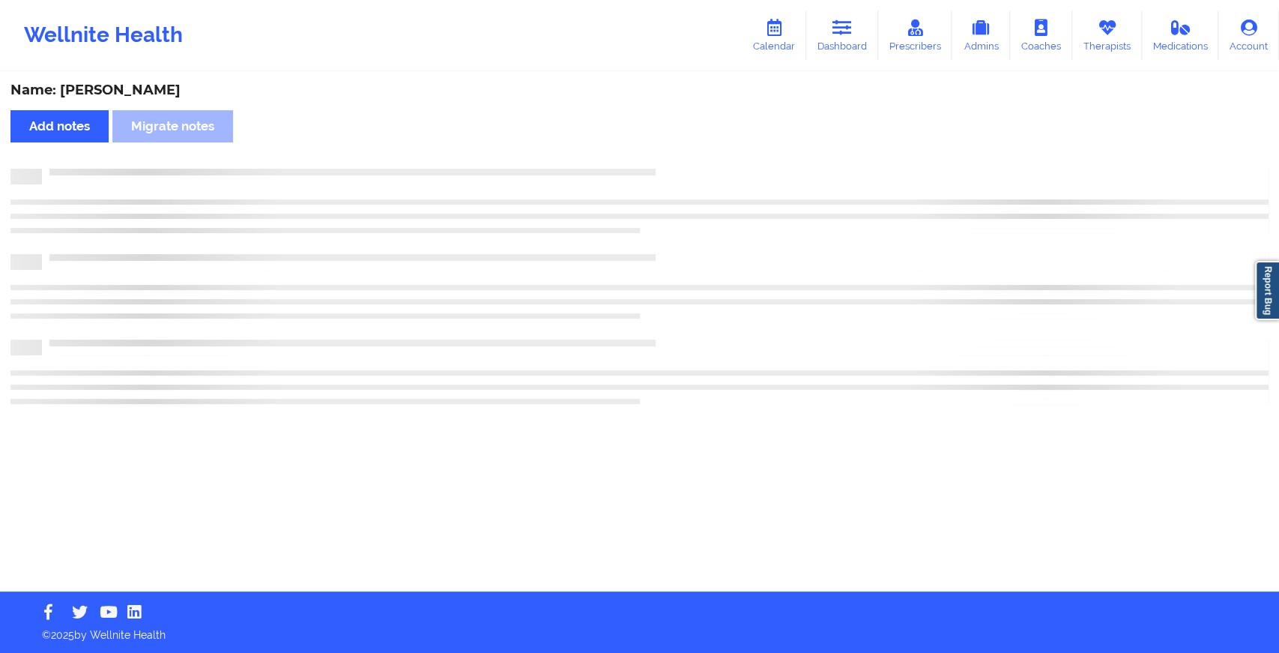
click at [656, 178] on div at bounding box center [639, 177] width 1258 height 16
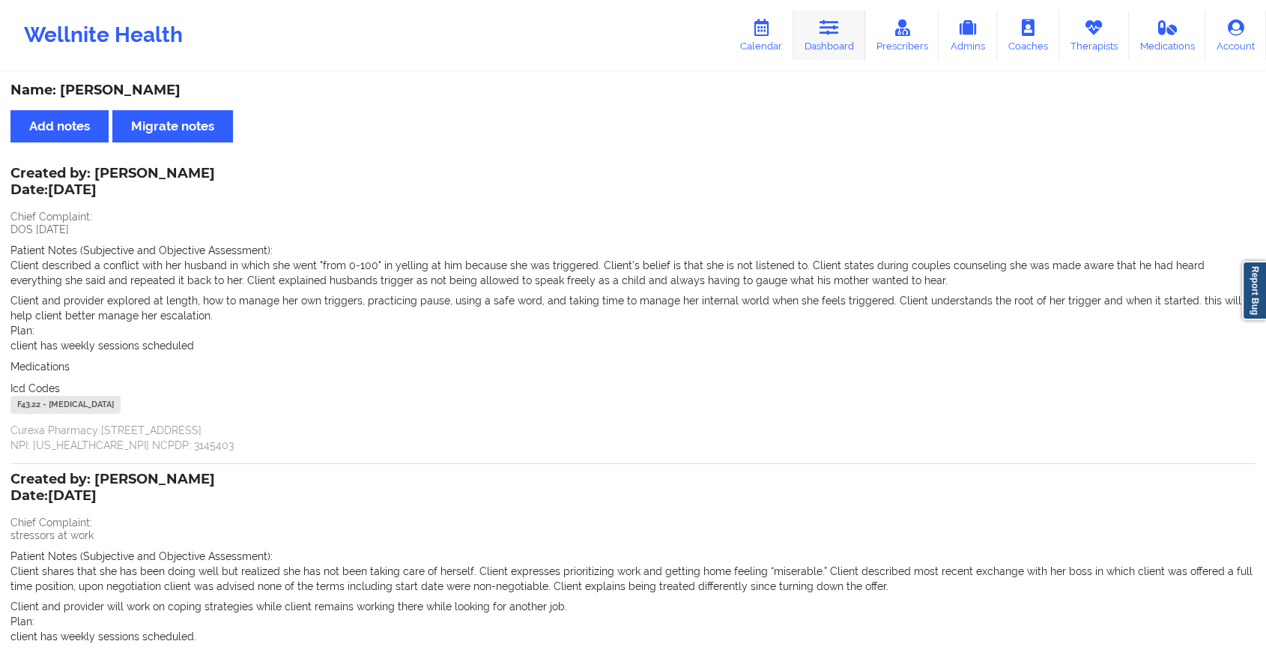
click at [846, 42] on link "Dashboard" at bounding box center [830, 34] width 72 height 49
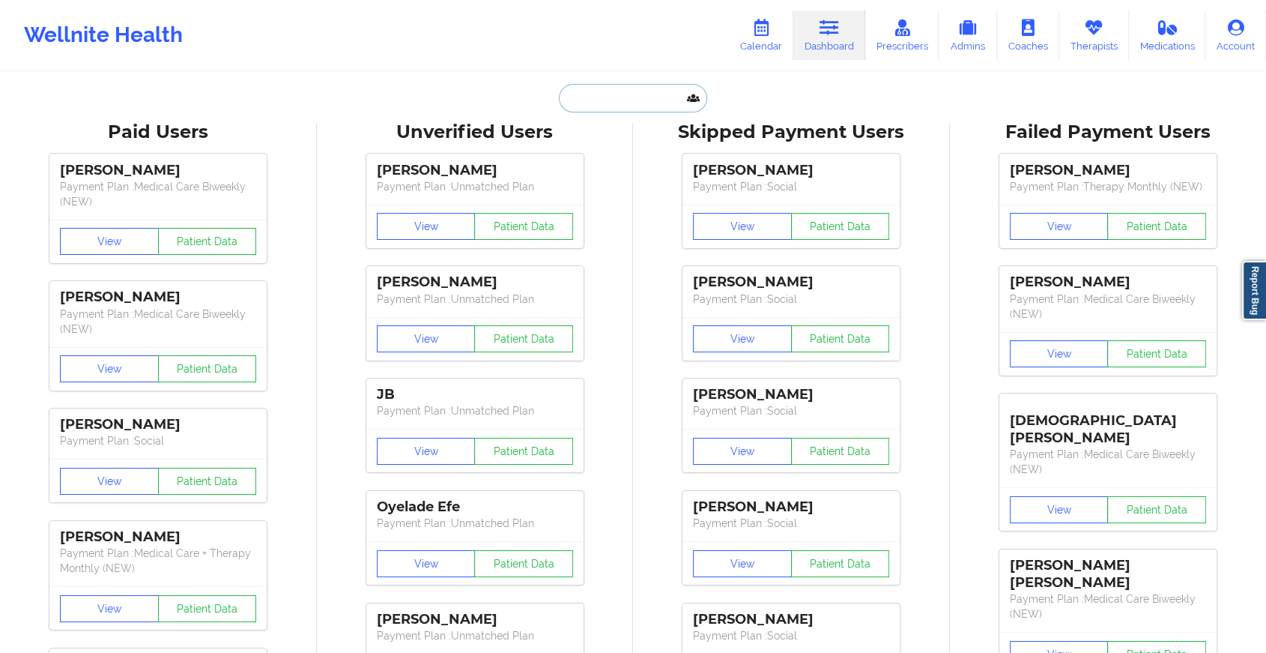
click at [611, 89] on input "text" at bounding box center [633, 98] width 148 height 28
paste input "[EMAIL_ADDRESS][DOMAIN_NAME]"
type input "[EMAIL_ADDRESS][DOMAIN_NAME]"
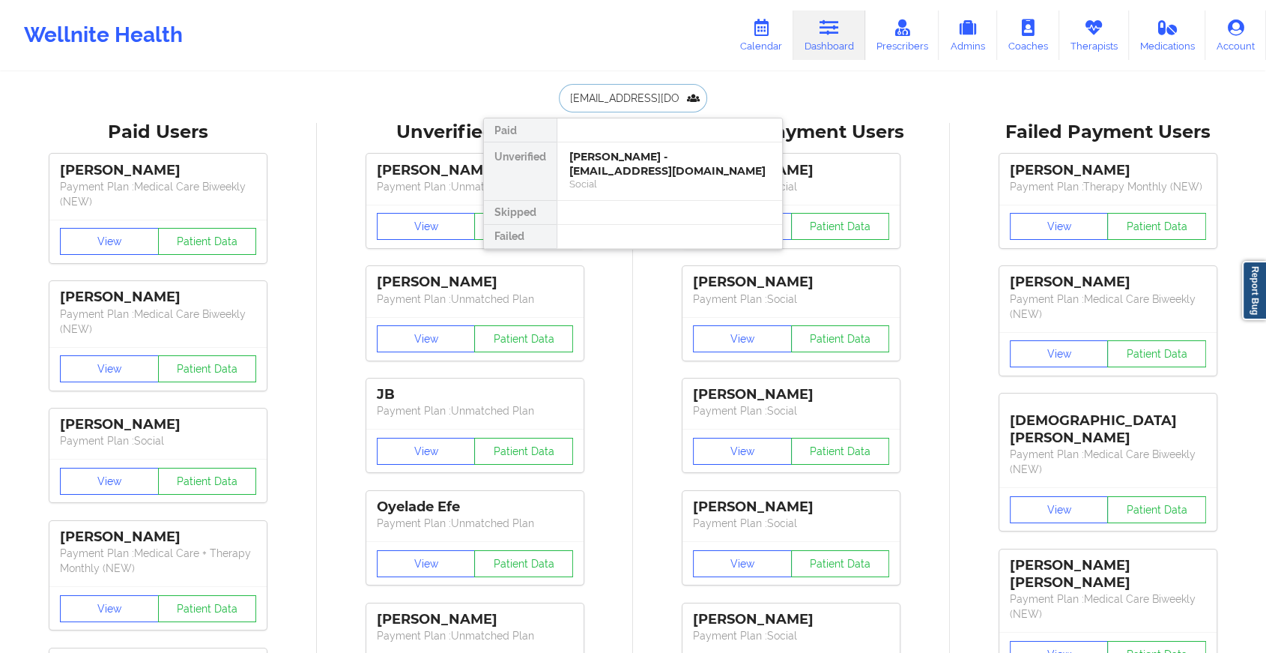
scroll to position [0, 31]
click at [655, 166] on div "[PERSON_NAME] - [EMAIL_ADDRESS][DOMAIN_NAME]" at bounding box center [670, 164] width 201 height 28
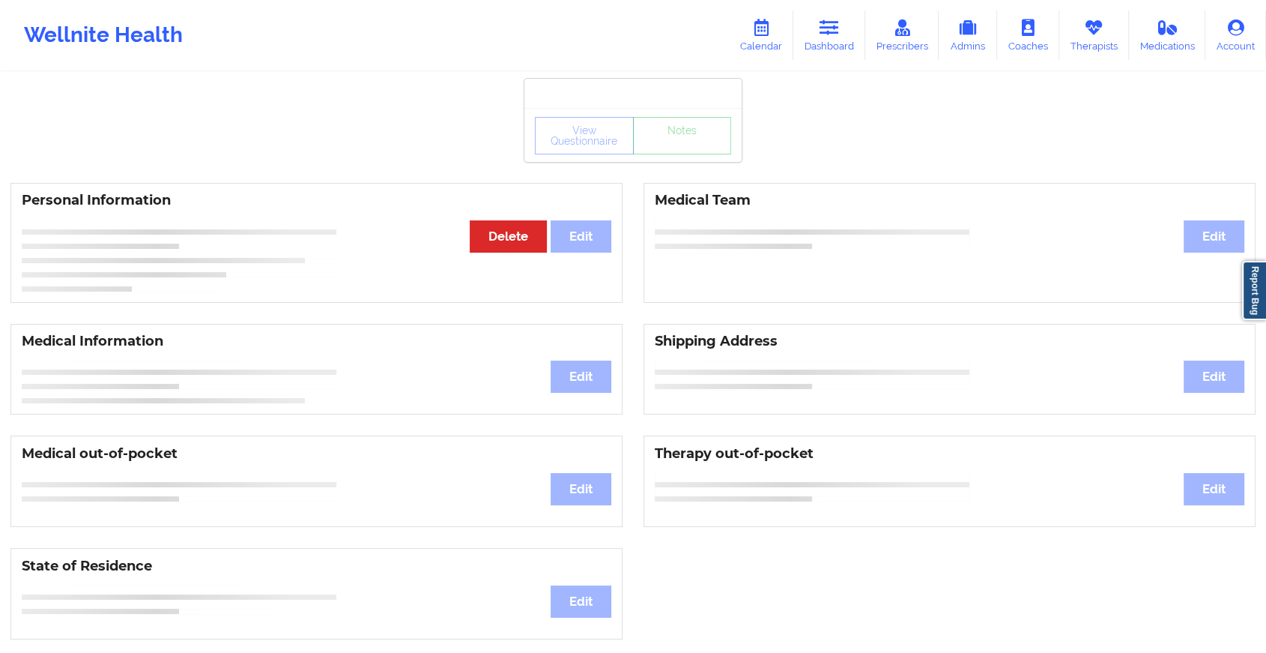
click at [677, 159] on div "View Questionnaire Notes" at bounding box center [633, 135] width 217 height 54
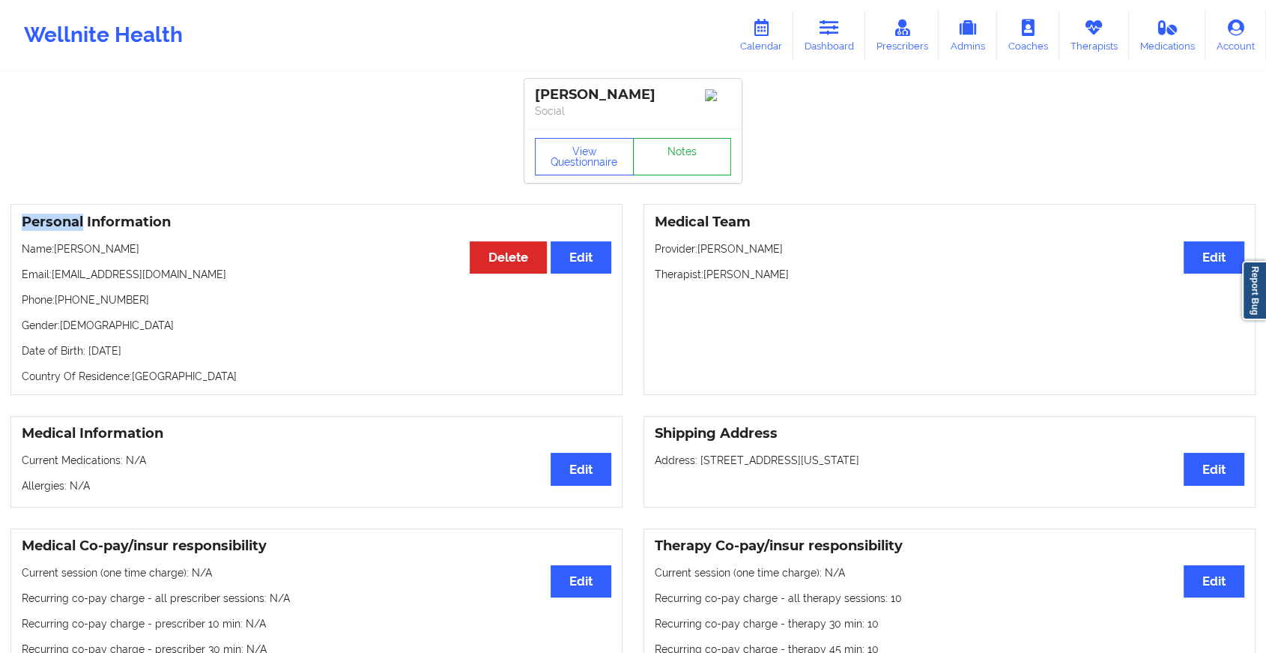
click at [677, 159] on link "Notes" at bounding box center [682, 156] width 99 height 37
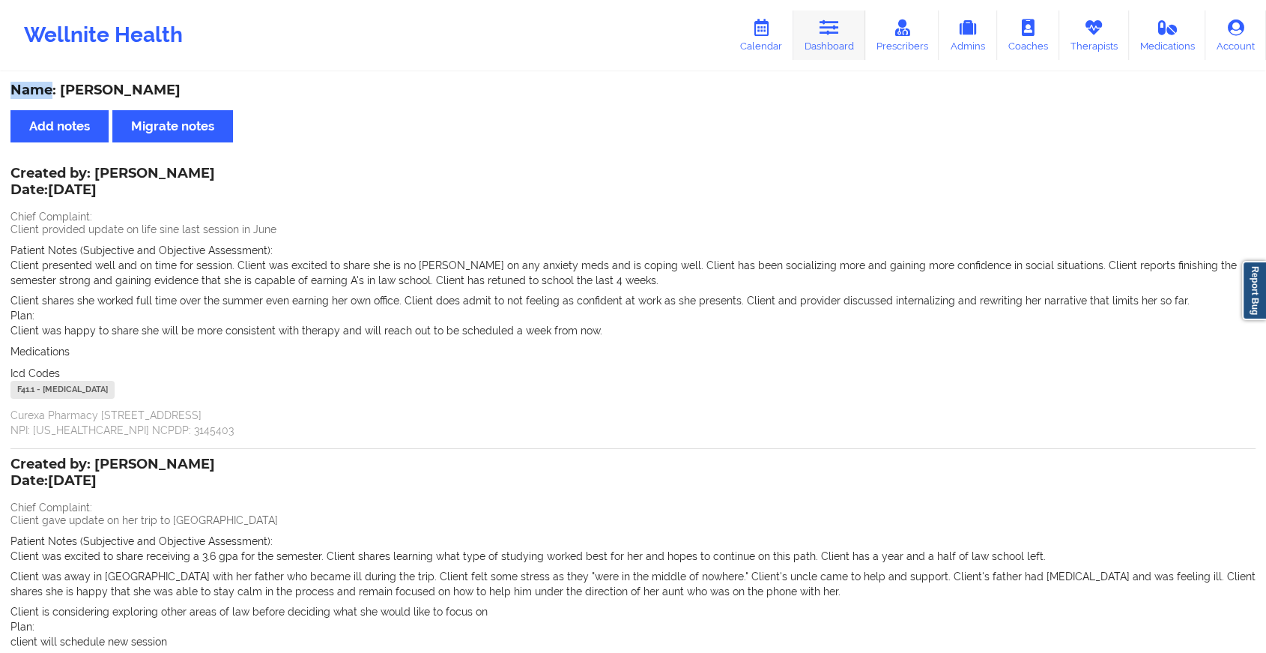
drag, startPoint x: 827, startPoint y: 64, endPoint x: 836, endPoint y: 37, distance: 27.7
click at [836, 37] on div "Wellnite Health Calendar Dashboard Prescribers Admins Coaches Therapists Medica…" at bounding box center [633, 35] width 1266 height 60
click at [836, 37] on link "Dashboard" at bounding box center [830, 34] width 72 height 49
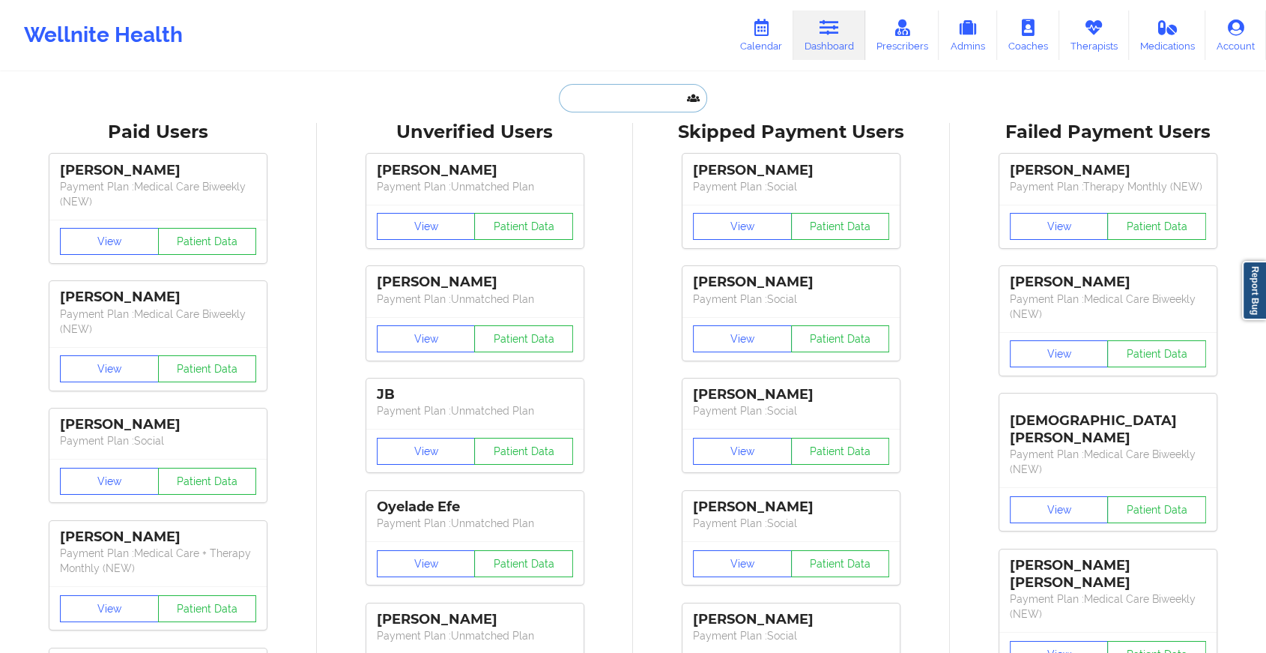
click at [655, 106] on input "text" at bounding box center [633, 98] width 148 height 28
paste input "[EMAIL_ADDRESS][DOMAIN_NAME]"
type input "[EMAIL_ADDRESS][DOMAIN_NAME]"
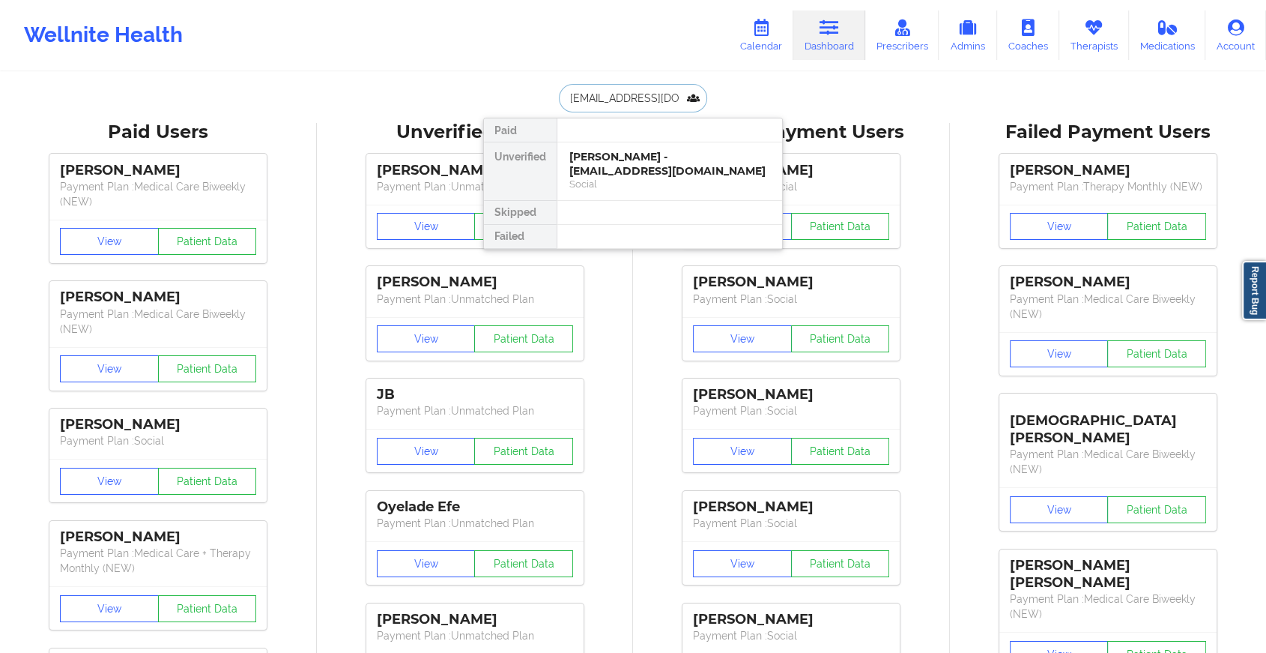
click at [701, 178] on div "Social" at bounding box center [670, 184] width 201 height 13
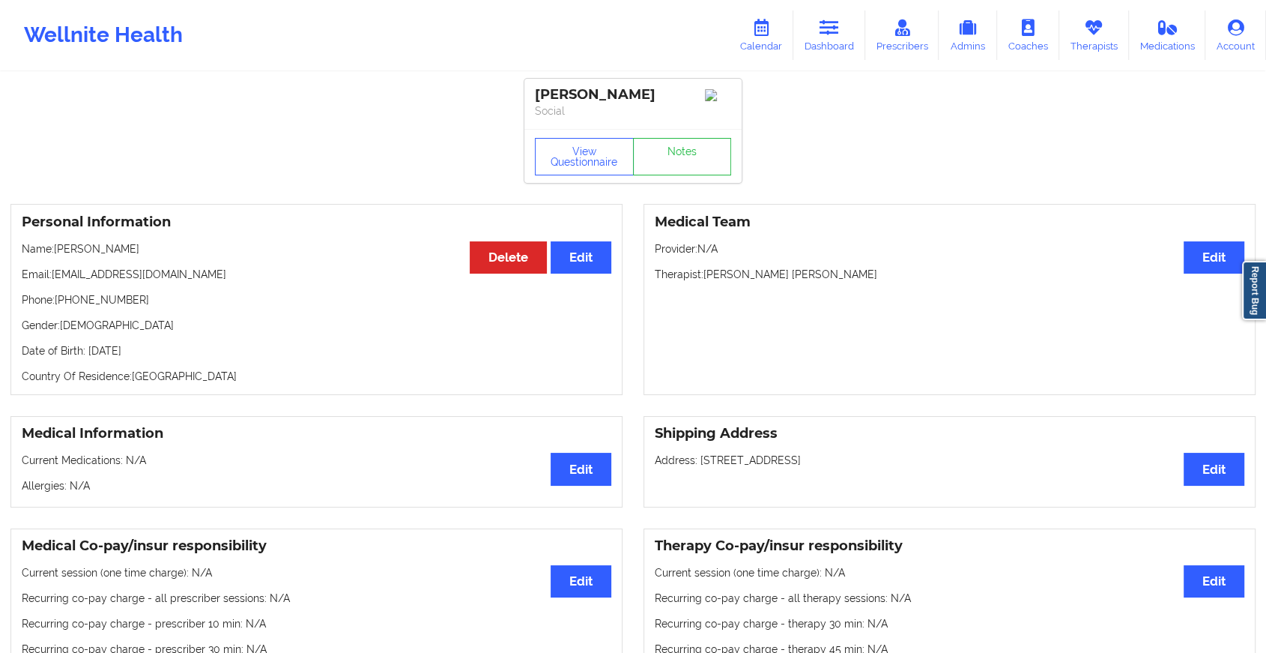
click at [709, 172] on link "Notes" at bounding box center [682, 156] width 99 height 37
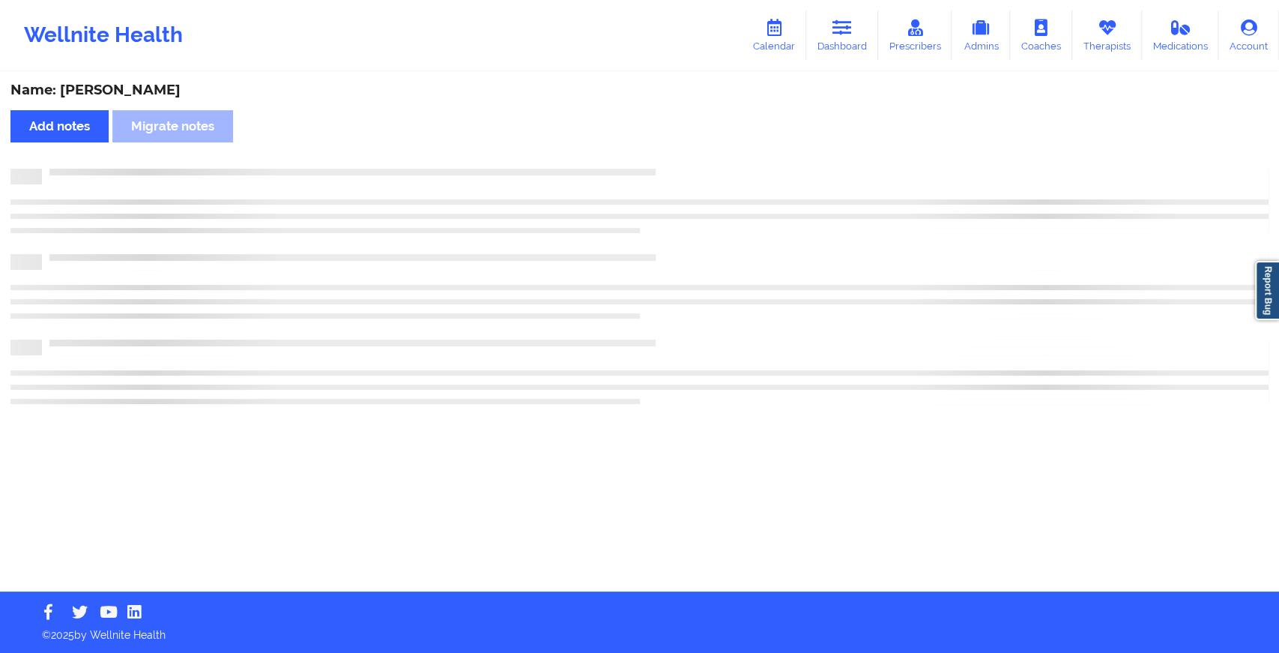
click at [709, 169] on div at bounding box center [655, 169] width 1227 height 0
